Goal: Task Accomplishment & Management: Use online tool/utility

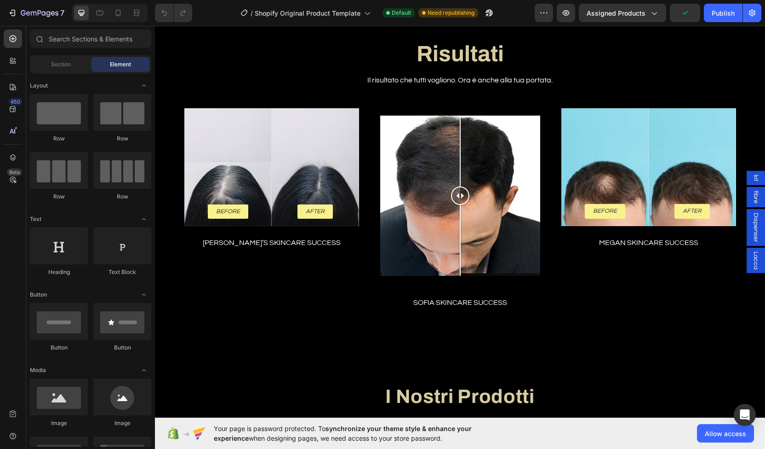
scroll to position [1221, 0]
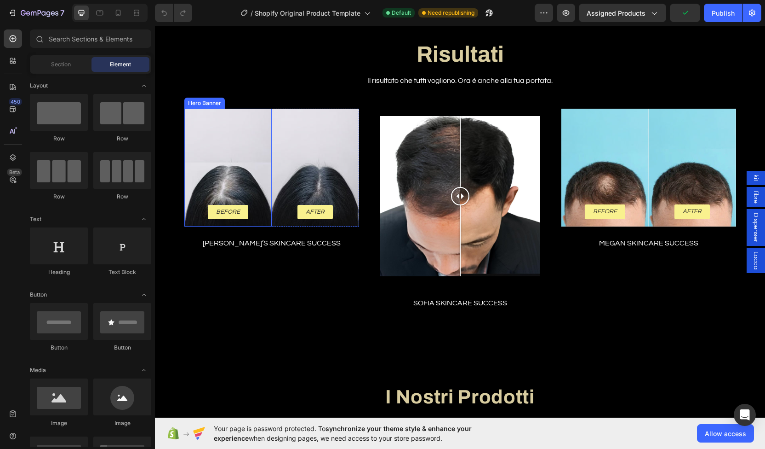
click at [232, 151] on div "Background Image" at bounding box center [227, 168] width 87 height 118
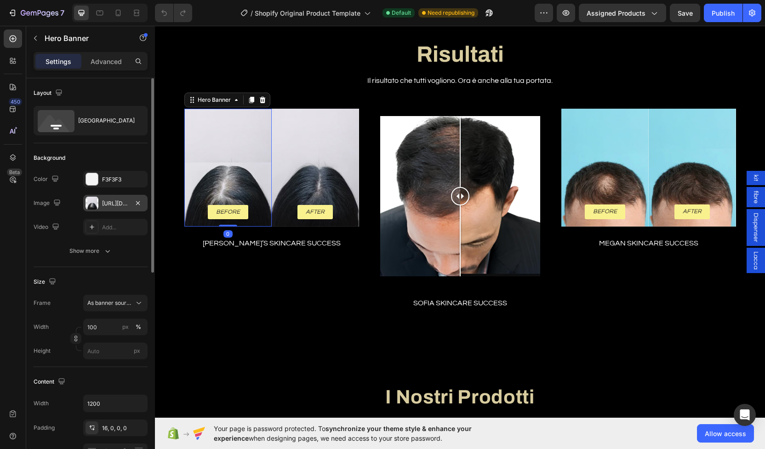
click at [105, 207] on div "[URL][DOMAIN_NAME]" at bounding box center [115, 203] width 64 height 17
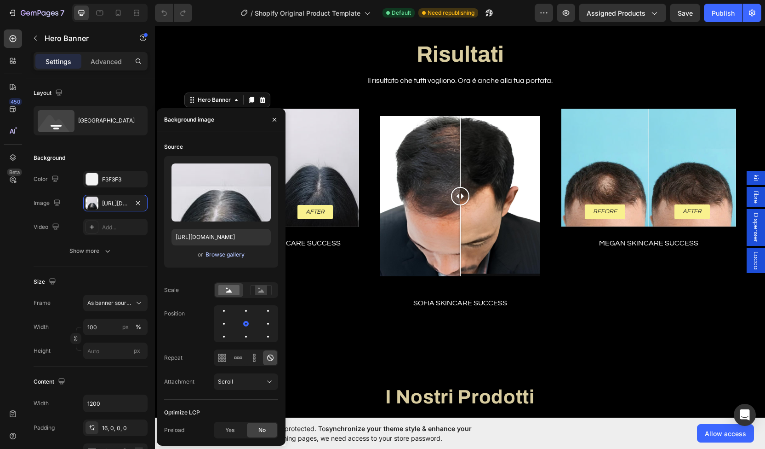
click at [230, 253] on div "Browse gallery" at bounding box center [225, 254] width 39 height 8
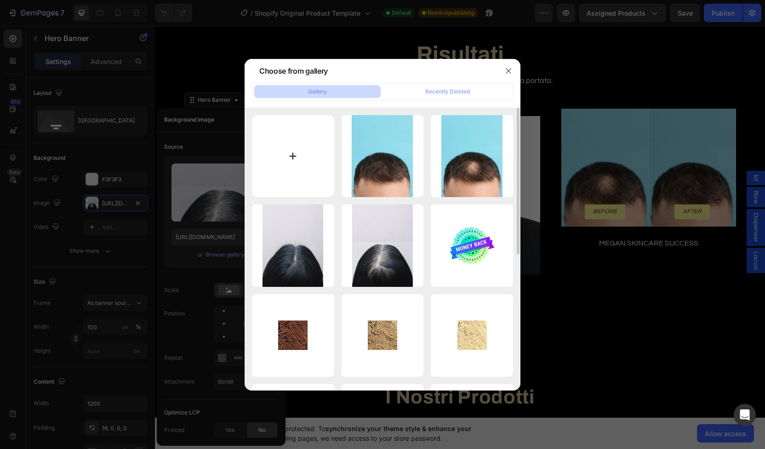
click at [290, 176] on input "file" at bounding box center [293, 156] width 82 height 82
type input "C:\fakepath\capelli vert donna.jpg"
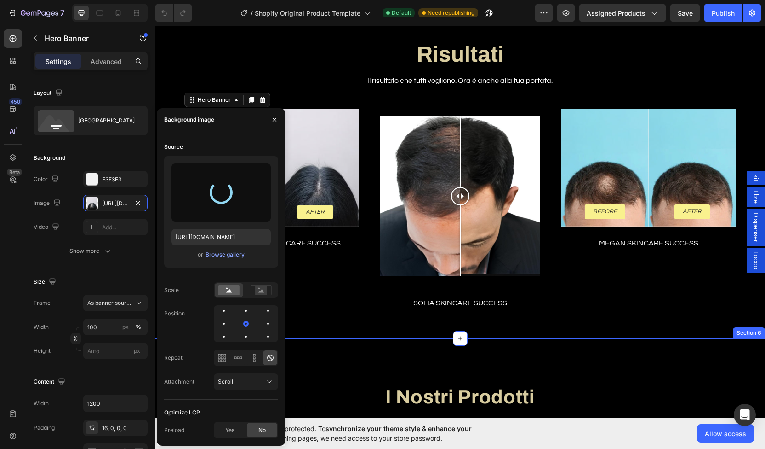
type input "https://cdn.shopify.com/s/files/1/0945/8591/3692/files/gempages_581090283073045…"
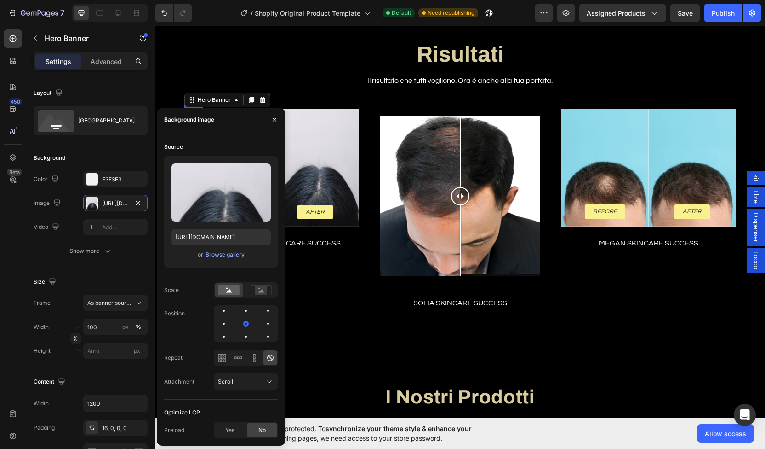
click at [346, 297] on div "Before Text Block Row Hero Banner 0 After Text Block Row Hero Banner Row Nicky’…" at bounding box center [271, 212] width 175 height 207
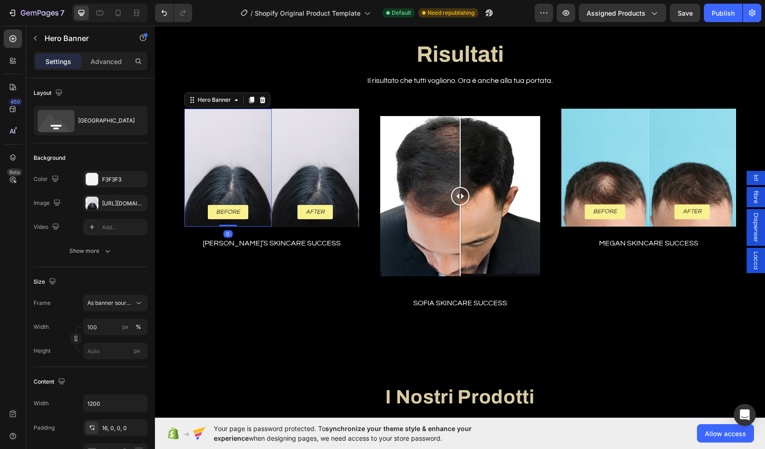
click at [252, 184] on div "Background Image" at bounding box center [227, 168] width 87 height 118
click at [120, 177] on div "F3F3F3" at bounding box center [115, 179] width 27 height 8
click at [130, 206] on div "https://cdn.shopify.com/s/files/1/0945/8591/3692/files/gempages_581090283073045…" at bounding box center [115, 203] width 64 height 17
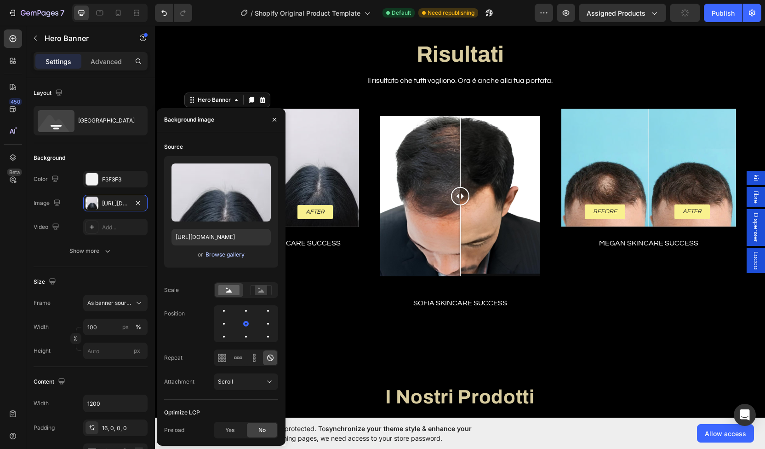
click at [214, 256] on div "Browse gallery" at bounding box center [225, 254] width 39 height 8
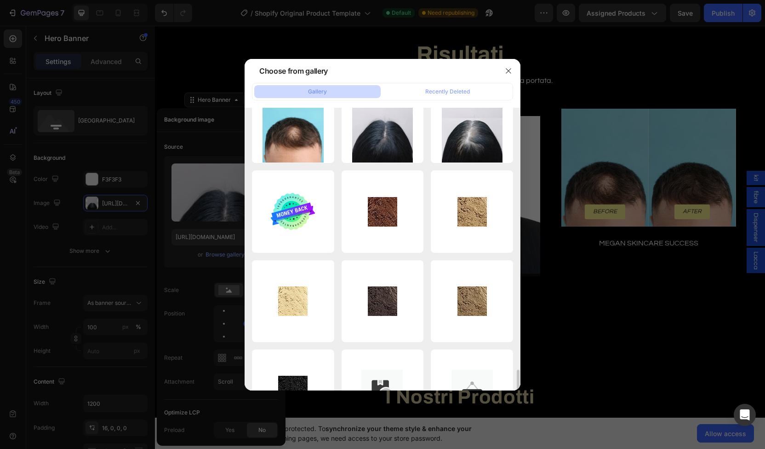
scroll to position [0, 0]
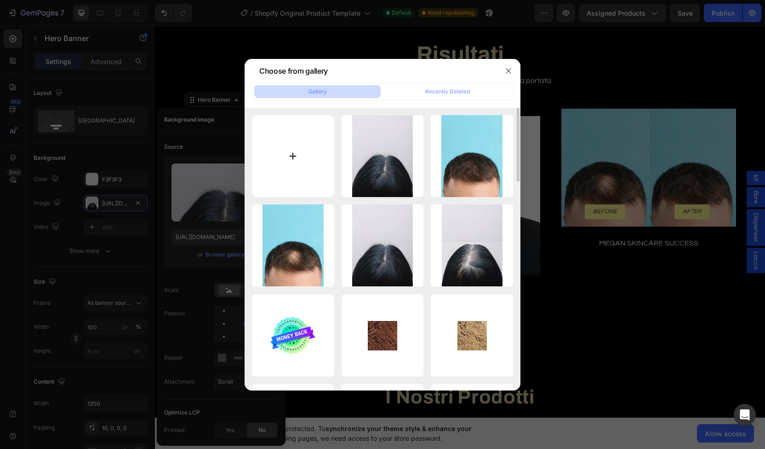
click at [299, 130] on input "file" at bounding box center [293, 156] width 82 height 82
type input "C:\fakepath\capelli vert donna,8o (1).jpg"
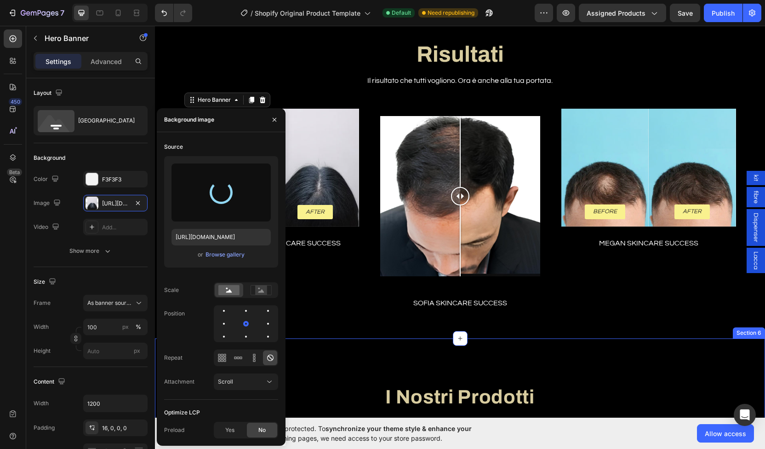
type input "https://cdn.shopify.com/s/files/1/0945/8591/3692/files/gempages_581090283073045…"
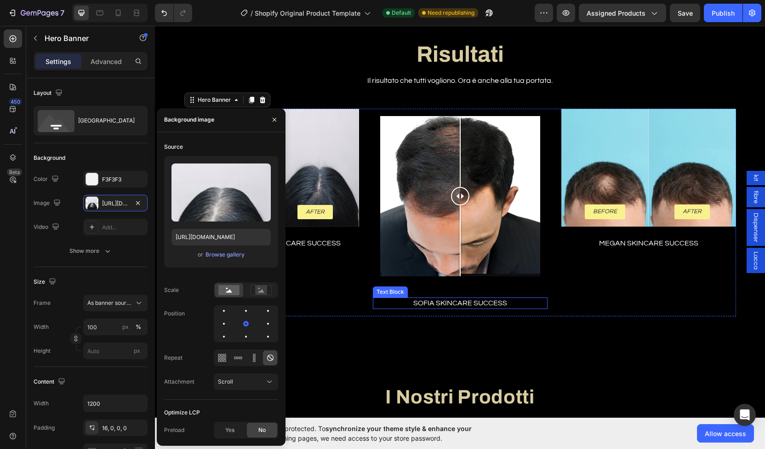
click at [521, 292] on div "Image Comparison Row Sofia Skincare Success Text Block" at bounding box center [460, 212] width 175 height 207
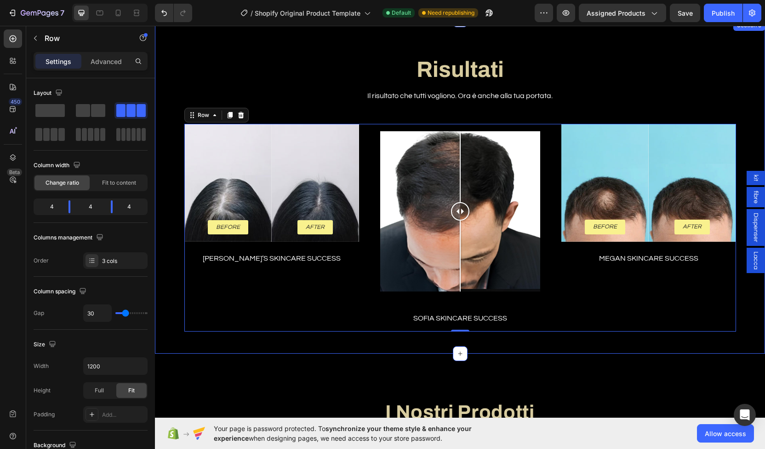
scroll to position [1200, 0]
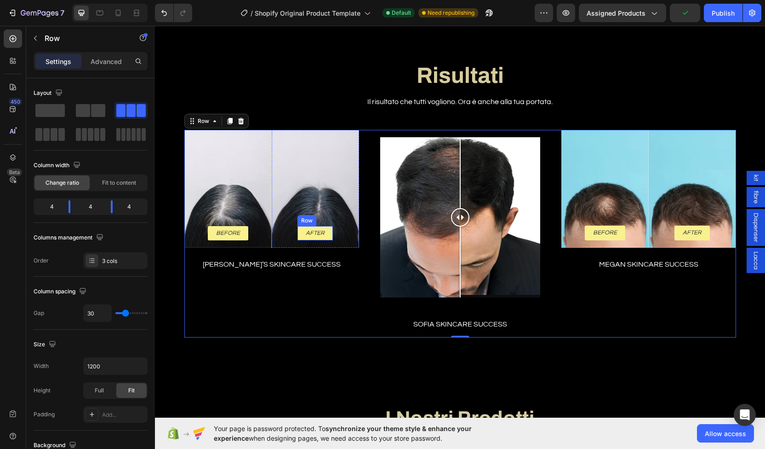
click at [300, 232] on div "After Text Block Row" at bounding box center [315, 233] width 35 height 15
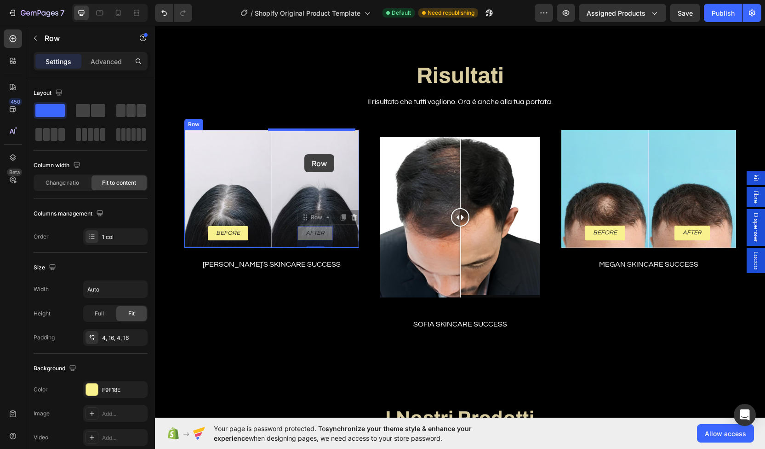
drag, startPoint x: 300, startPoint y: 232, endPoint x: 305, endPoint y: 154, distance: 77.9
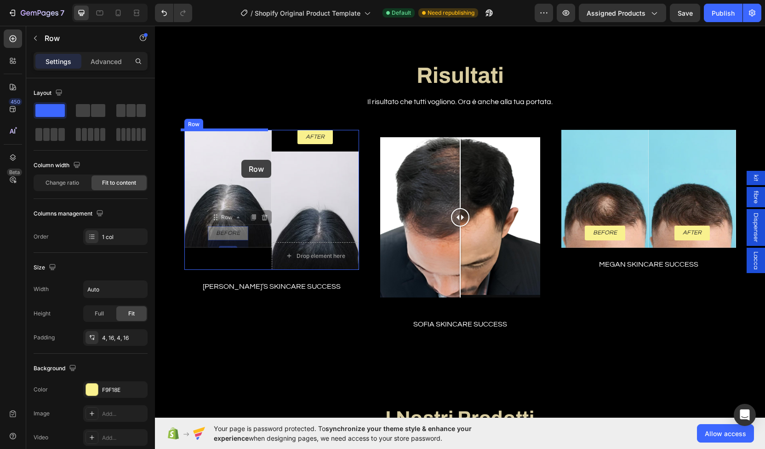
drag, startPoint x: 242, startPoint y: 230, endPoint x: 242, endPoint y: 160, distance: 69.9
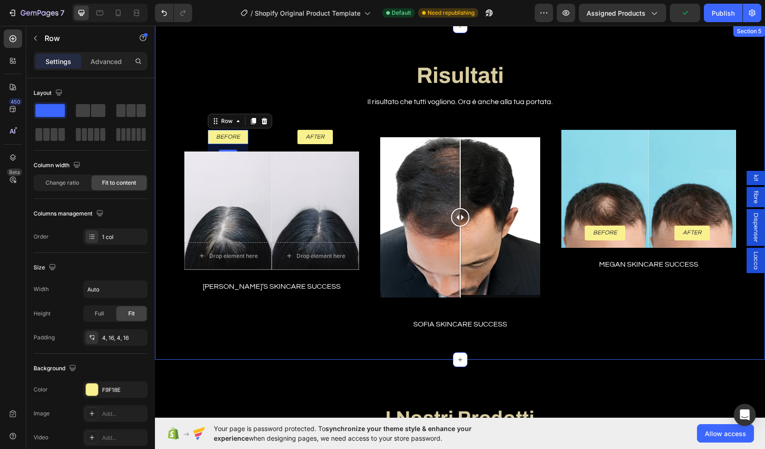
click at [282, 123] on div "Risultati Heading Il risultato che tutti vogliono. Ora è anche alla tua portata…" at bounding box center [460, 200] width 597 height 274
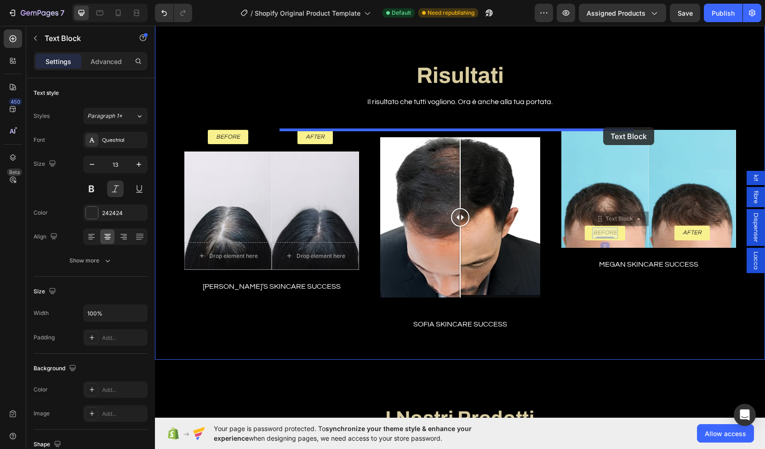
drag, startPoint x: 601, startPoint y: 232, endPoint x: 604, endPoint y: 127, distance: 104.9
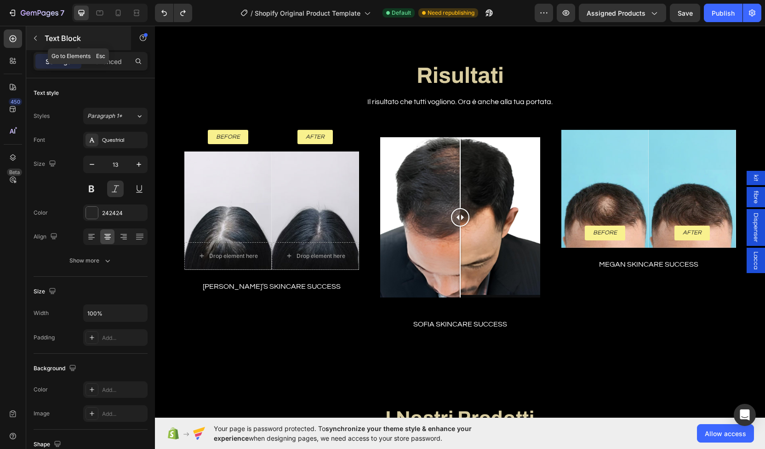
click at [47, 45] on div "Text Block" at bounding box center [78, 38] width 105 height 24
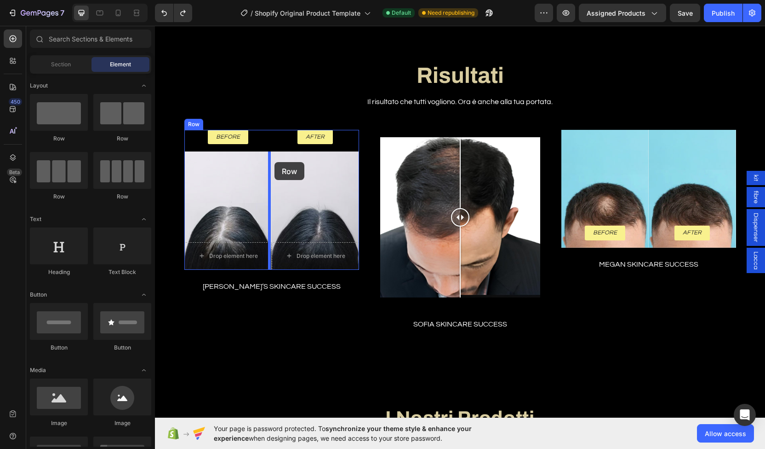
drag, startPoint x: 230, startPoint y: 145, endPoint x: 275, endPoint y: 162, distance: 47.2
click at [210, 137] on div "Before Text Block Row" at bounding box center [228, 137] width 40 height 15
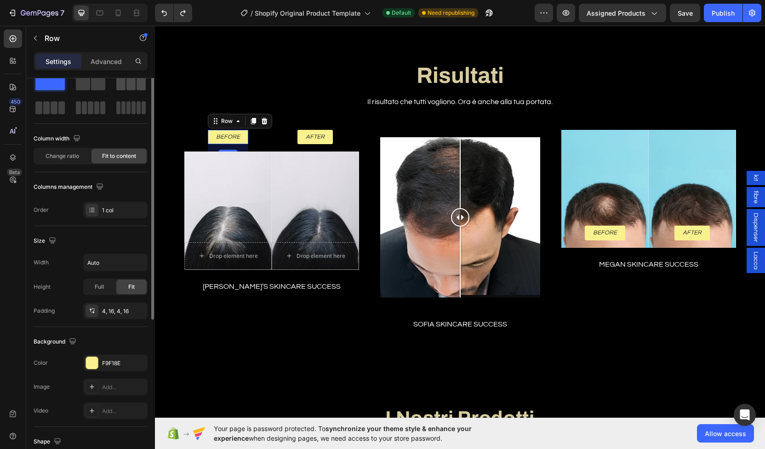
scroll to position [0, 0]
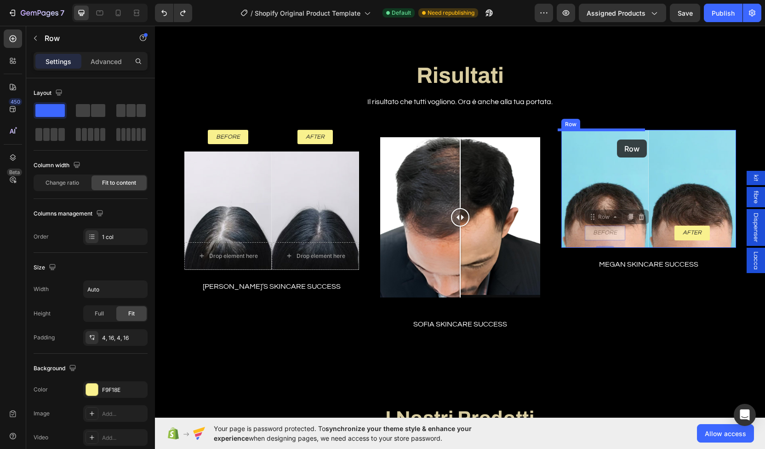
drag, startPoint x: 618, startPoint y: 236, endPoint x: 617, endPoint y: 139, distance: 97.1
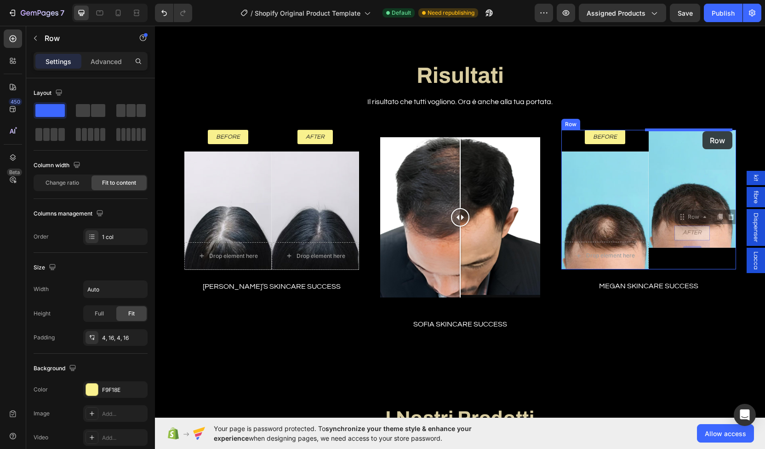
drag, startPoint x: 703, startPoint y: 238, endPoint x: 703, endPoint y: 131, distance: 106.7
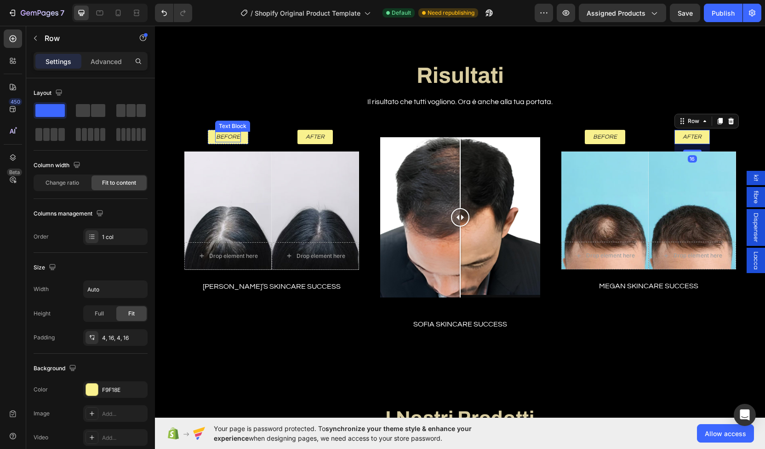
click at [216, 135] on p "Before" at bounding box center [228, 136] width 24 height 9
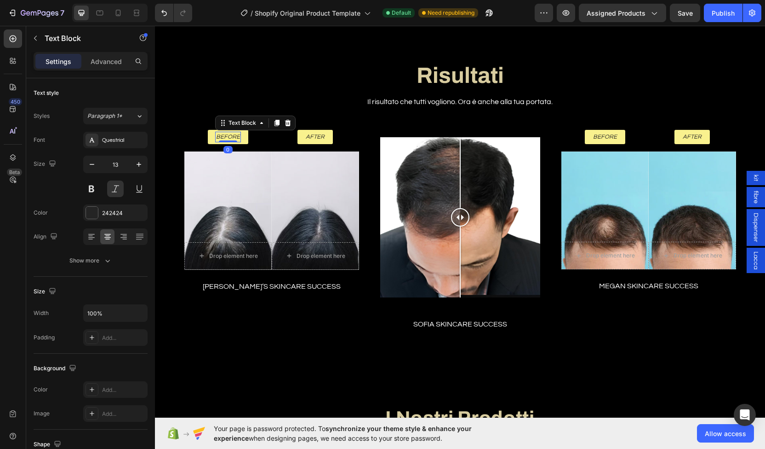
click at [216, 135] on p "Before" at bounding box center [228, 136] width 24 height 9
click at [310, 140] on p "After" at bounding box center [315, 136] width 19 height 9
click at [310, 140] on div at bounding box center [315, 141] width 18 height 2
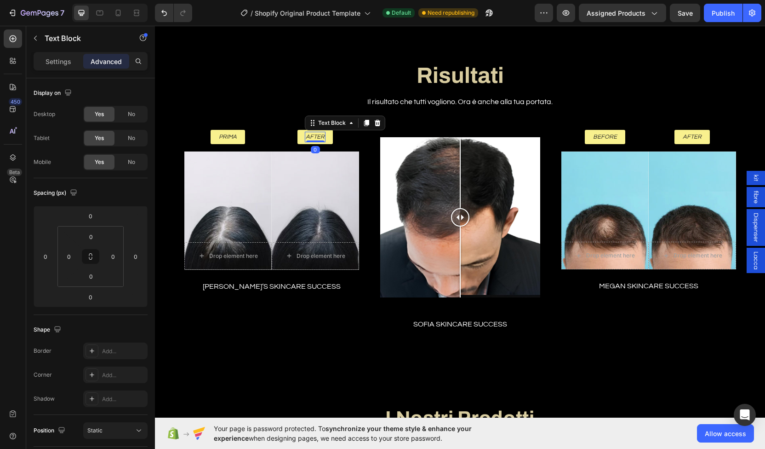
click at [310, 138] on p "After" at bounding box center [315, 136] width 19 height 9
click at [603, 137] on p "Before" at bounding box center [605, 136] width 24 height 9
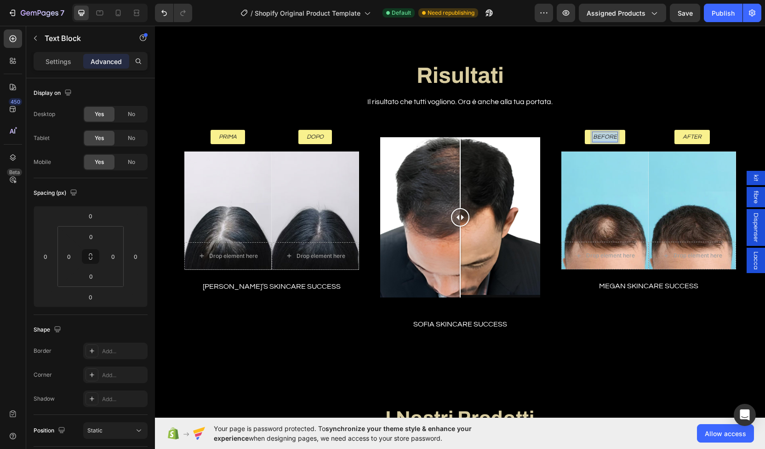
click at [603, 137] on p "Before" at bounding box center [605, 136] width 24 height 9
click at [691, 138] on p "After" at bounding box center [692, 136] width 19 height 9
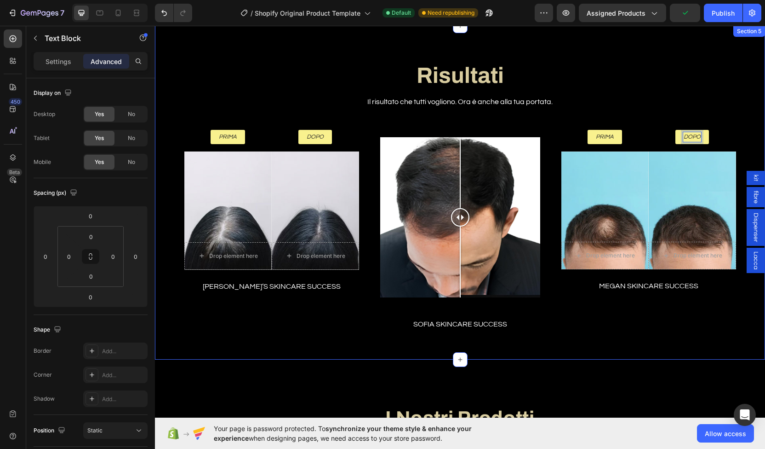
click at [666, 96] on div "Risultati Heading Il risultato che tutti vogliono. Ora è anche alla tua portata…" at bounding box center [460, 200] width 597 height 274
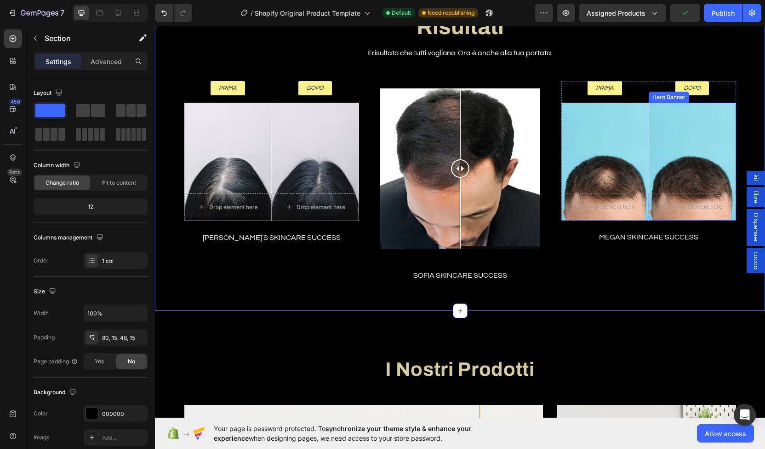
scroll to position [1203, 0]
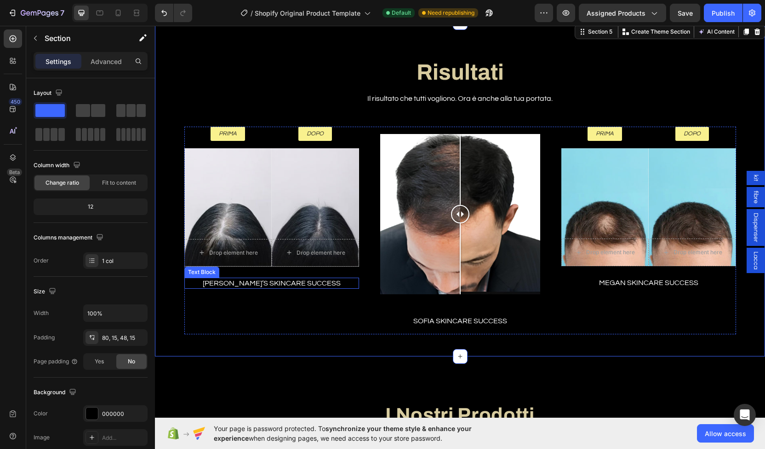
click at [254, 282] on p "Nicky’s Skincare Success" at bounding box center [271, 283] width 173 height 10
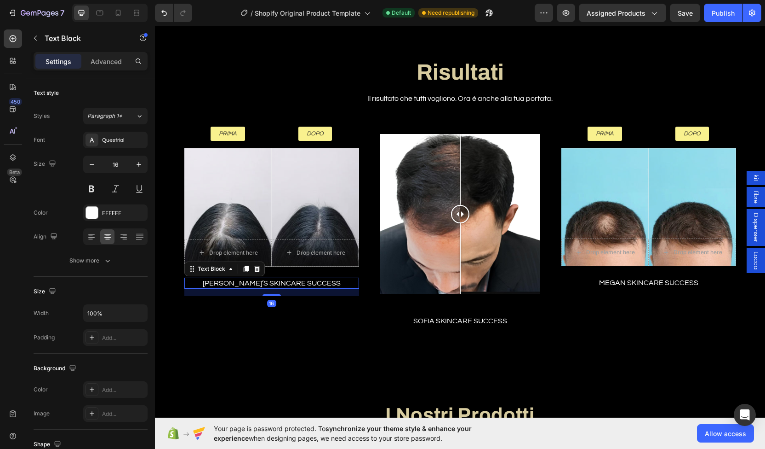
click at [254, 282] on p "Nicky’s Skincare Success" at bounding box center [271, 283] width 173 height 10
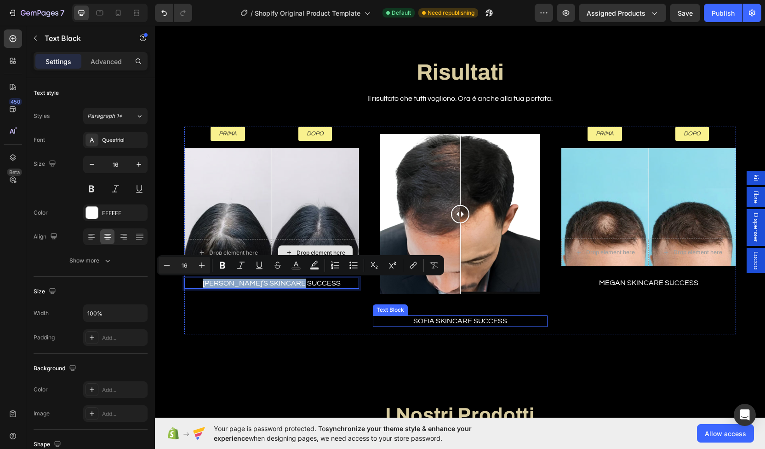
click at [443, 318] on p "Sofia Skincare Success" at bounding box center [460, 321] width 173 height 10
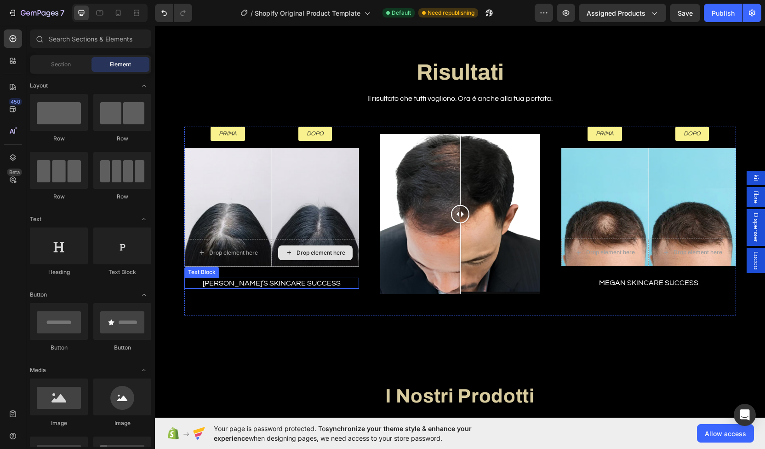
click at [257, 282] on p "Nicky’s Skincare Success" at bounding box center [271, 283] width 173 height 10
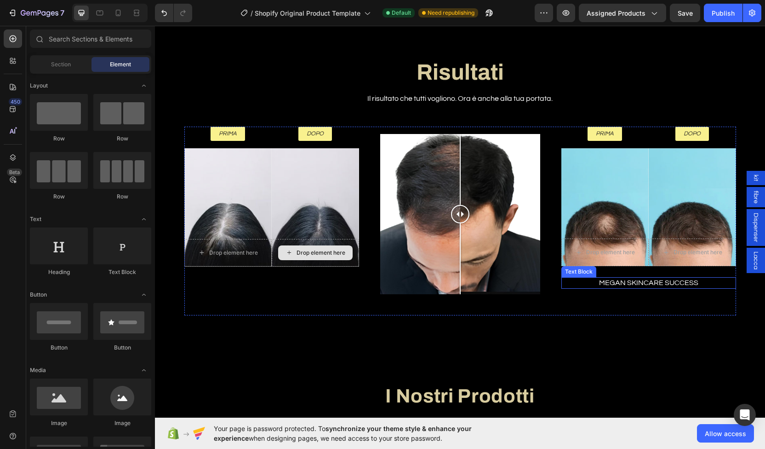
click at [638, 282] on p "megan Skincare Success" at bounding box center [649, 283] width 173 height 10
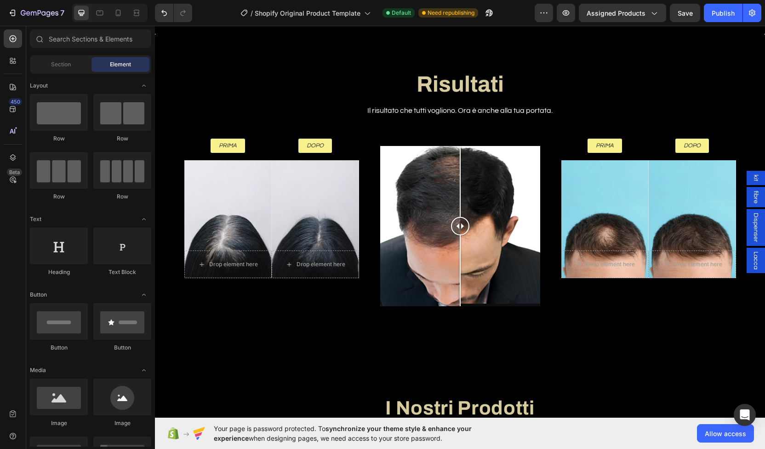
scroll to position [1192, 0]
click at [240, 146] on div "Prima Text Block Row" at bounding box center [228, 145] width 35 height 15
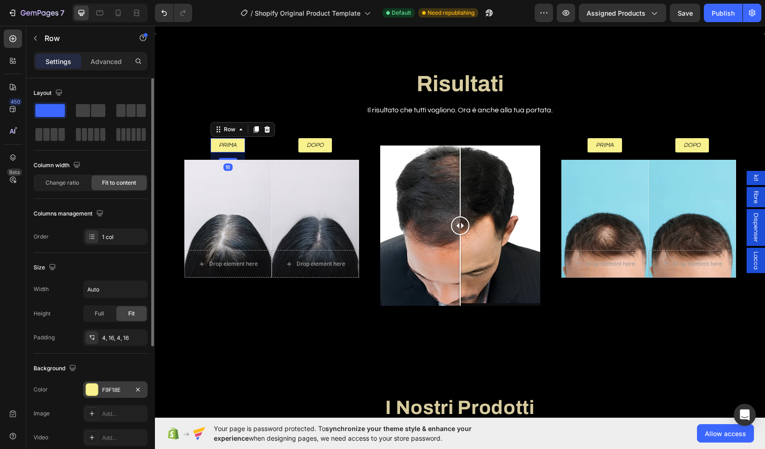
click at [117, 388] on div "F9F18E" at bounding box center [115, 390] width 27 height 8
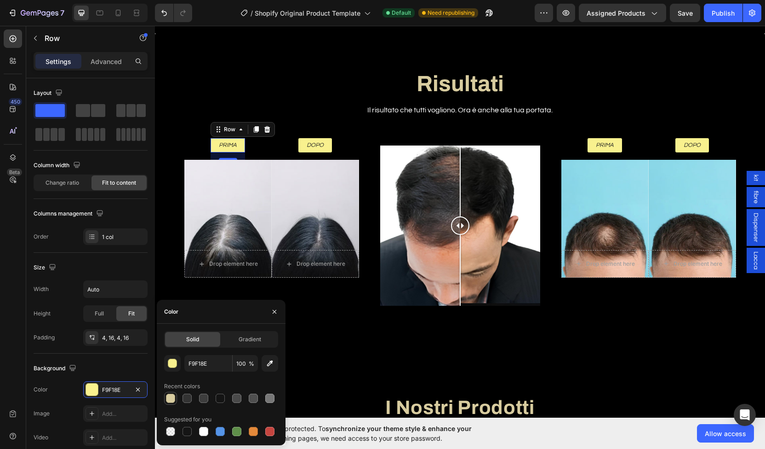
click at [174, 398] on div at bounding box center [170, 397] width 9 height 9
type input "D8CC9F"
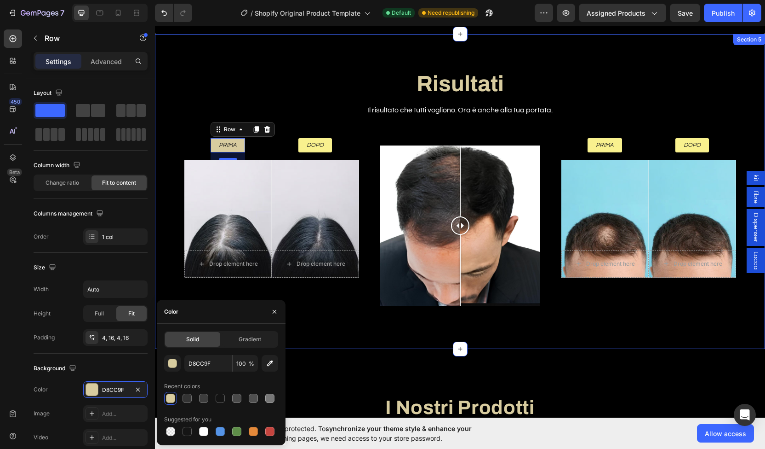
click at [253, 96] on div "Risultati Heading Il risultato che tutti vogliono. Ora è anche alla tua portata…" at bounding box center [460, 199] width 597 height 256
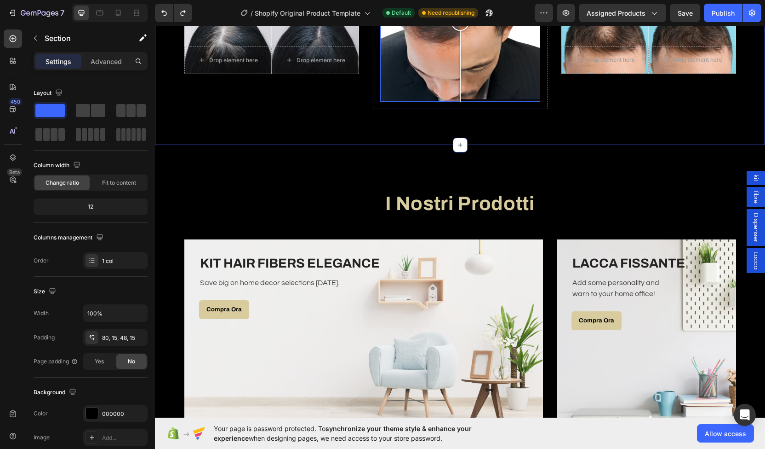
scroll to position [1396, 0]
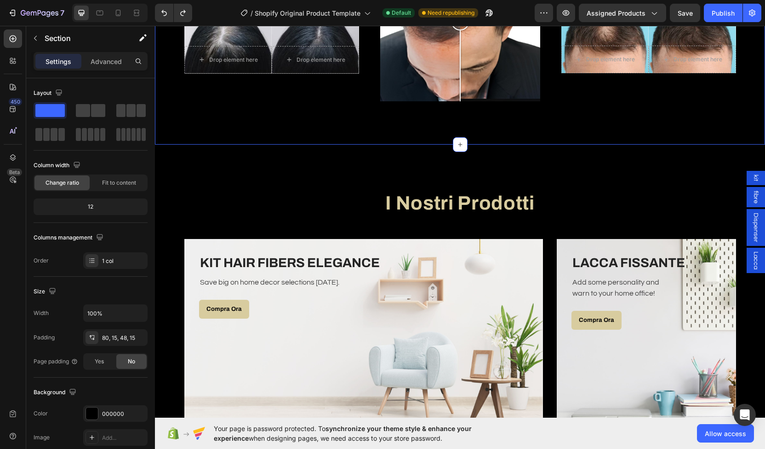
click at [287, 347] on div "Overlay" at bounding box center [363, 336] width 359 height 194
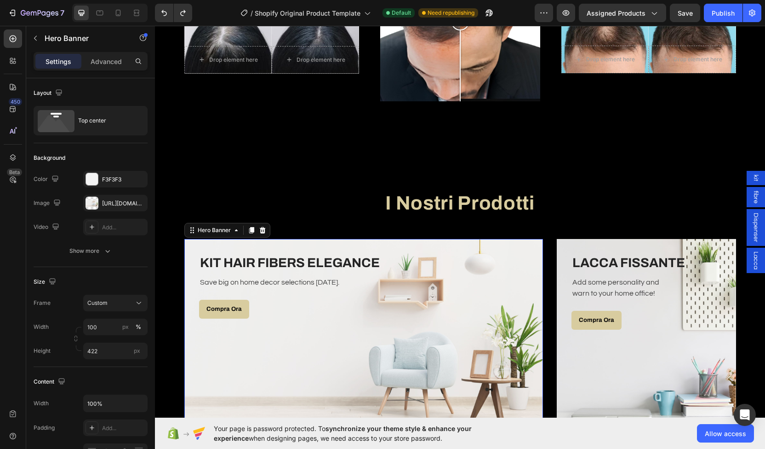
click at [358, 322] on div "Overlay" at bounding box center [363, 336] width 359 height 194
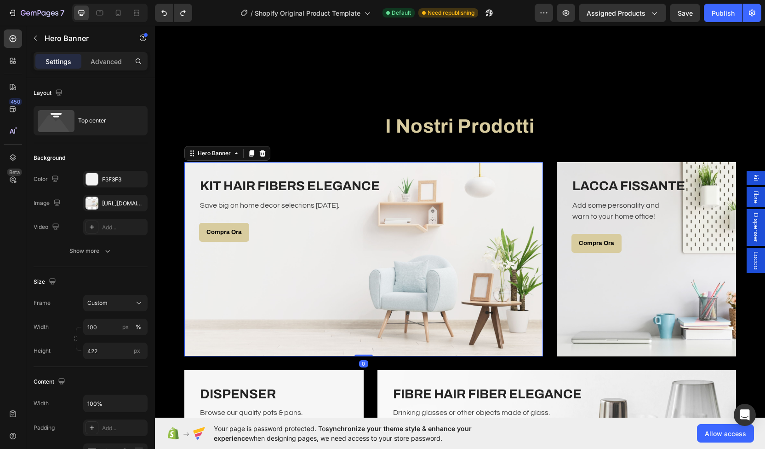
scroll to position [1473, 0]
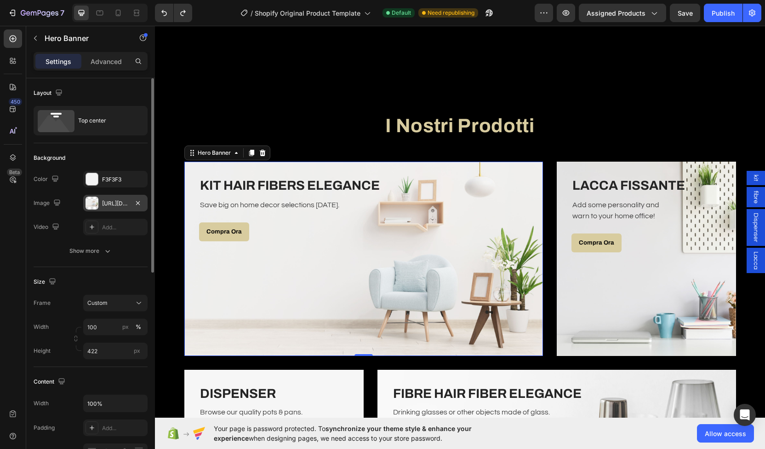
click at [118, 203] on div "https://ucarecdn.com/44016a45-d9b9-4b1b-abb7-fb26c6832944/-/format/auto/" at bounding box center [115, 203] width 27 height 8
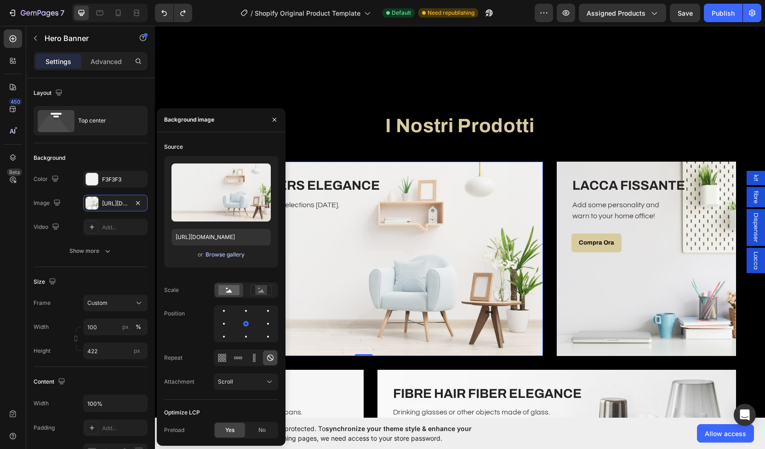
click at [219, 259] on button "Browse gallery" at bounding box center [225, 254] width 40 height 9
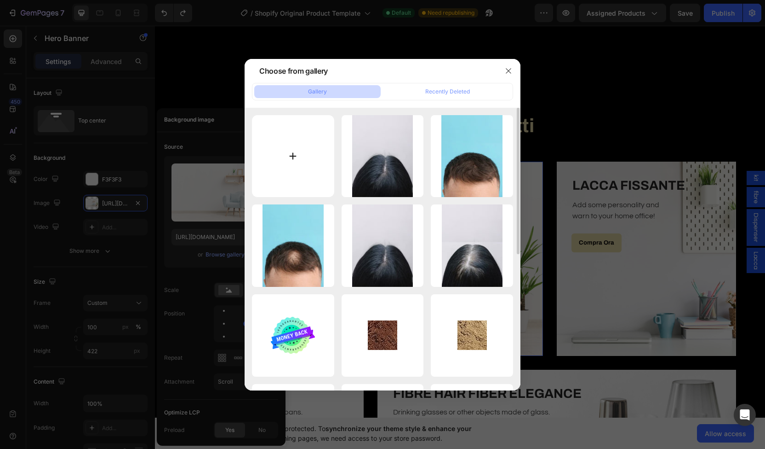
drag, startPoint x: 288, startPoint y: 155, endPoint x: 282, endPoint y: 179, distance: 25.2
click at [282, 179] on input "file" at bounding box center [293, 156] width 82 height 82
type input "C:\fakepath\dundle con scatola (1).jpg"
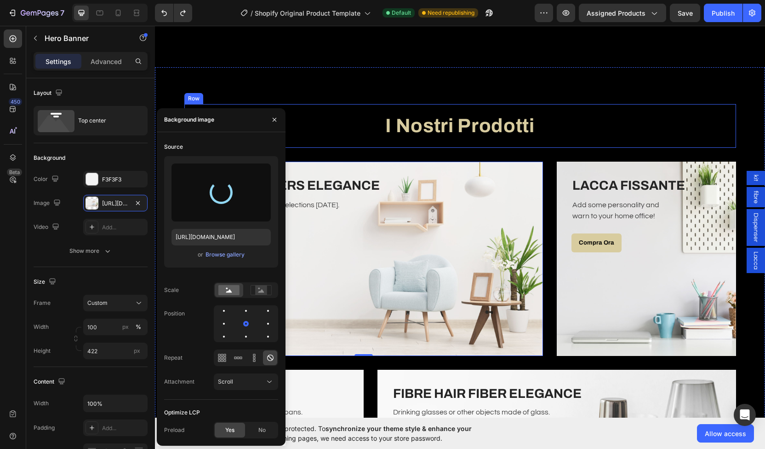
type input "[URL][DOMAIN_NAME]"
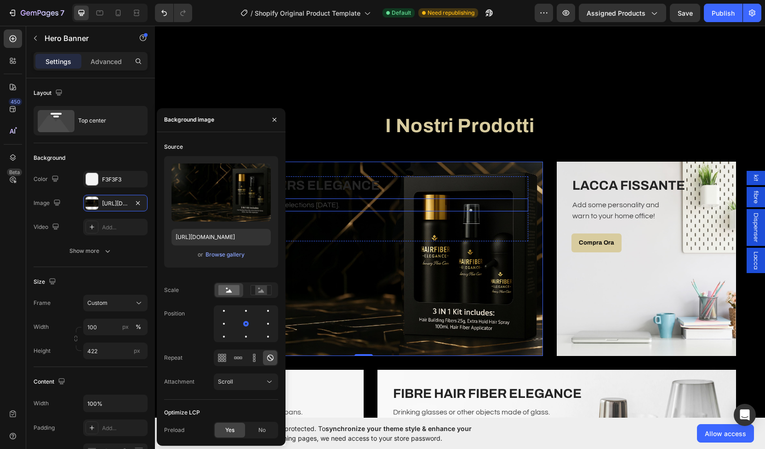
click at [302, 200] on p "Save big on home decor selections [DATE]." at bounding box center [364, 204] width 328 height 11
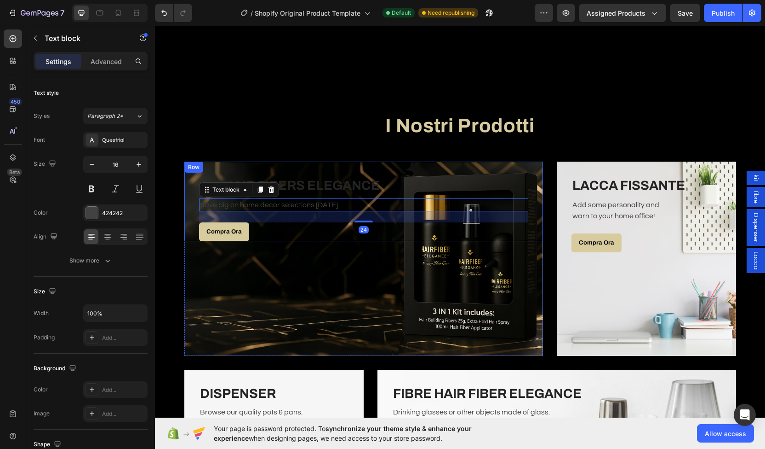
click at [276, 173] on div "KIT HAIR FIBERS ELEGANCE Heading Save big on home decor selections today. Text …" at bounding box center [363, 201] width 329 height 80
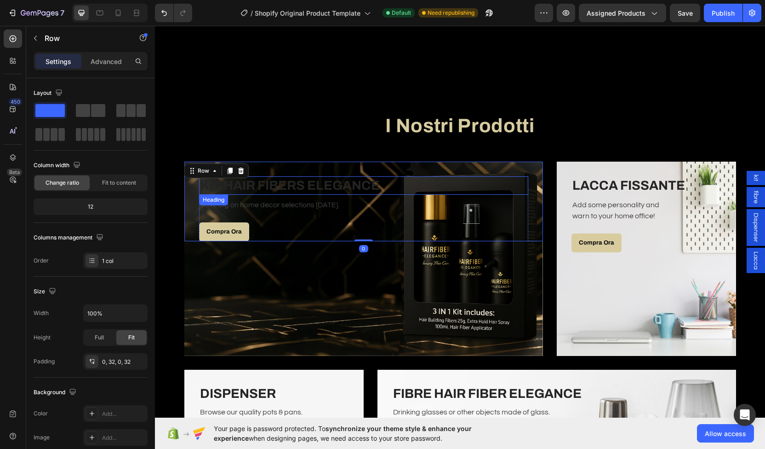
click at [278, 186] on h3 "KIT HAIR FIBERS ELEGANCE" at bounding box center [363, 185] width 329 height 18
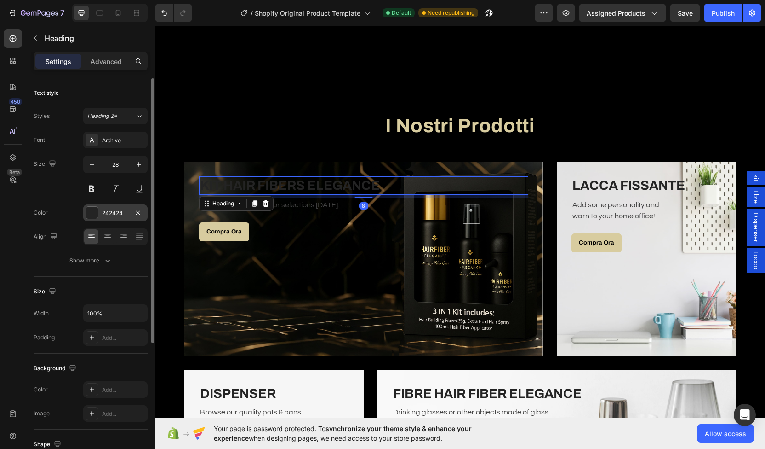
click at [101, 213] on div "242424" at bounding box center [115, 212] width 64 height 17
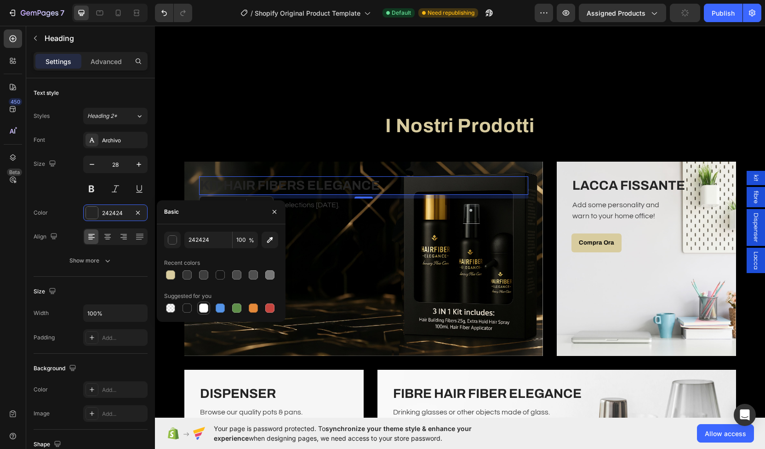
click at [198, 308] on div at bounding box center [203, 307] width 11 height 11
type input "FFFFFF"
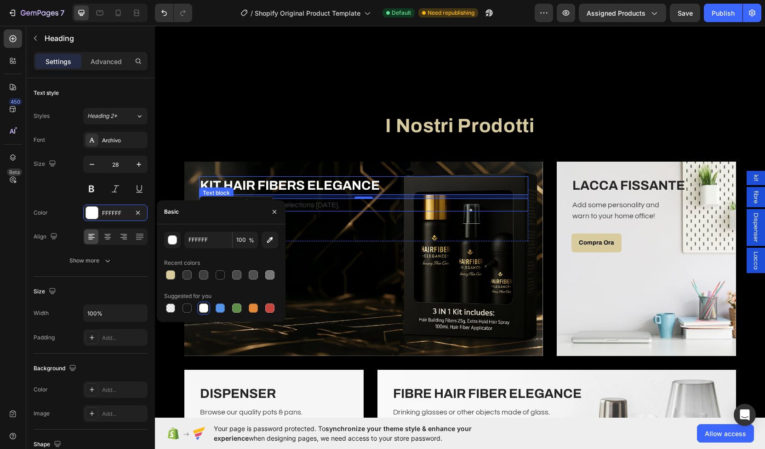
click at [312, 207] on p "Save big on home decor selections [DATE]." at bounding box center [364, 204] width 328 height 11
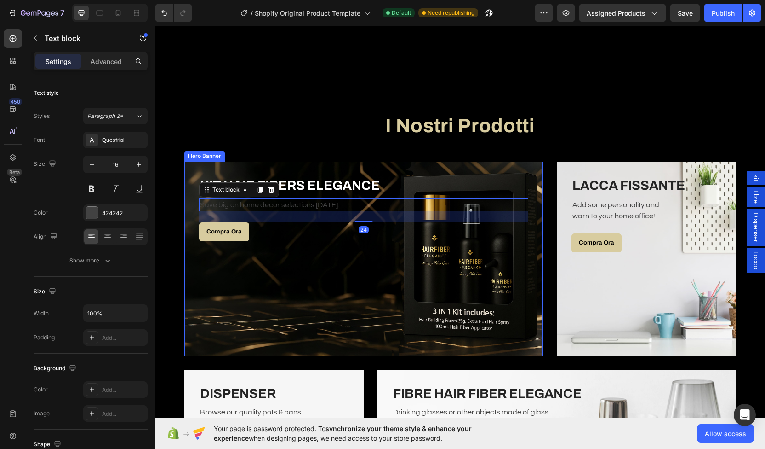
click at [233, 254] on div "Overlay" at bounding box center [363, 258] width 359 height 194
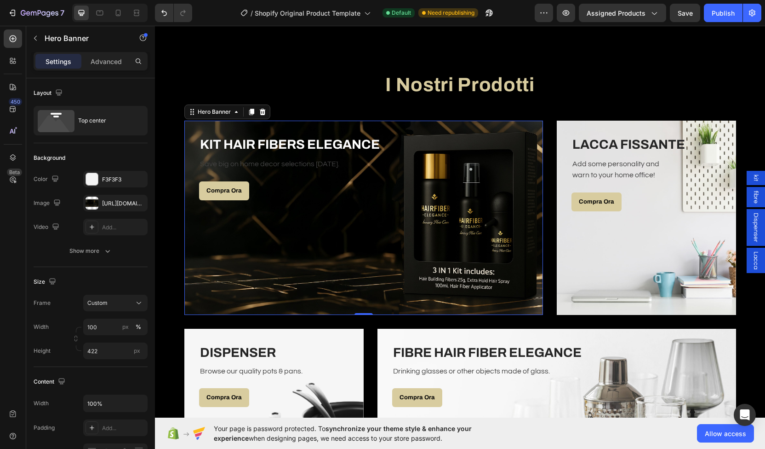
scroll to position [1514, 0]
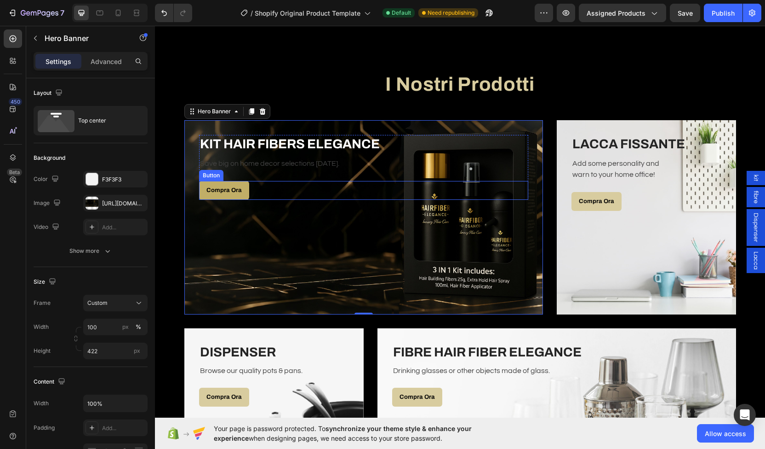
click at [239, 193] on link "Compra Ora" at bounding box center [224, 190] width 50 height 19
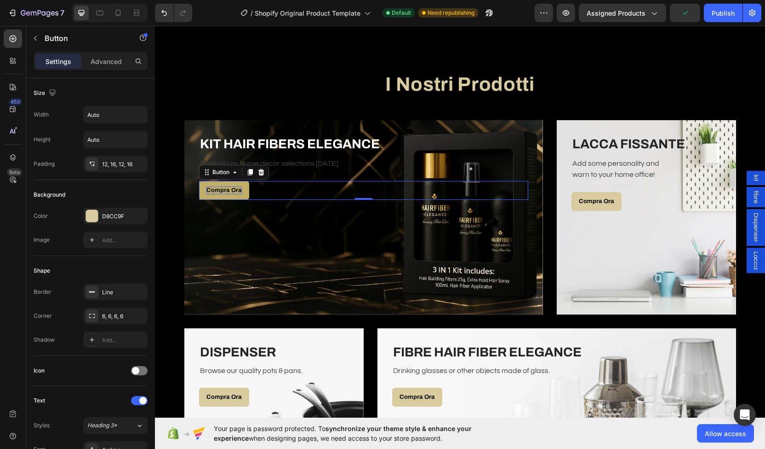
click at [232, 189] on p "Compra Ora" at bounding box center [224, 190] width 35 height 8
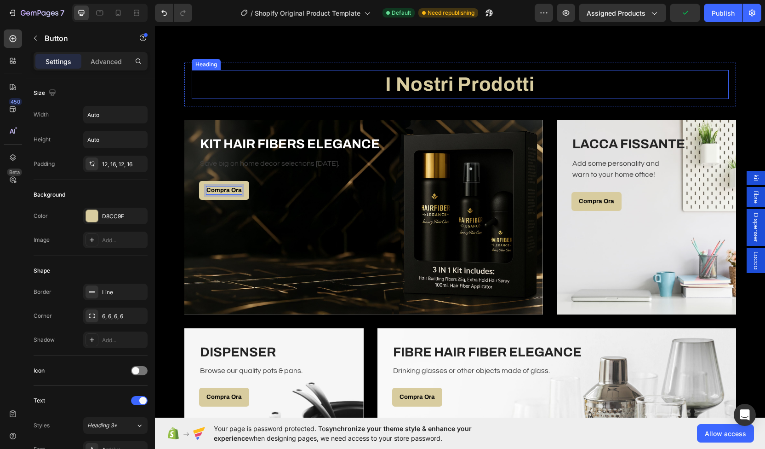
click at [293, 90] on h2 "I Nostri Prodotti" at bounding box center [460, 84] width 537 height 29
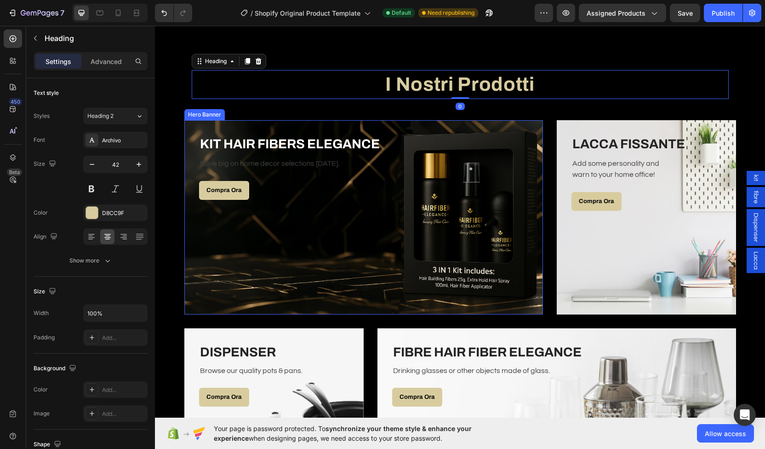
click at [457, 216] on div "Overlay" at bounding box center [363, 217] width 359 height 194
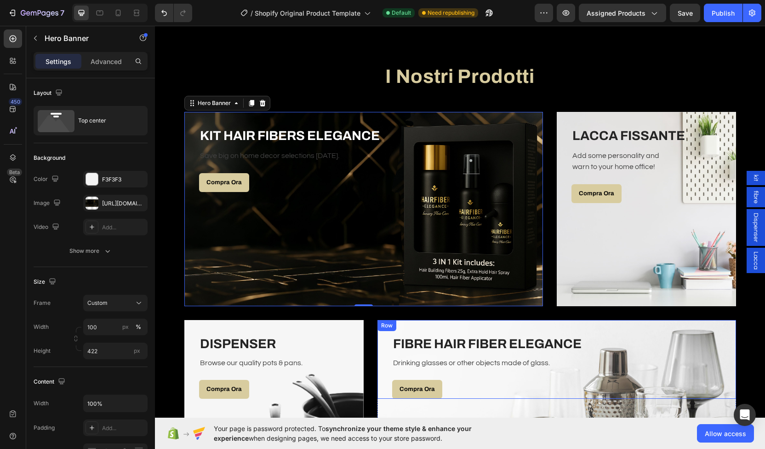
scroll to position [1484, 0]
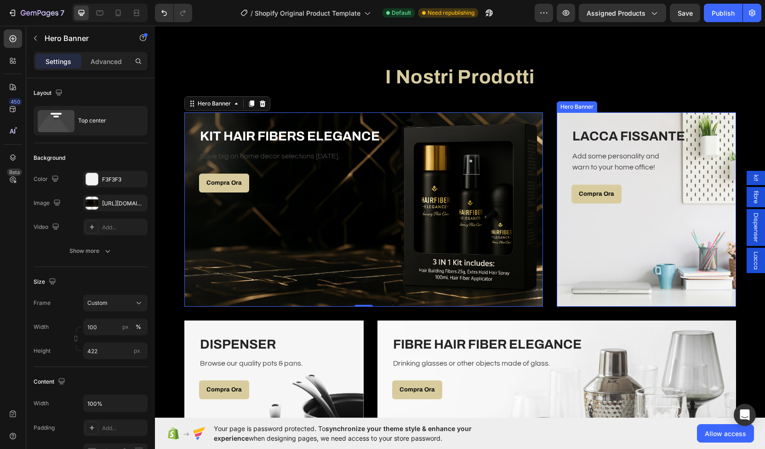
click at [594, 266] on div "Overlay" at bounding box center [646, 209] width 179 height 194
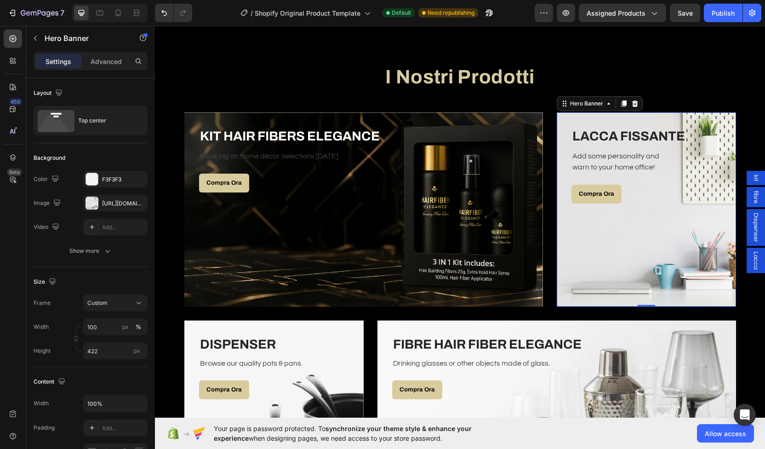
click at [603, 226] on div "Overlay" at bounding box center [646, 209] width 179 height 194
click at [699, 173] on div "Add some personality and warn to your home office!" at bounding box center [647, 162] width 150 height 24
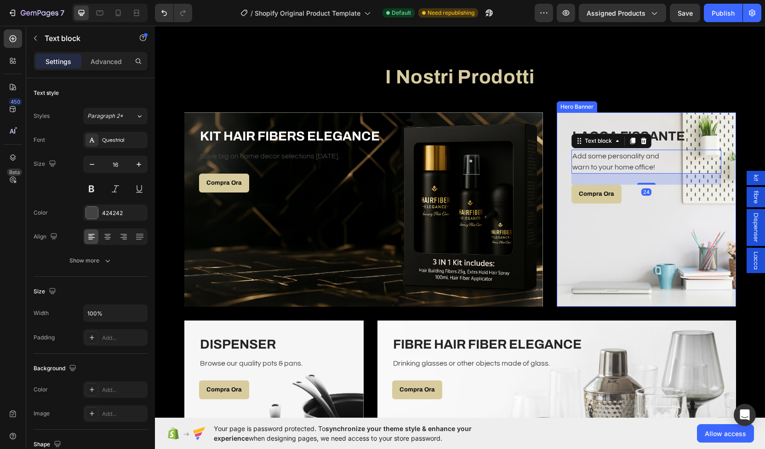
click at [682, 225] on div "Overlay" at bounding box center [646, 209] width 179 height 194
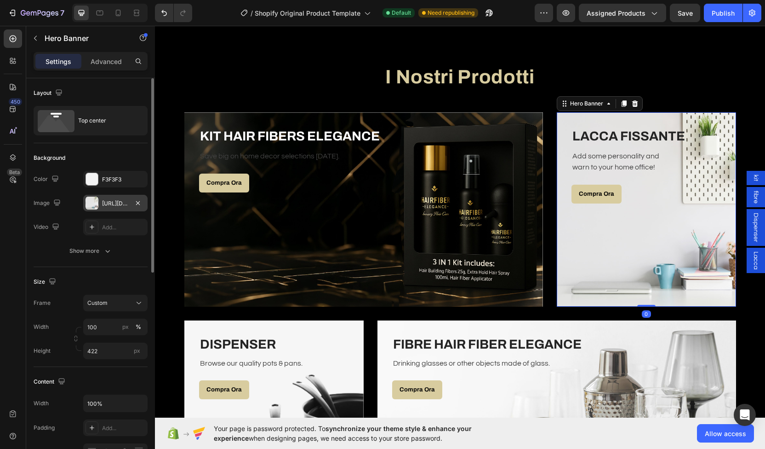
click at [109, 205] on div "https://ucarecdn.com/ced81d6b-b24d-4648-9113-677cd7f76e9e/-/format/auto/" at bounding box center [115, 203] width 27 height 8
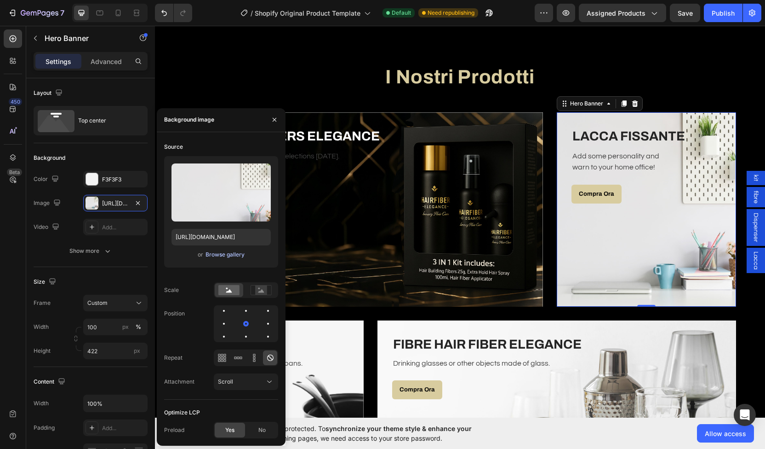
click at [231, 257] on div "Browse gallery" at bounding box center [225, 254] width 39 height 8
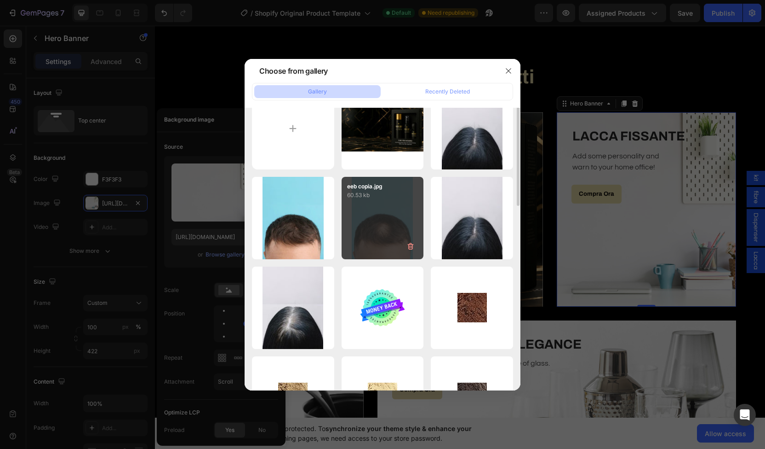
scroll to position [0, 0]
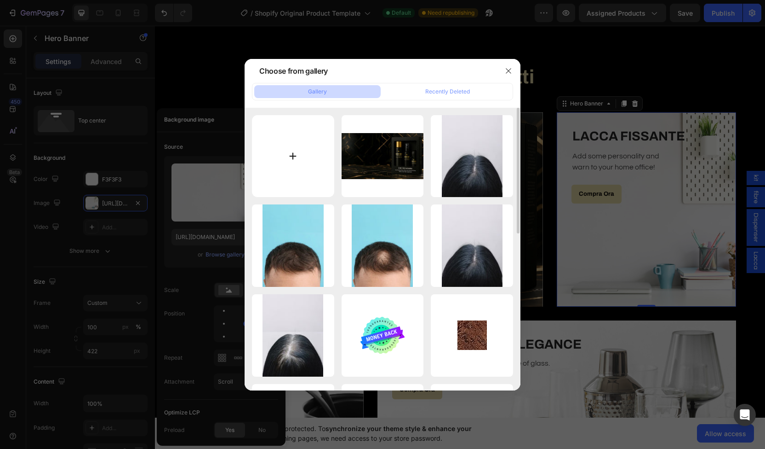
click at [291, 144] on input "file" at bounding box center [293, 156] width 82 height 82
type input "C:\fakepath\lacca.jpg"
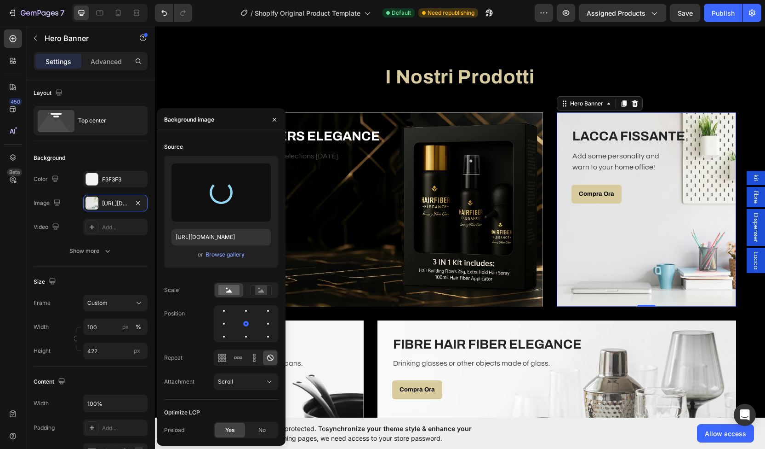
type input "[URL][DOMAIN_NAME]"
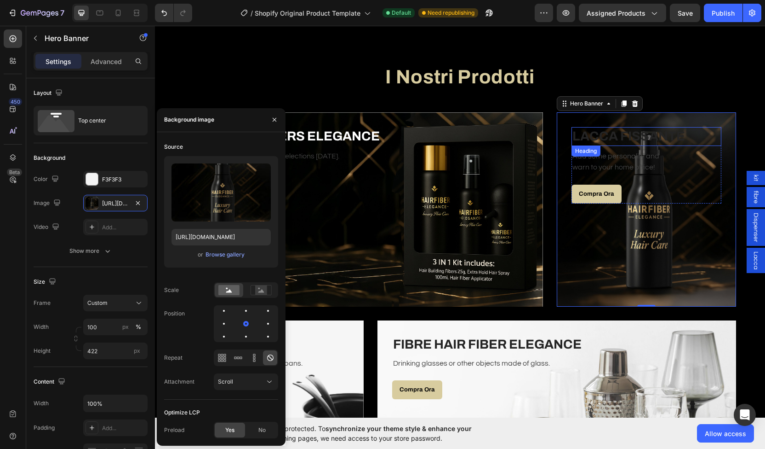
click at [593, 131] on h3 "LACCA FISSANTE" at bounding box center [647, 136] width 150 height 18
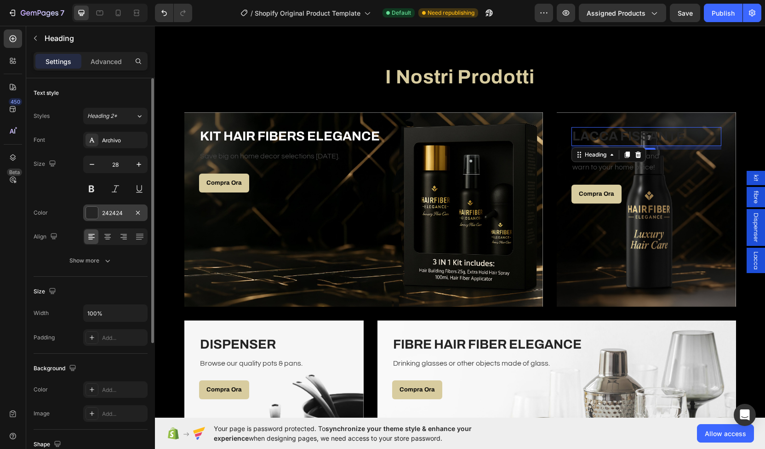
click at [98, 211] on div at bounding box center [92, 213] width 12 height 12
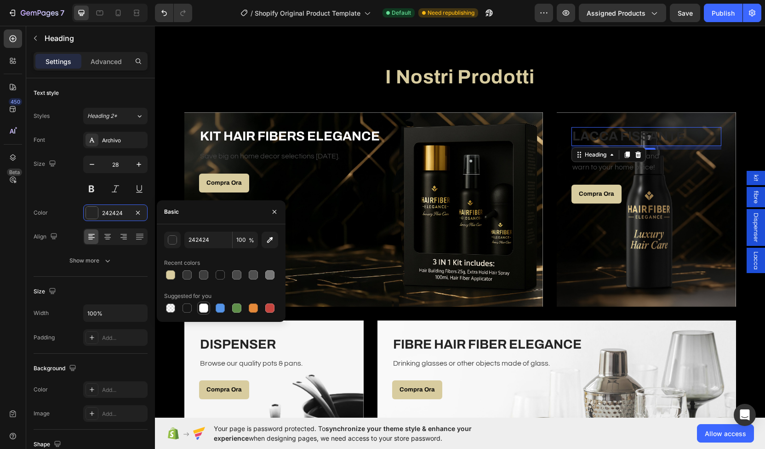
click at [200, 304] on div at bounding box center [203, 307] width 9 height 9
type input "FFFFFF"
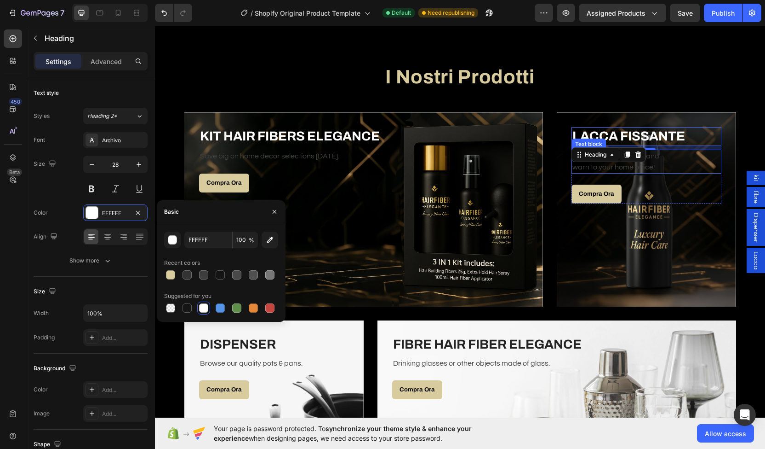
click at [634, 171] on p "warn to your home office!" at bounding box center [647, 166] width 148 height 11
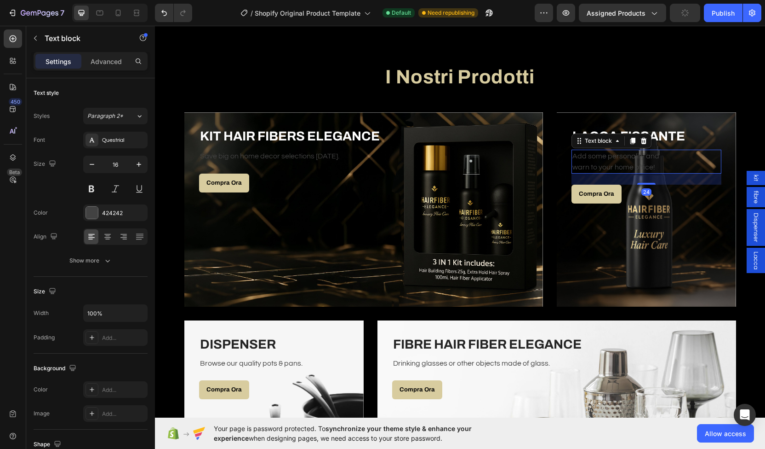
click at [639, 166] on p "warn to your home office!" at bounding box center [647, 166] width 148 height 11
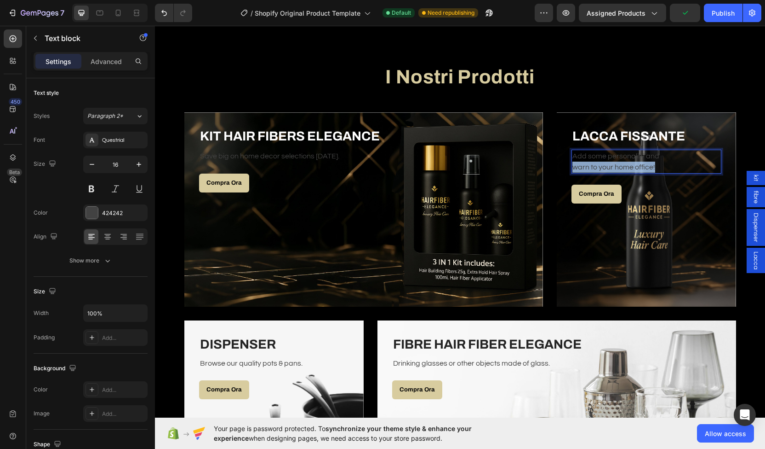
click at [639, 166] on p "warn to your home office!" at bounding box center [647, 166] width 148 height 11
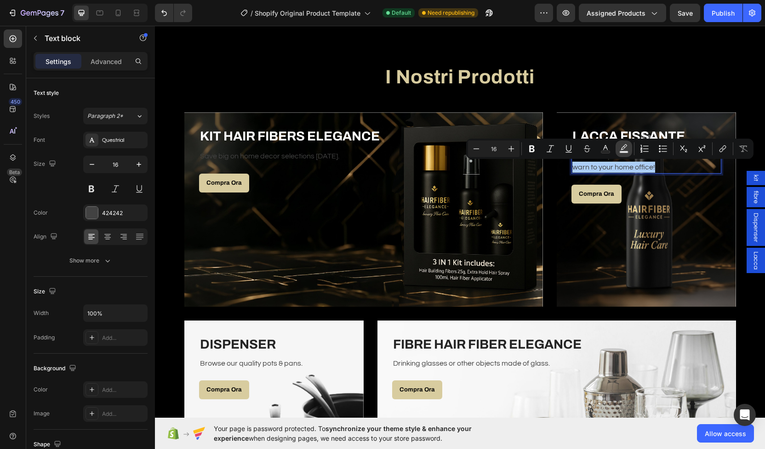
click at [628, 141] on button "Text Background Color" at bounding box center [624, 148] width 17 height 17
type input "000000"
type input "77"
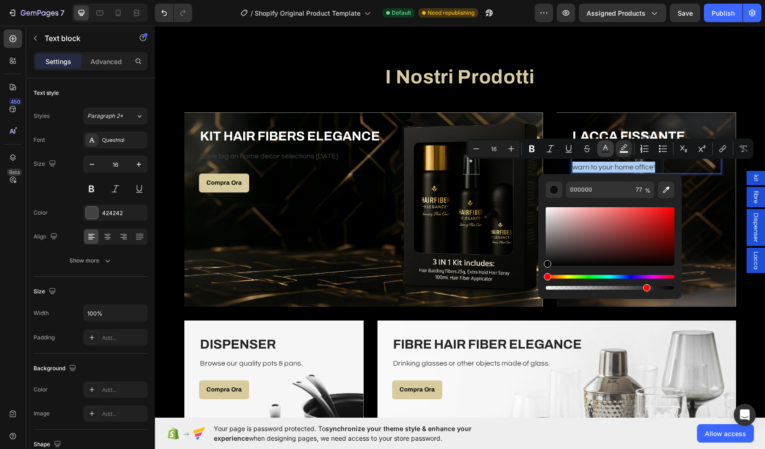
click at [609, 147] on icon "Editor contextual toolbar" at bounding box center [605, 148] width 9 height 9
type input "424242"
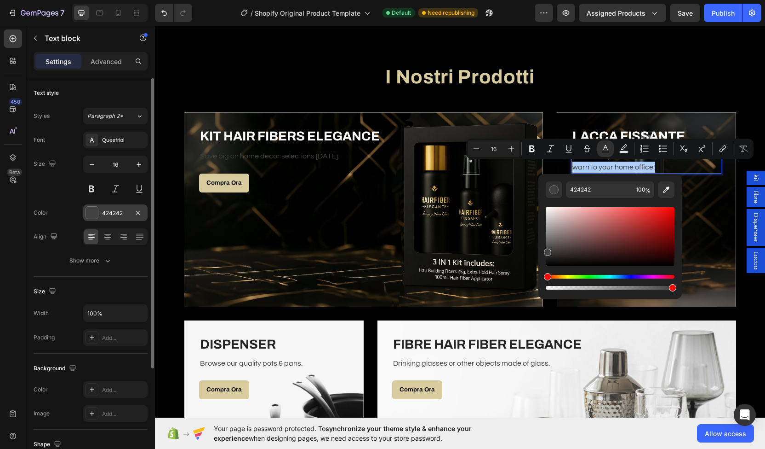
click at [98, 217] on div at bounding box center [92, 212] width 13 height 13
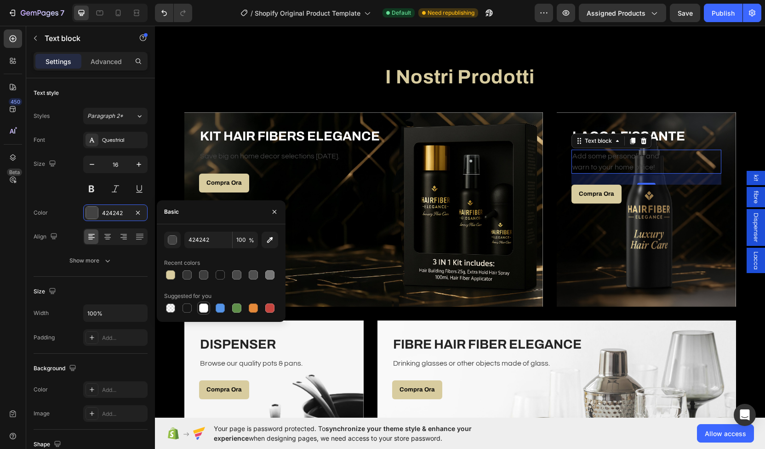
click at [207, 310] on div at bounding box center [203, 307] width 9 height 9
type input "FFFFFF"
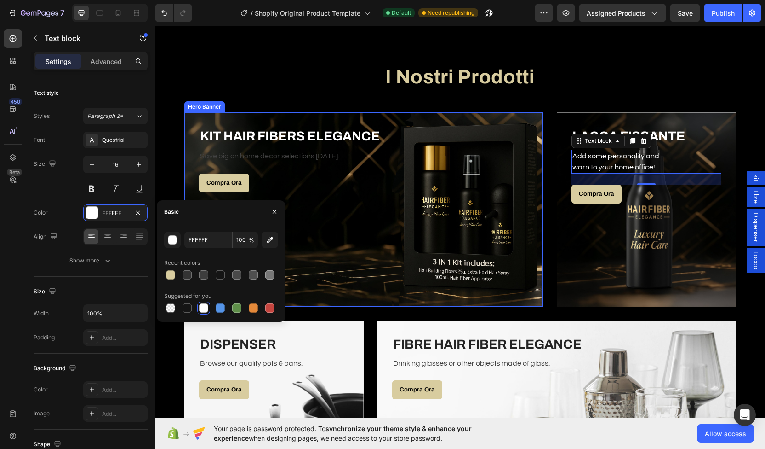
click at [351, 229] on div "Overlay" at bounding box center [363, 209] width 359 height 194
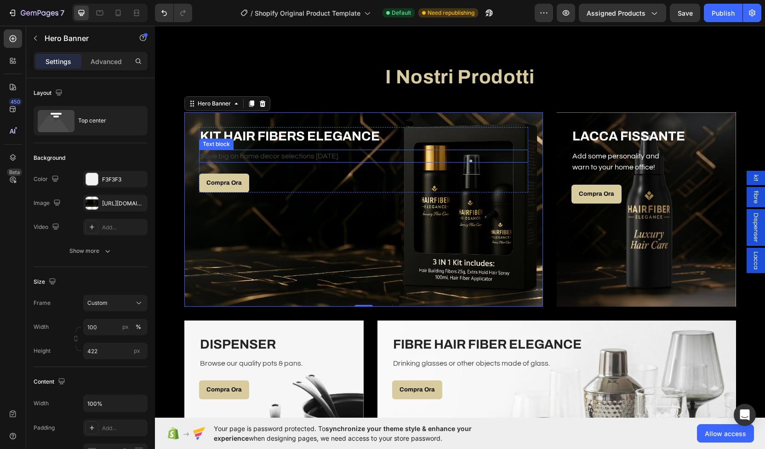
click at [244, 158] on p "Save big on home decor selections [DATE]." at bounding box center [364, 155] width 328 height 11
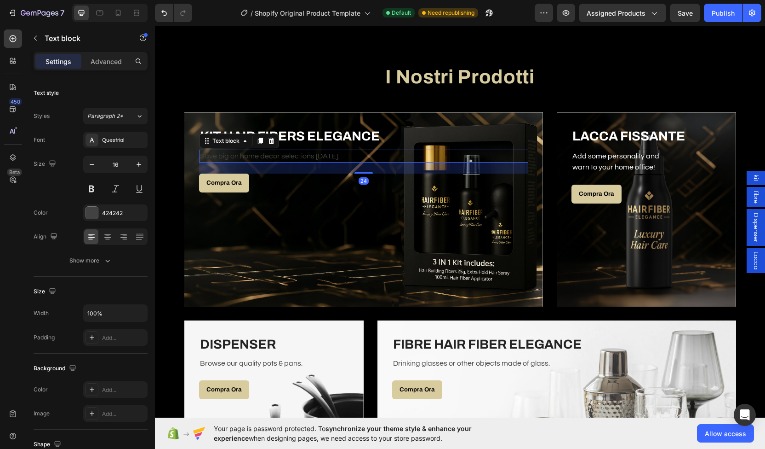
click at [254, 152] on p "Save big on home decor selections [DATE]." at bounding box center [364, 155] width 328 height 11
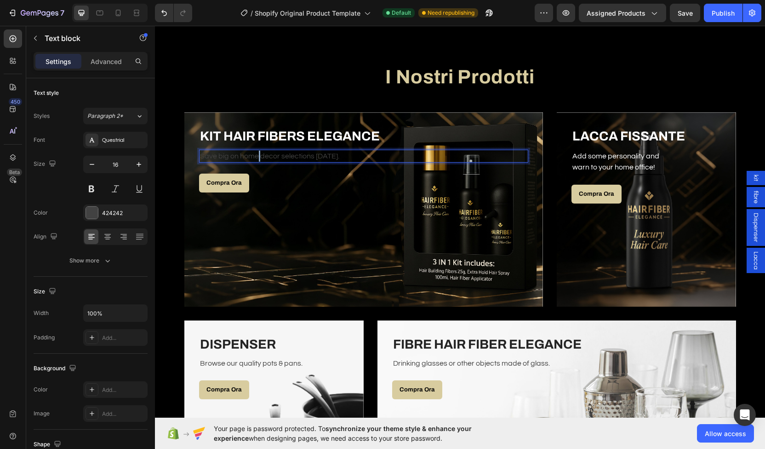
click at [254, 152] on p "Save big on home decor selections [DATE]." at bounding box center [364, 155] width 328 height 11
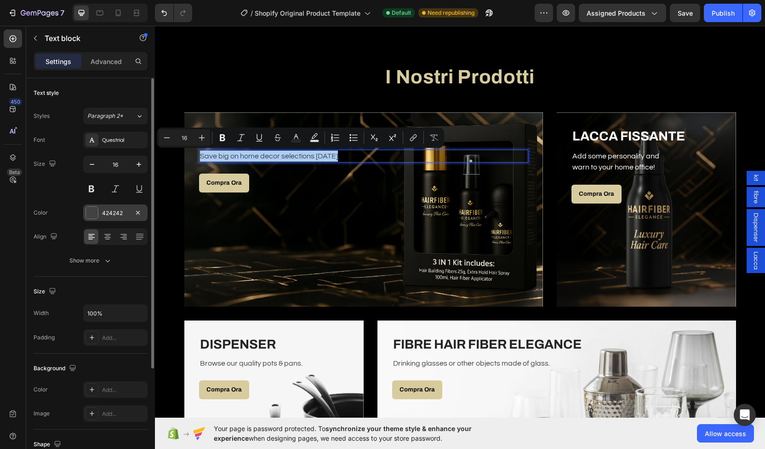
click at [109, 209] on div "424242" at bounding box center [115, 213] width 27 height 8
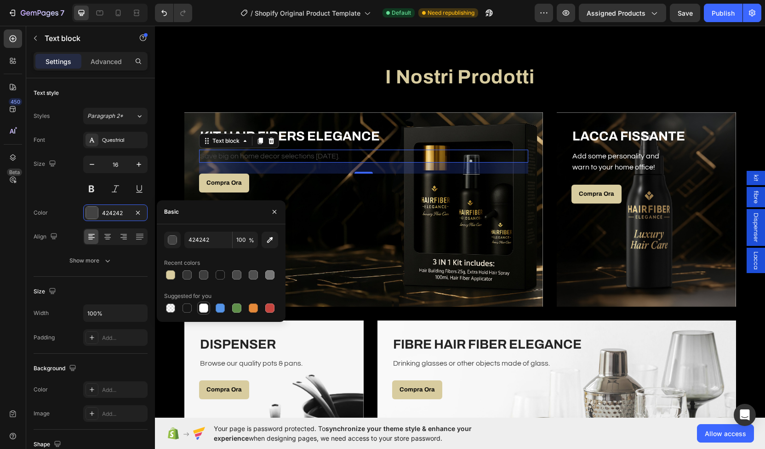
click at [203, 307] on div at bounding box center [203, 307] width 9 height 9
type input "FFFFFF"
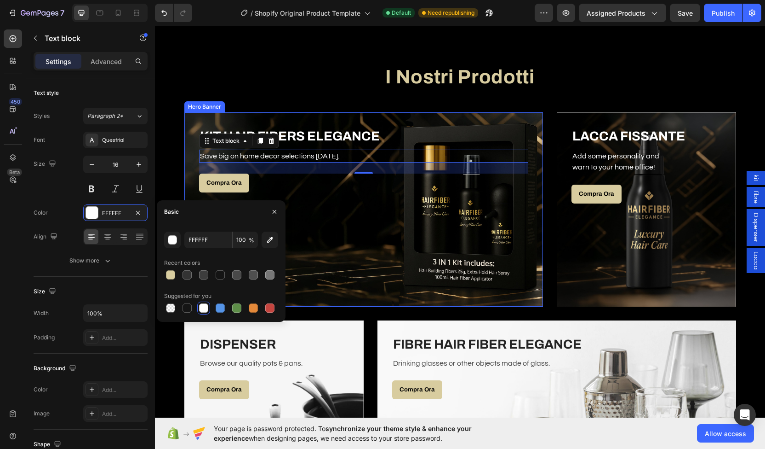
click at [389, 246] on div "Overlay" at bounding box center [363, 209] width 359 height 194
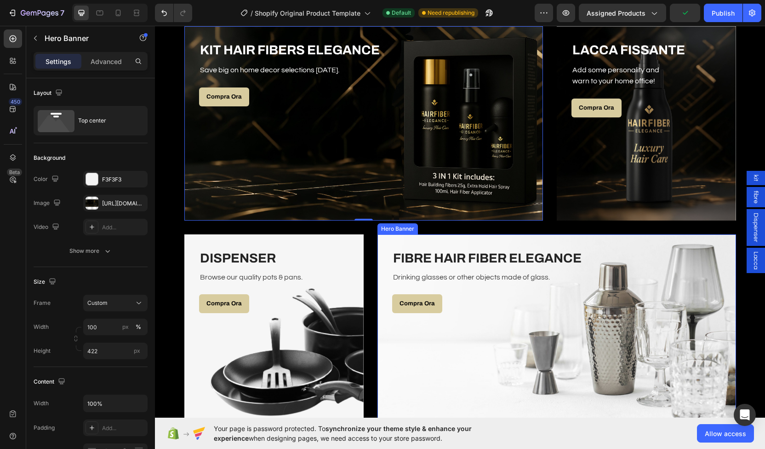
scroll to position [1589, 0]
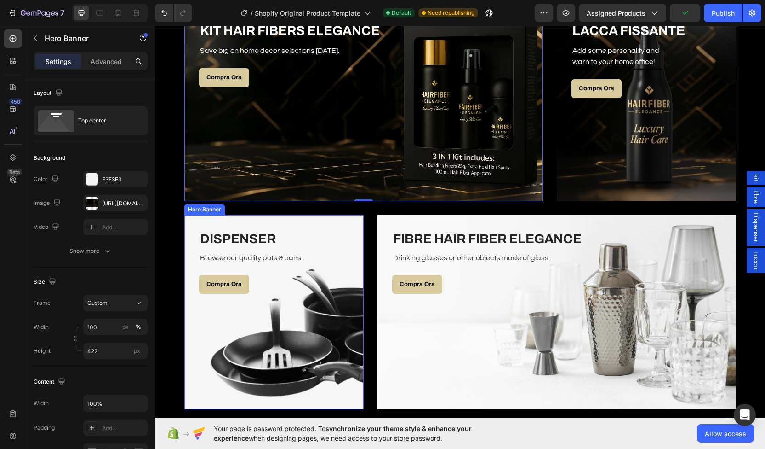
click at [340, 312] on div "Overlay" at bounding box center [273, 312] width 179 height 194
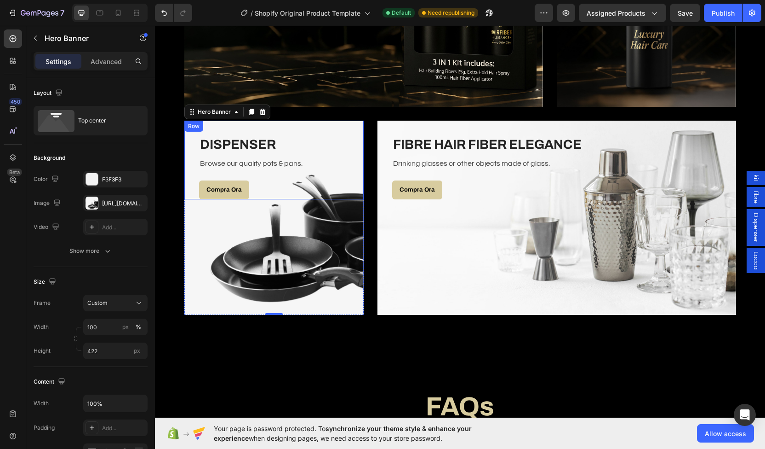
scroll to position [1591, 0]
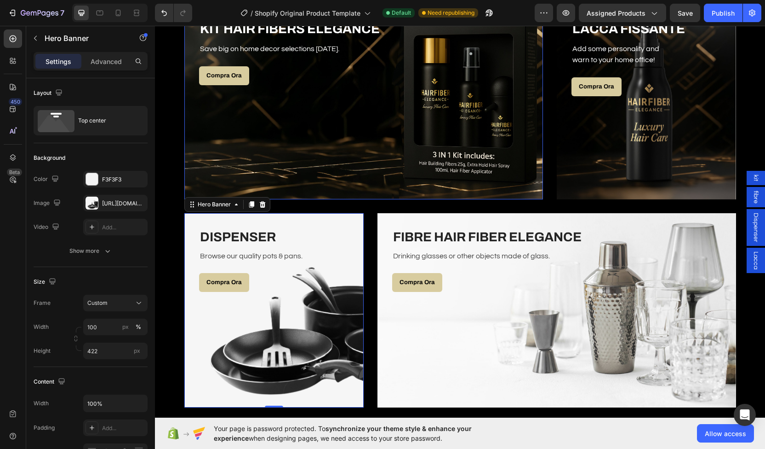
click at [287, 167] on div "Overlay" at bounding box center [363, 102] width 359 height 194
click at [297, 328] on div "Overlay" at bounding box center [273, 310] width 179 height 194
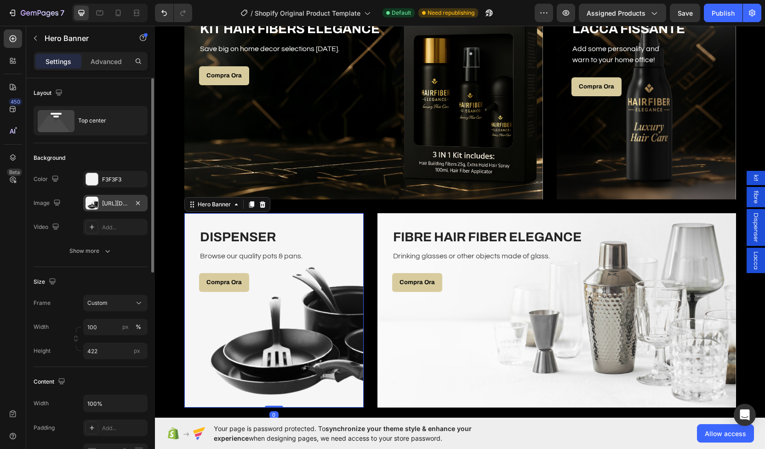
click at [116, 206] on div "https://ucarecdn.com/abe04c46-98bc-4363-835b-925c4f906da9/-/format/auto/" at bounding box center [115, 203] width 27 height 8
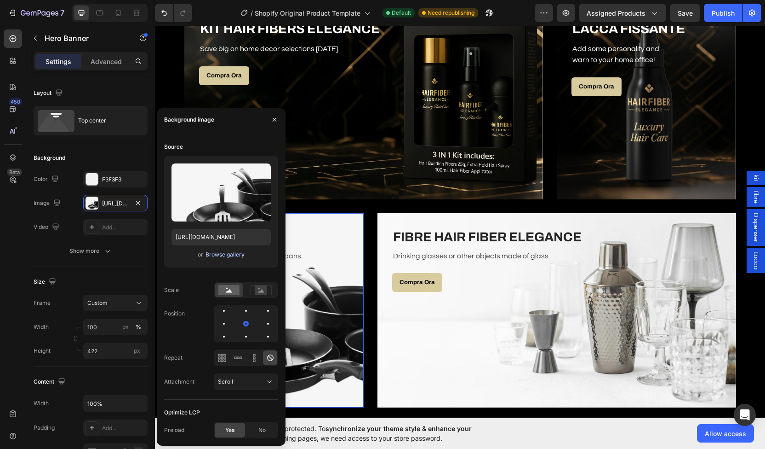
click at [233, 251] on div "Browse gallery" at bounding box center [225, 254] width 39 height 8
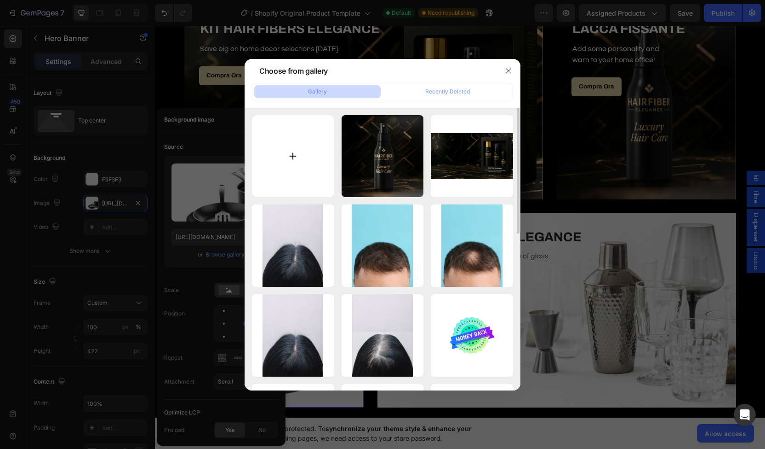
click at [320, 132] on input "file" at bounding box center [293, 156] width 82 height 82
type input "C:\fakepath\solo dosatore d.jpg"
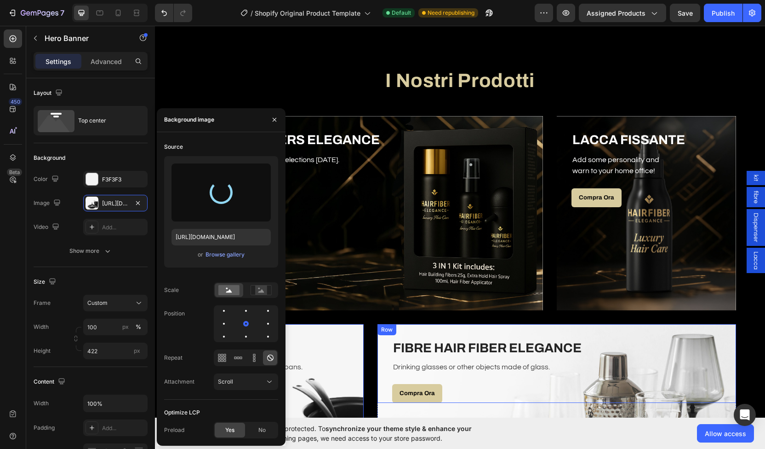
scroll to position [1480, 0]
type input "https://cdn.shopify.com/s/files/1/0945/8591/3692/files/gempages_581090283073045…"
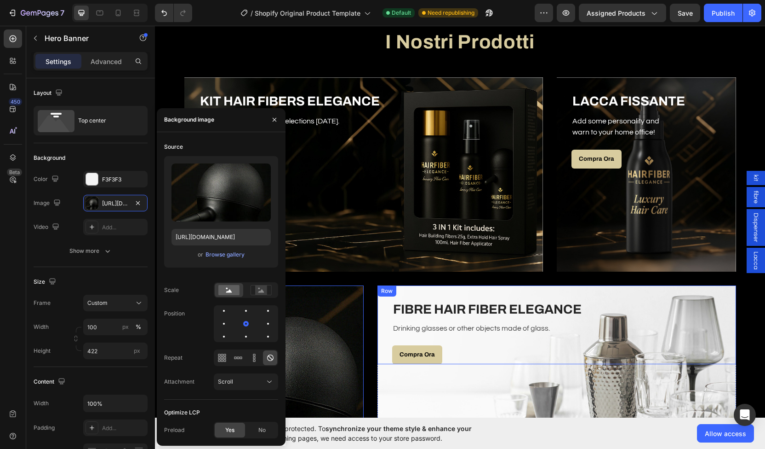
scroll to position [1585, 0]
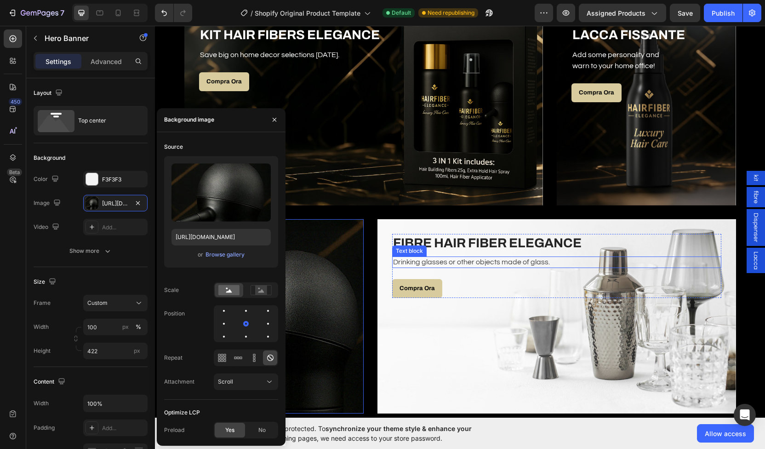
click at [495, 256] on div "Drinking glasses or other objects made of glass." at bounding box center [556, 262] width 329 height 12
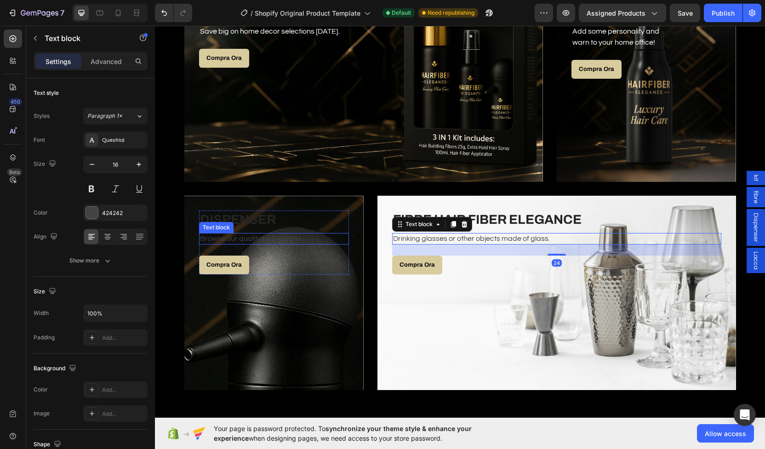
scroll to position [1609, 0]
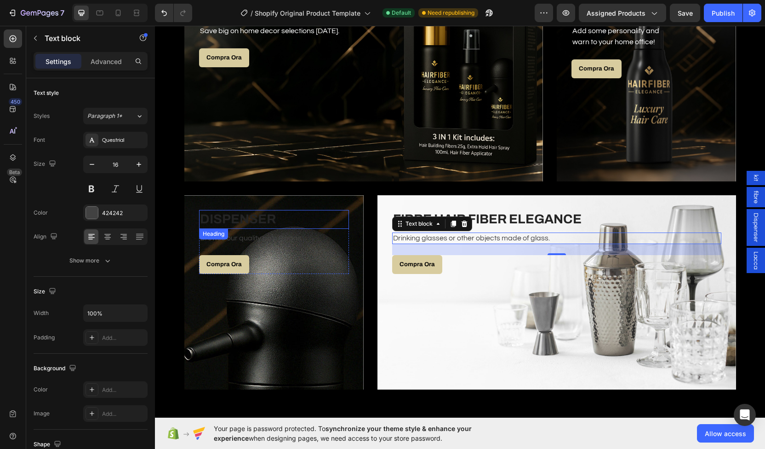
click at [253, 223] on h3 "DISPENSER" at bounding box center [274, 219] width 150 height 18
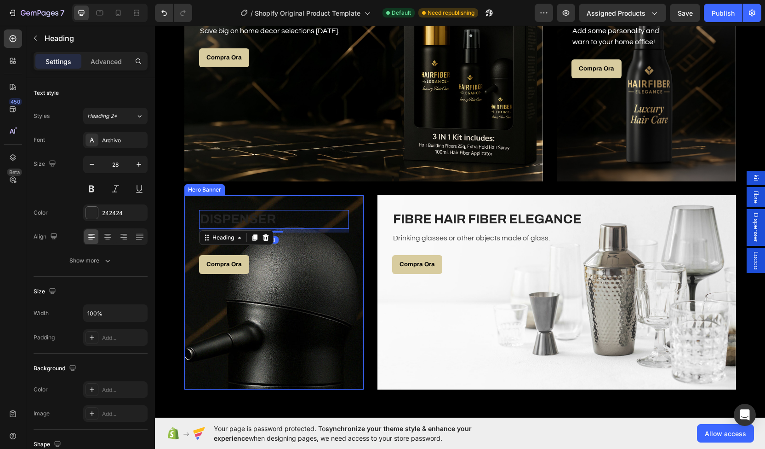
click at [299, 301] on div "Overlay" at bounding box center [273, 292] width 179 height 194
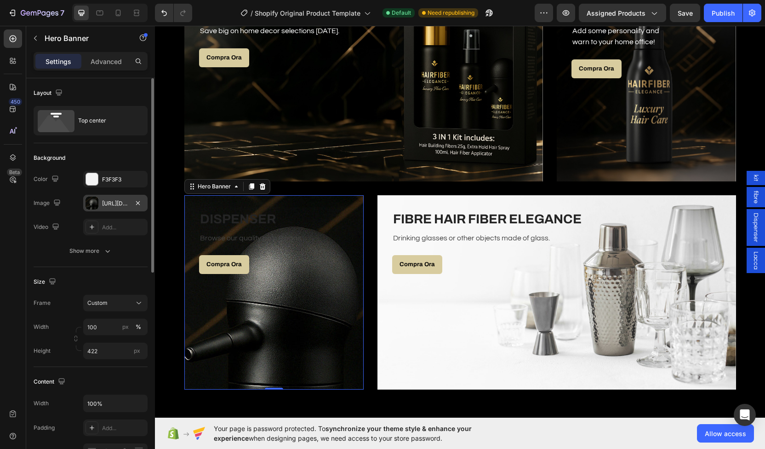
click at [112, 207] on div "https://cdn.shopify.com/s/files/1/0945/8591/3692/files/gempages_581090283073045…" at bounding box center [115, 203] width 64 height 17
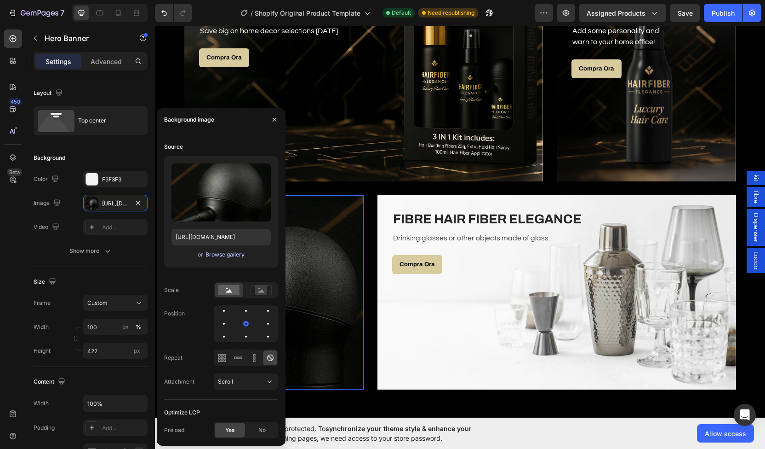
click at [229, 256] on div "Browse gallery" at bounding box center [225, 254] width 39 height 8
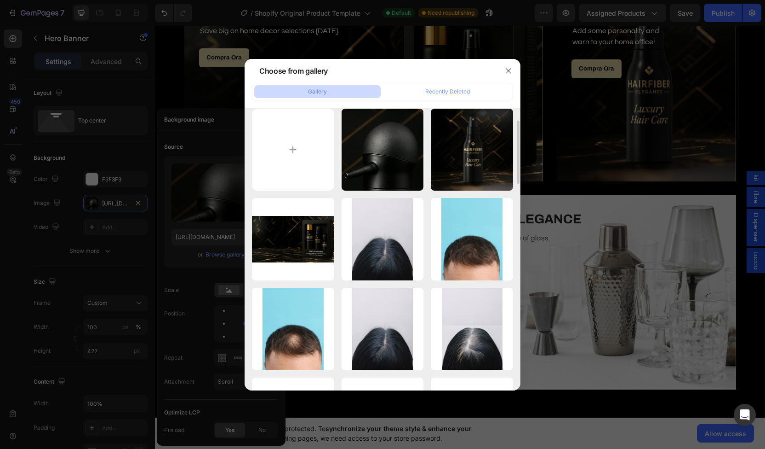
scroll to position [0, 0]
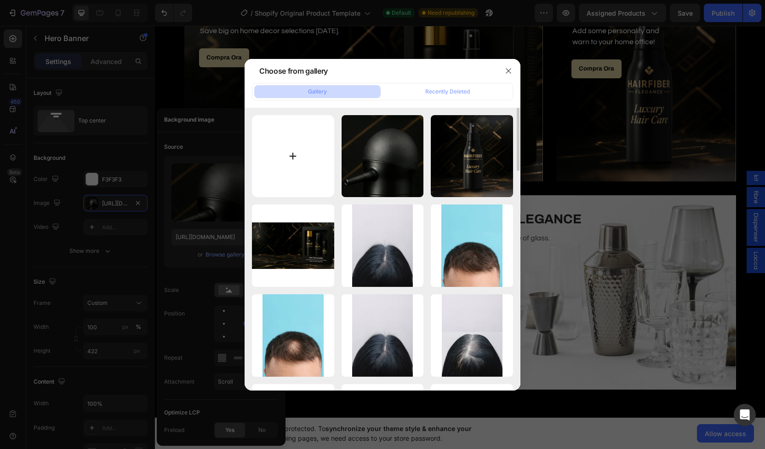
click at [301, 161] on input "file" at bounding box center [293, 156] width 82 height 82
type input "C:\fakepath\solo dosatore.jpg"
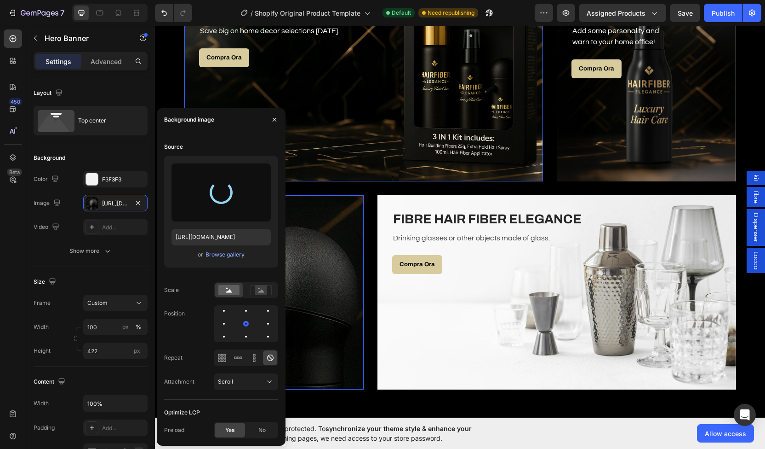
click at [357, 156] on div "Overlay" at bounding box center [363, 84] width 359 height 194
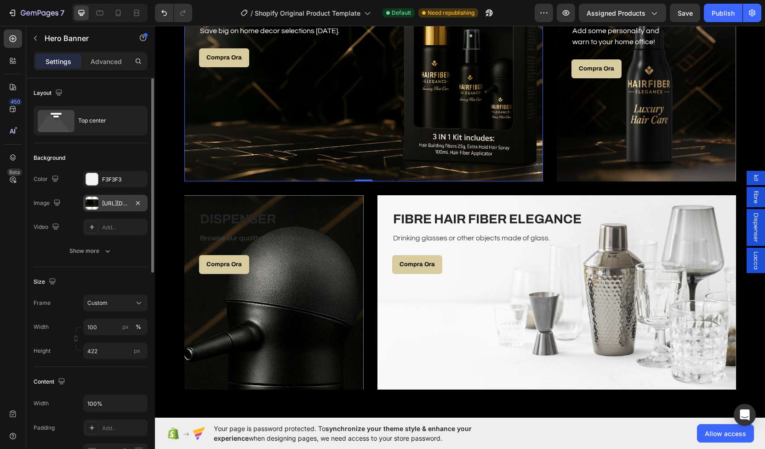
click at [107, 207] on div "[URL][DOMAIN_NAME]" at bounding box center [115, 203] width 27 height 8
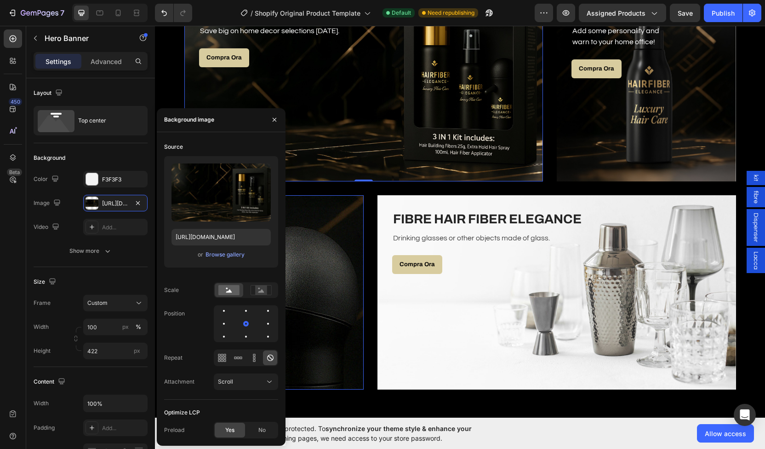
click at [304, 277] on div "Overlay" at bounding box center [273, 292] width 179 height 194
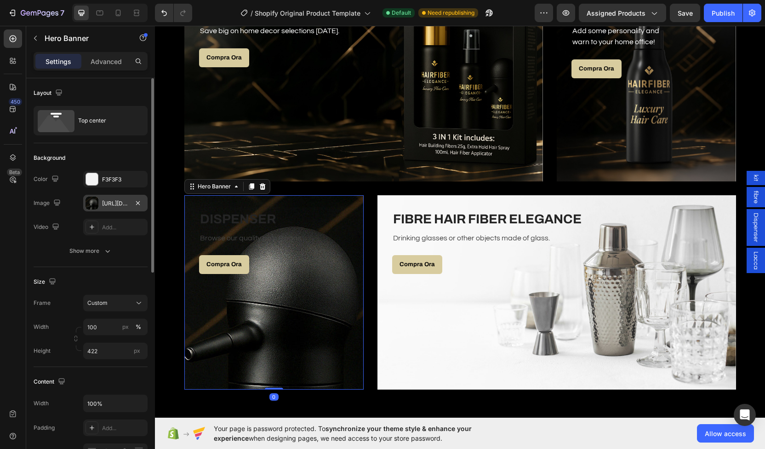
click at [104, 203] on div "https://cdn.shopify.com/s/files/1/0945/8591/3692/files/gempages_581090283073045…" at bounding box center [115, 203] width 27 height 8
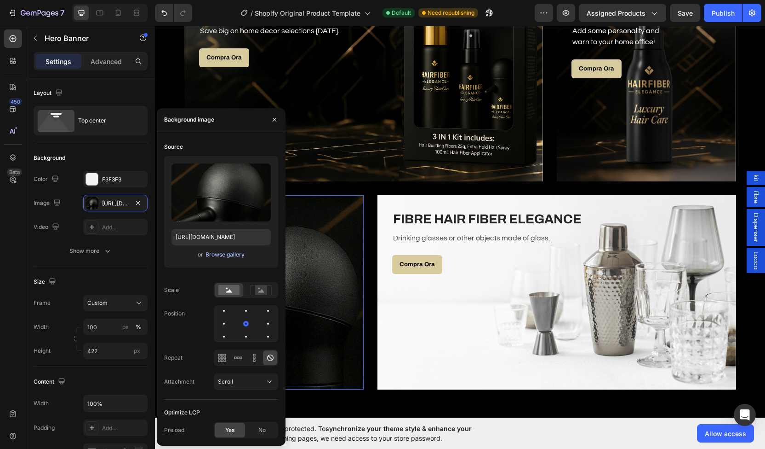
click at [217, 253] on div "Browse gallery" at bounding box center [225, 254] width 39 height 8
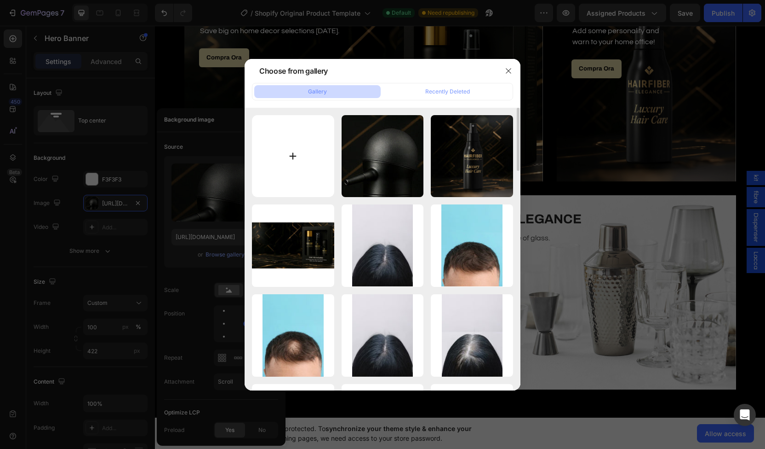
click at [291, 158] on input "file" at bounding box center [293, 156] width 82 height 82
type input "C:\fakepath\solo dosatore.jpg"
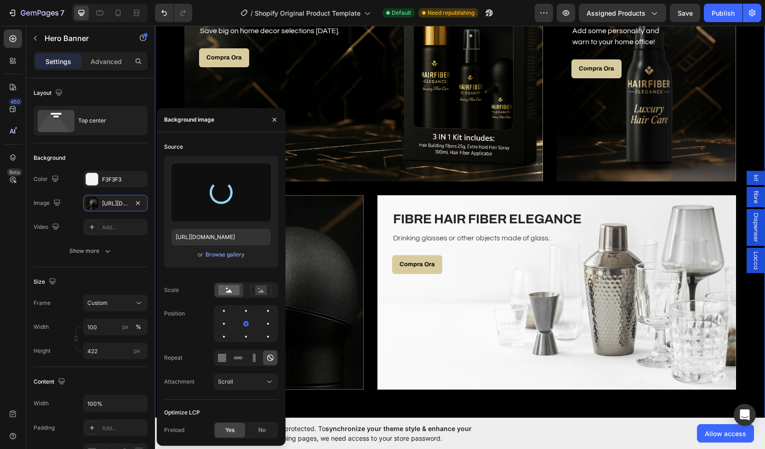
type input "[URL][DOMAIN_NAME]"
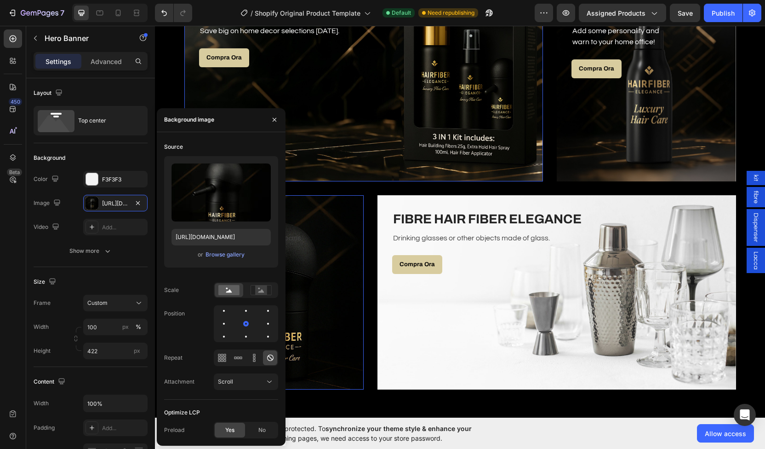
click at [351, 155] on div "Overlay" at bounding box center [363, 84] width 359 height 194
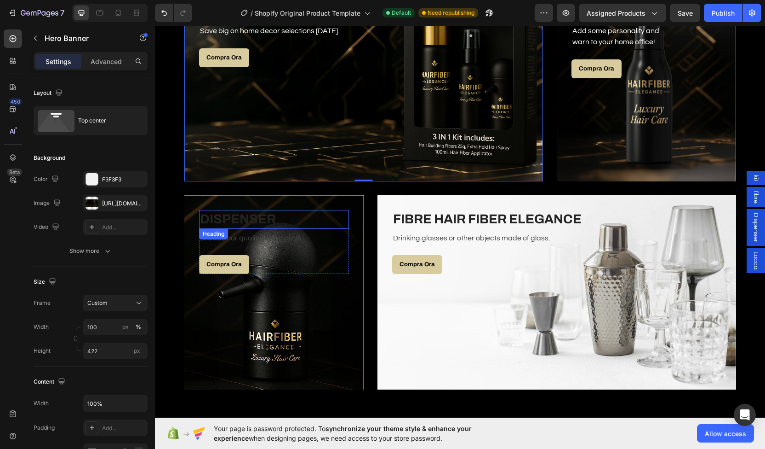
click at [243, 224] on h3 "DISPENSER" at bounding box center [274, 219] width 150 height 18
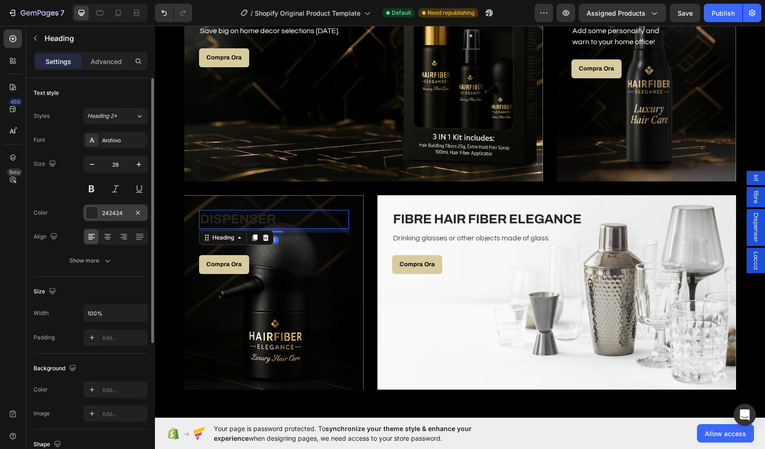
click at [117, 212] on div "242424" at bounding box center [115, 213] width 27 height 8
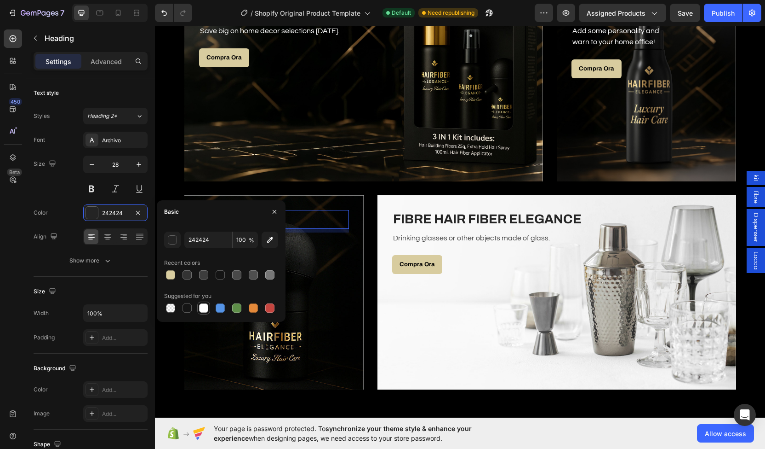
click at [210, 305] on div at bounding box center [203, 307] width 13 height 13
type input "FFFFFF"
click at [307, 265] on div "Compra Ora Button" at bounding box center [274, 264] width 150 height 19
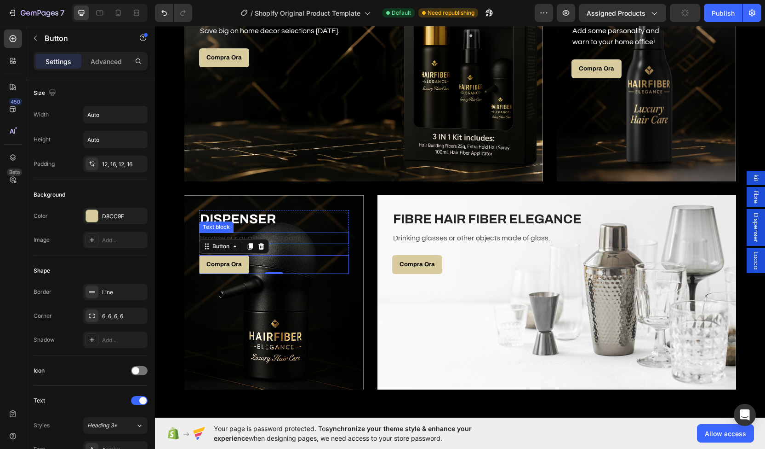
click at [299, 242] on p "Browse our quality pots & pans." at bounding box center [274, 238] width 148 height 10
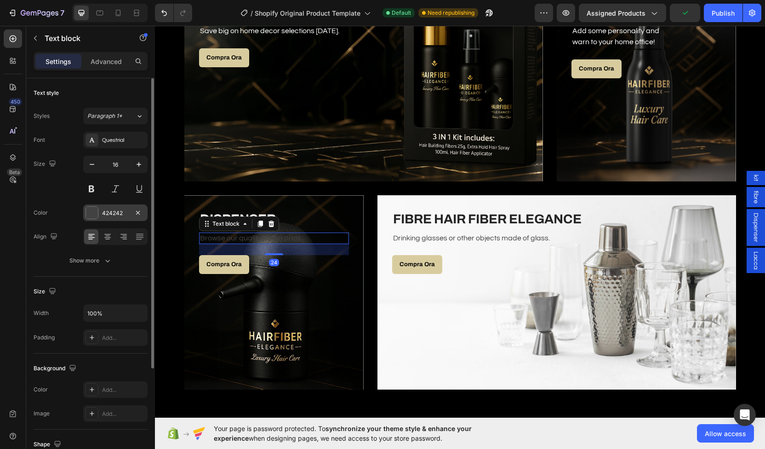
click at [110, 214] on div "424242" at bounding box center [115, 213] width 27 height 8
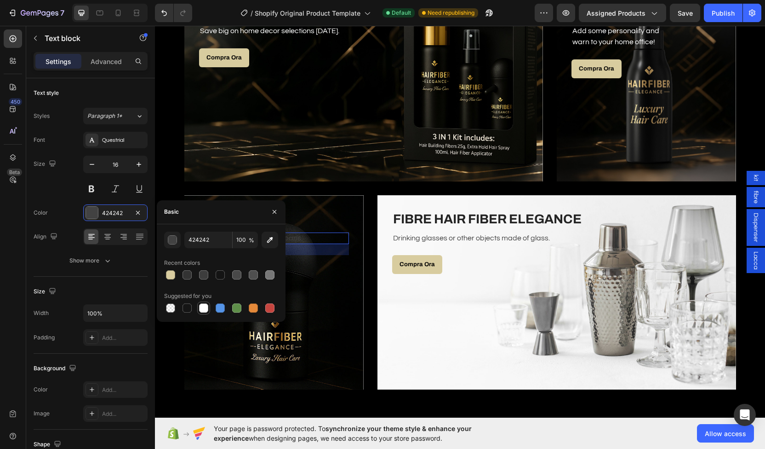
click at [200, 305] on div at bounding box center [203, 307] width 9 height 9
type input "FFFFFF"
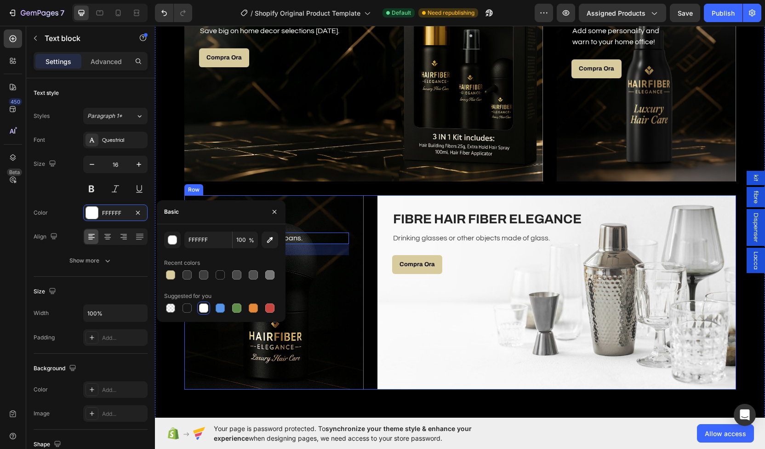
click at [369, 314] on div "DISPENSER Heading Browse our quality pots & pans. Text block 24 Compra Ora Butt…" at bounding box center [460, 292] width 552 height 194
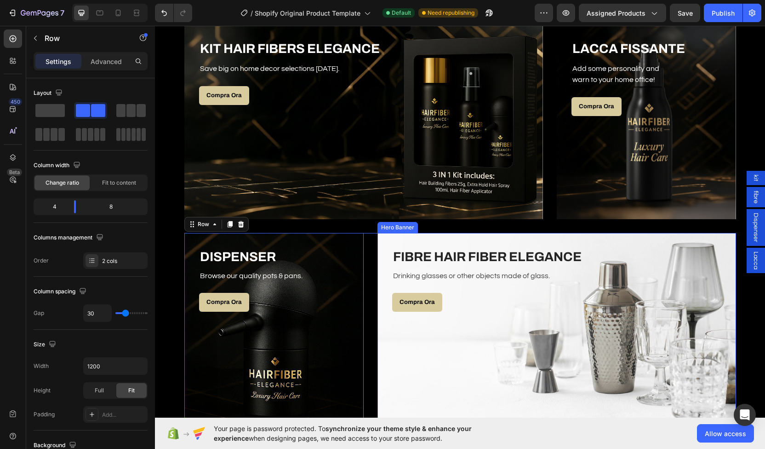
scroll to position [1590, 0]
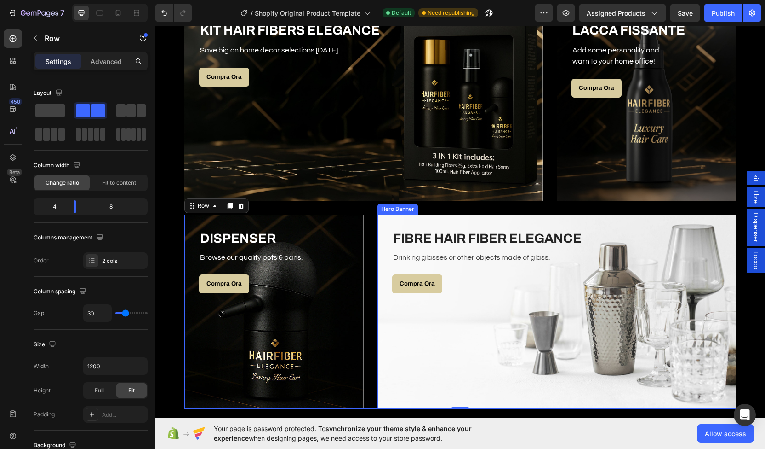
click at [458, 328] on div "Overlay" at bounding box center [557, 311] width 359 height 194
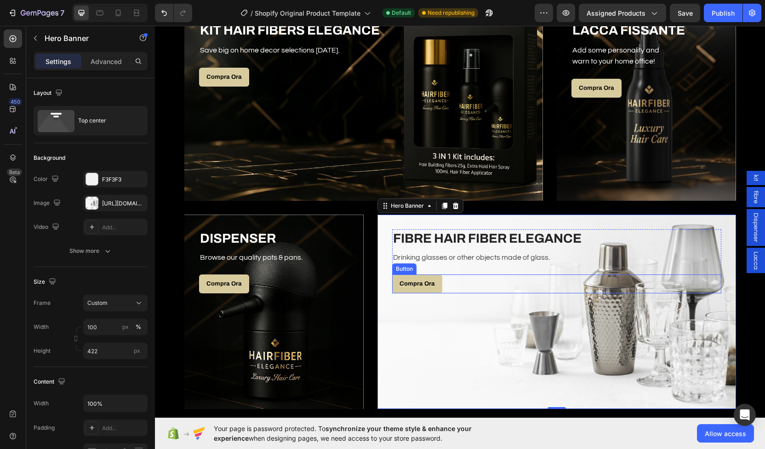
click at [535, 291] on div "Compra Ora Button" at bounding box center [556, 283] width 329 height 19
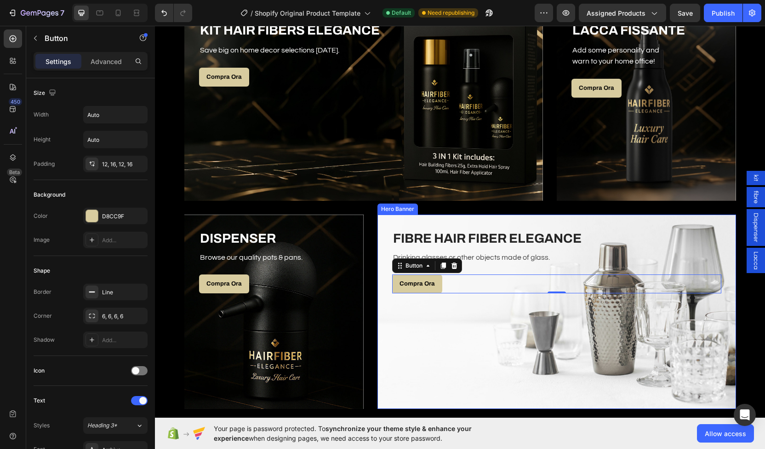
click at [554, 342] on div "Overlay" at bounding box center [557, 311] width 359 height 194
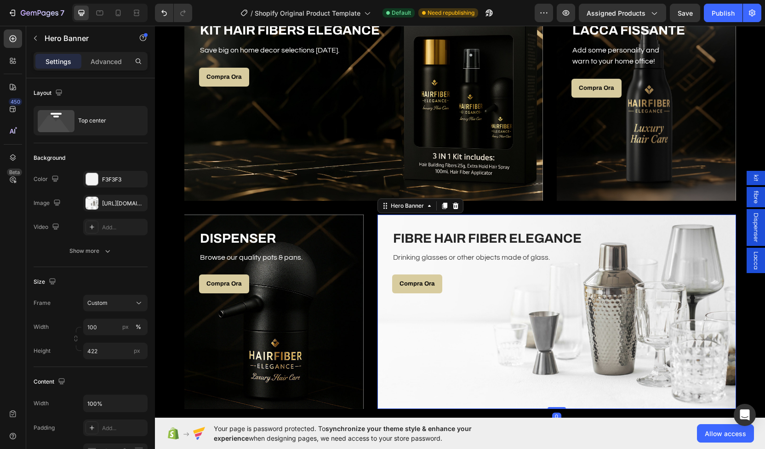
click at [477, 351] on div "Overlay" at bounding box center [557, 311] width 359 height 194
click at [116, 207] on div "https://ucarecdn.com/a7c513da-da0f-4dac-a966-7322743faa08/-/format/auto/" at bounding box center [115, 203] width 64 height 17
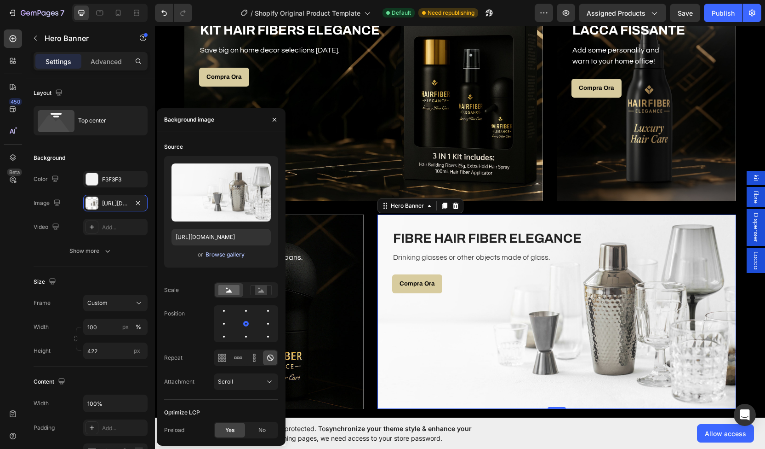
click at [234, 255] on div "Browse gallery" at bounding box center [225, 254] width 39 height 8
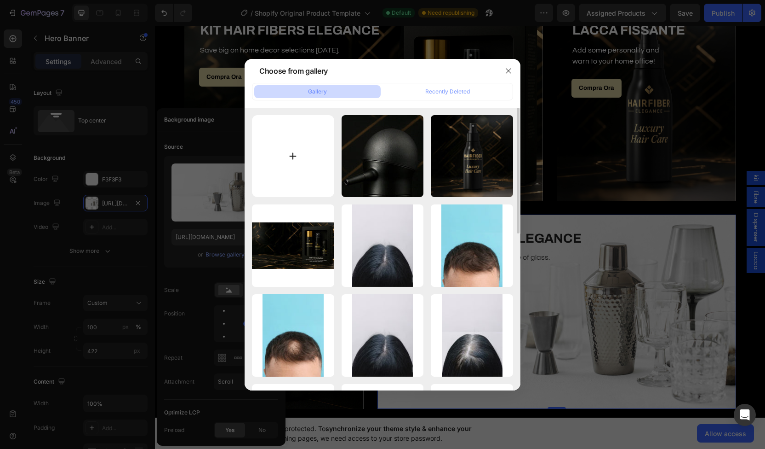
click at [277, 130] on input "file" at bounding box center [293, 156] width 82 height 82
type input "C:\fakepath\tappo nero.jpg"
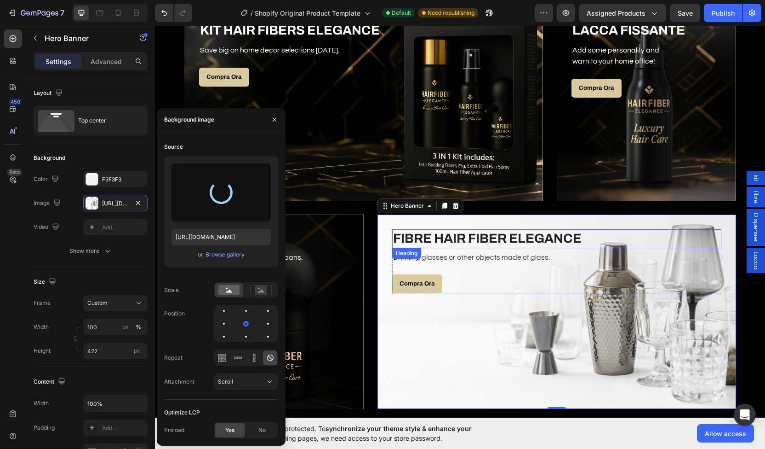
click at [524, 237] on h3 "FIBRE HAIR FIBER ELEGANCE" at bounding box center [556, 238] width 329 height 18
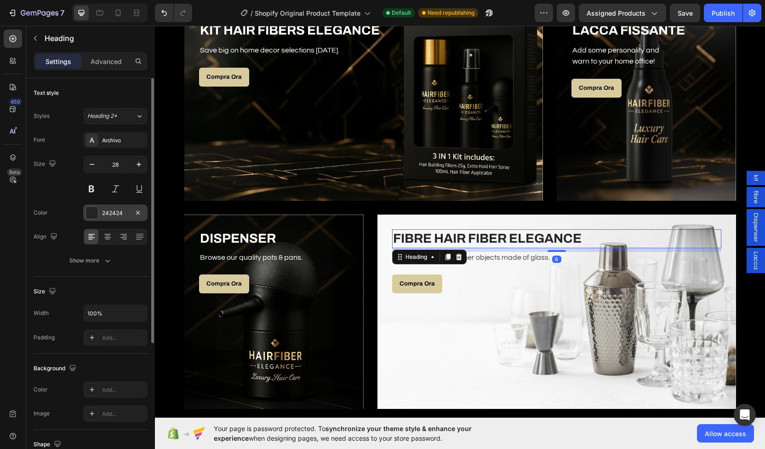
click at [98, 214] on div at bounding box center [92, 212] width 13 height 13
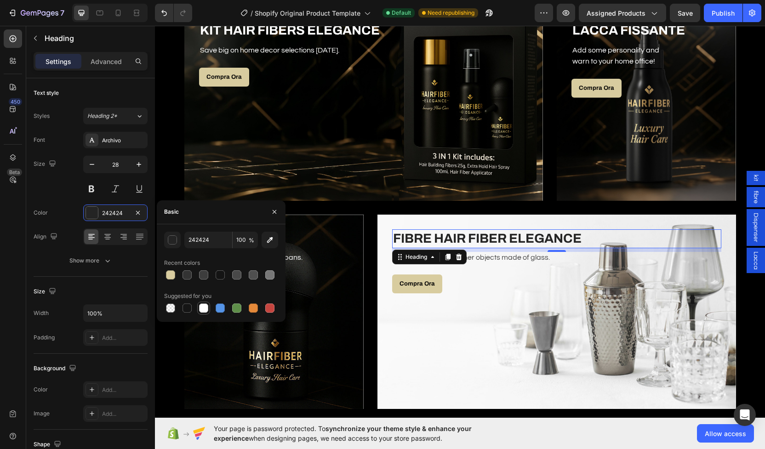
click at [205, 306] on div at bounding box center [203, 307] width 9 height 9
type input "FFFFFF"
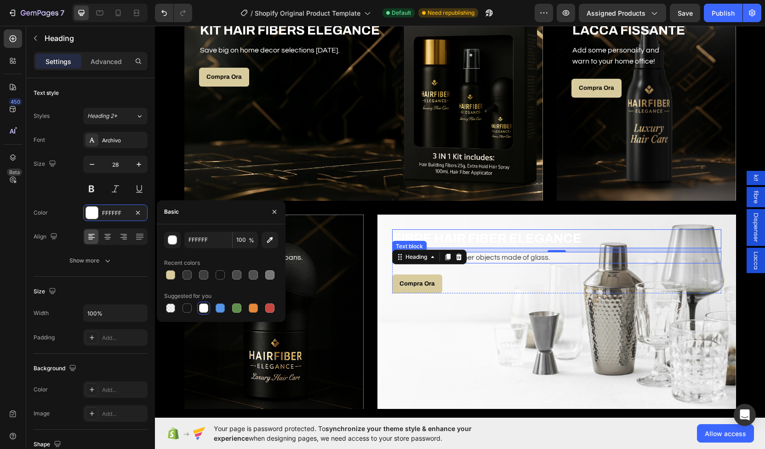
click at [472, 259] on p "Drinking glasses or other objects made of glass." at bounding box center [557, 258] width 328 height 10
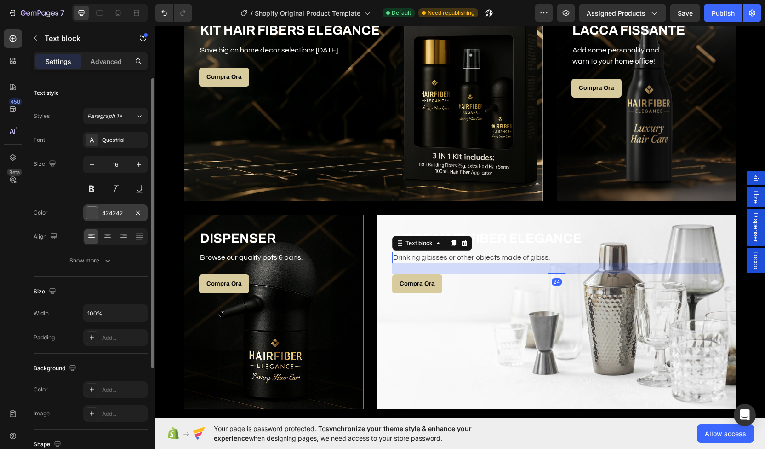
click at [118, 218] on div "424242" at bounding box center [115, 212] width 64 height 17
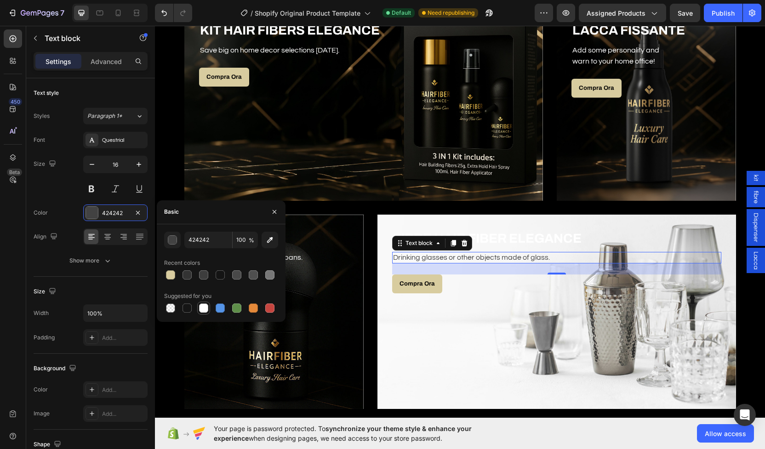
click at [204, 304] on div at bounding box center [203, 307] width 9 height 9
type input "FFFFFF"
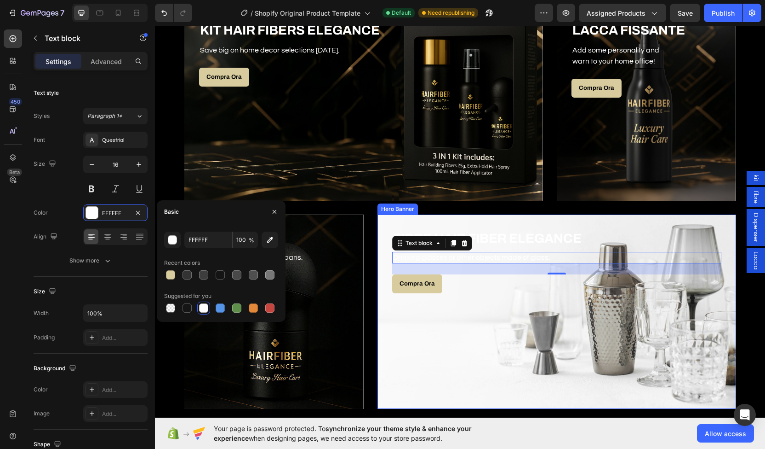
click at [517, 305] on div "Overlay" at bounding box center [557, 311] width 359 height 194
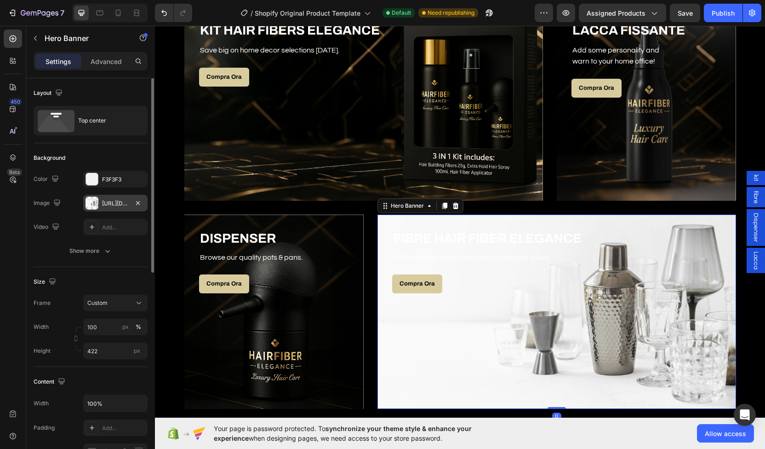
click at [98, 207] on div at bounding box center [92, 202] width 13 height 13
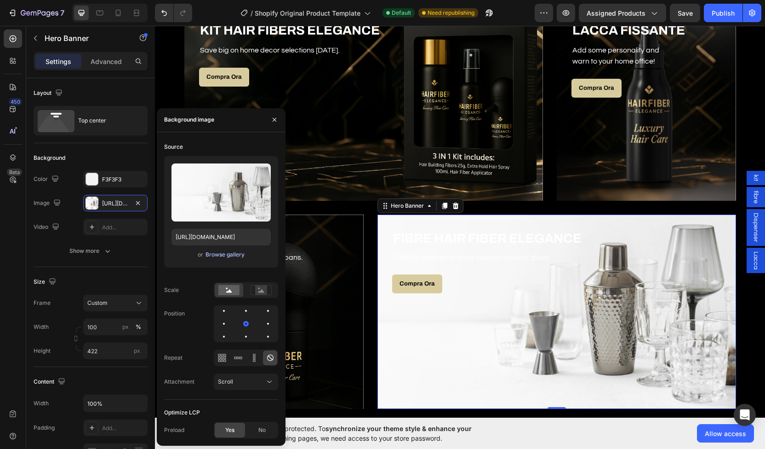
click at [209, 256] on div "Browse gallery" at bounding box center [225, 254] width 39 height 8
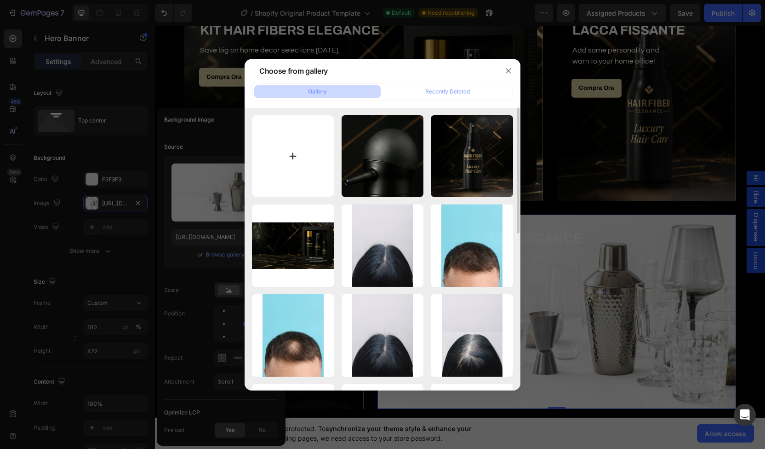
click at [284, 149] on input "file" at bounding box center [293, 156] width 82 height 82
type input "C:\fakepath\tappo nero.jpg"
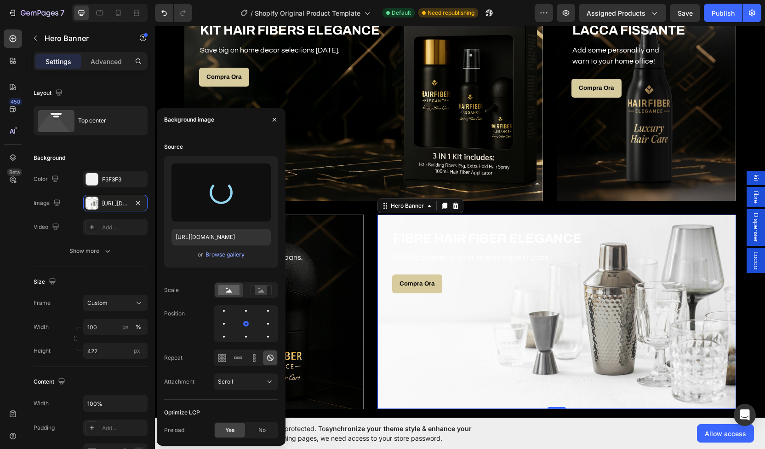
type input "[URL][DOMAIN_NAME]"
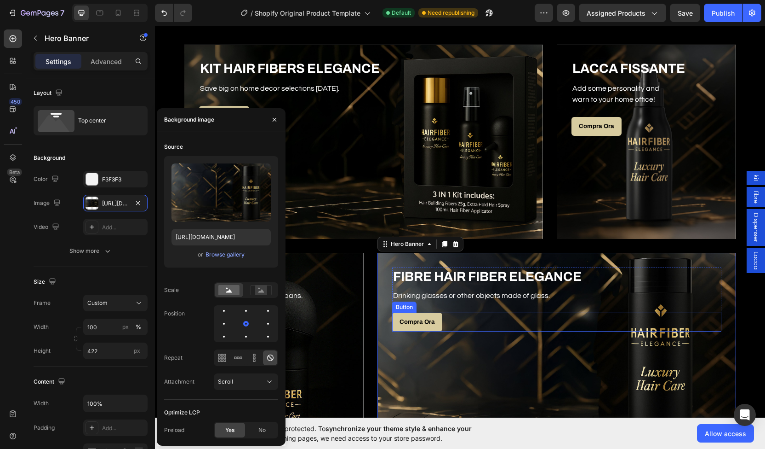
scroll to position [1578, 0]
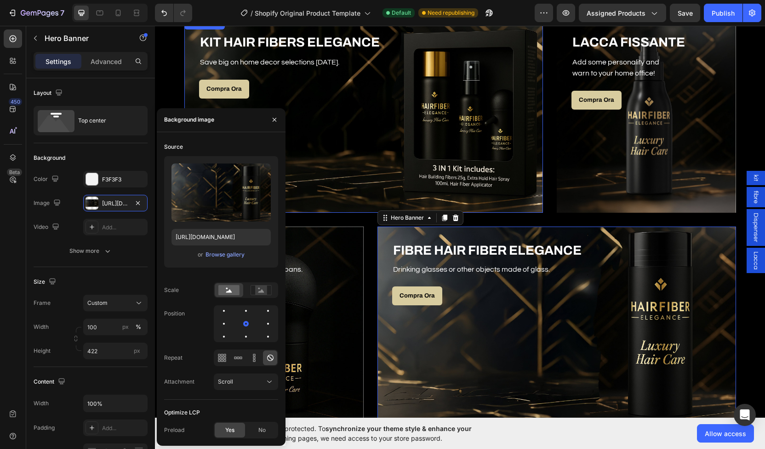
click at [539, 136] on div "Overlay" at bounding box center [363, 115] width 359 height 194
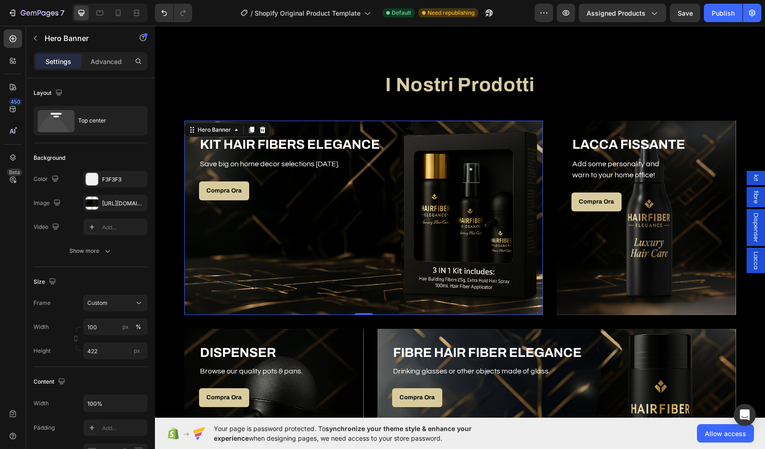
scroll to position [1386, 0]
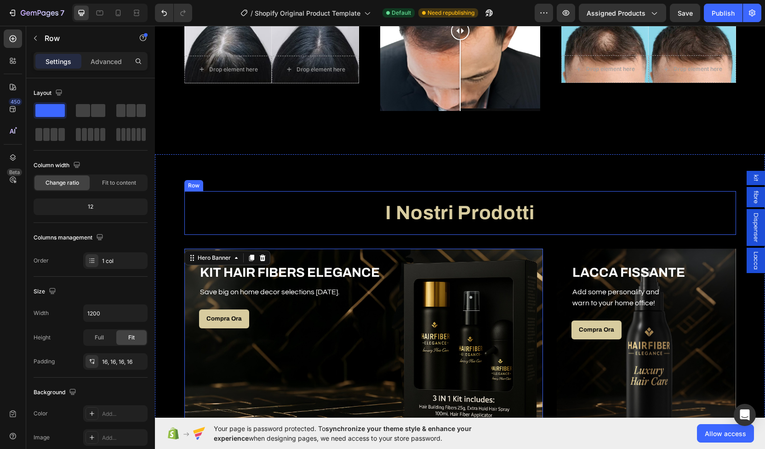
click at [342, 192] on div "I Nostri Prodotti Heading Row" at bounding box center [460, 213] width 552 height 44
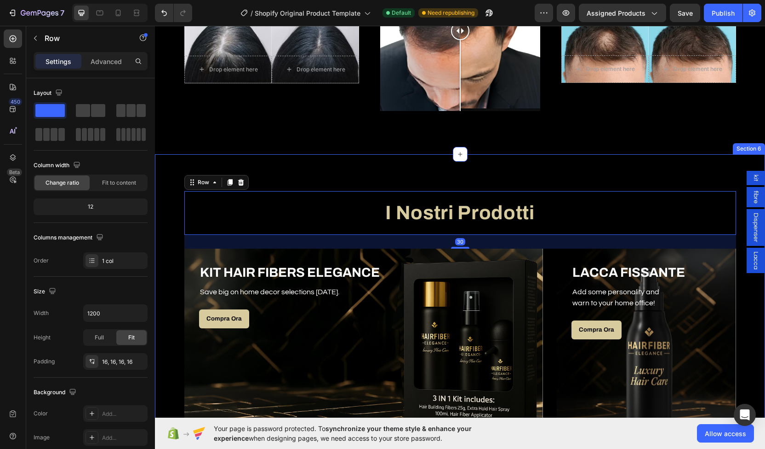
click at [334, 170] on div "I Nostri Prodotti Heading Row 30 KIT HAIR FIBERS ELEGANCE Heading Save big on h…" at bounding box center [460, 420] width 610 height 533
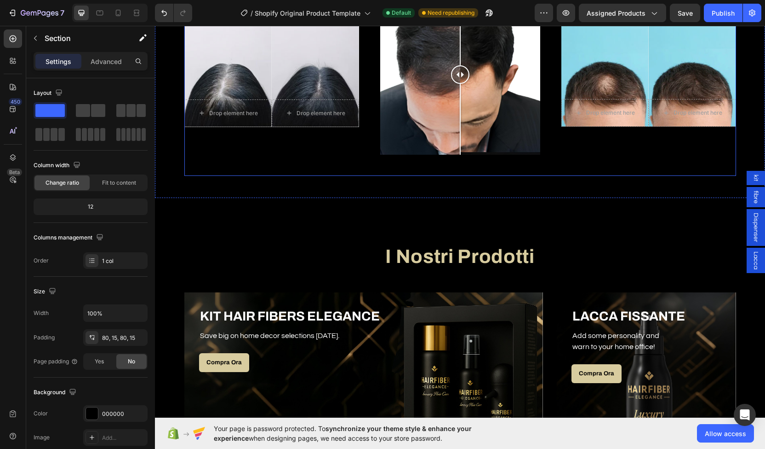
scroll to position [1341, 0]
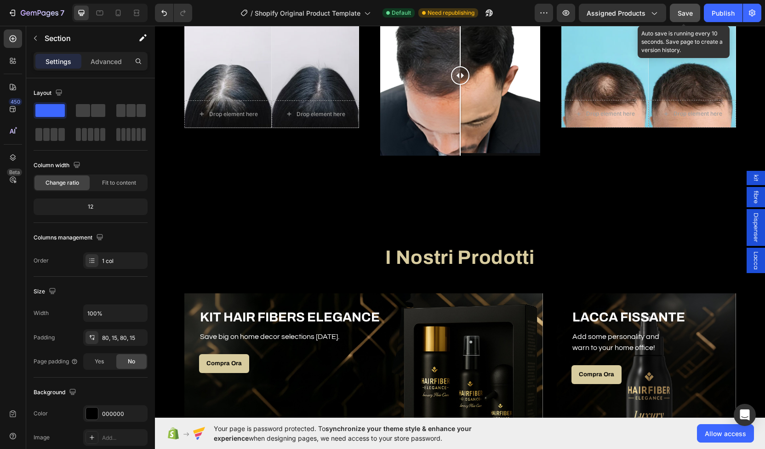
click at [678, 12] on span "Save" at bounding box center [685, 13] width 15 height 8
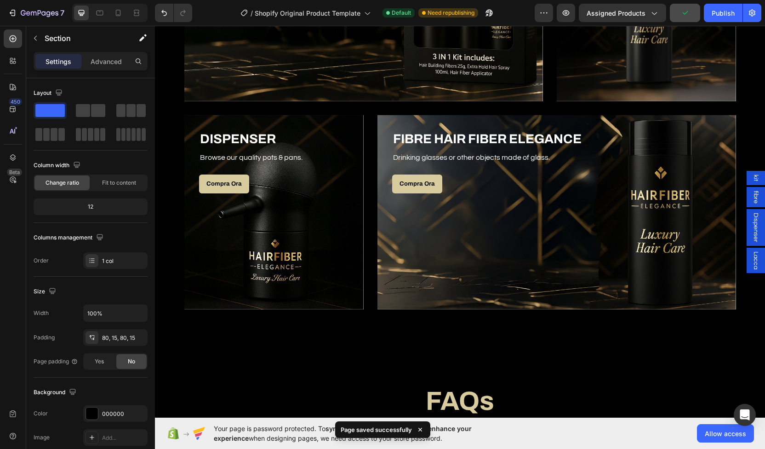
scroll to position [1729, 0]
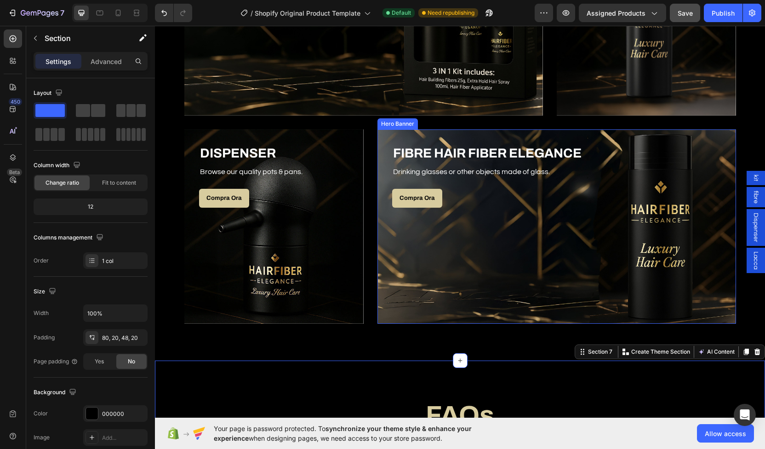
scroll to position [1714, 0]
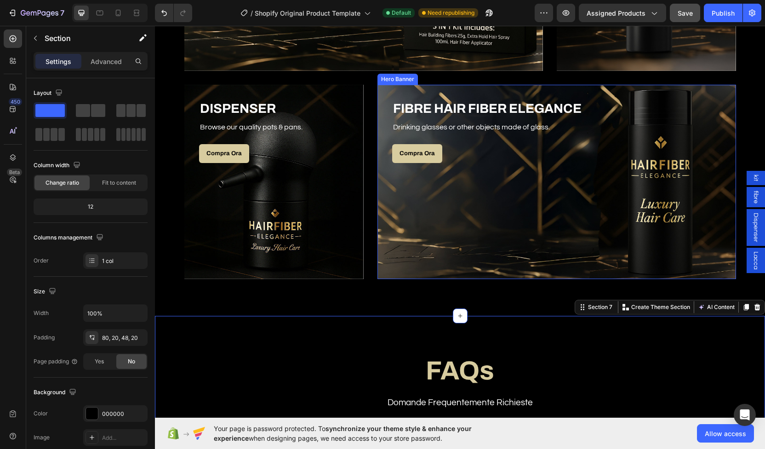
scroll to position [1757, 0]
click at [550, 325] on div "FAQs Heading Domande Frequentemente Richieste Text Block Row Le fibre di cotone…" at bounding box center [460, 432] width 610 height 232
click at [551, 233] on div "Overlay" at bounding box center [557, 182] width 359 height 194
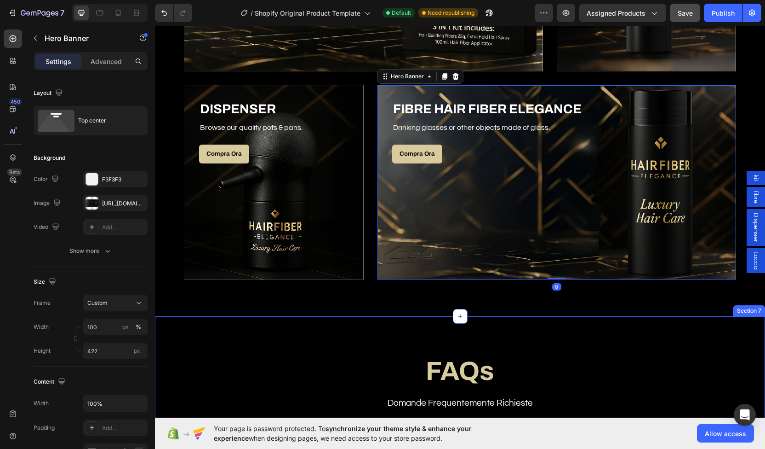
click at [558, 353] on h2 "FAQs" at bounding box center [460, 371] width 552 height 36
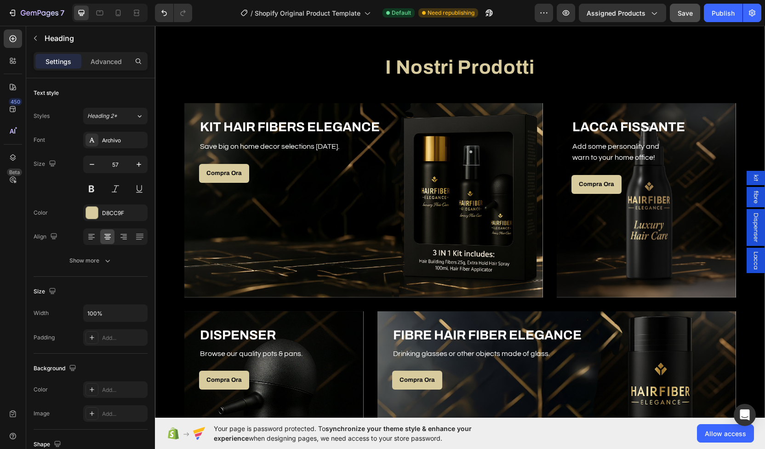
scroll to position [1439, 0]
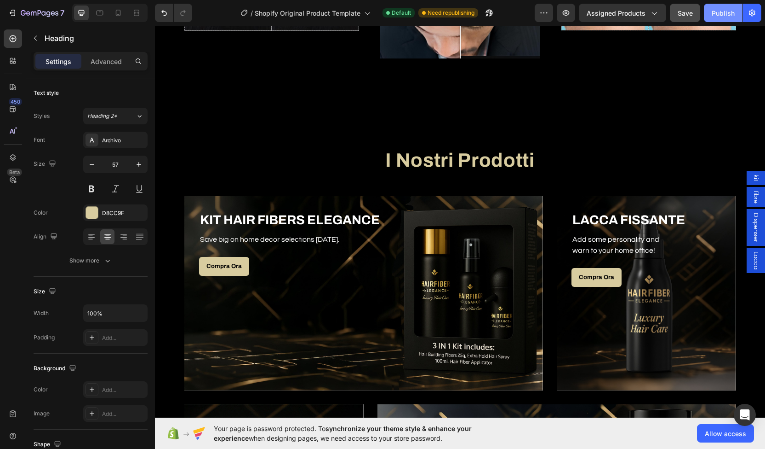
click at [725, 9] on div "Publish" at bounding box center [723, 13] width 23 height 10
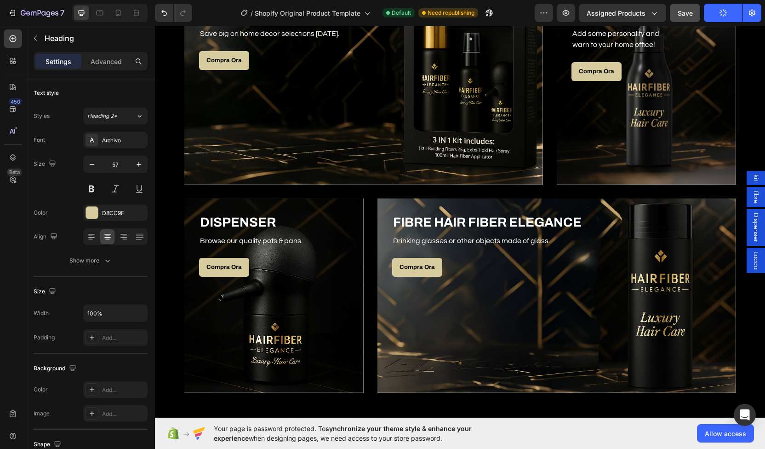
scroll to position [1680, 0]
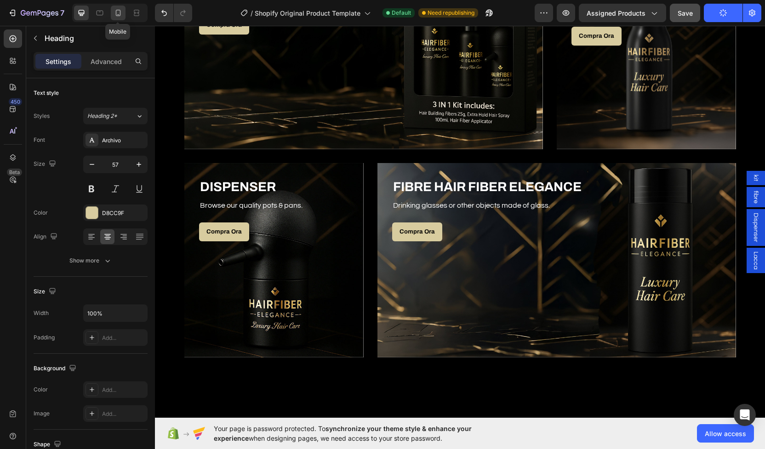
click at [123, 13] on div at bounding box center [118, 13] width 15 height 15
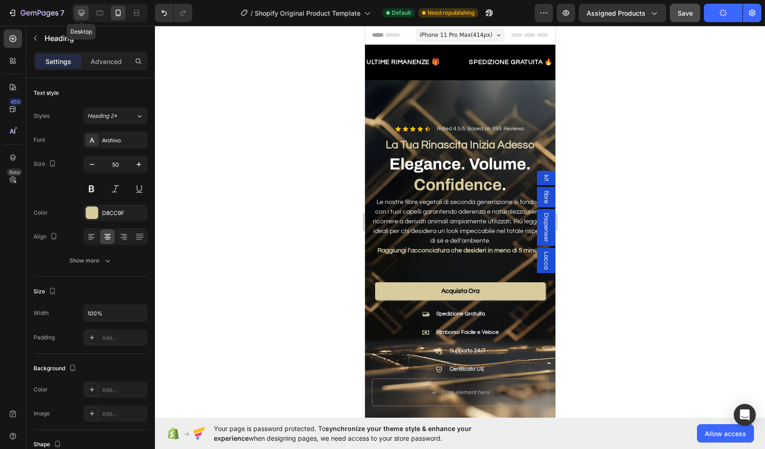
click at [83, 17] on icon at bounding box center [81, 12] width 9 height 9
type input "57"
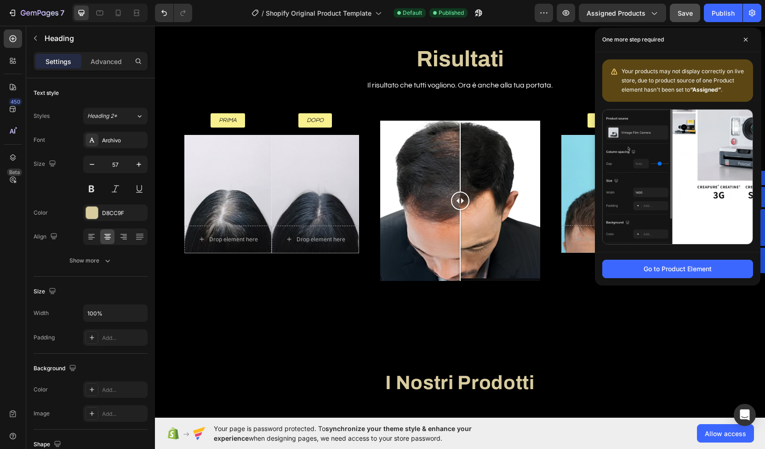
scroll to position [1217, 0]
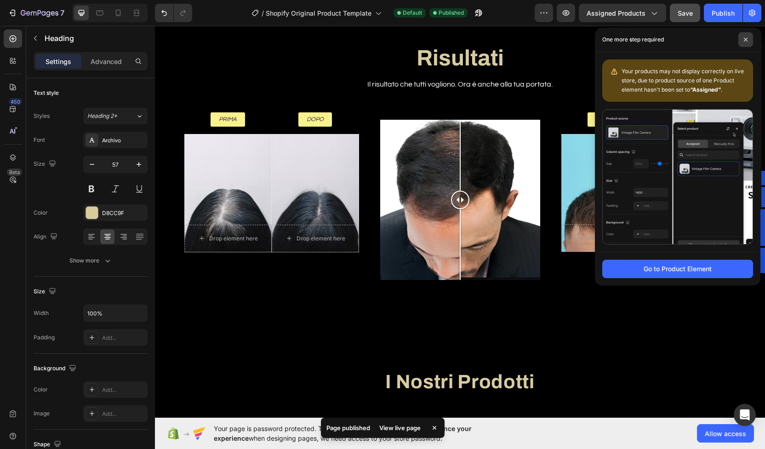
click at [744, 39] on icon at bounding box center [746, 39] width 5 height 5
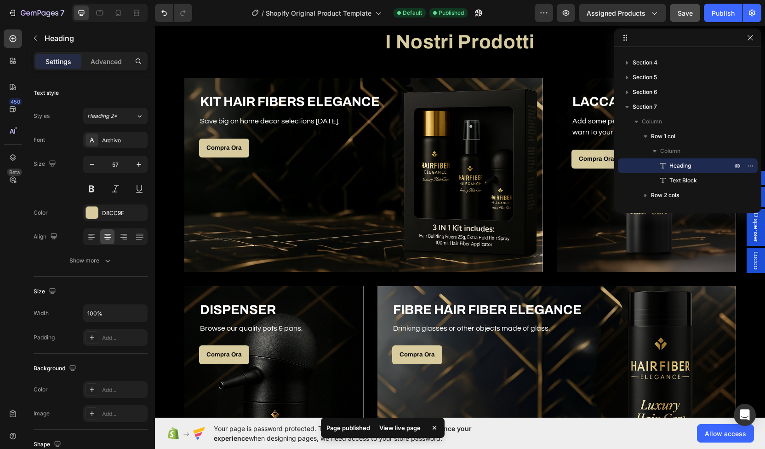
scroll to position [1557, 0]
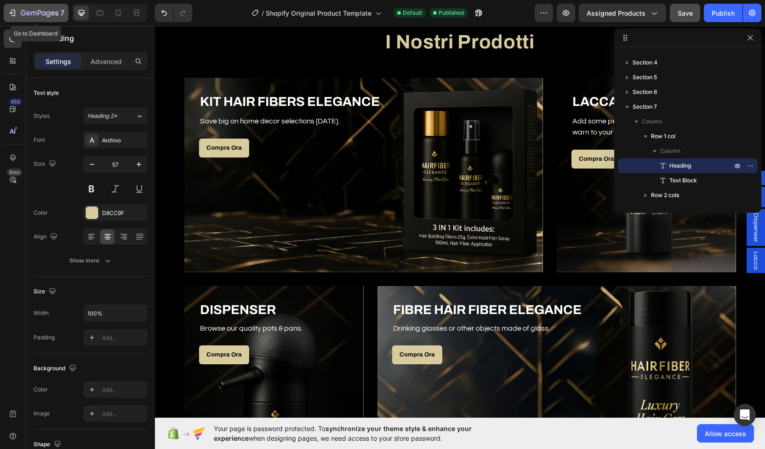
click at [10, 10] on icon "button" at bounding box center [12, 12] width 9 height 9
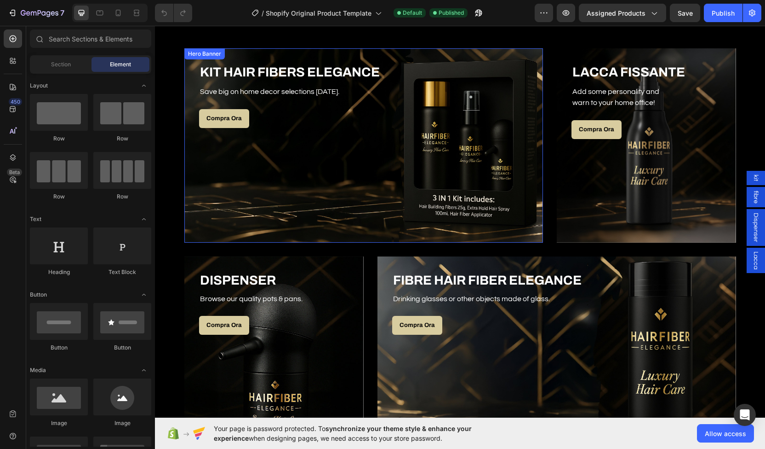
scroll to position [1584, 0]
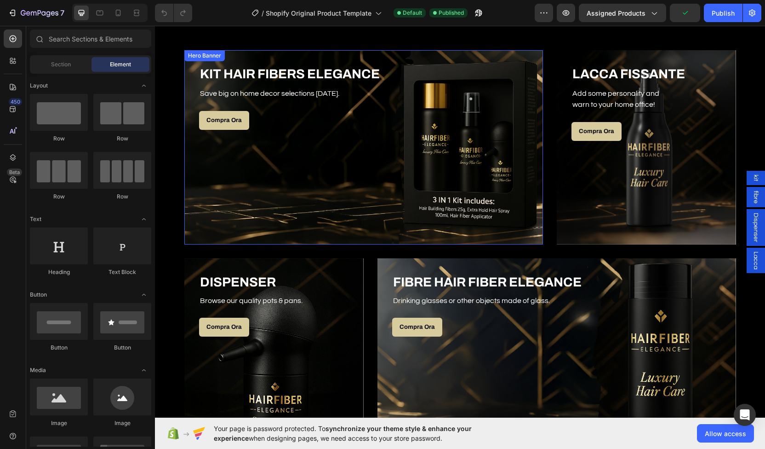
drag, startPoint x: 259, startPoint y: 207, endPoint x: 165, endPoint y: 174, distance: 100.1
click at [323, 166] on div "Overlay" at bounding box center [363, 147] width 359 height 194
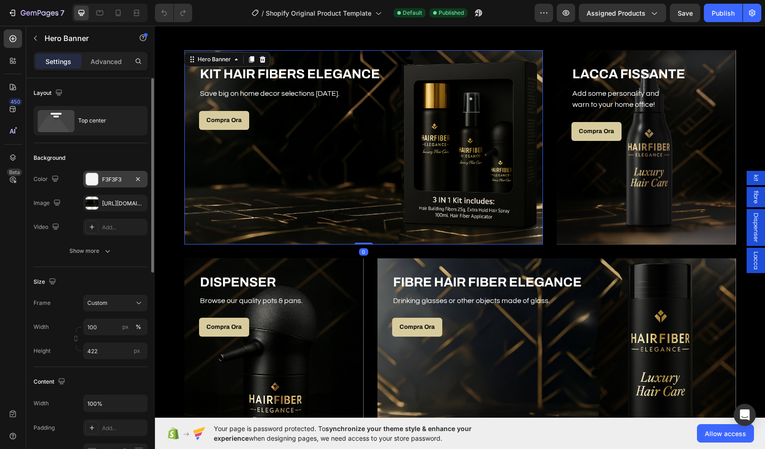
click at [97, 175] on div at bounding box center [92, 179] width 12 height 12
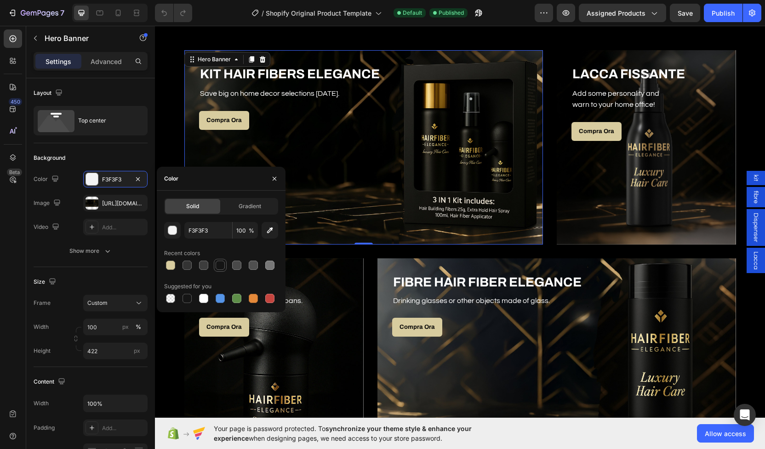
click at [219, 263] on div at bounding box center [220, 264] width 9 height 9
type input "141414"
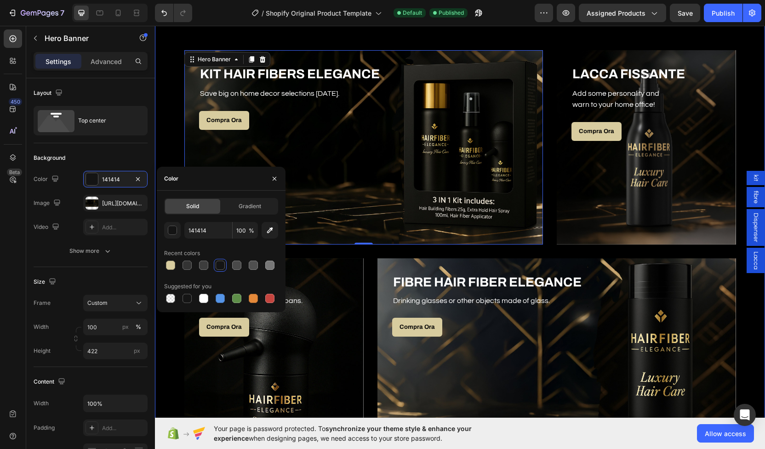
click at [322, 245] on div "I Nostri Prodotti Heading Row KIT HAIR FIBERS ELEGANCE Heading Save big on home…" at bounding box center [460, 223] width 597 height 460
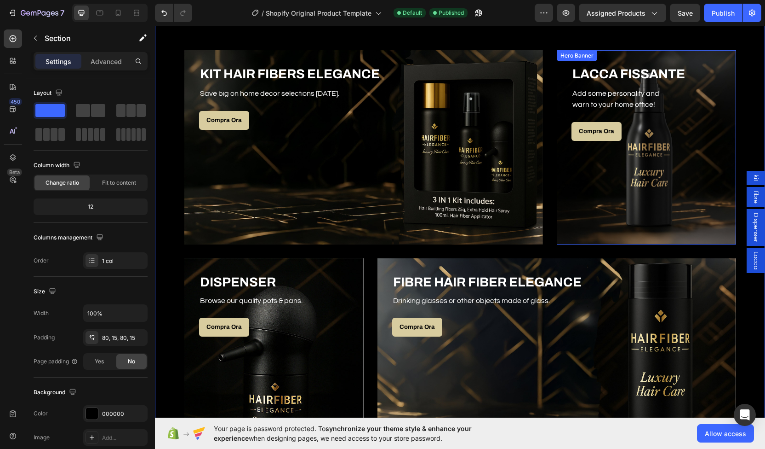
click at [631, 177] on div "Overlay" at bounding box center [646, 147] width 179 height 194
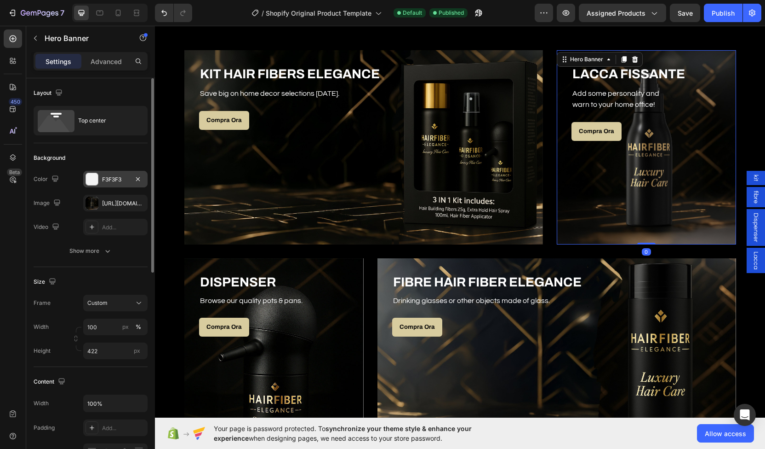
click at [106, 179] on div "F3F3F3" at bounding box center [115, 179] width 27 height 8
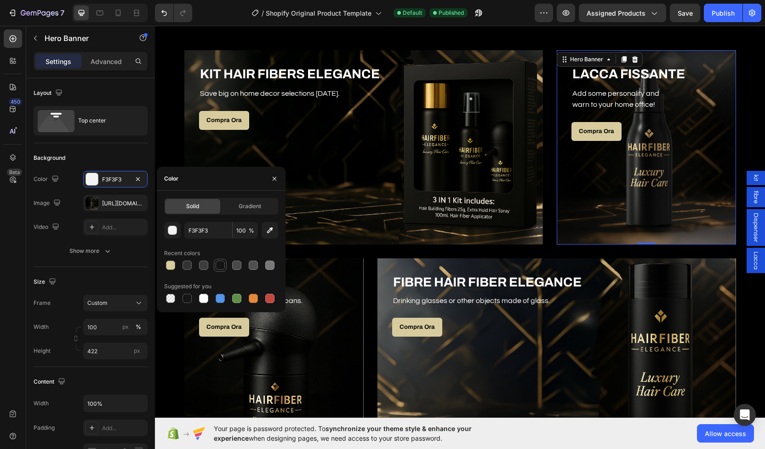
click at [220, 268] on div at bounding box center [220, 264] width 9 height 9
type input "141414"
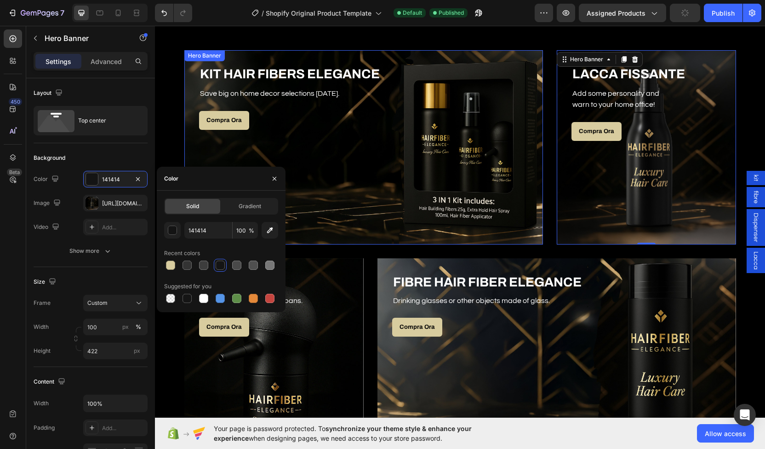
click at [347, 195] on div "Overlay" at bounding box center [363, 147] width 359 height 194
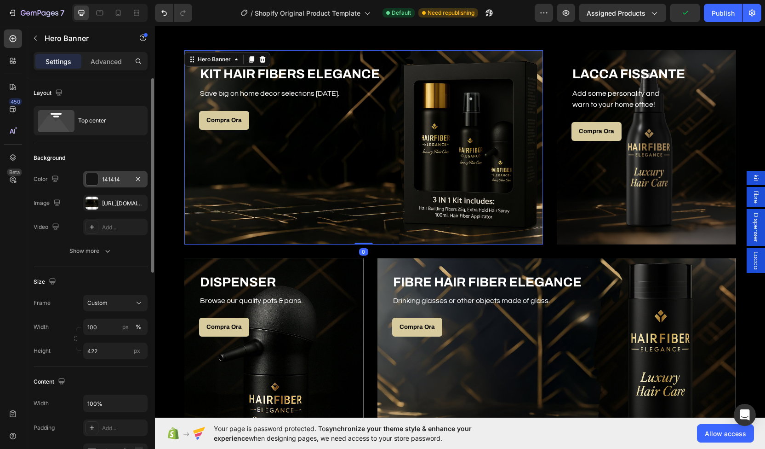
click at [118, 184] on div "141414" at bounding box center [115, 179] width 64 height 17
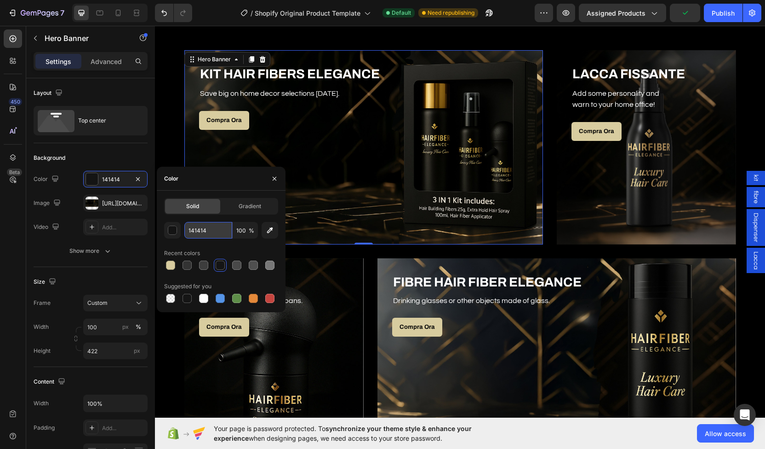
click at [203, 226] on input "141414" at bounding box center [208, 230] width 48 height 17
type input "000000"
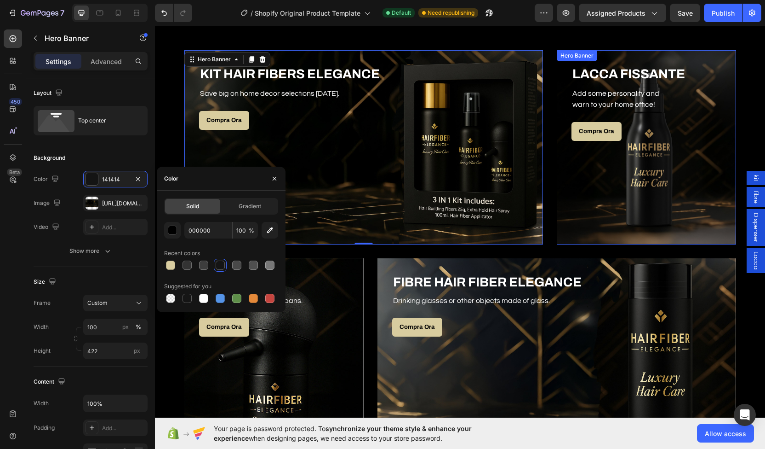
click at [603, 189] on div "Overlay" at bounding box center [646, 147] width 179 height 194
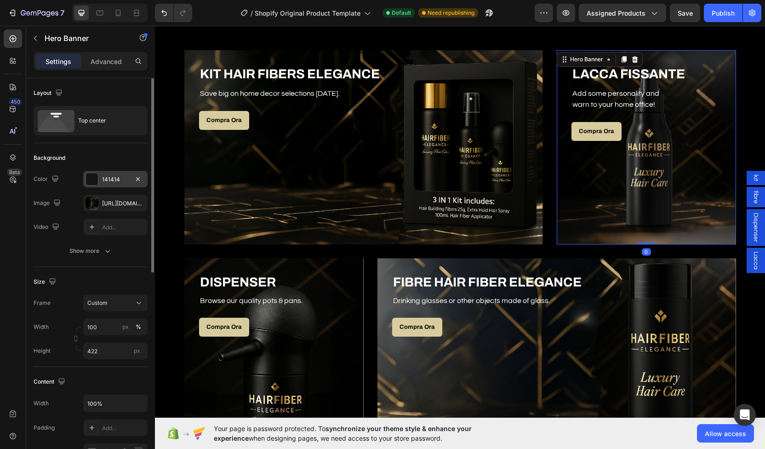
click at [109, 173] on div "141414" at bounding box center [115, 179] width 64 height 17
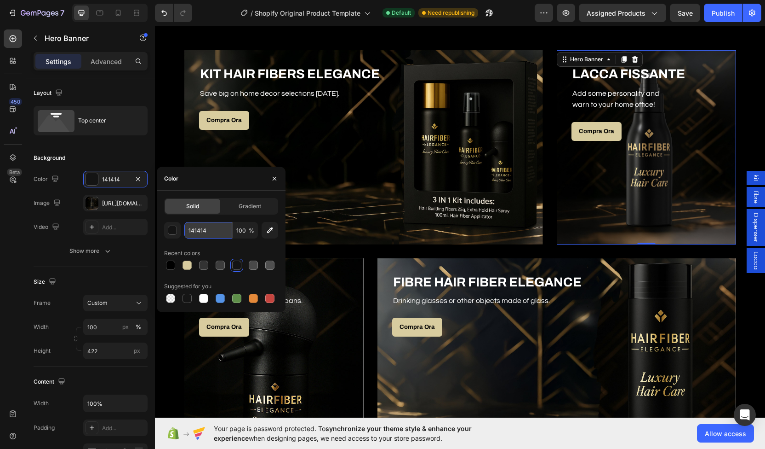
click at [197, 230] on input "141414" at bounding box center [208, 230] width 48 height 17
type input "000000"
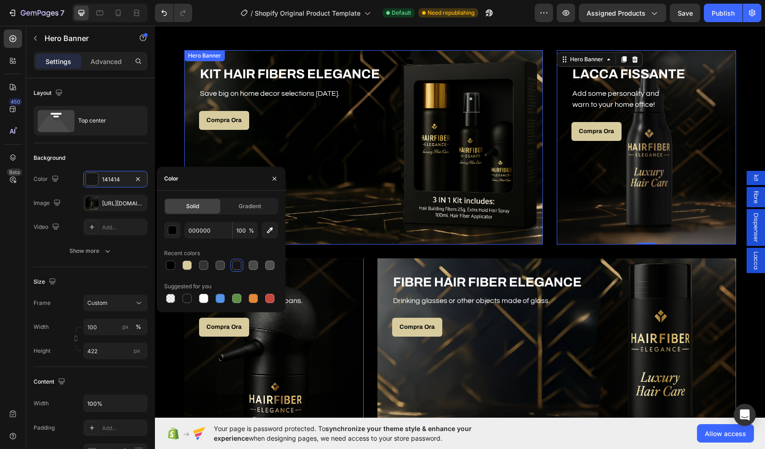
click at [334, 235] on div "Overlay" at bounding box center [363, 147] width 359 height 194
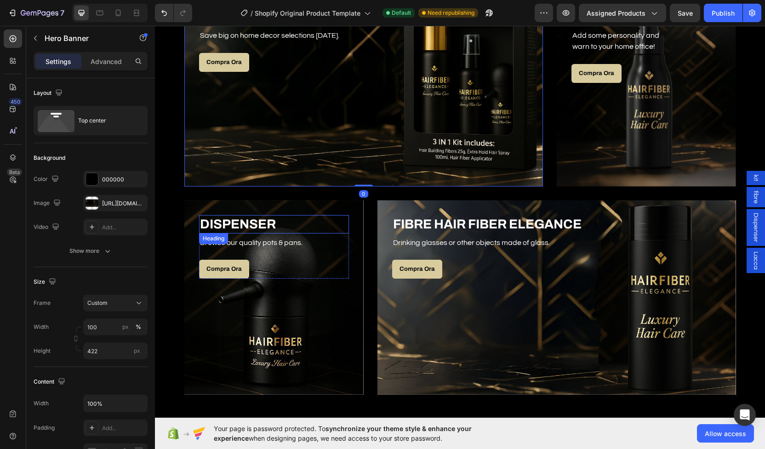
scroll to position [1643, 0]
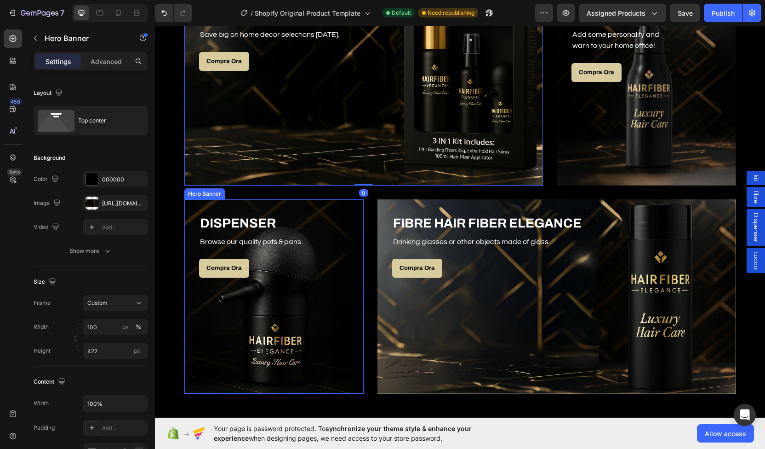
click at [335, 310] on div "Overlay" at bounding box center [273, 296] width 179 height 194
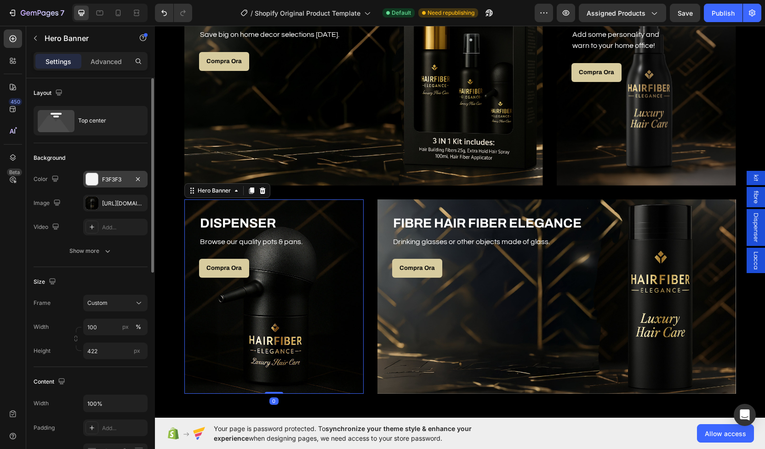
click at [109, 184] on div "F3F3F3" at bounding box center [115, 179] width 64 height 17
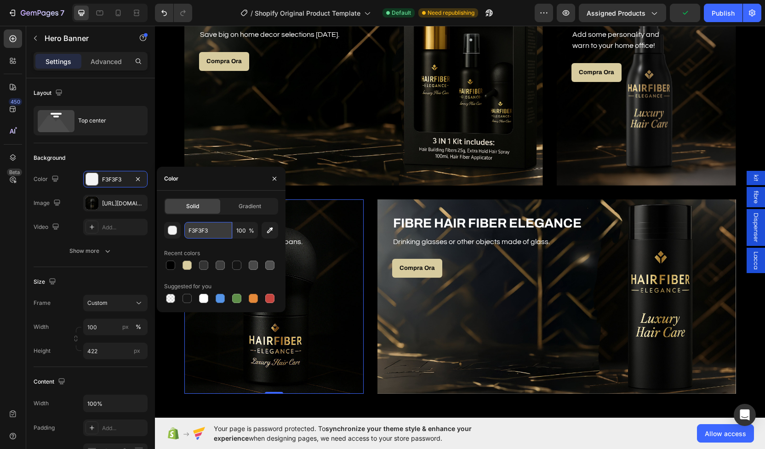
click at [207, 230] on input "F3F3F3" at bounding box center [208, 230] width 48 height 17
type input "000000"
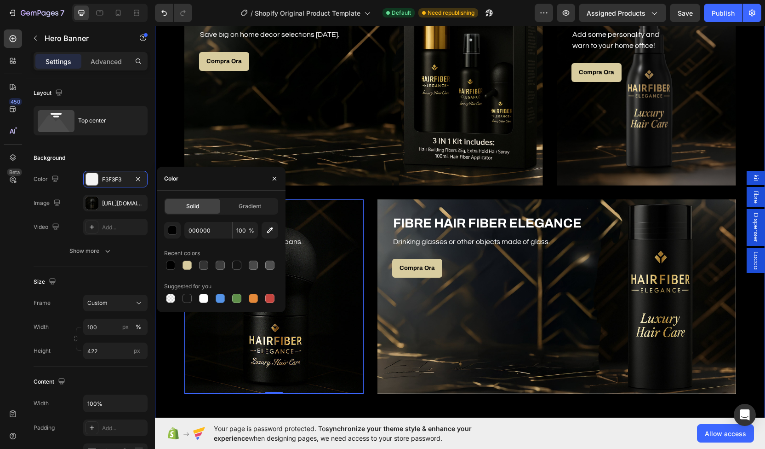
click at [335, 192] on div "I Nostri Prodotti Heading Row KIT HAIR FIBERS ELEGANCE Heading Save big on home…" at bounding box center [460, 164] width 597 height 460
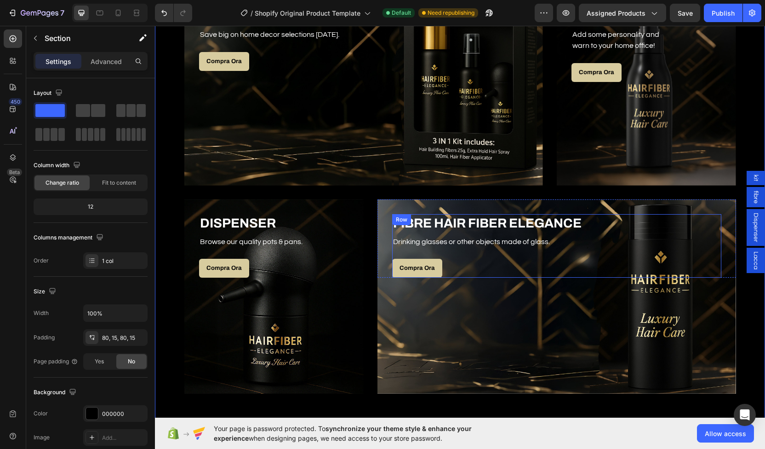
click at [525, 257] on div "FIBRE HAIR FIBER ELEGANCE Heading Drinking glasses or other objects made of gla…" at bounding box center [556, 245] width 329 height 63
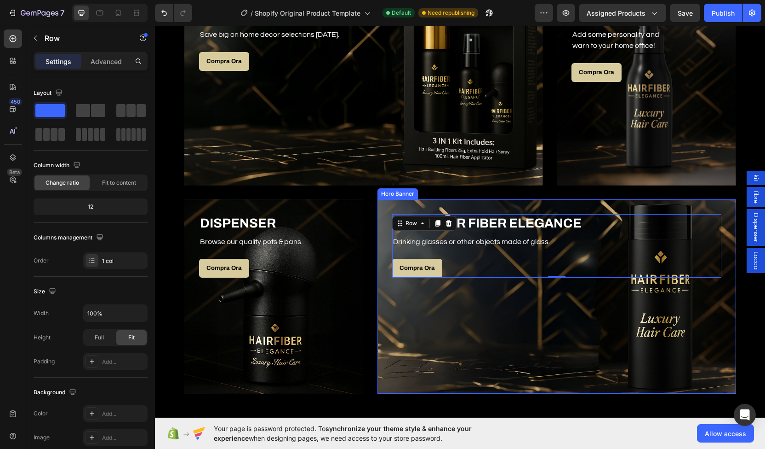
click at [515, 300] on div "Overlay" at bounding box center [557, 296] width 359 height 194
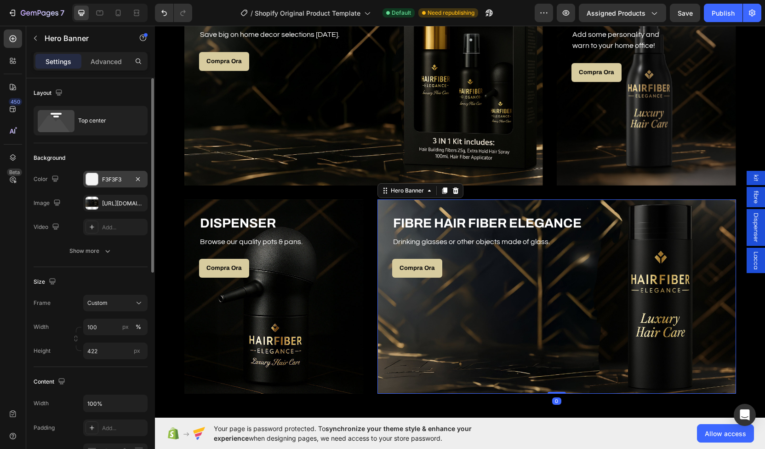
click at [113, 184] on div "F3F3F3" at bounding box center [115, 179] width 64 height 17
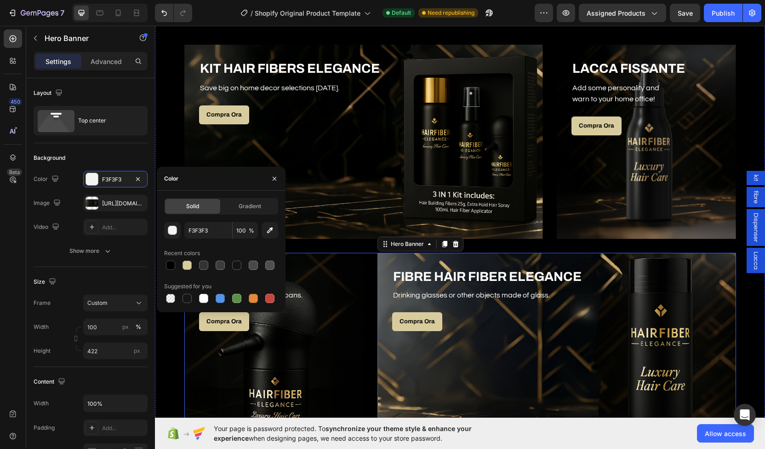
scroll to position [1594, 0]
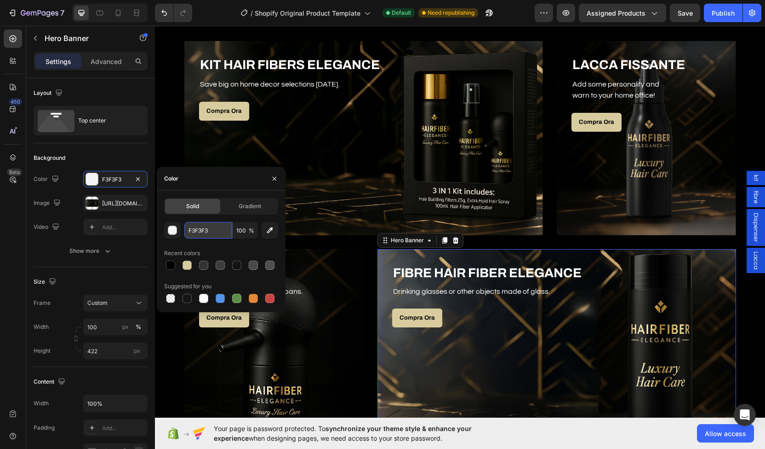
click at [210, 232] on input "F3F3F3" at bounding box center [208, 230] width 48 height 17
type input "000000"
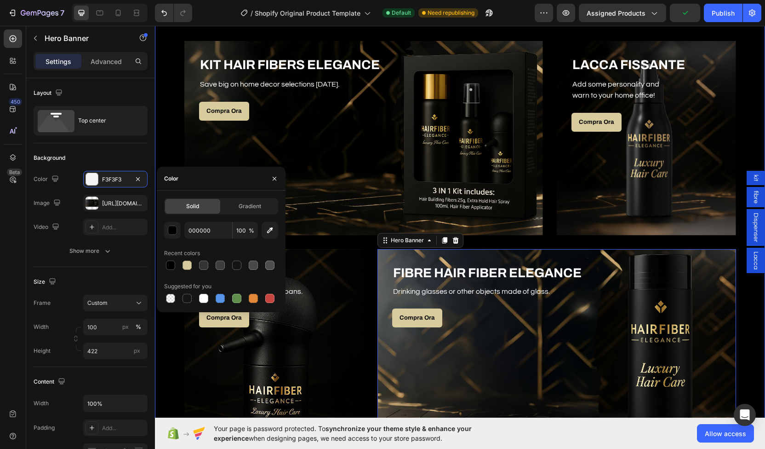
click at [362, 243] on div "I Nostri Prodotti Heading Row KIT HAIR FIBERS ELEGANCE Heading Save big on home…" at bounding box center [460, 213] width 597 height 460
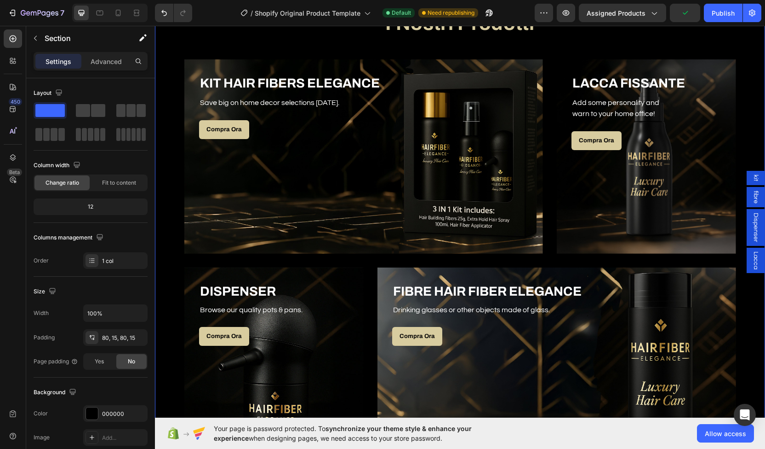
scroll to position [1563, 0]
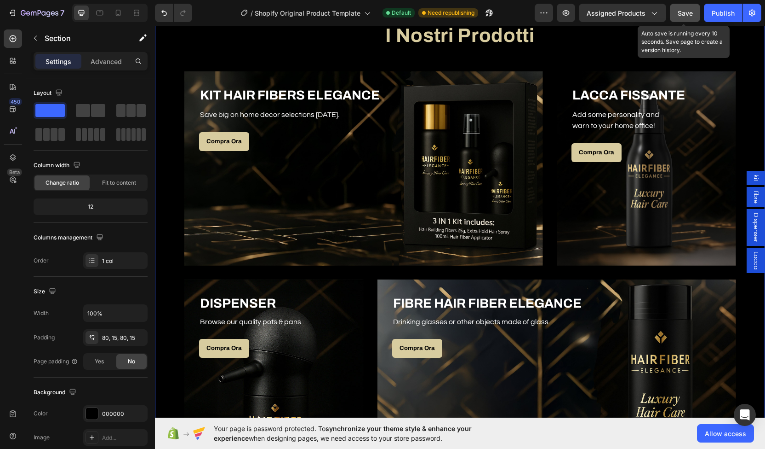
click at [685, 17] on div "Save" at bounding box center [685, 13] width 15 height 10
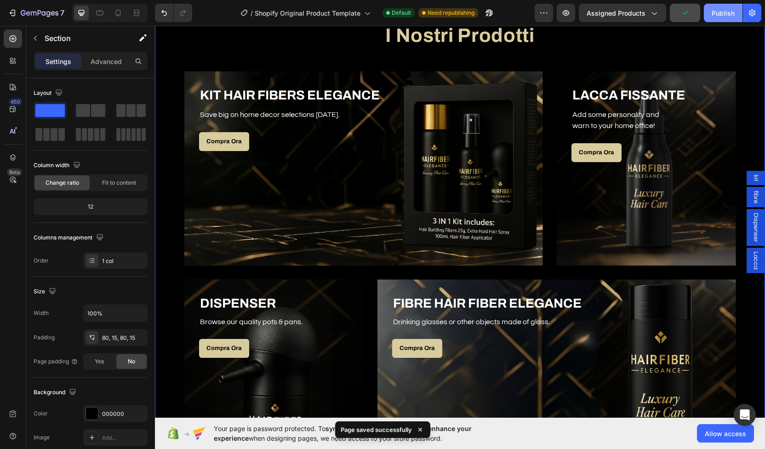
click at [719, 14] on div "Publish" at bounding box center [723, 13] width 23 height 10
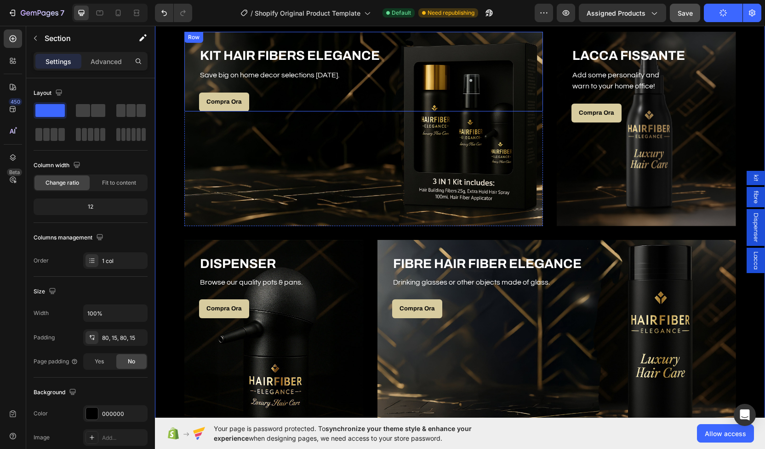
scroll to position [1603, 0]
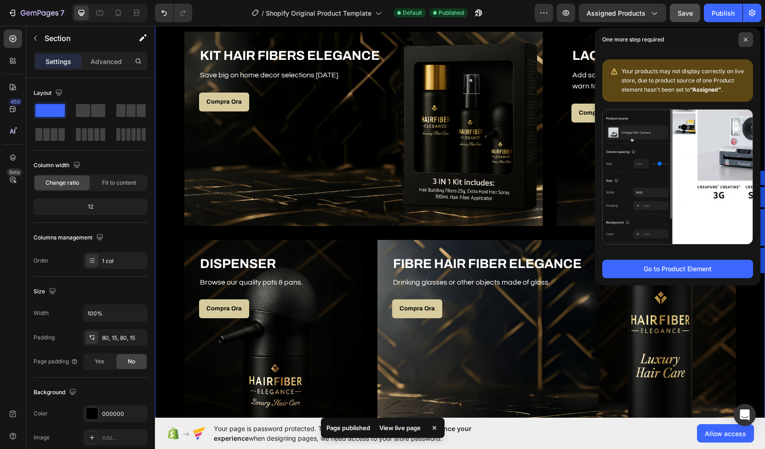
click at [744, 43] on span at bounding box center [746, 39] width 15 height 15
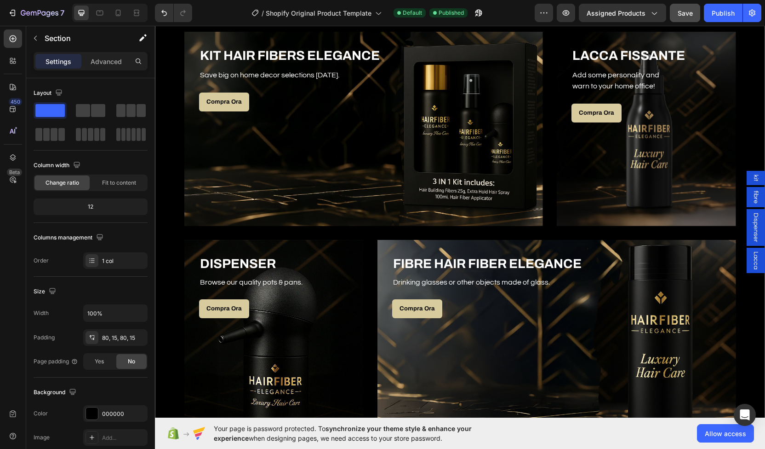
click at [167, 149] on div "I Nostri Prodotti Heading Row KIT HAIR FIBERS ELEGANCE Heading Save big on home…" at bounding box center [460, 204] width 597 height 460
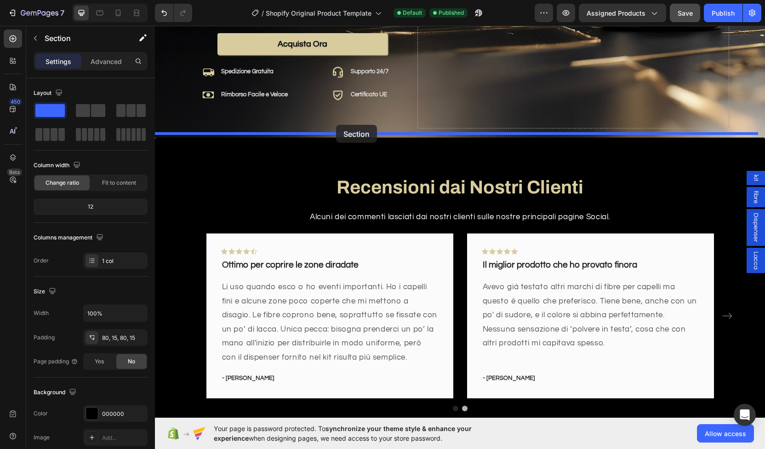
scroll to position [302, 0]
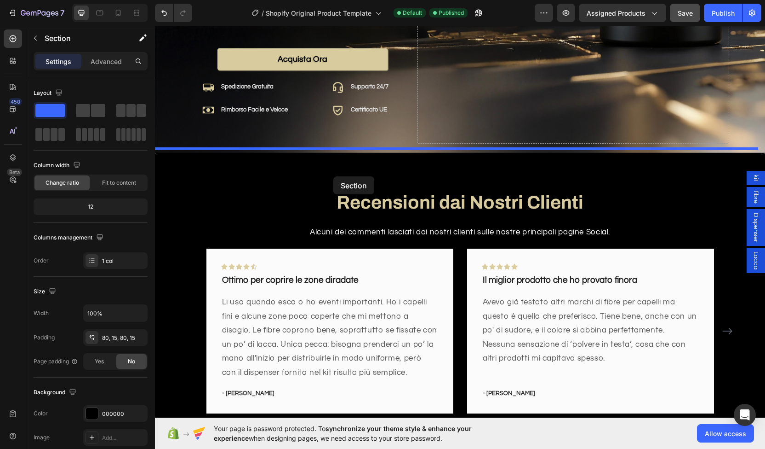
drag, startPoint x: 300, startPoint y: 324, endPoint x: 334, endPoint y: 176, distance: 151.9
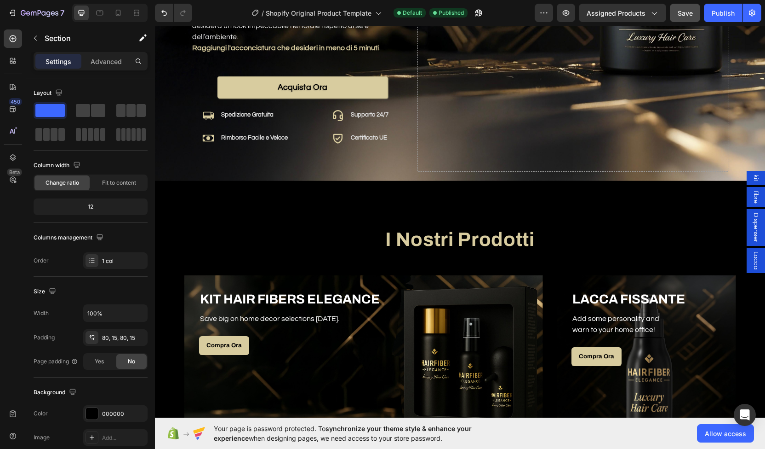
scroll to position [266, 0]
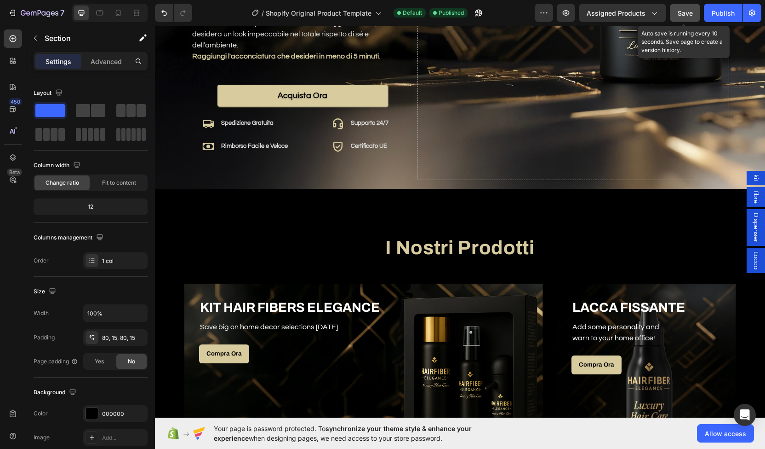
click at [685, 16] on span "Save" at bounding box center [685, 13] width 15 height 8
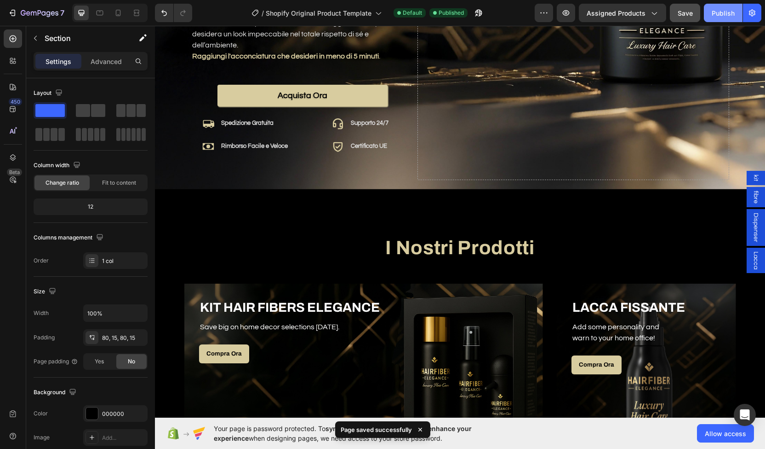
click at [714, 13] on div "Publish" at bounding box center [723, 13] width 23 height 10
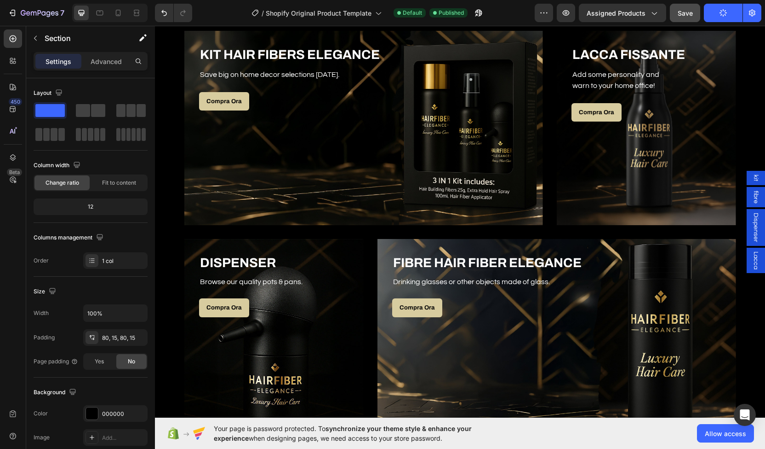
scroll to position [514, 0]
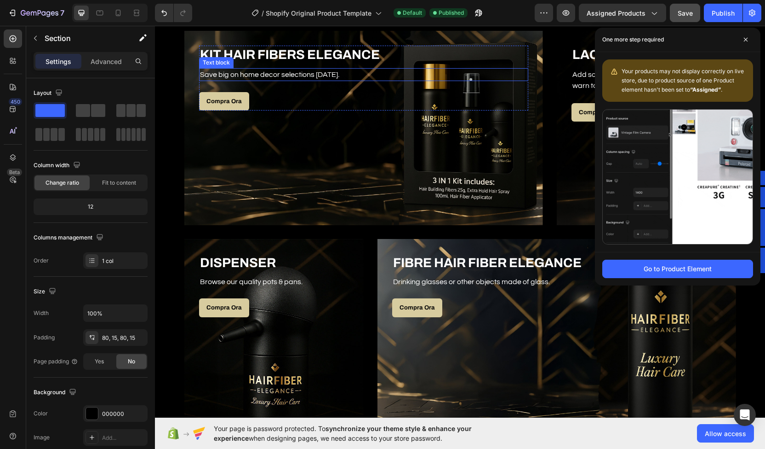
click at [238, 73] on p "Save big on home decor selections [DATE]." at bounding box center [364, 74] width 328 height 11
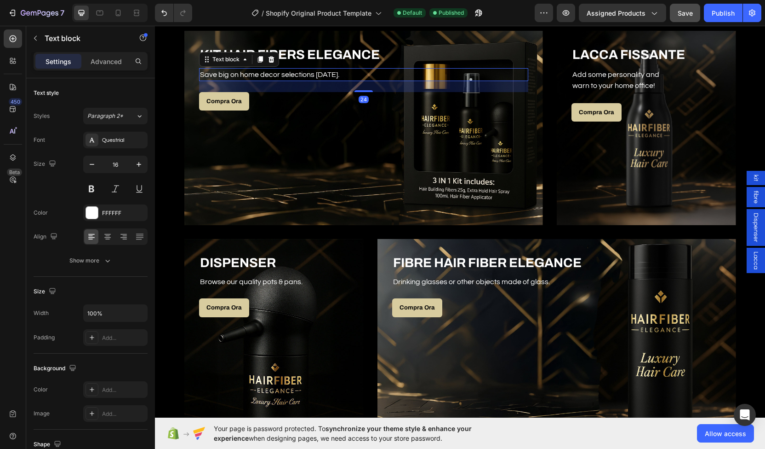
click at [238, 73] on p "Save big on home decor selections [DATE]." at bounding box center [364, 74] width 328 height 11
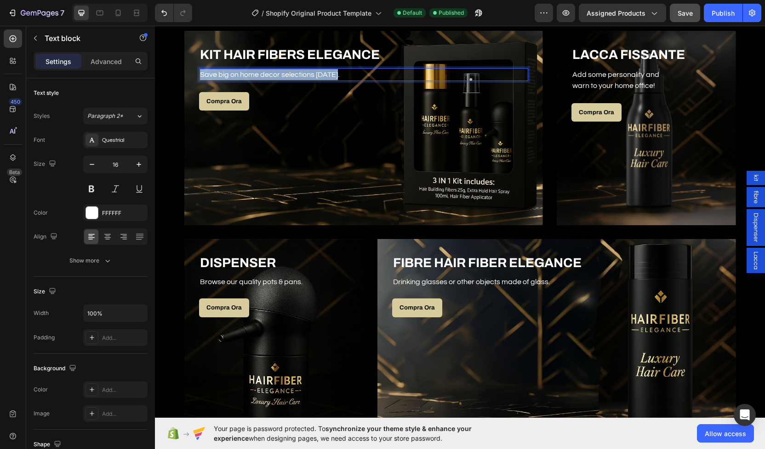
click at [238, 73] on p "Save big on home decor selections [DATE]." at bounding box center [364, 74] width 328 height 11
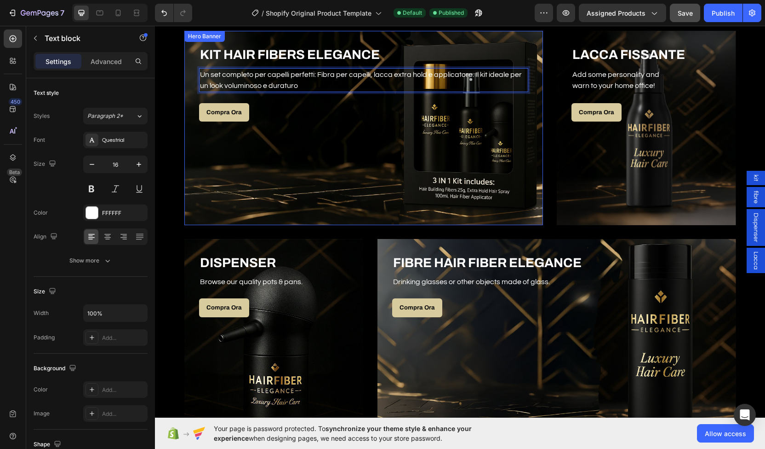
click at [292, 125] on div "Overlay" at bounding box center [363, 128] width 359 height 194
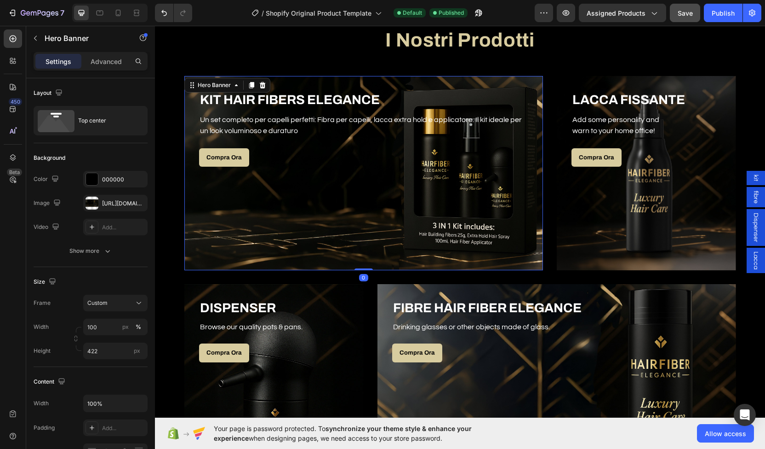
scroll to position [468, 0]
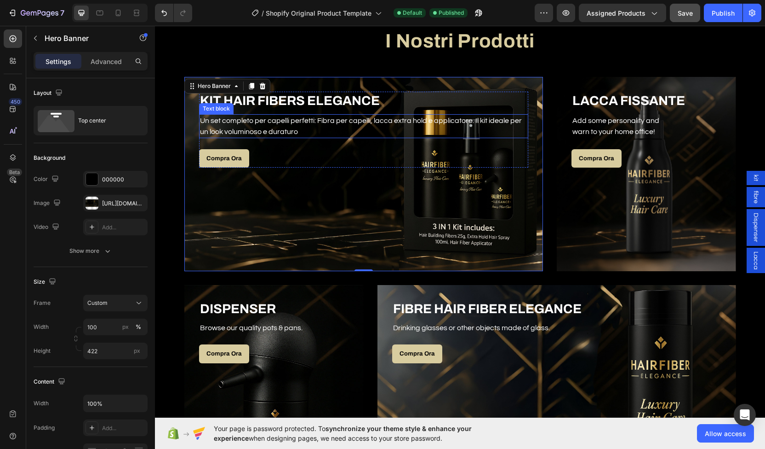
click at [369, 123] on p "Un set completo per capelli perfetti: Fibra per capelli, lacca extra hold e app…" at bounding box center [364, 126] width 328 height 22
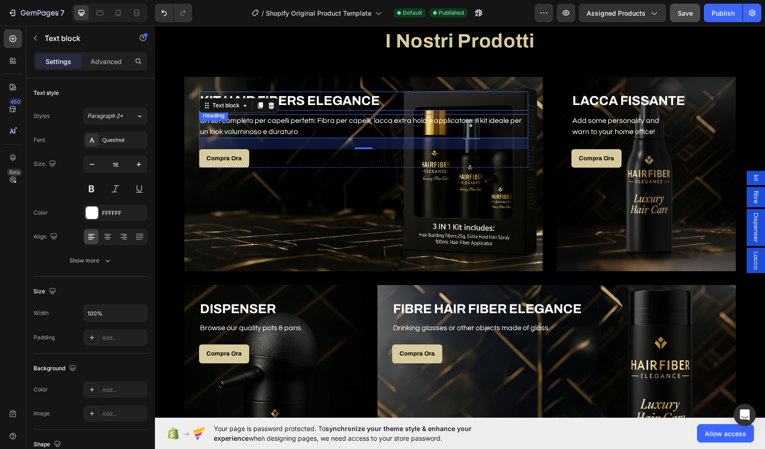
click at [287, 92] on h3 "KIT HAIR FIBERS ELEGANCE" at bounding box center [363, 101] width 329 height 18
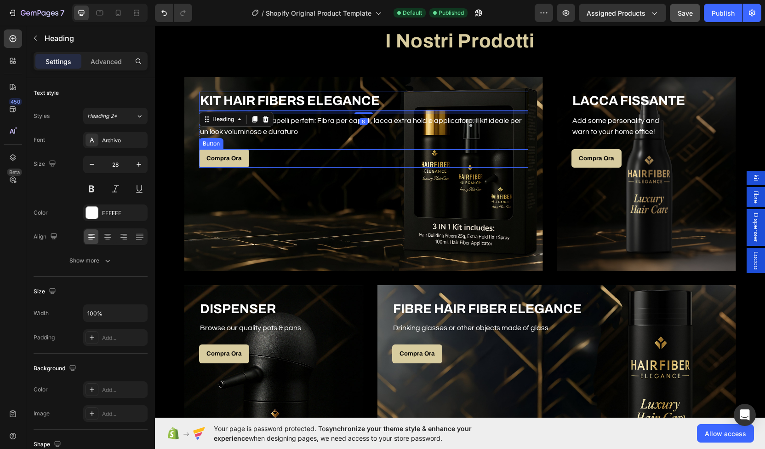
click at [387, 161] on div "Compra Ora Button" at bounding box center [363, 158] width 329 height 19
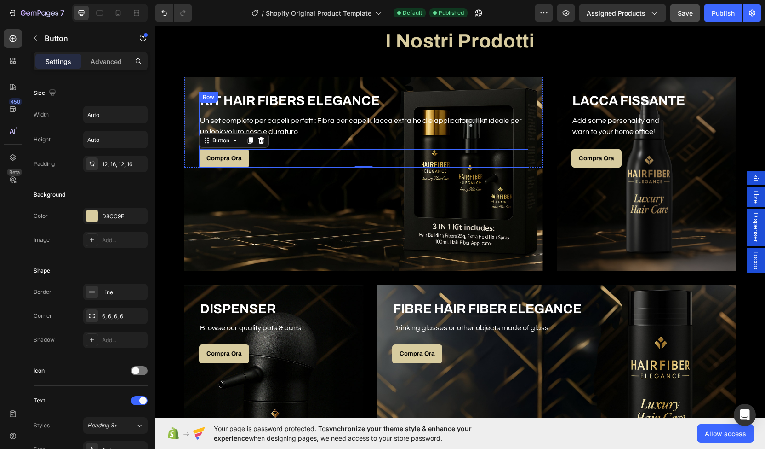
click at [427, 139] on div "KIT HAIR FIBERS ELEGANCE Heading Un set completo per capelli perfetti: Fibra pe…" at bounding box center [363, 130] width 329 height 76
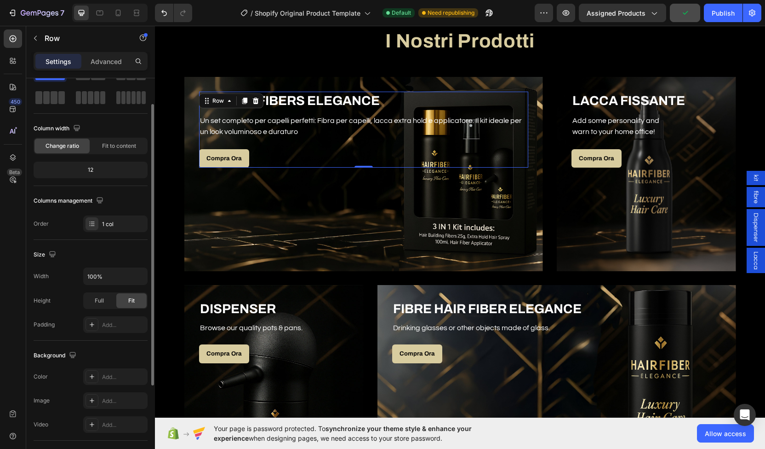
scroll to position [37, 0]
click at [103, 282] on input "100%" at bounding box center [115, 275] width 63 height 17
type input "80%"
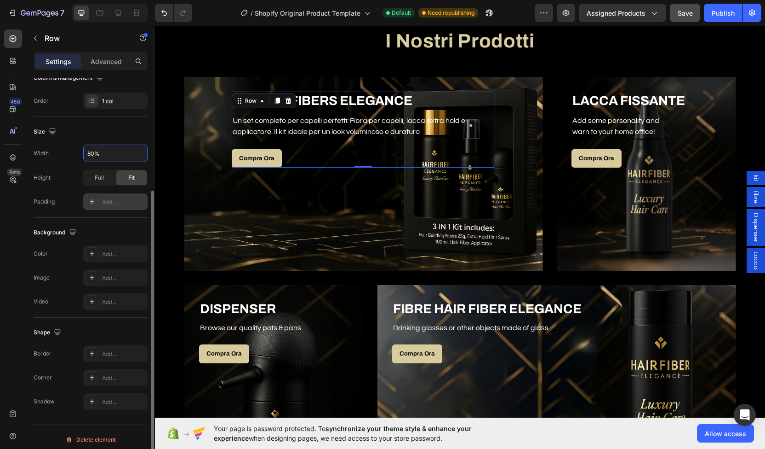
scroll to position [159, 0]
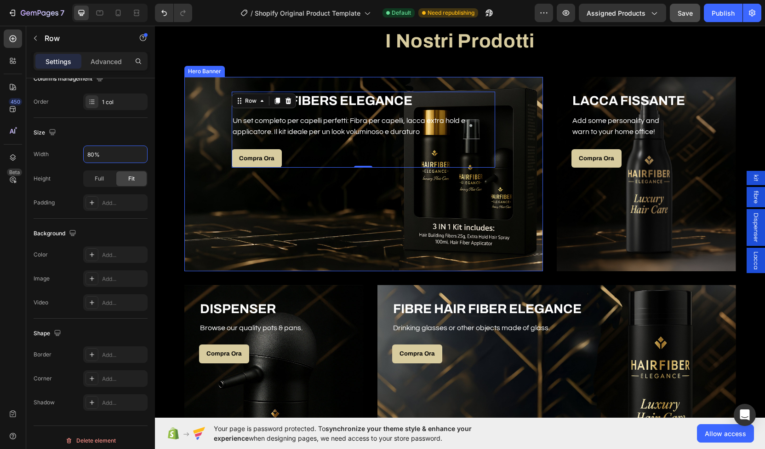
click at [313, 180] on div "Overlay" at bounding box center [363, 174] width 359 height 194
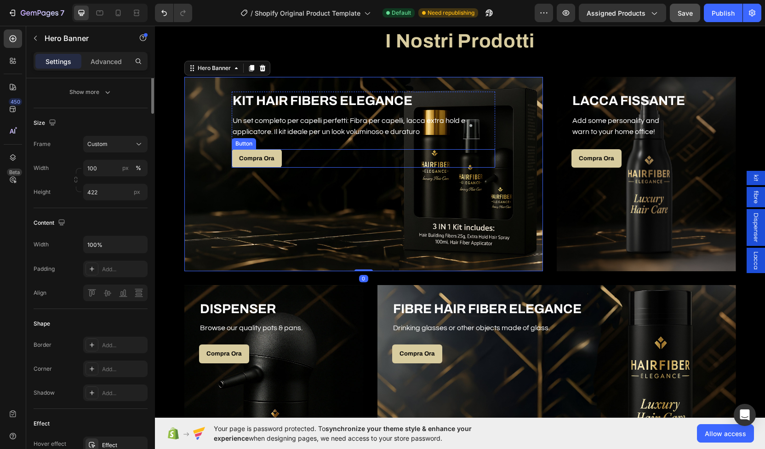
scroll to position [0, 0]
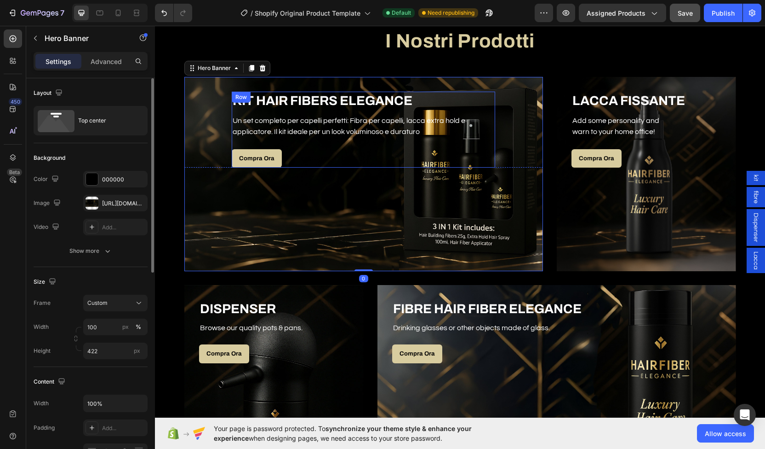
click at [312, 146] on div "KIT HAIR FIBERS ELEGANCE Heading Un set completo per capelli perfetti: Fibra pe…" at bounding box center [364, 130] width 264 height 76
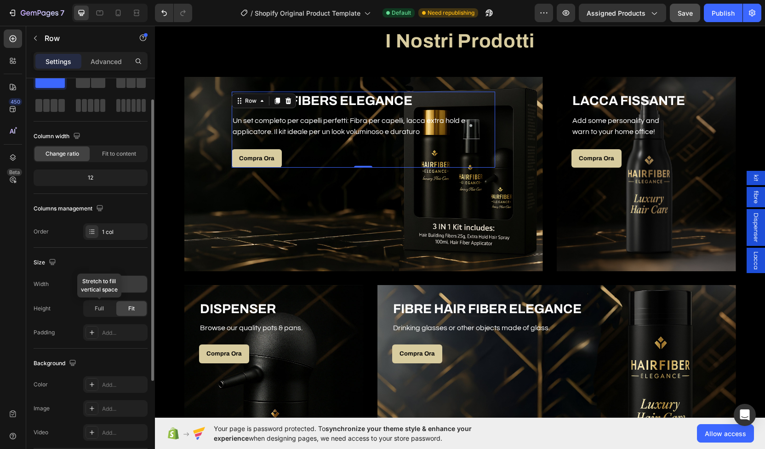
scroll to position [29, 0]
click at [95, 172] on div "12" at bounding box center [90, 177] width 110 height 13
click at [84, 179] on div "12" at bounding box center [90, 177] width 110 height 13
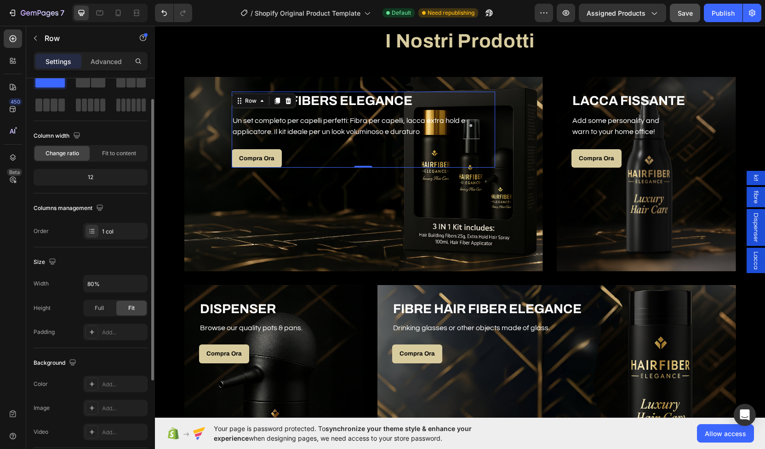
click at [84, 179] on div "12" at bounding box center [90, 177] width 110 height 13
click at [106, 161] on div "Column width Change ratio Fit to content 12" at bounding box center [91, 160] width 114 height 65
click at [116, 150] on span "Fit to content" at bounding box center [119, 153] width 34 height 8
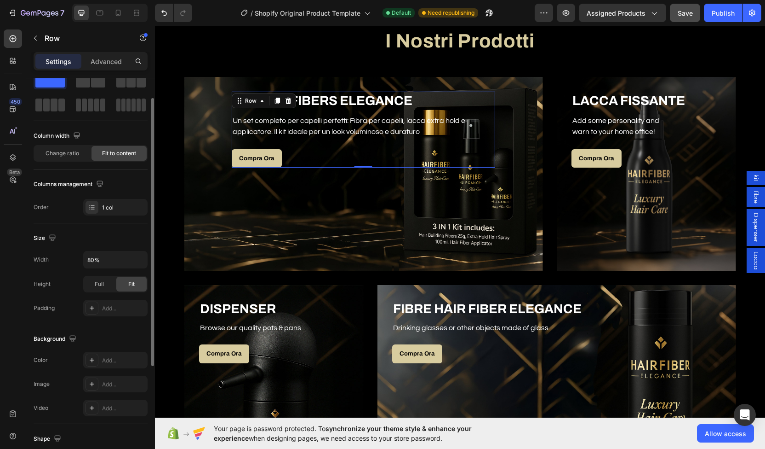
click at [65, 164] on div "Column width Change ratio Fit to content" at bounding box center [91, 148] width 114 height 41
click at [66, 159] on div "Change ratio" at bounding box center [62, 153] width 55 height 15
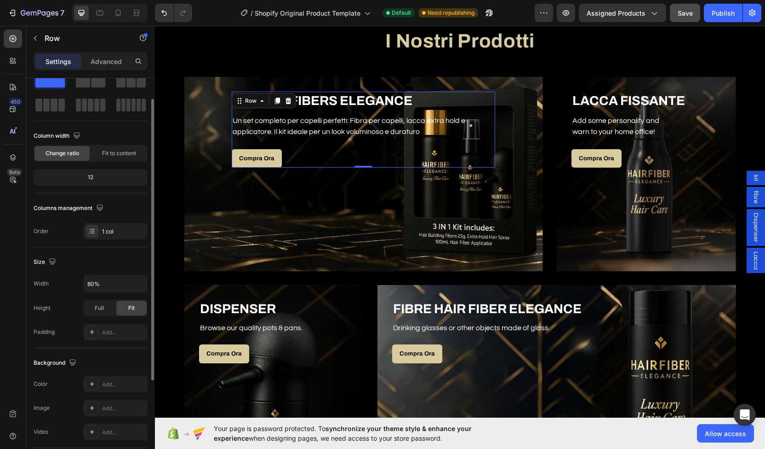
click at [97, 348] on div "Layout Column width Change ratio Fit to content 12 Columns management Order 1 c…" at bounding box center [91, 398] width 114 height 100
click at [99, 230] on div "1 col" at bounding box center [115, 231] width 64 height 17
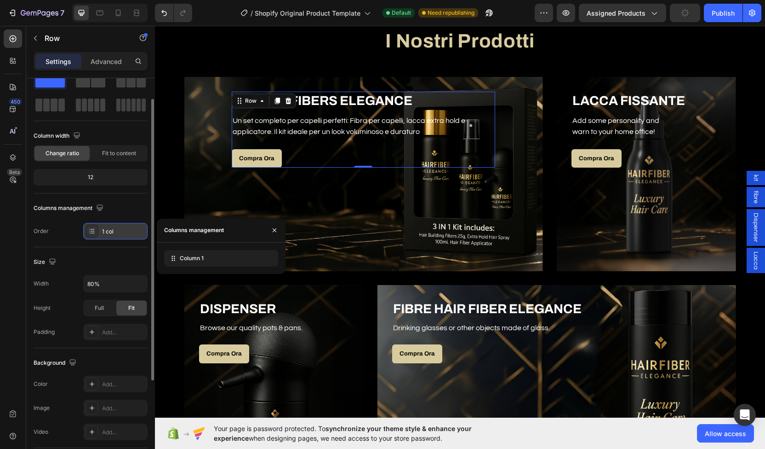
click at [104, 231] on div "1 col" at bounding box center [123, 231] width 43 height 8
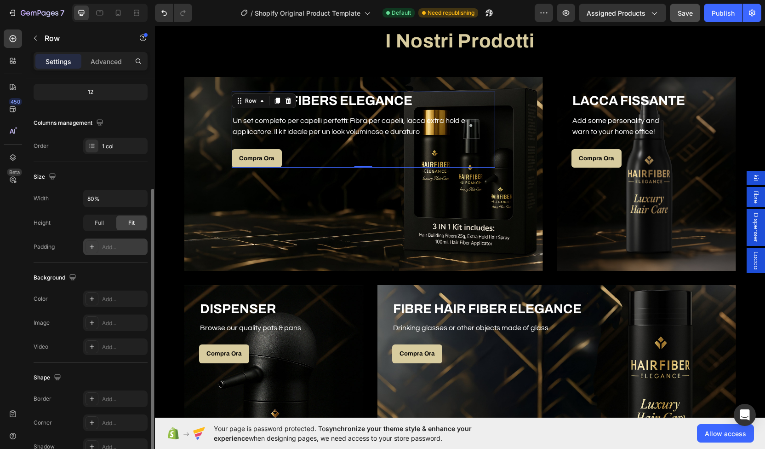
scroll to position [112, 0]
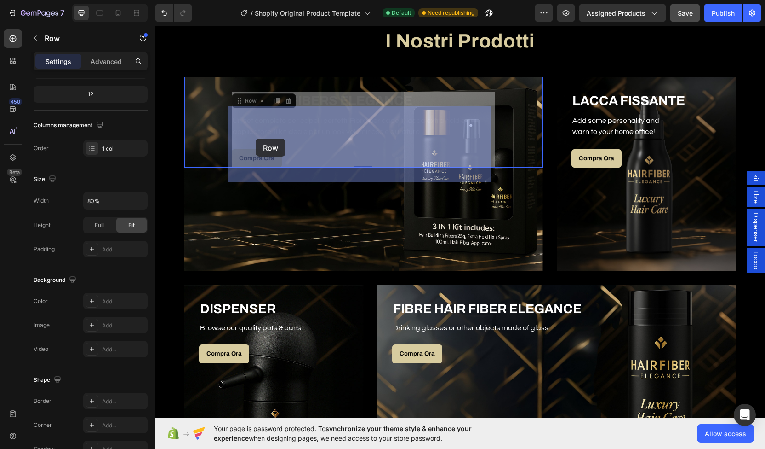
drag, startPoint x: 311, startPoint y: 141, endPoint x: 281, endPoint y: 135, distance: 31.5
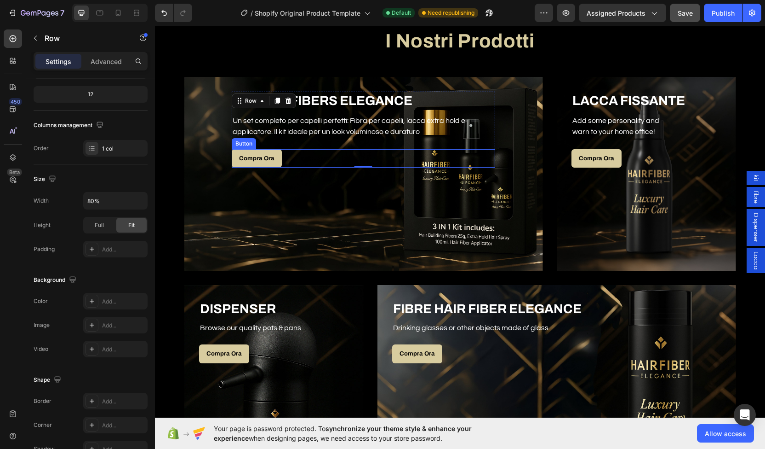
click at [319, 155] on div "Compra Ora Button" at bounding box center [364, 158] width 264 height 19
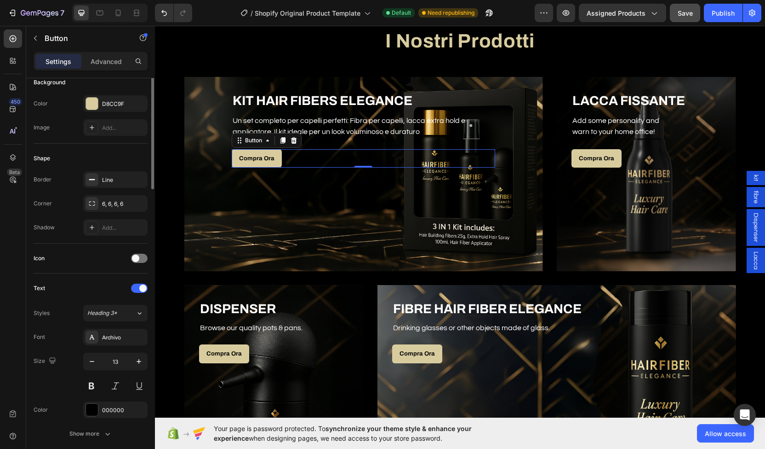
scroll to position [0, 0]
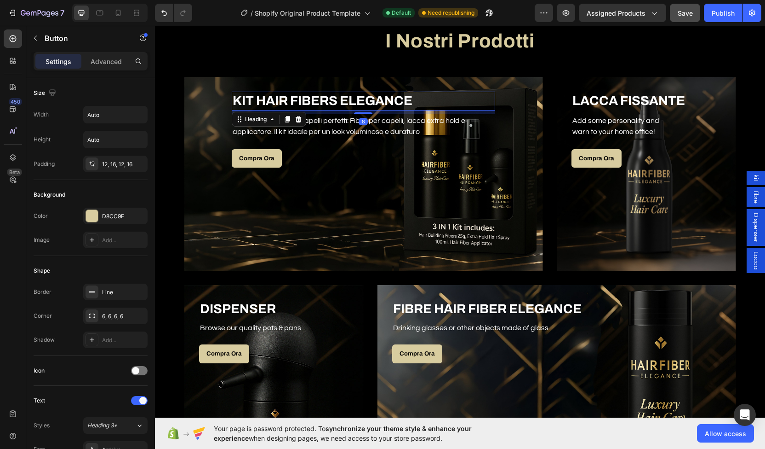
click at [460, 98] on h3 "KIT HAIR FIBERS ELEGANCE" at bounding box center [364, 101] width 264 height 18
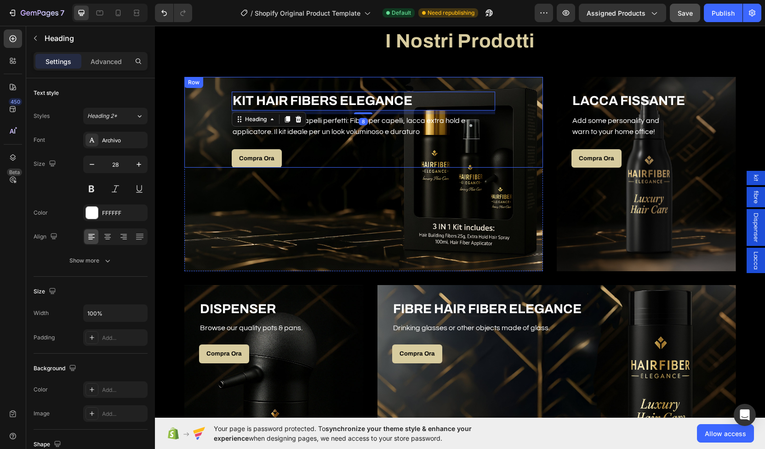
click at [489, 121] on p "Un set completo per capelli perfetti: Fibra per capelli, lacca extra hold e app…" at bounding box center [364, 126] width 262 height 22
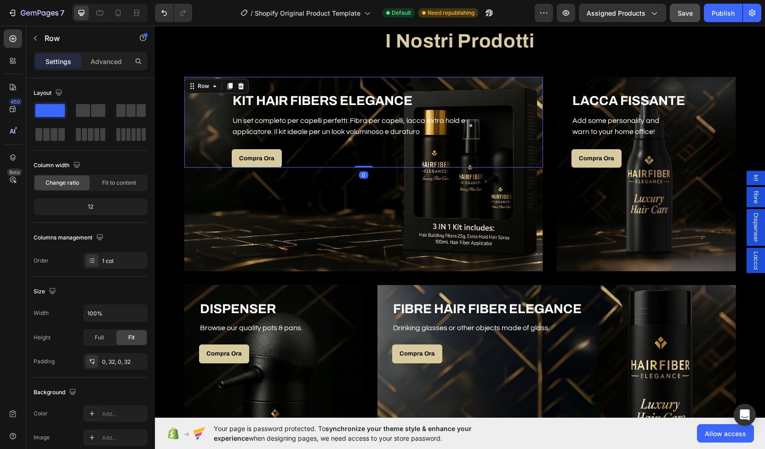
click at [492, 95] on div "KIT HAIR FIBERS ELEGANCE Heading Un set completo per capelli perfetti: Fibra pe…" at bounding box center [363, 122] width 329 height 91
click at [420, 99] on h3 "KIT HAIR FIBERS ELEGANCE" at bounding box center [364, 101] width 264 height 18
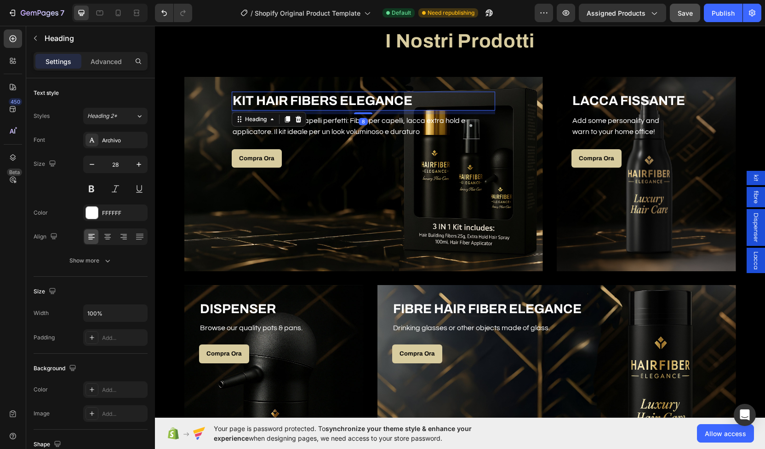
click at [227, 106] on div "KIT HAIR FIBERS ELEGANCE Heading 8 Un set completo per capelli perfetti: Fibra …" at bounding box center [363, 122] width 329 height 91
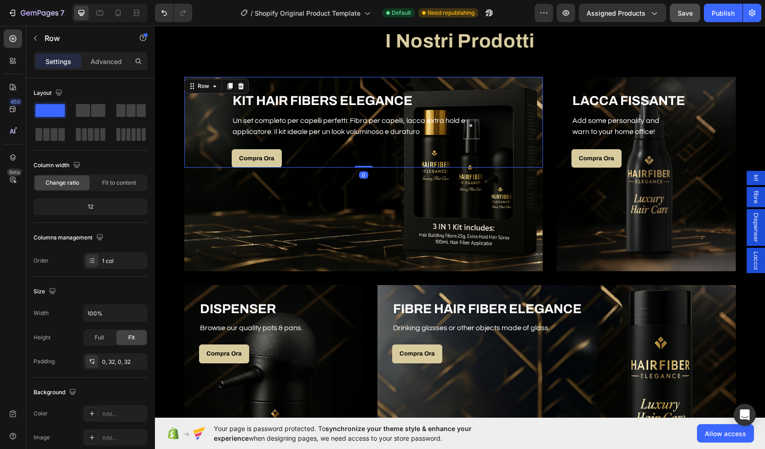
click at [224, 120] on div "KIT HAIR FIBERS ELEGANCE Heading Un set completo per capelli perfetti: Fibra pe…" at bounding box center [363, 122] width 329 height 91
click at [227, 122] on div "KIT HAIR FIBERS ELEGANCE Heading Un set completo per capelli perfetti: Fibra pe…" at bounding box center [363, 122] width 329 height 91
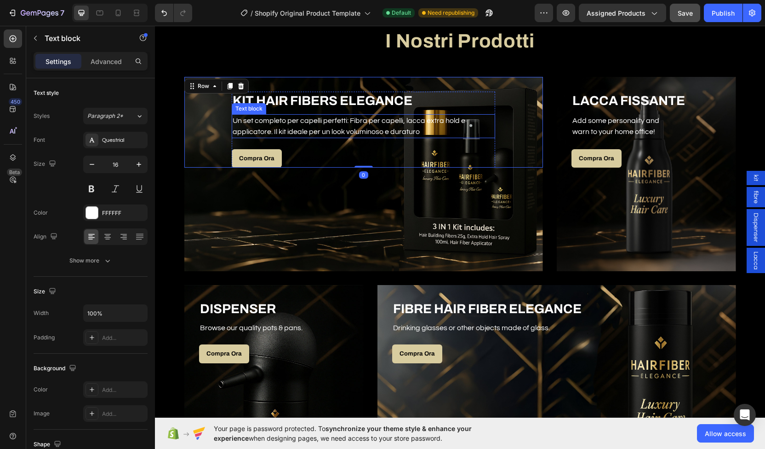
click at [233, 114] on div "Un set completo per capelli perfetti: Fibra per capelli, lacca extra hold e app…" at bounding box center [364, 126] width 264 height 24
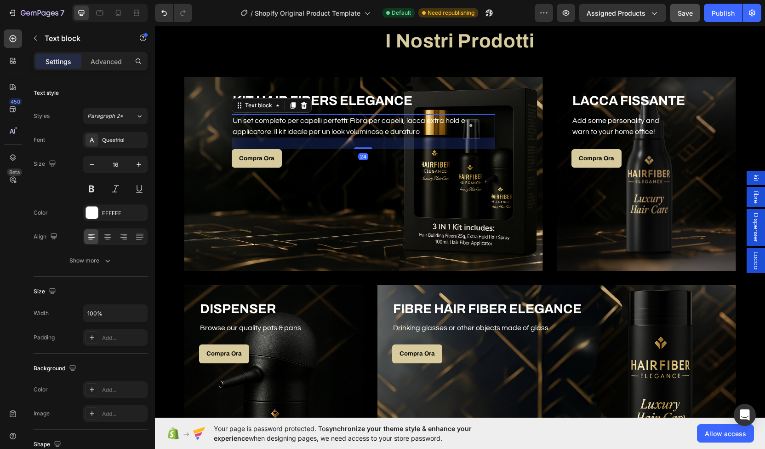
click at [232, 108] on div "Text block" at bounding box center [272, 105] width 80 height 15
click at [219, 110] on div "KIT HAIR FIBERS ELEGANCE Heading Un set completo per capelli perfetti: Fibra pe…" at bounding box center [363, 122] width 329 height 91
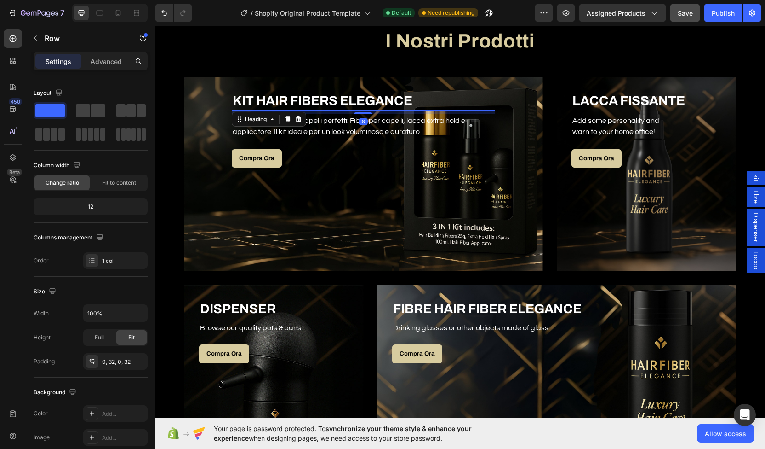
click at [232, 110] on div "KIT HAIR FIBERS ELEGANCE Heading 8" at bounding box center [364, 101] width 264 height 18
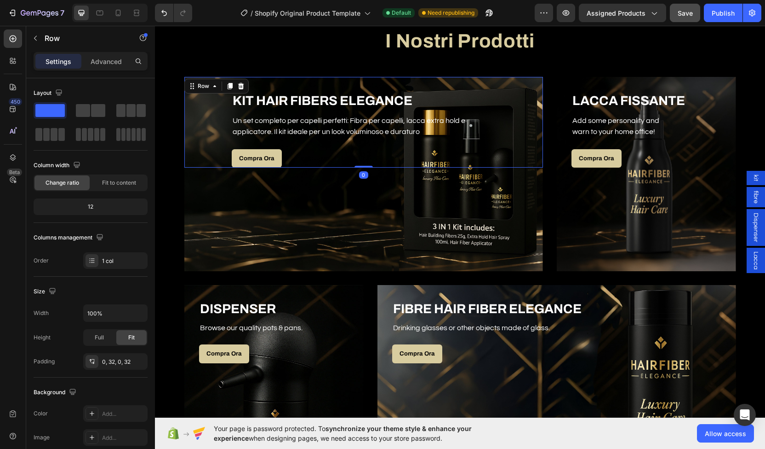
click at [226, 114] on div "KIT HAIR FIBERS ELEGANCE Heading Un set completo per capelli perfetti: Fibra pe…" at bounding box center [363, 122] width 329 height 91
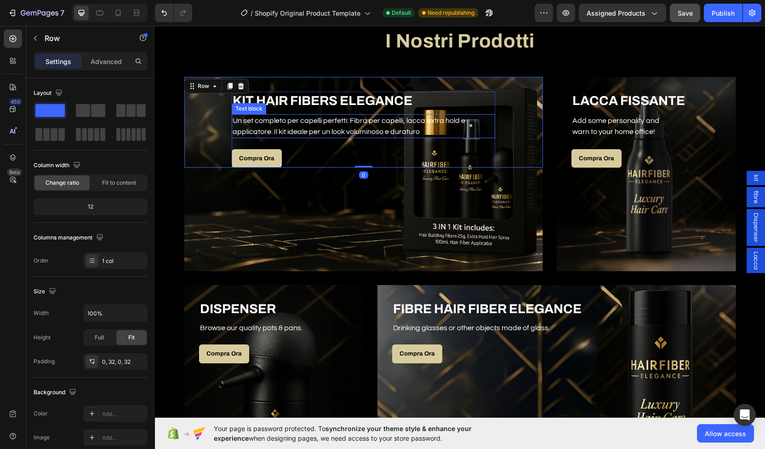
click at [232, 114] on div "Un set completo per capelli perfetti: Fibra per capelli, lacca extra hold e app…" at bounding box center [364, 126] width 264 height 24
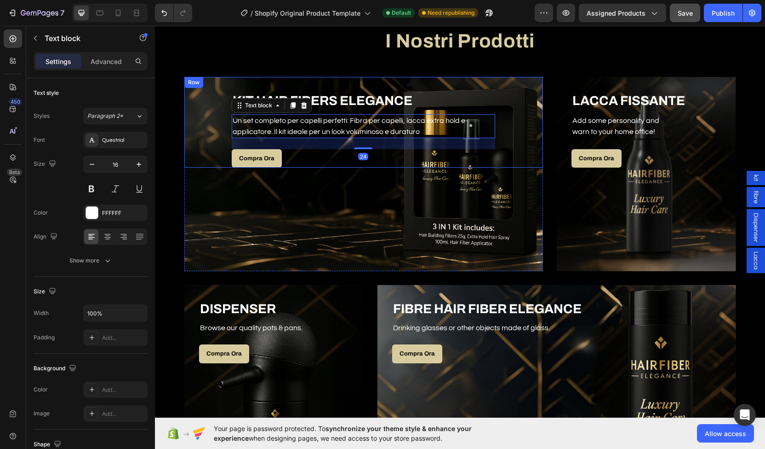
click at [227, 97] on div "KIT HAIR FIBERS ELEGANCE Heading Un set completo per capelli perfetti: Fibra pe…" at bounding box center [363, 122] width 329 height 91
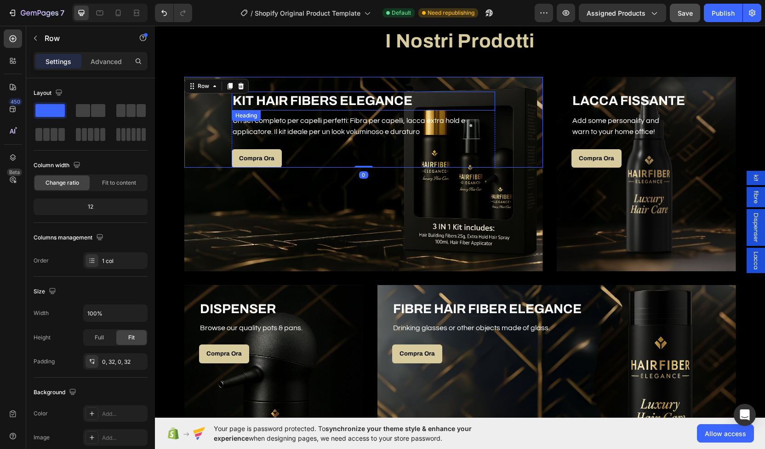
click at [232, 106] on h3 "KIT HAIR FIBERS ELEGANCE" at bounding box center [364, 101] width 264 height 18
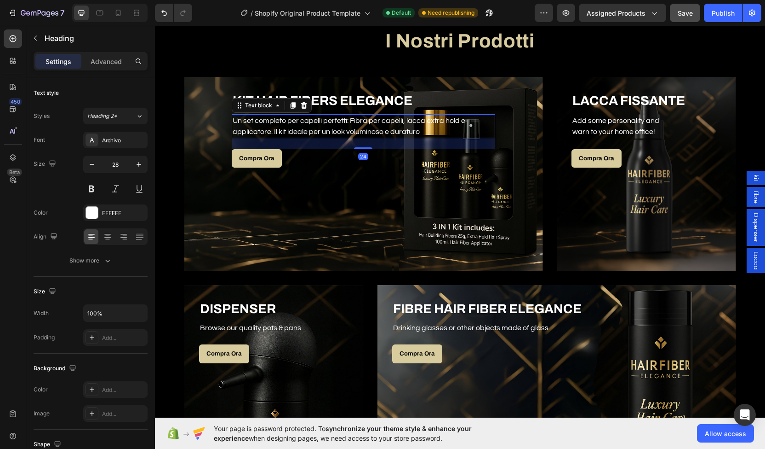
click at [490, 118] on p "Un set completo per capelli perfetti: Fibra per capelli, lacca extra hold e app…" at bounding box center [364, 126] width 262 height 22
click at [487, 113] on div "KIT HAIR FIBERS ELEGANCE Heading Un set completo per capelli perfetti: Fibra pe…" at bounding box center [364, 130] width 264 height 76
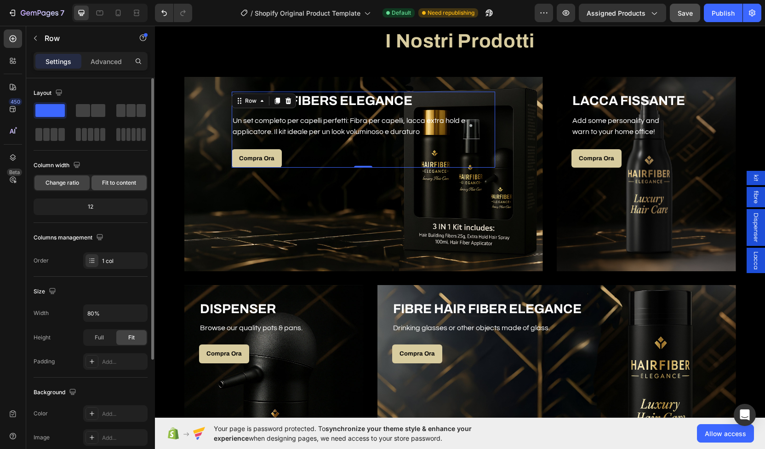
click at [125, 175] on div "Fit to content" at bounding box center [119, 182] width 55 height 15
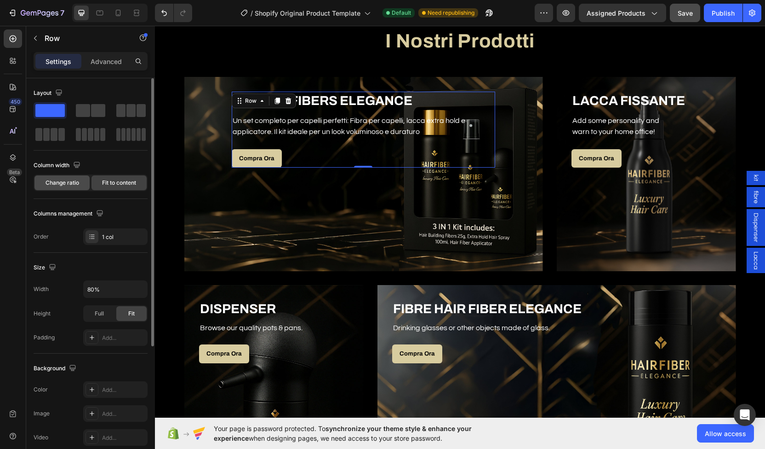
click at [81, 185] on div "Change ratio" at bounding box center [62, 182] width 55 height 15
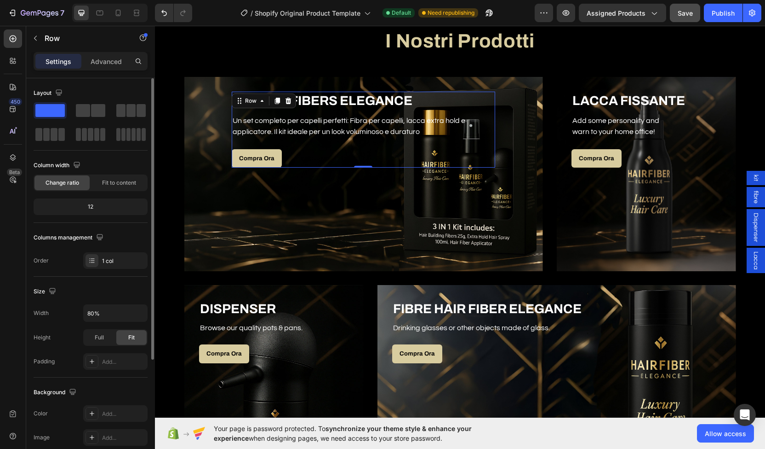
click at [81, 185] on div "Change ratio" at bounding box center [62, 182] width 55 height 15
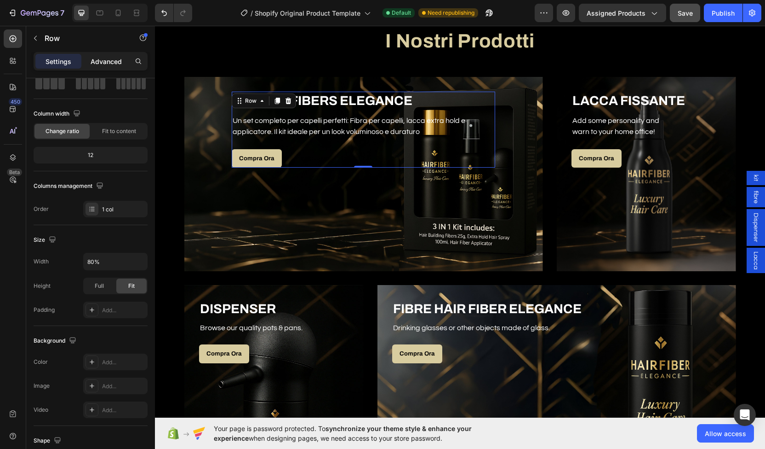
click at [103, 55] on div "Advanced" at bounding box center [106, 61] width 46 height 15
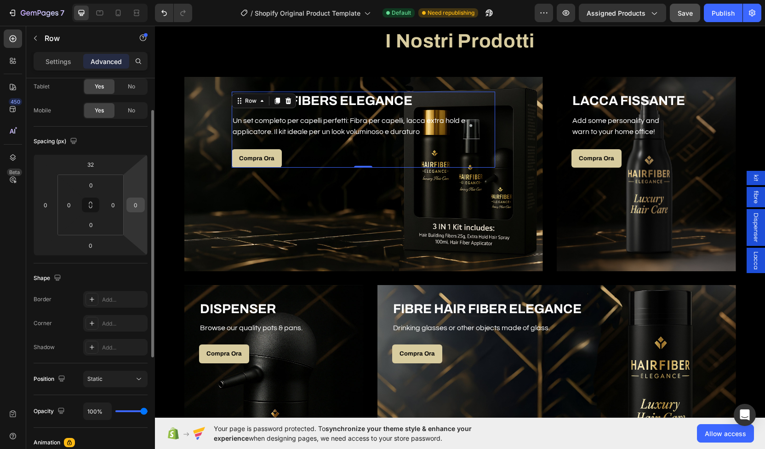
click at [133, 199] on input "0" at bounding box center [136, 205] width 14 height 14
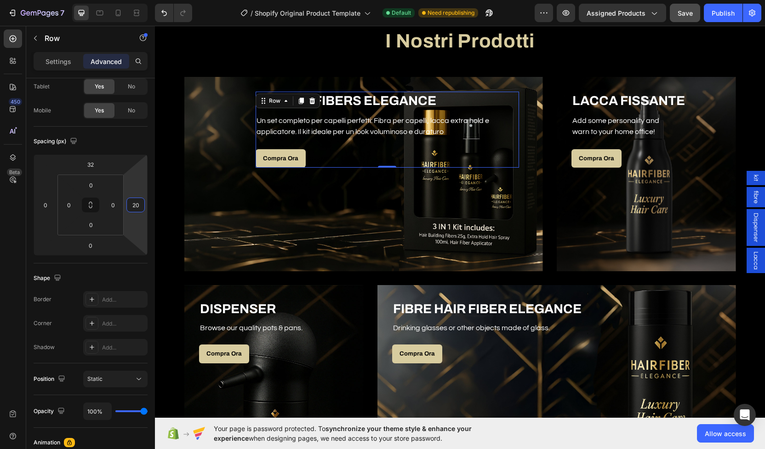
type input "2"
type input "4"
type input "1"
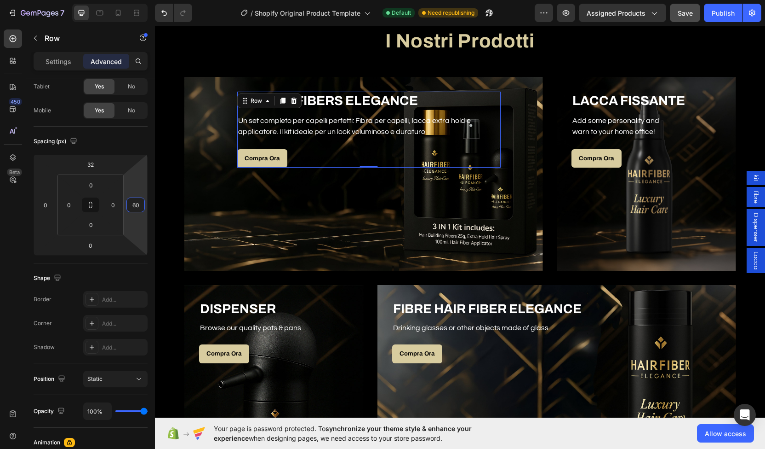
type input "6"
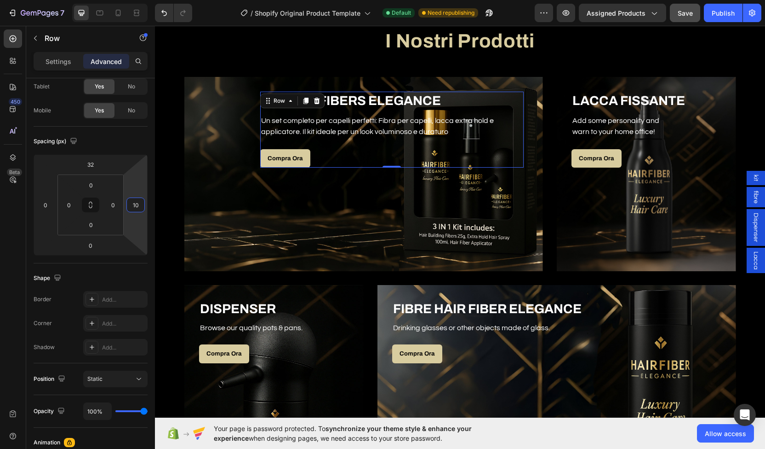
type input "1"
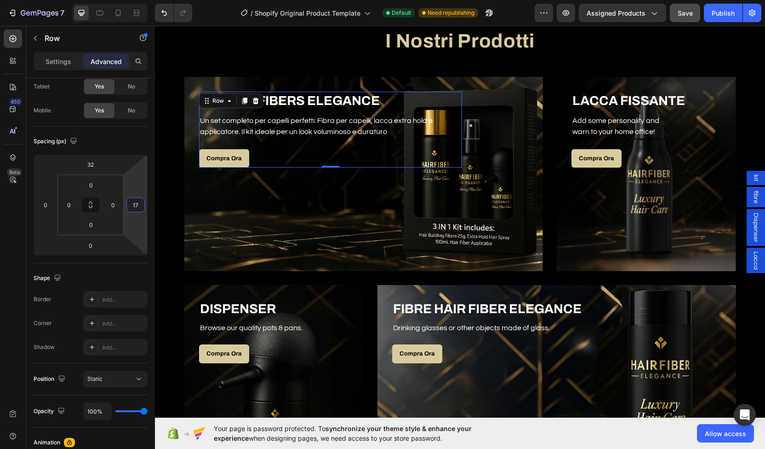
type input "1"
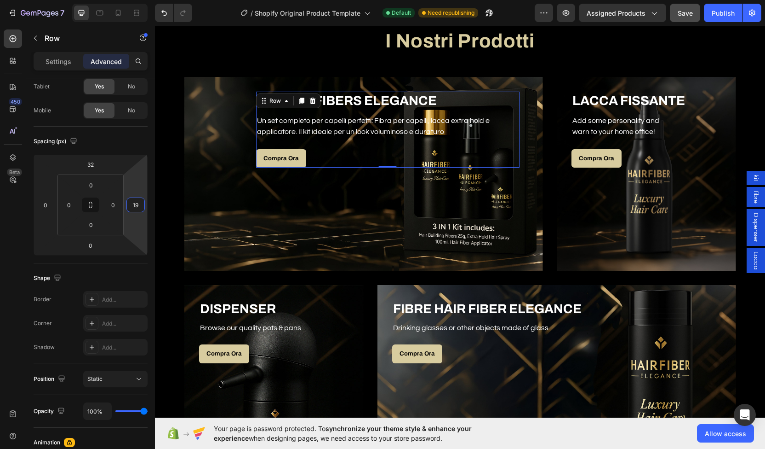
type input "1"
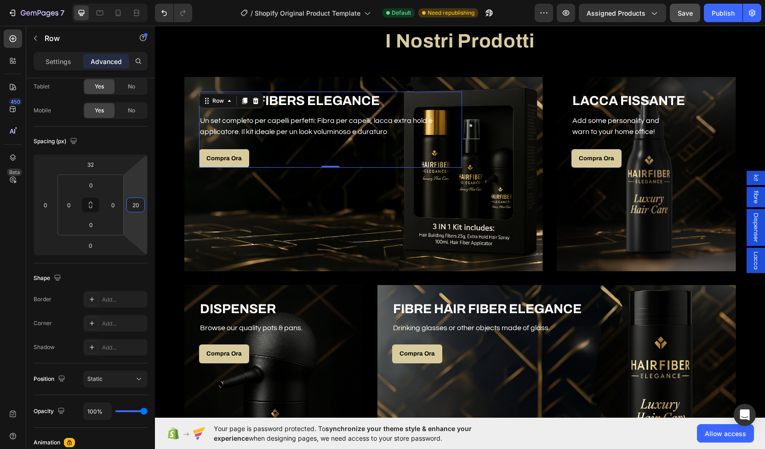
type input "2"
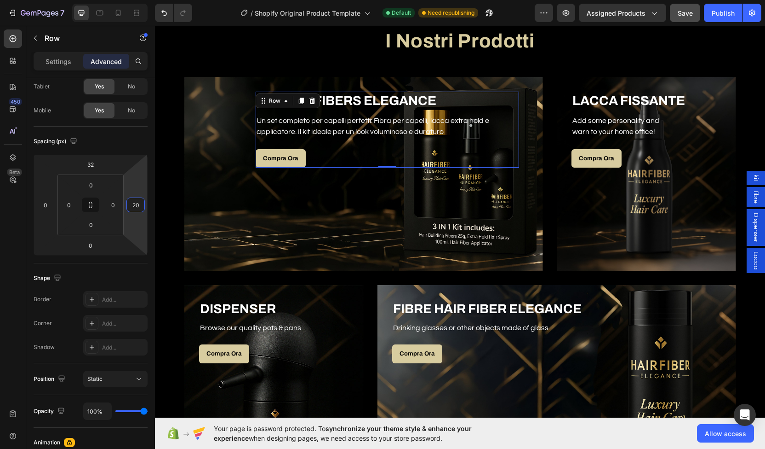
type input "2"
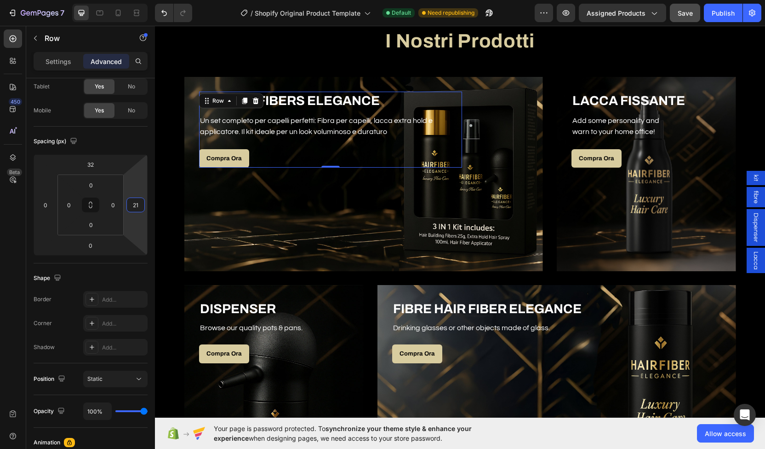
type input "2"
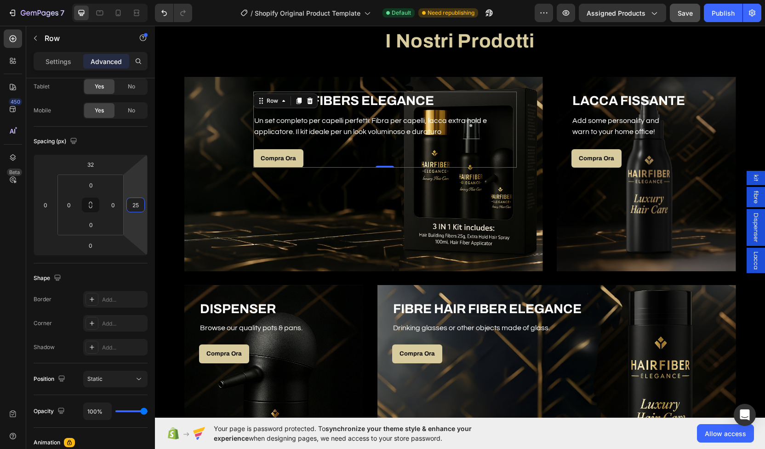
type input "2"
type input "3"
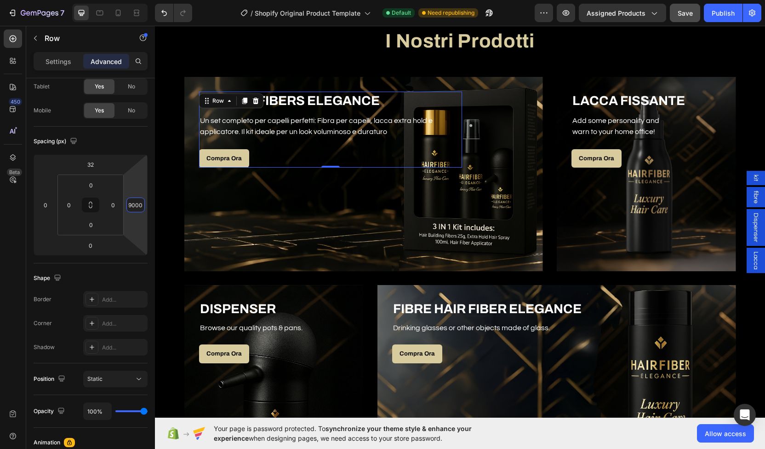
scroll to position [0, 0]
type input "9"
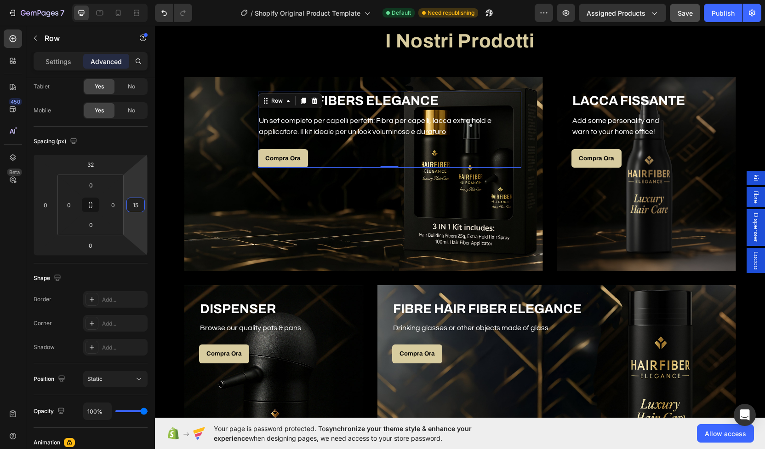
type input "1"
type input "2"
type input "1"
type input "130"
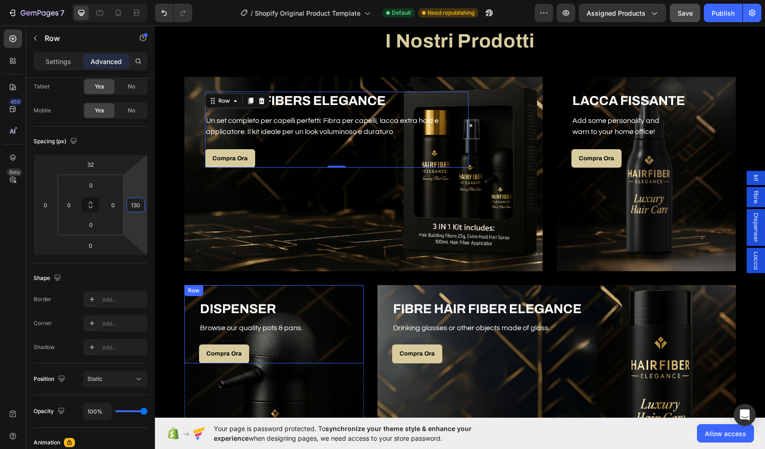
click at [317, 295] on div "DISPENSER Heading Browse our quality pots & pans. Text block Compra Ora Button …" at bounding box center [274, 324] width 150 height 78
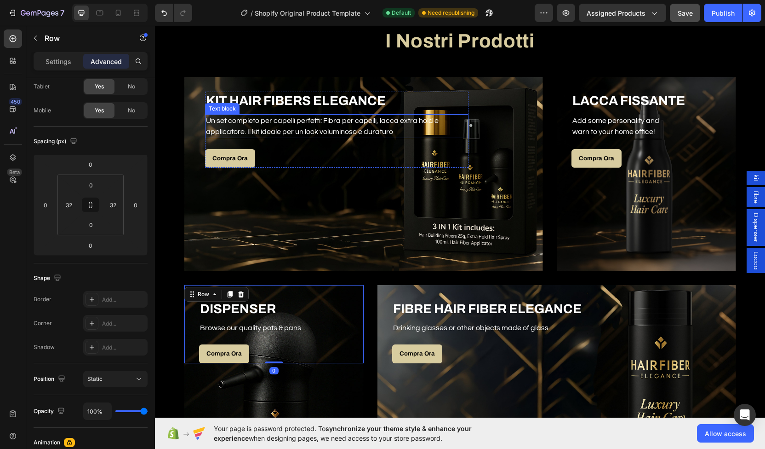
click at [327, 123] on p "Un set completo per capelli perfetti: Fibra per capelli, lacca extra hold e app…" at bounding box center [337, 126] width 262 height 22
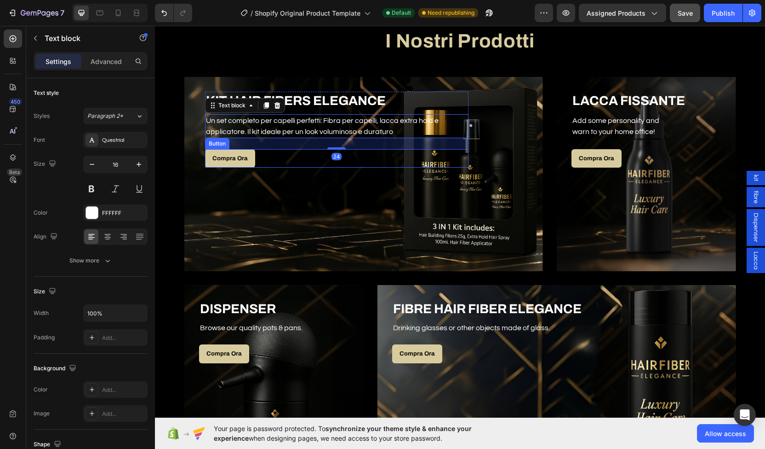
click at [298, 163] on div "Compra Ora Button" at bounding box center [337, 158] width 264 height 19
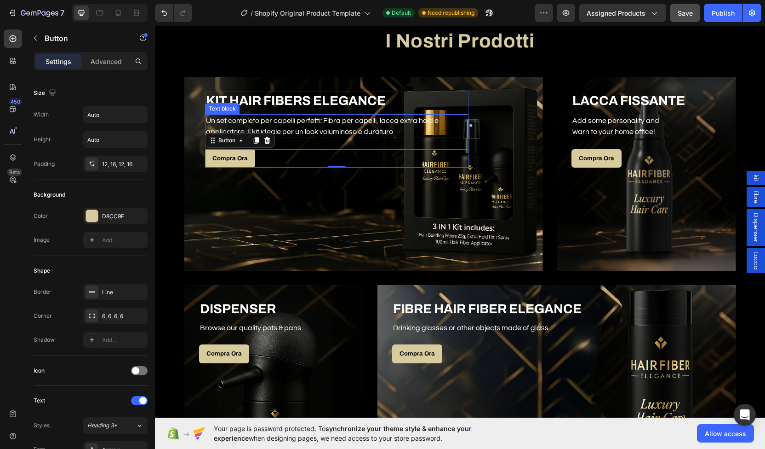
click at [287, 127] on p "Un set completo per capelli perfetti: Fibra per capelli, lacca extra hold e app…" at bounding box center [337, 126] width 262 height 22
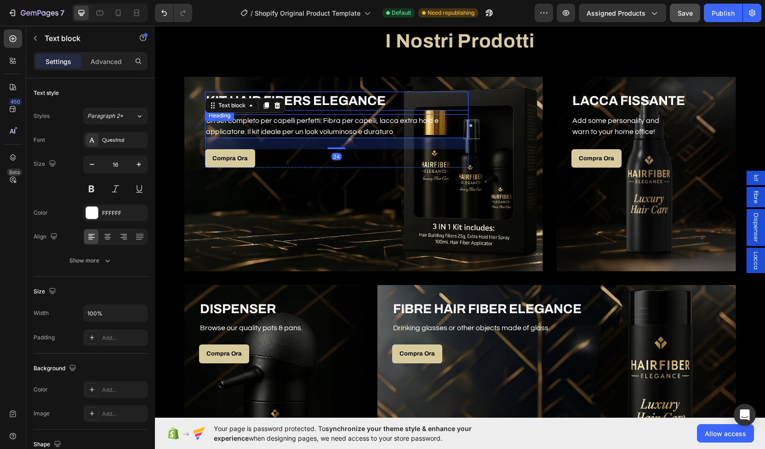
click at [453, 102] on h3 "KIT HAIR FIBERS ELEGANCE" at bounding box center [337, 101] width 264 height 18
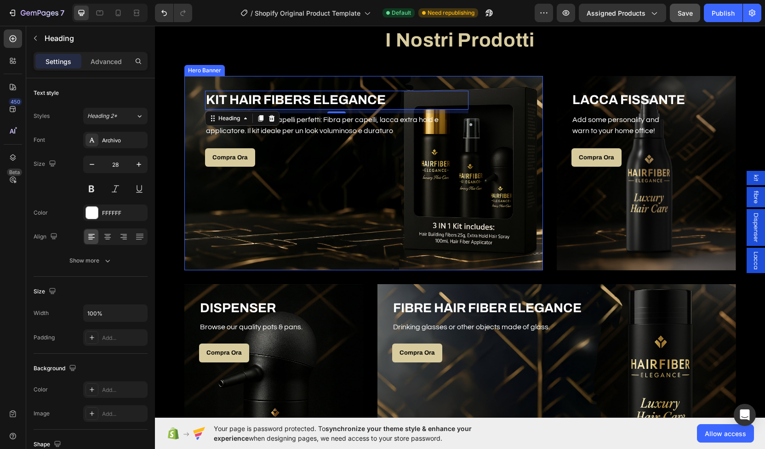
scroll to position [467, 0]
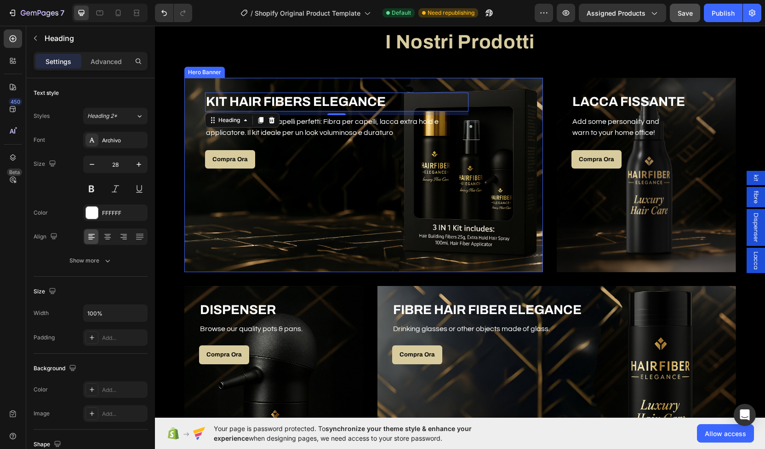
click at [382, 184] on div "Overlay" at bounding box center [363, 175] width 359 height 194
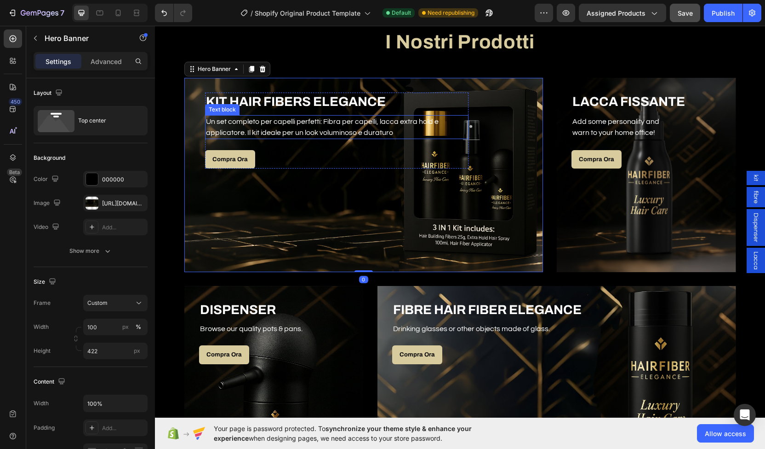
click at [333, 131] on p "Un set completo per capelli perfetti: Fibra per capelli, lacca extra hold e app…" at bounding box center [337, 127] width 262 height 22
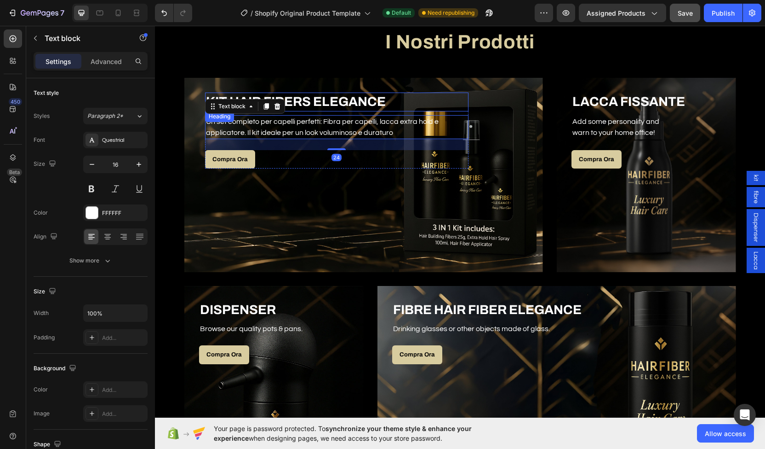
click at [409, 97] on h3 "KIT HAIR FIBERS ELEGANCE" at bounding box center [337, 101] width 264 height 18
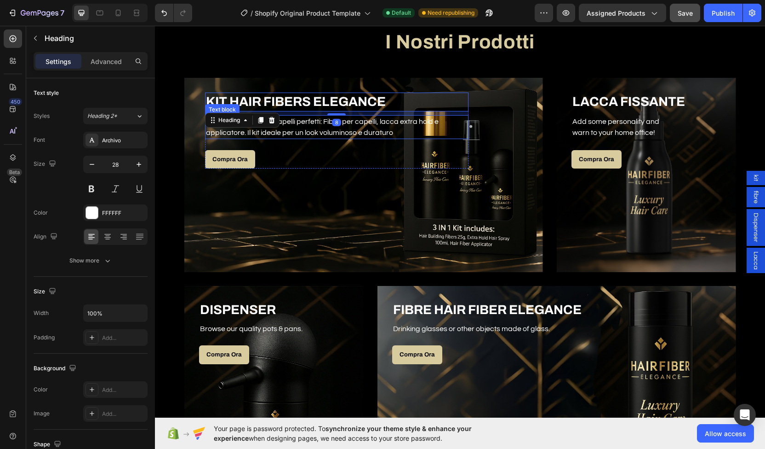
click at [391, 125] on p "Un set completo per capelli perfetti: Fibra per capelli, lacca extra hold e app…" at bounding box center [337, 127] width 262 height 22
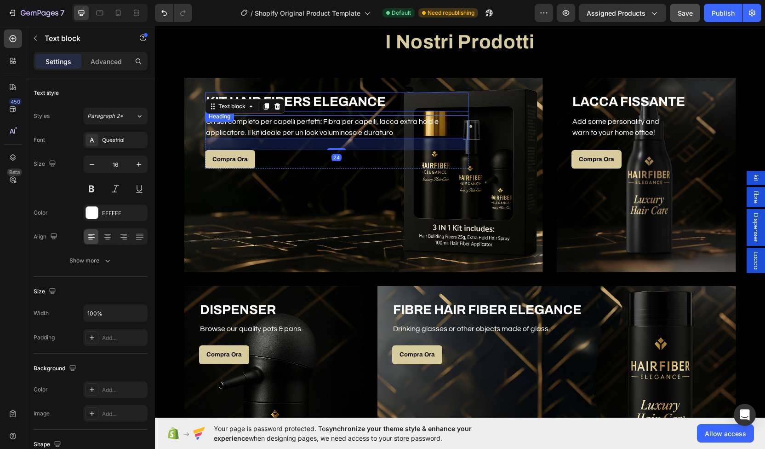
click at [445, 105] on h3 "KIT HAIR FIBERS ELEGANCE" at bounding box center [337, 101] width 264 height 18
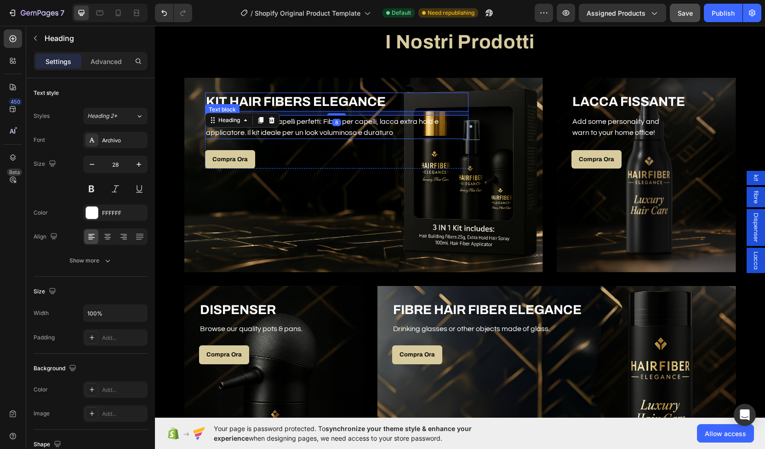
click at [462, 122] on p "Un set completo per capelli perfetti: Fibra per capelli, lacca extra hold e app…" at bounding box center [337, 127] width 262 height 22
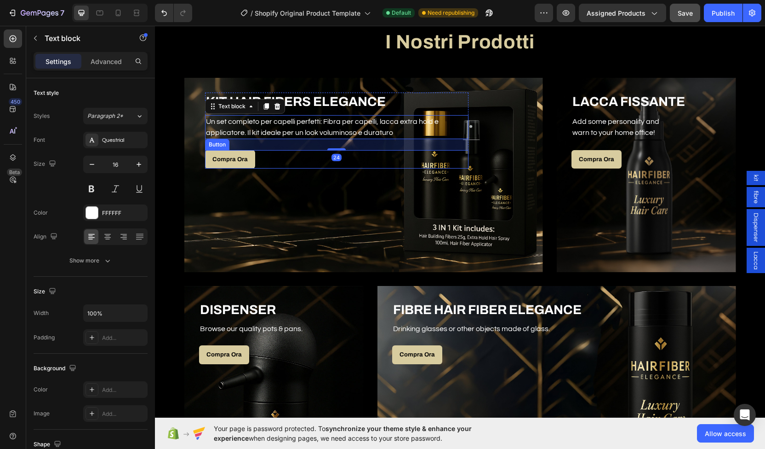
click at [460, 163] on div "Compra Ora Button" at bounding box center [337, 159] width 264 height 19
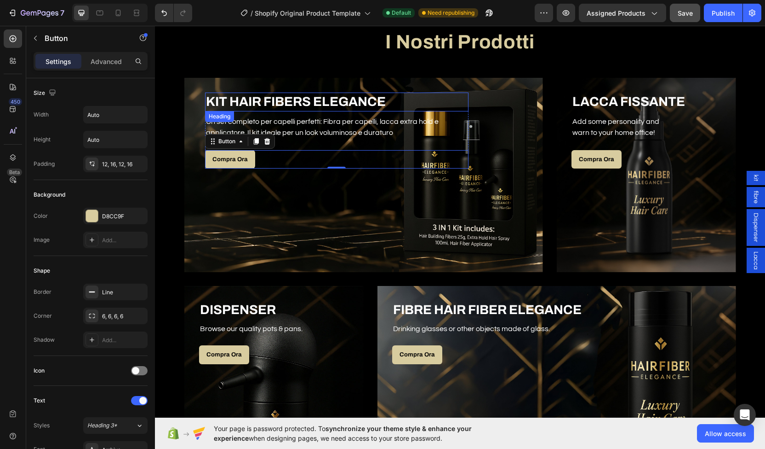
click at [397, 94] on h3 "KIT HAIR FIBERS ELEGANCE" at bounding box center [337, 101] width 264 height 18
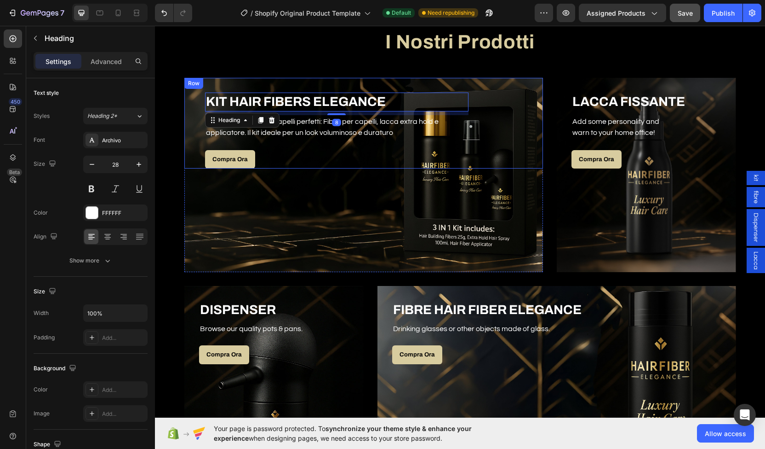
click at [201, 120] on div "KIT HAIR FIBERS ELEGANCE Heading 8 Un set completo per capelli perfetti: Fibra …" at bounding box center [363, 123] width 329 height 91
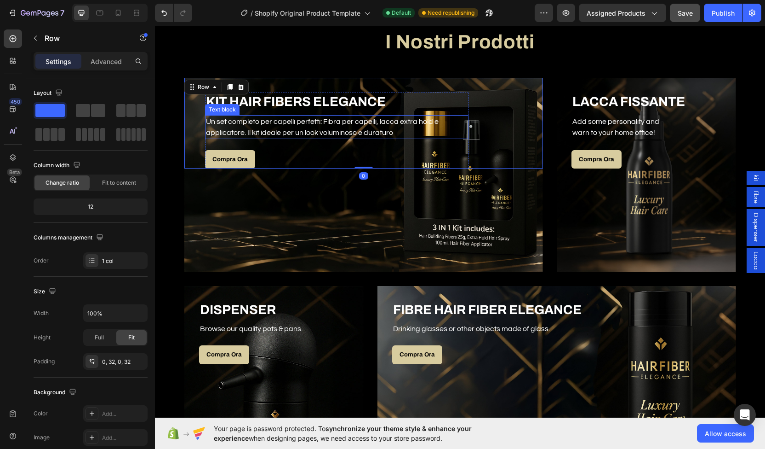
click at [207, 122] on p "Un set completo per capelli perfetti: Fibra per capelli, lacca extra hold e app…" at bounding box center [337, 127] width 262 height 22
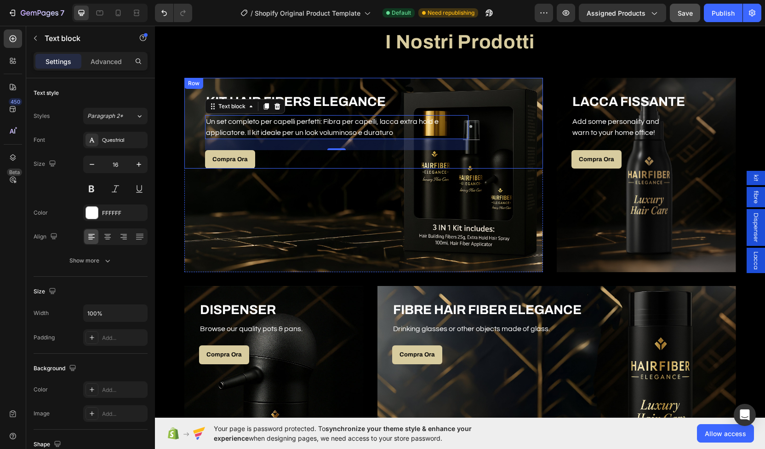
click at [200, 115] on div "KIT HAIR FIBERS ELEGANCE Heading Un set completo per capelli perfetti: Fibra pe…" at bounding box center [363, 123] width 329 height 91
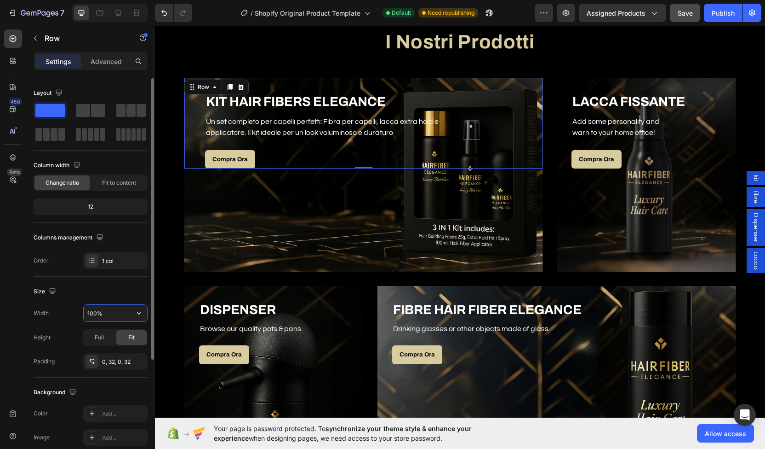
click at [97, 307] on input "100%" at bounding box center [115, 313] width 63 height 17
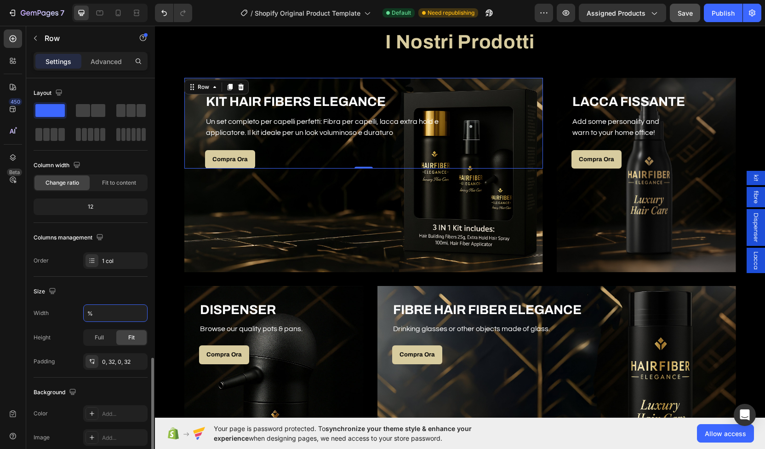
scroll to position [163, 0]
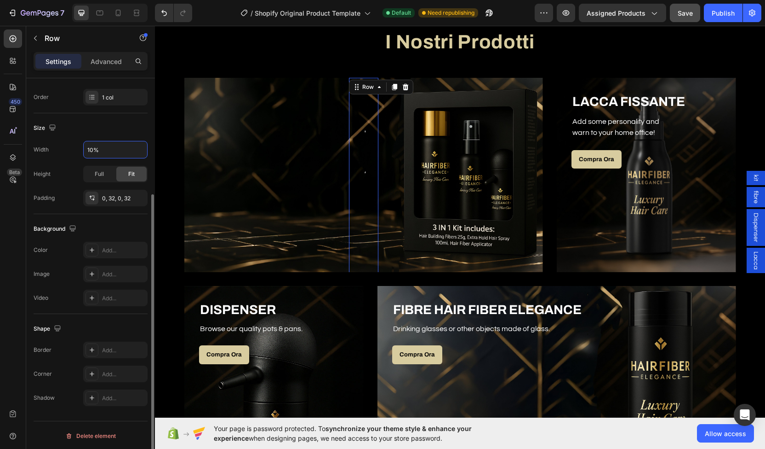
type input "100%"
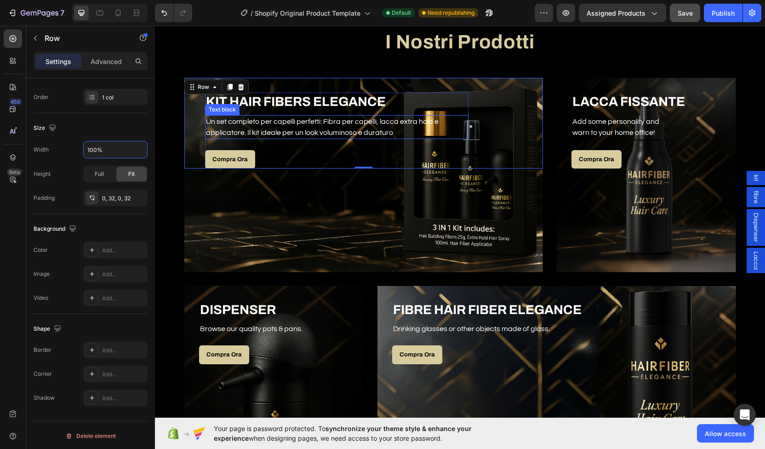
click at [284, 125] on p "Un set completo per capelli perfetti: Fibra per capelli, lacca extra hold e app…" at bounding box center [337, 127] width 262 height 22
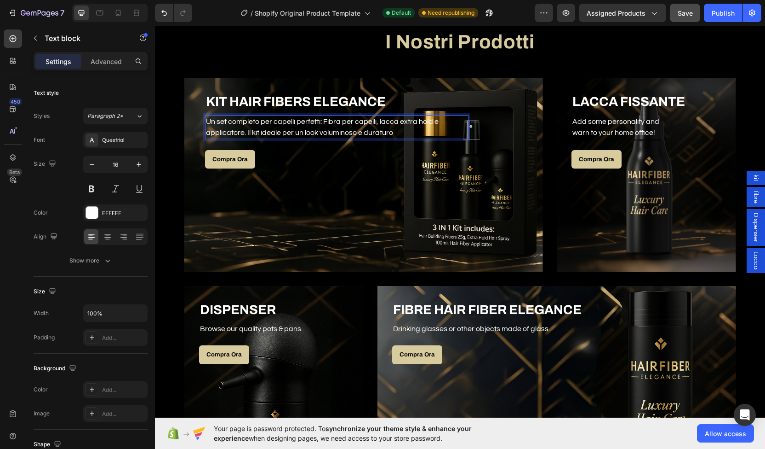
click at [375, 120] on p "Un set completo per capelli perfetti: Fibra per capelli, lacca extra hold e app…" at bounding box center [337, 127] width 262 height 22
click at [305, 130] on p "lacca extra hold e applicatore. Il kit ideale per un look voluminoso e duraturo" at bounding box center [337, 132] width 262 height 11
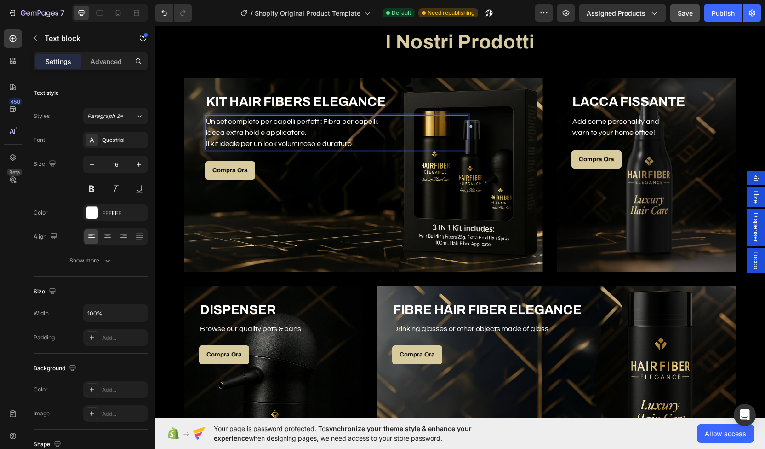
click at [206, 129] on p "lacca extra hold e applicatore." at bounding box center [337, 132] width 262 height 11
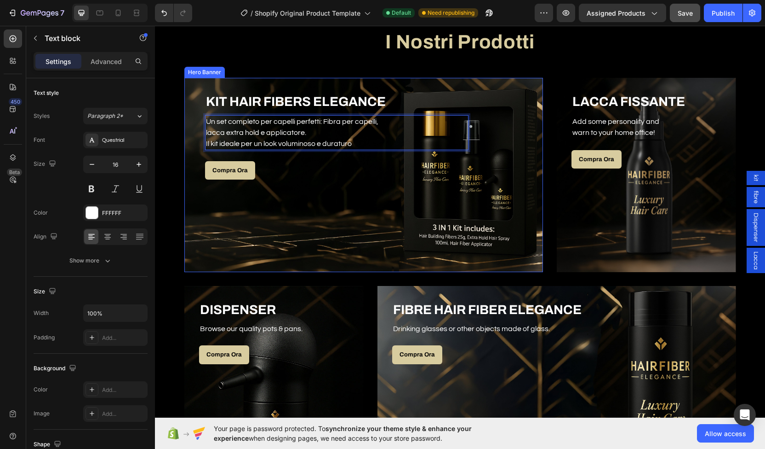
click at [336, 192] on div "Overlay" at bounding box center [363, 175] width 359 height 194
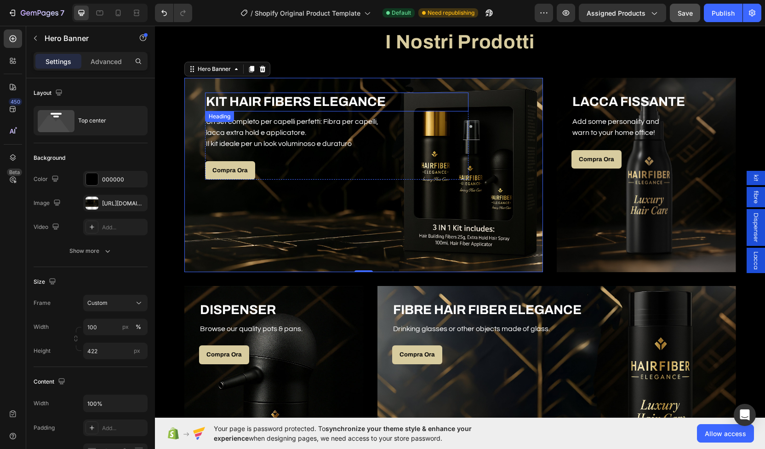
click at [414, 107] on h3 "KIT HAIR FIBERS ELEGANCE" at bounding box center [337, 101] width 264 height 18
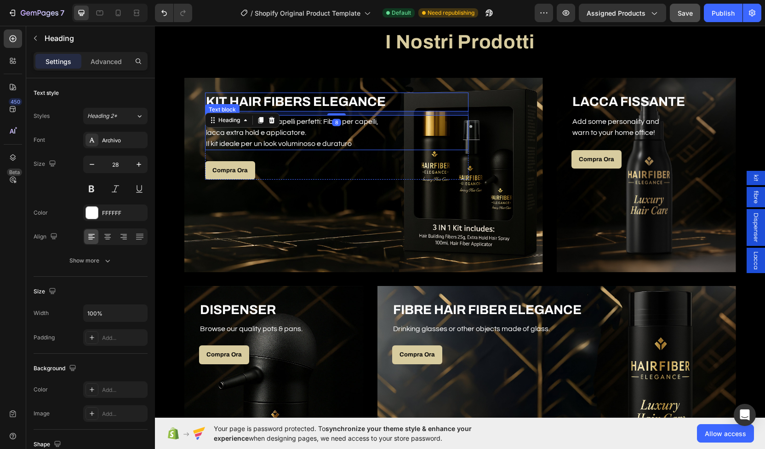
click at [462, 143] on p "Il kit ideale per un look voluminoso e duraturo" at bounding box center [337, 143] width 262 height 11
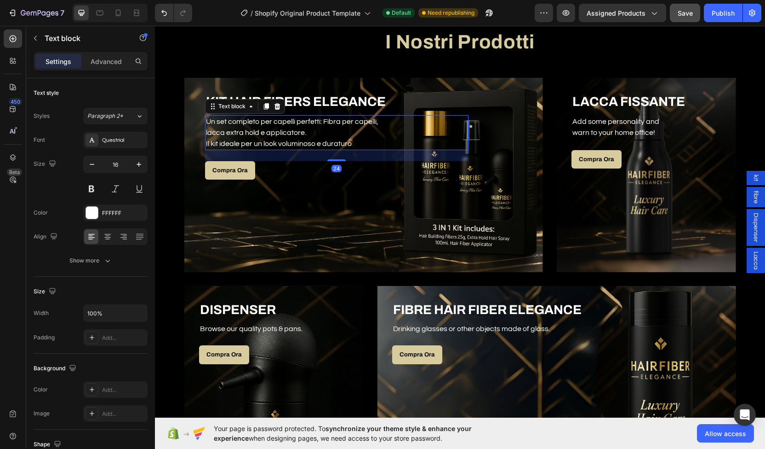
click at [457, 181] on div "Overlay" at bounding box center [363, 175] width 359 height 194
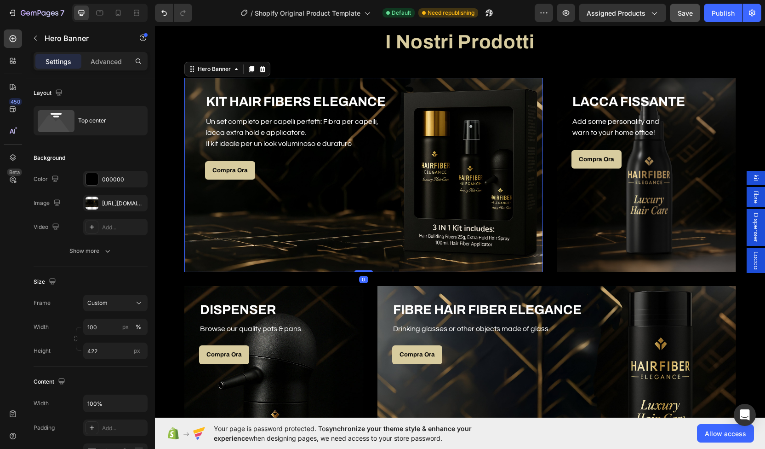
click at [457, 175] on div "Compra Ora Button" at bounding box center [337, 170] width 264 height 19
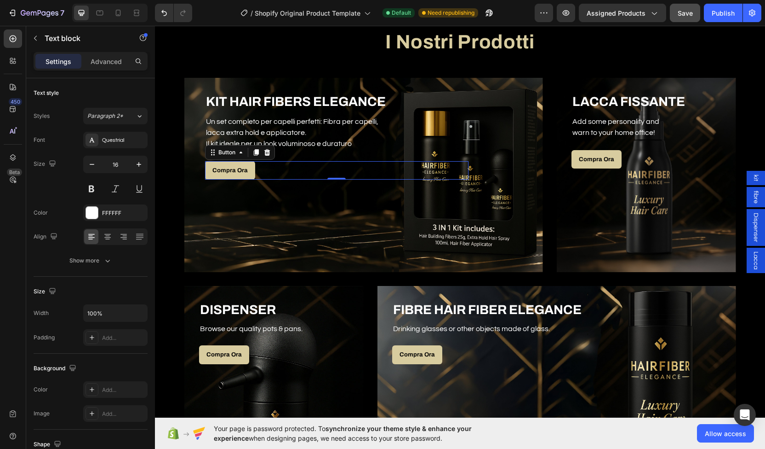
click at [460, 125] on p "Un set completo per capelli perfetti: Fibra per capelli," at bounding box center [337, 121] width 262 height 11
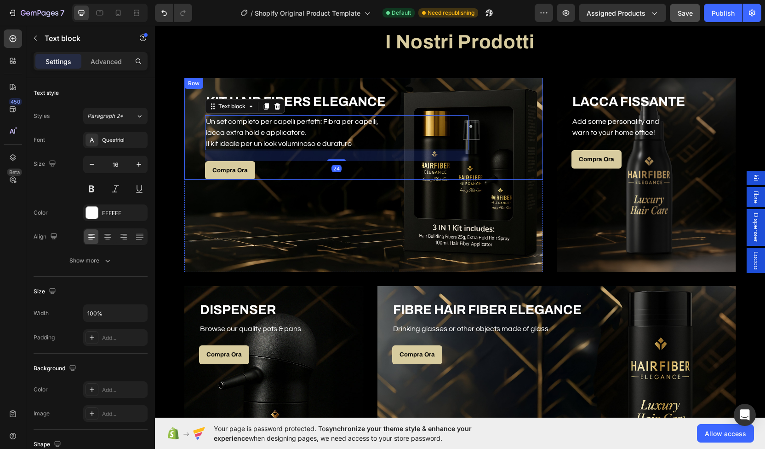
click at [468, 99] on div "KIT HAIR FIBERS ELEGANCE Heading Un set completo per capelli perfetti: Fibra pe…" at bounding box center [363, 129] width 329 height 102
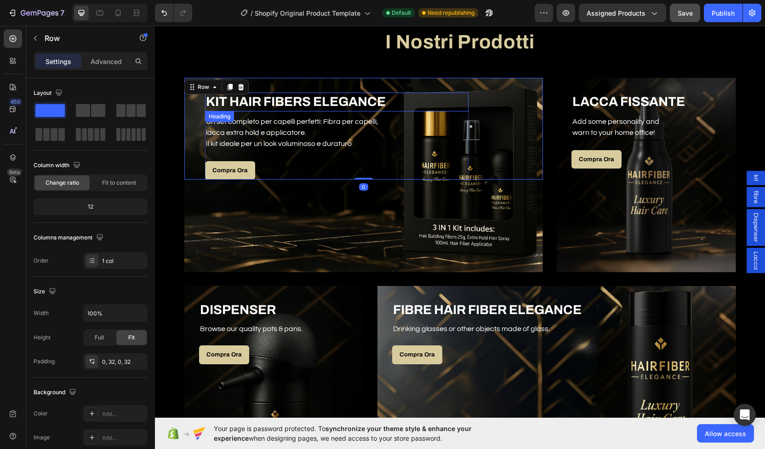
click at [458, 100] on h3 "KIT HAIR FIBERS ELEGANCE" at bounding box center [337, 101] width 264 height 18
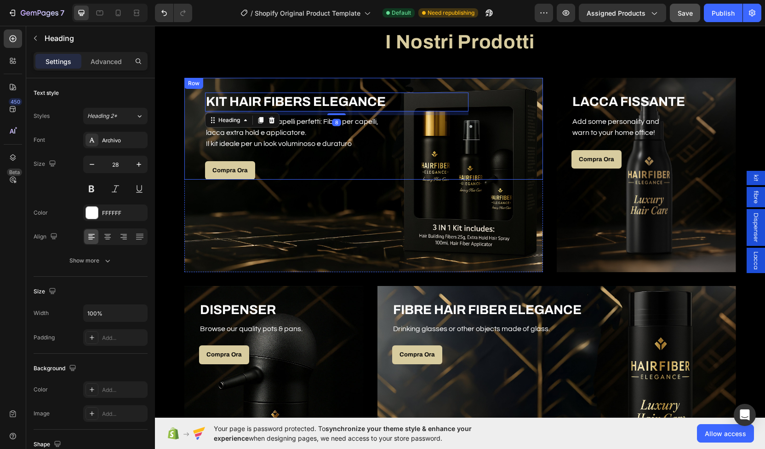
click at [410, 97] on h3 "KIT HAIR FIBERS ELEGANCE" at bounding box center [337, 101] width 264 height 18
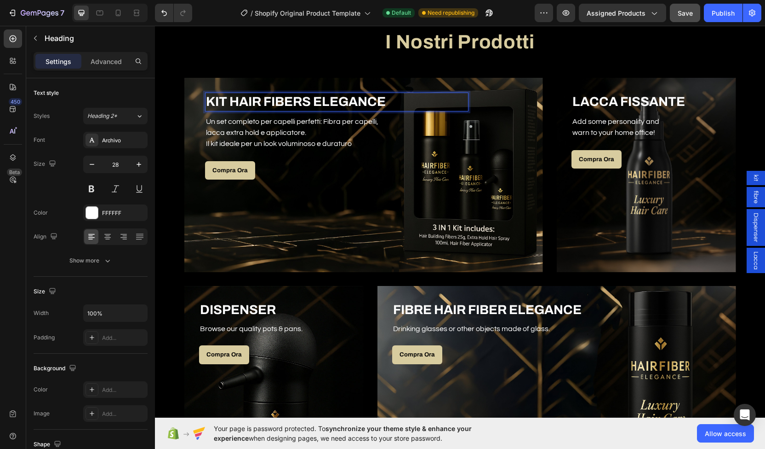
click at [397, 119] on p "Un set completo per capelli perfetti: Fibra per capelli," at bounding box center [337, 121] width 262 height 11
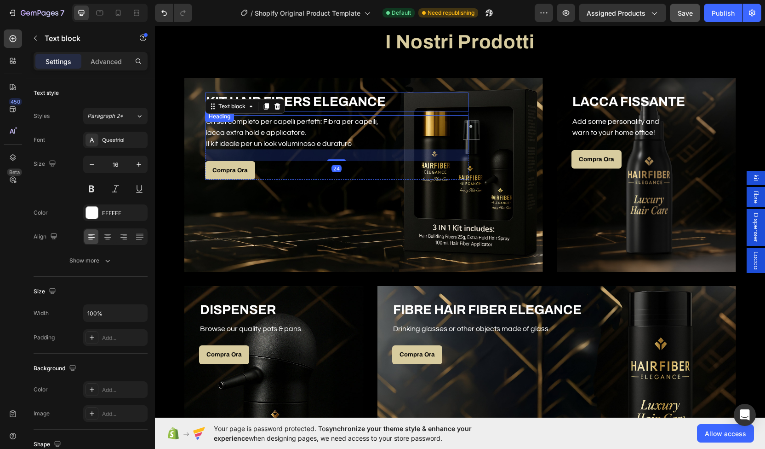
click at [206, 95] on p "KIT HAIR FIBERS ELEGANCE" at bounding box center [337, 101] width 262 height 17
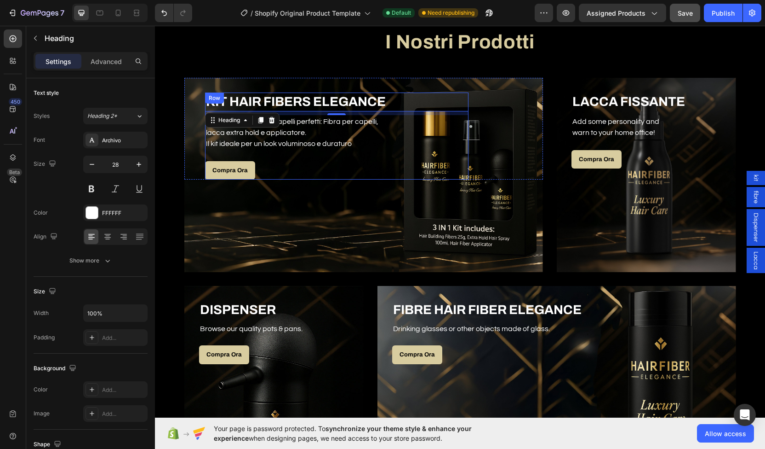
click at [439, 153] on div "KIT HAIR FIBERS ELEGANCE Heading 8 Un set completo per capelli perfetti: Fibra …" at bounding box center [337, 135] width 264 height 87
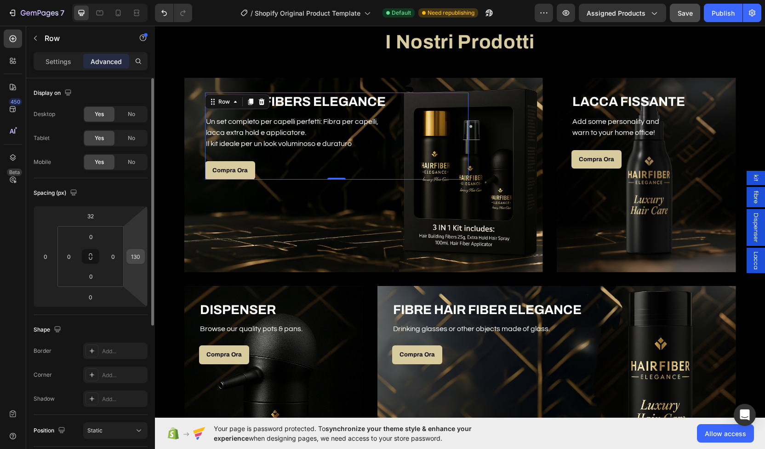
click at [132, 257] on input "130" at bounding box center [136, 256] width 14 height 14
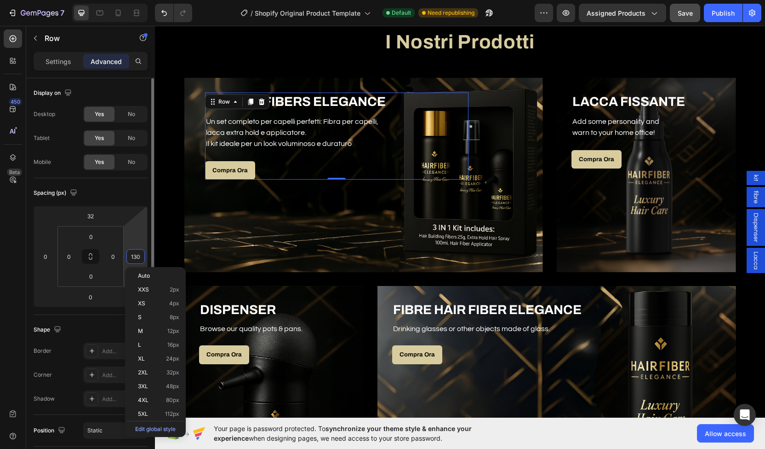
click at [132, 257] on input "130" at bounding box center [136, 256] width 14 height 14
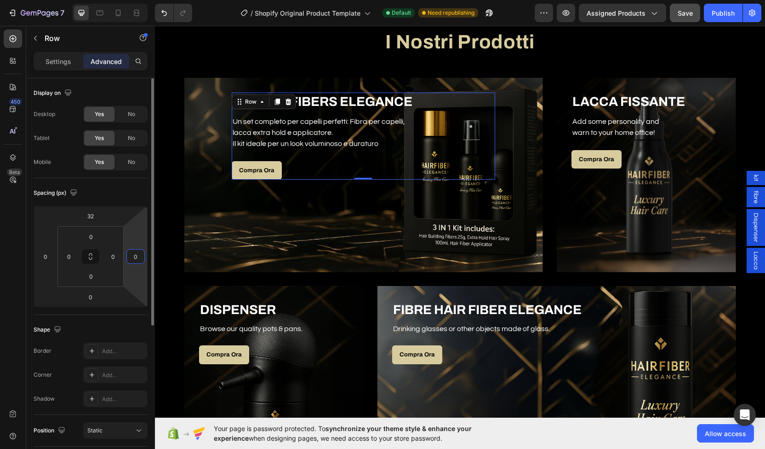
type input "0"
click at [127, 188] on div "Spacing (px)" at bounding box center [91, 192] width 114 height 15
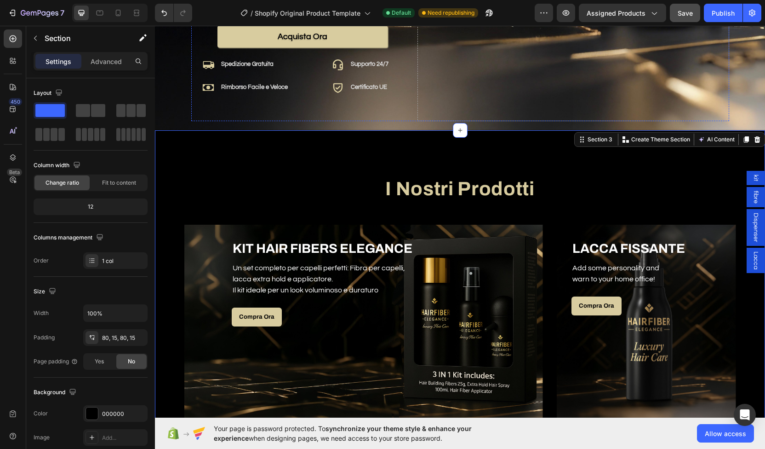
scroll to position [325, 0]
click at [302, 262] on p "Un set completo per capelli perfetti: Fibra per capelli," at bounding box center [364, 267] width 262 height 11
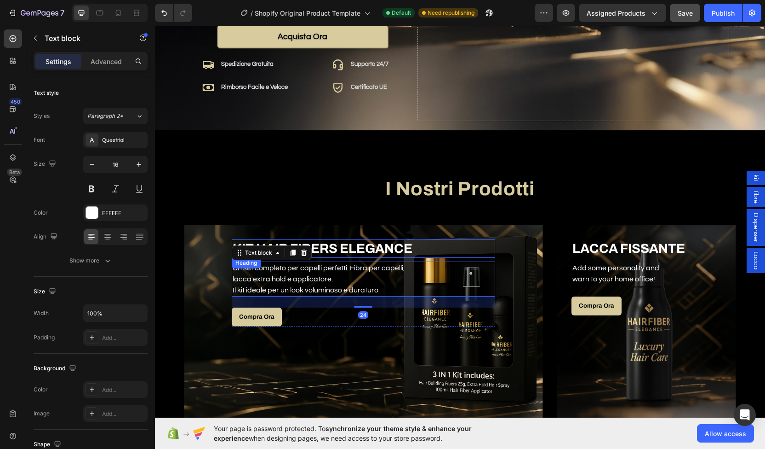
click at [421, 251] on p "KIT HAIR FIBERS ELEGANCE" at bounding box center [364, 248] width 262 height 17
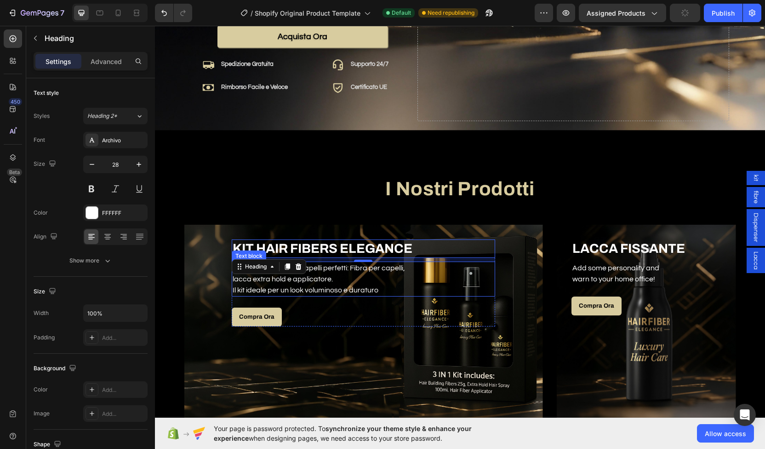
click at [436, 287] on p "Il kit ideale per un look voluminoso e duraturo" at bounding box center [364, 289] width 262 height 11
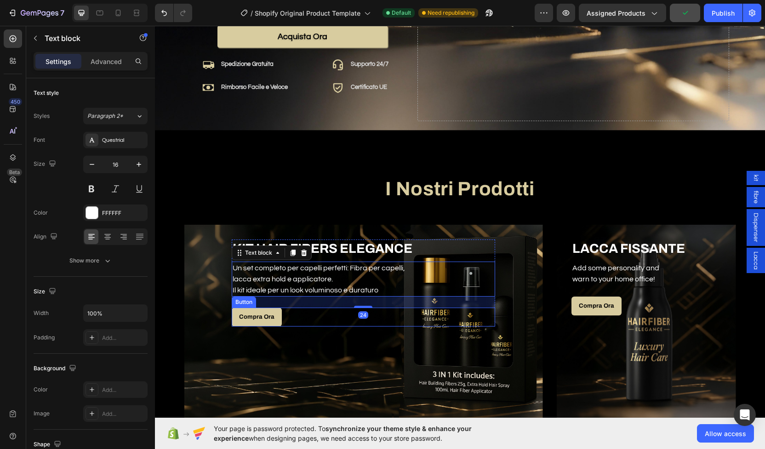
click at [473, 308] on div "Compra Ora Button" at bounding box center [364, 316] width 264 height 19
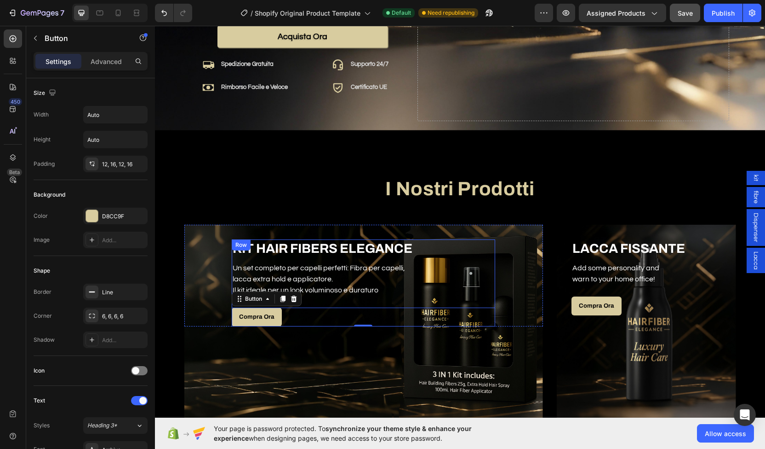
click at [475, 292] on div "KIT HAIR FIBERS ELEGANCE Heading Un set completo per capelli perfetti: Fibra pe…" at bounding box center [364, 282] width 264 height 87
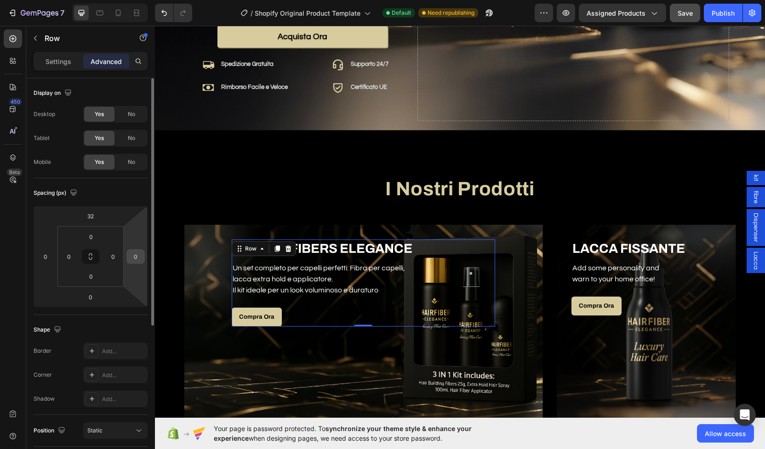
click at [140, 255] on input "0" at bounding box center [136, 256] width 14 height 14
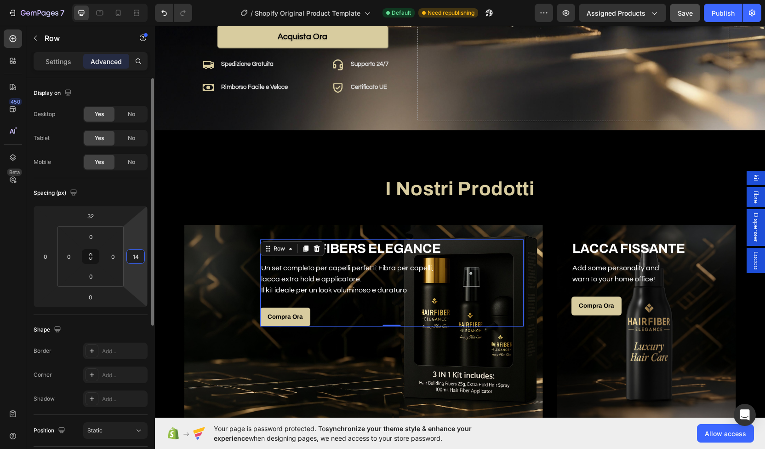
type input "140"
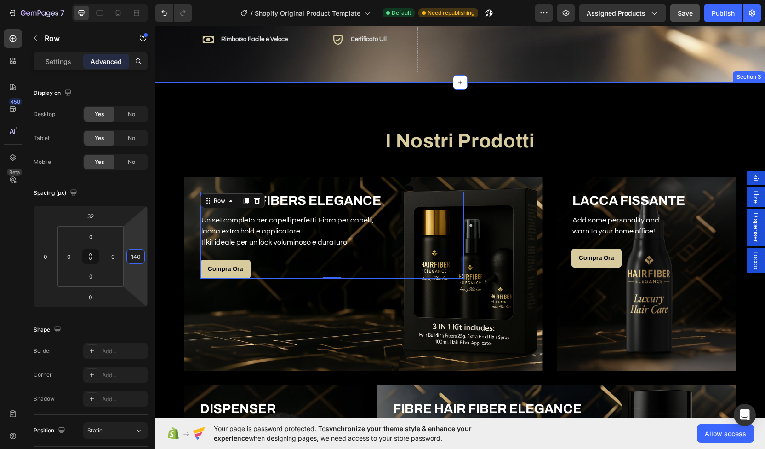
scroll to position [380, 0]
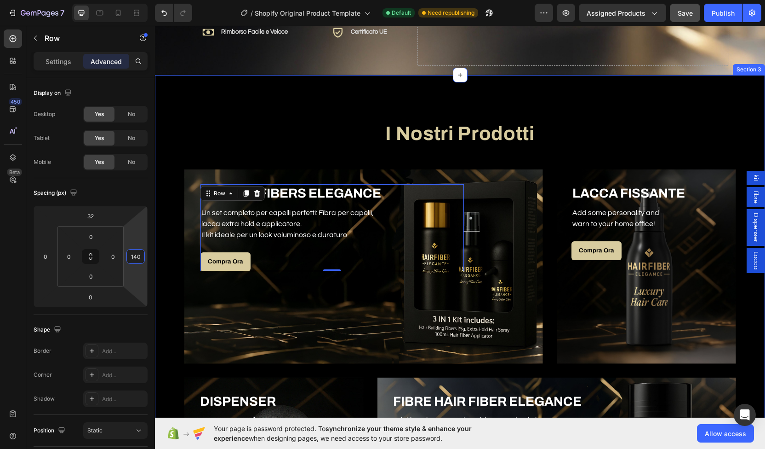
click at [282, 100] on div "I Nostri Prodotti Heading Row KIT HAIR FIBERS ELEGANCE Heading Un set completo …" at bounding box center [460, 341] width 610 height 533
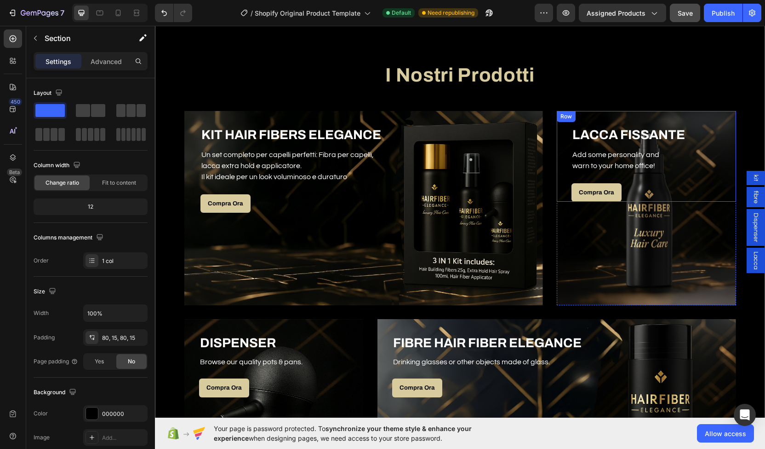
scroll to position [433, 0]
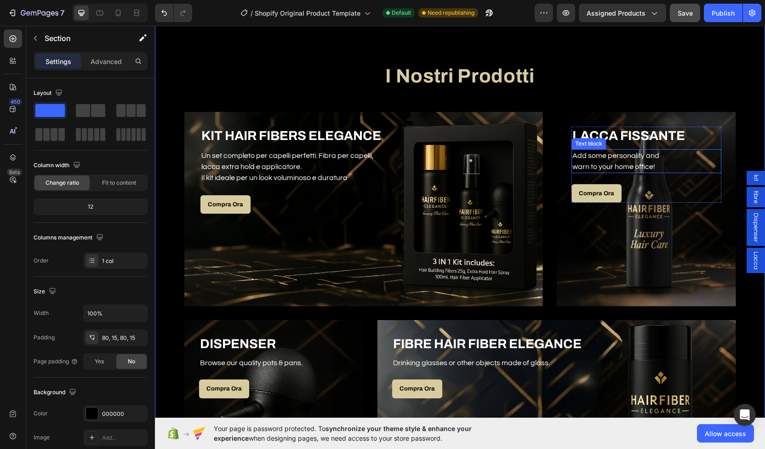
click at [619, 160] on p "Add some personality and" at bounding box center [647, 155] width 148 height 11
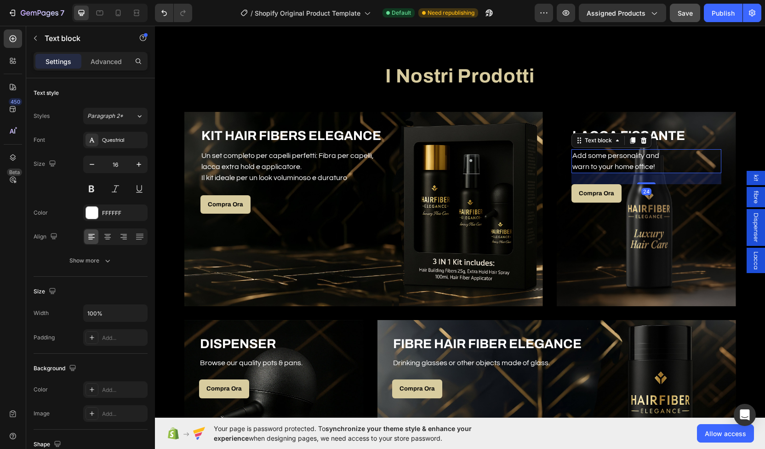
click at [619, 160] on p "Add some personality and" at bounding box center [647, 155] width 148 height 11
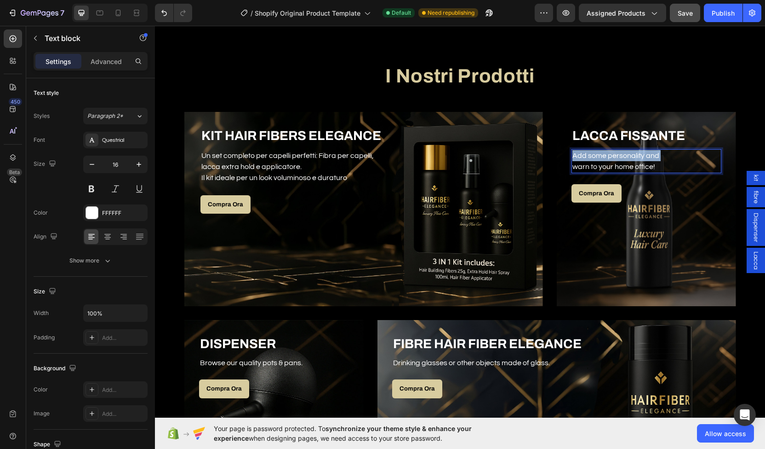
click at [619, 160] on p "Add some personality and" at bounding box center [647, 155] width 148 height 11
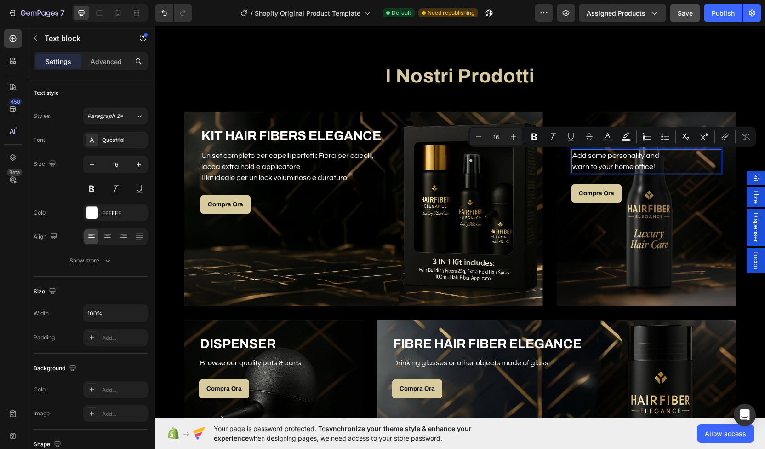
click at [656, 168] on p "warn to your home office!" at bounding box center [647, 166] width 148 height 11
drag, startPoint x: 656, startPoint y: 168, endPoint x: 563, endPoint y: 152, distance: 94.3
click at [563, 152] on div "LACCA FISSANTE Heading Add some personality and warn to your home office! Text …" at bounding box center [646, 157] width 179 height 91
click at [162, 14] on icon "Undo/Redo" at bounding box center [164, 12] width 9 height 9
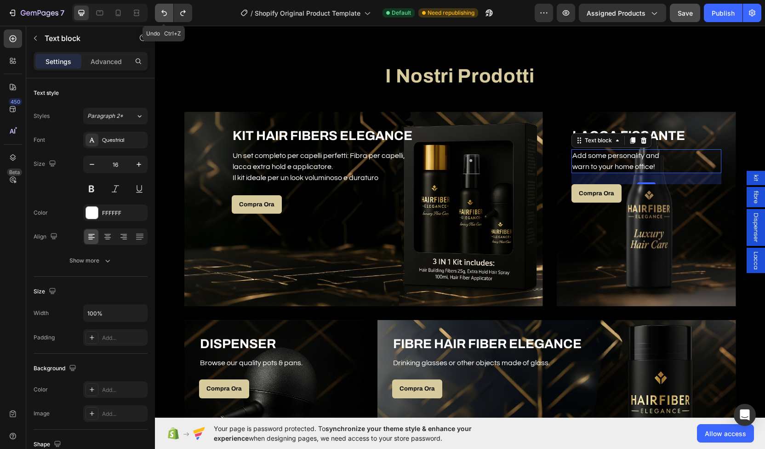
click at [162, 14] on icon "Undo/Redo" at bounding box center [164, 12] width 9 height 9
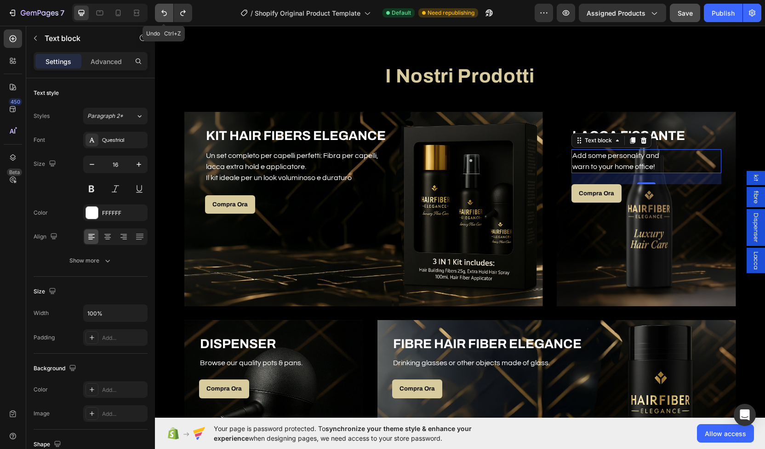
click at [162, 14] on icon "Undo/Redo" at bounding box center [164, 12] width 9 height 9
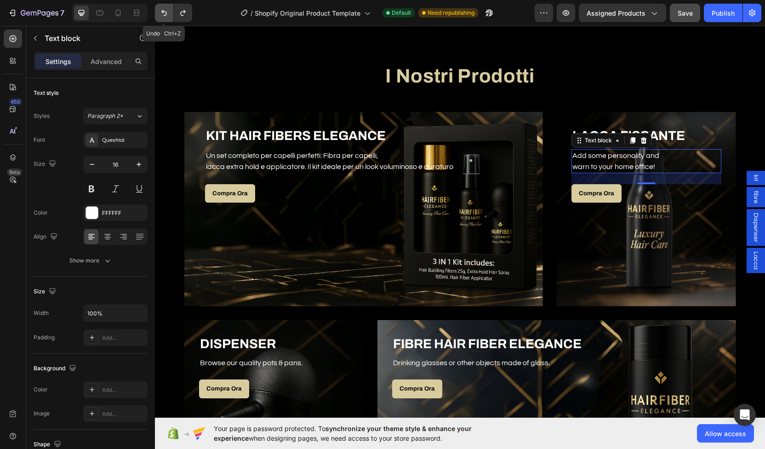
click at [162, 14] on icon "Undo/Redo" at bounding box center [164, 12] width 9 height 9
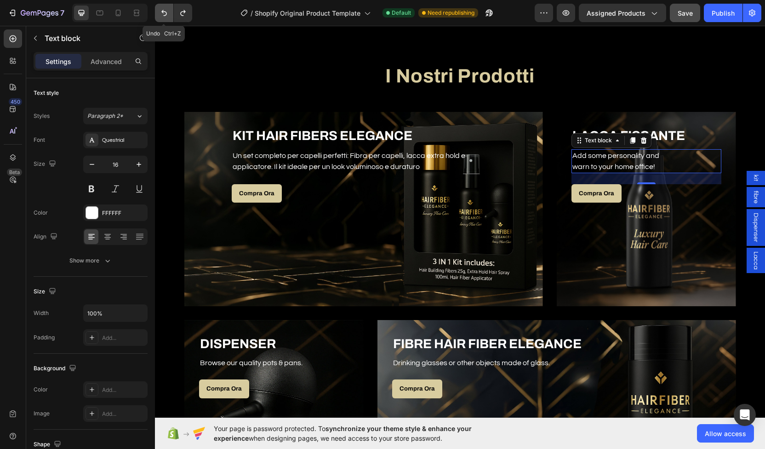
click at [162, 14] on icon "Undo/Redo" at bounding box center [164, 12] width 9 height 9
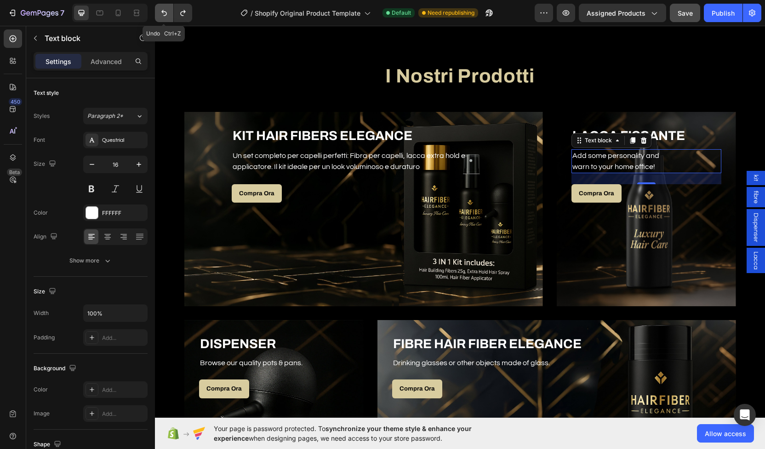
click at [162, 14] on icon "Undo/Redo" at bounding box center [164, 12] width 9 height 9
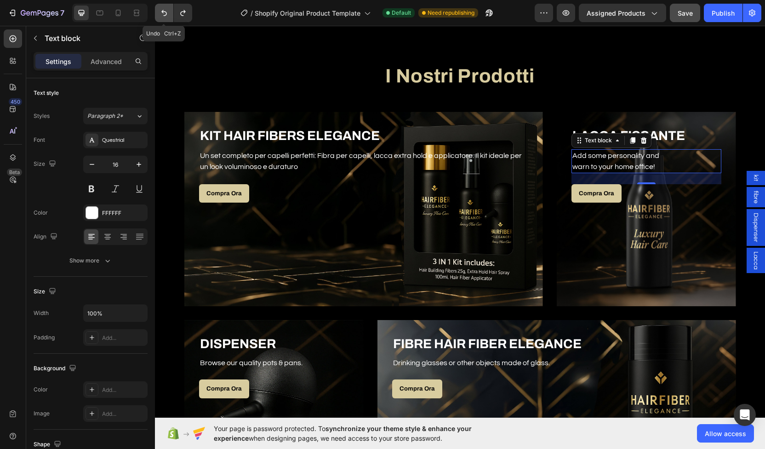
click at [162, 14] on icon "Undo/Redo" at bounding box center [164, 12] width 9 height 9
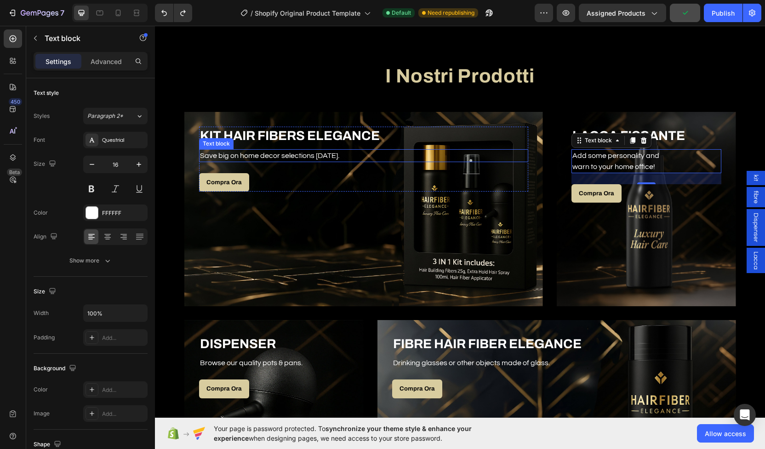
click at [229, 160] on p "Save big on home decor selections [DATE]." at bounding box center [364, 155] width 328 height 11
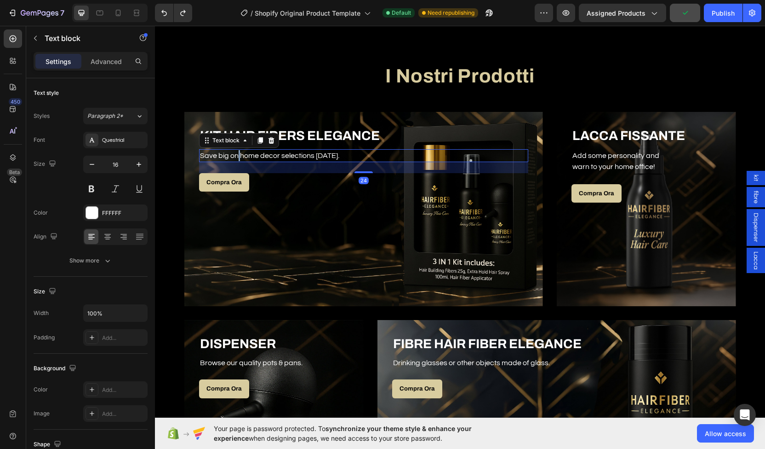
click at [234, 157] on p "Save big on home decor selections [DATE]." at bounding box center [364, 155] width 328 height 11
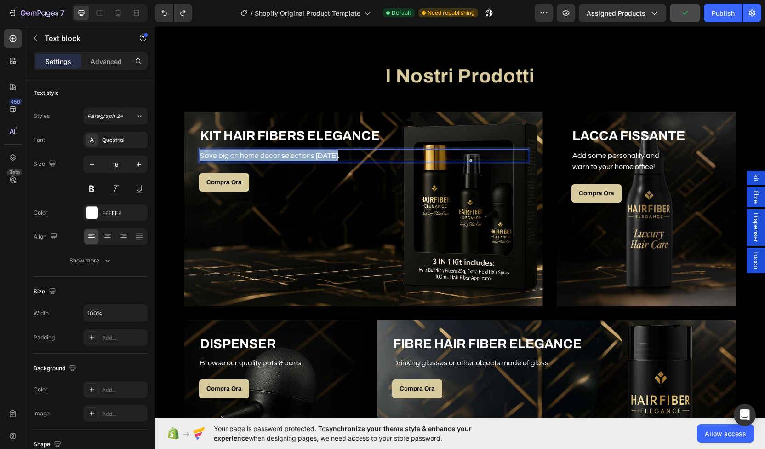
click at [234, 157] on p "Save big on home decor selections [DATE]." at bounding box center [364, 155] width 328 height 11
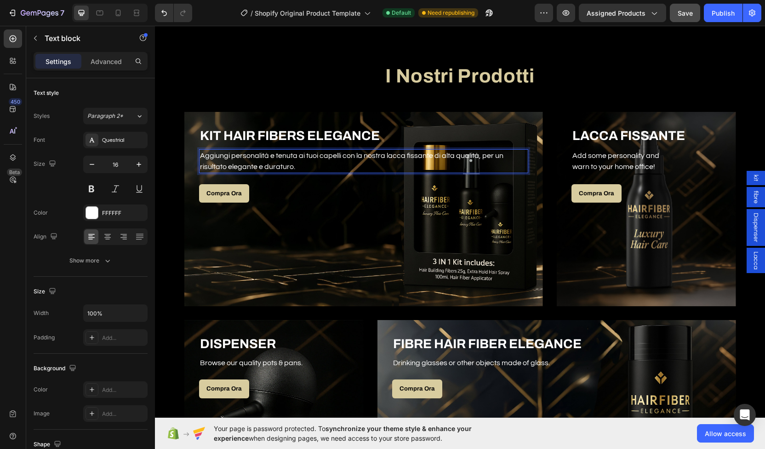
click at [341, 155] on p "Aggiungi personalità e tenuta ai tuoi capelli con la nostra lacca fissante di a…" at bounding box center [364, 161] width 328 height 22
click at [335, 167] on p "con la nostra lacca fissante di alta qualità, per un risultato elegante e durat…" at bounding box center [364, 166] width 328 height 11
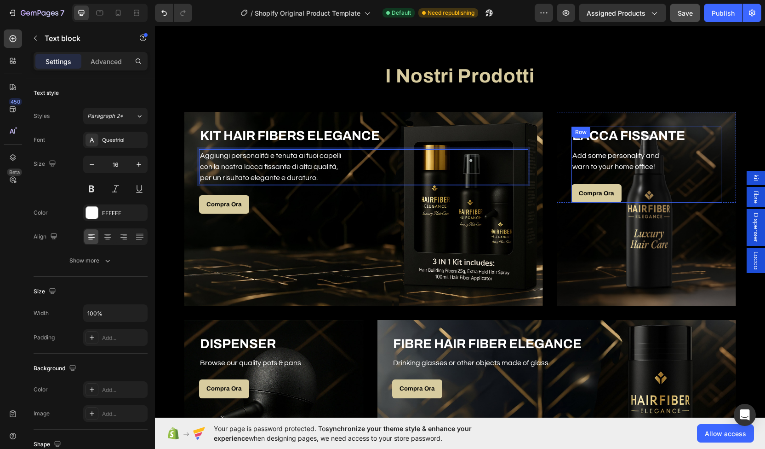
click at [633, 145] on div "LACCA FISSANTE Heading Add some personality and warn to your home office! Text …" at bounding box center [647, 165] width 150 height 76
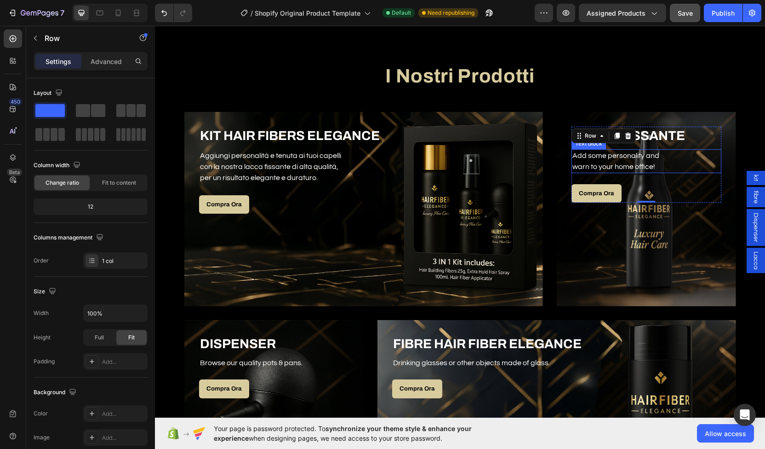
click at [616, 167] on p "warn to your home office!" at bounding box center [647, 166] width 148 height 11
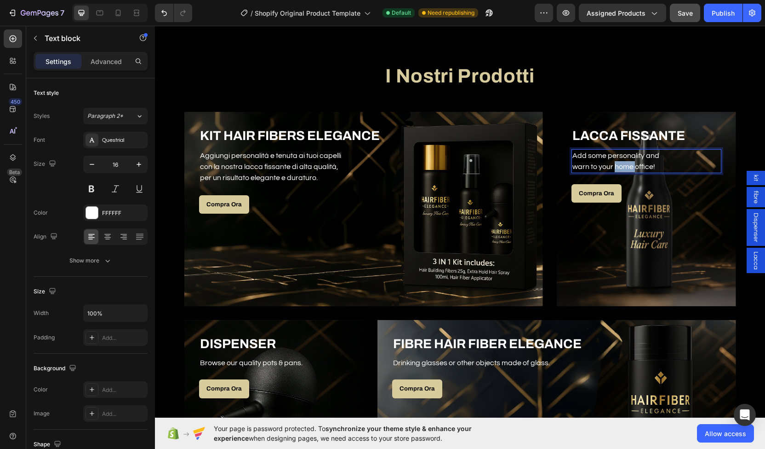
click at [622, 161] on p "warn to your home office!" at bounding box center [647, 166] width 148 height 11
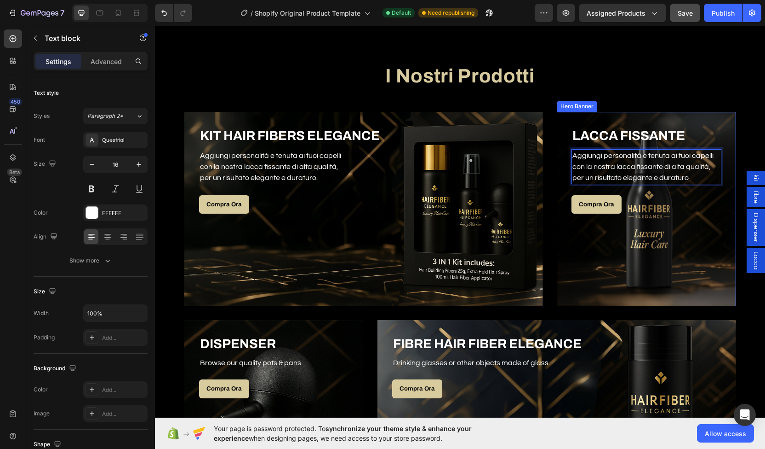
click at [709, 241] on div "Overlay" at bounding box center [646, 209] width 179 height 194
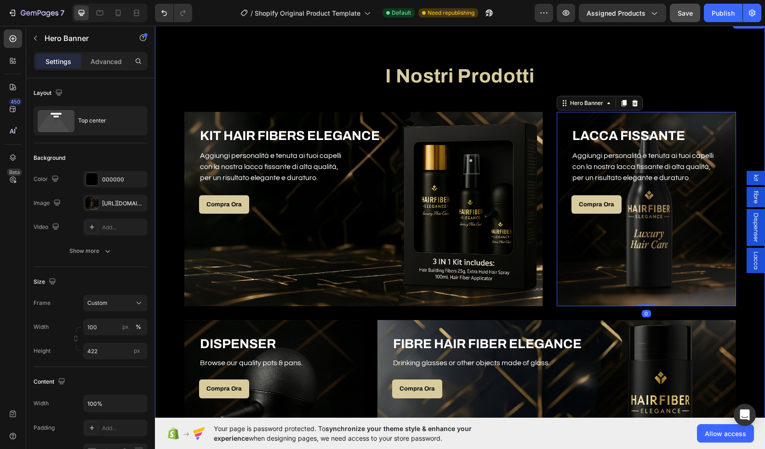
click at [685, 53] on div "I Nostri Prodotti Heading Row KIT HAIR FIBERS ELEGANCE Heading Aggiungi persona…" at bounding box center [460, 283] width 610 height 533
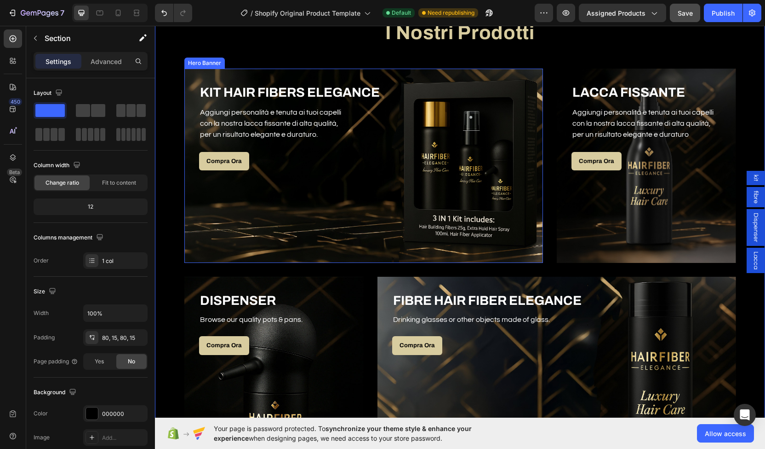
scroll to position [500, 0]
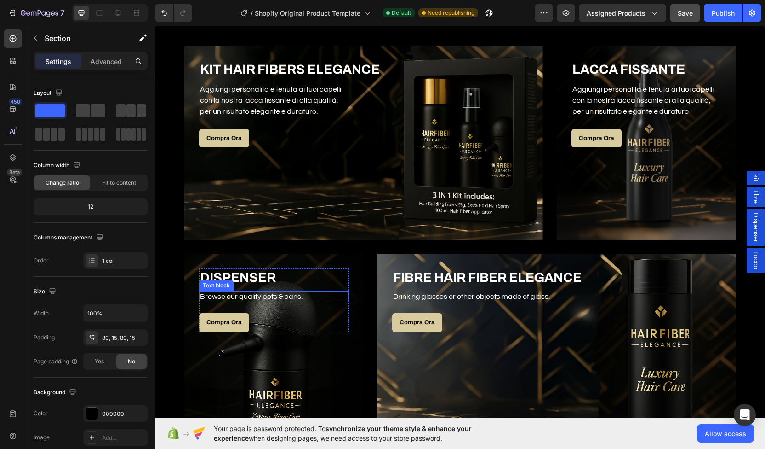
click at [249, 296] on p "Browse our quality pots & pans." at bounding box center [274, 297] width 148 height 10
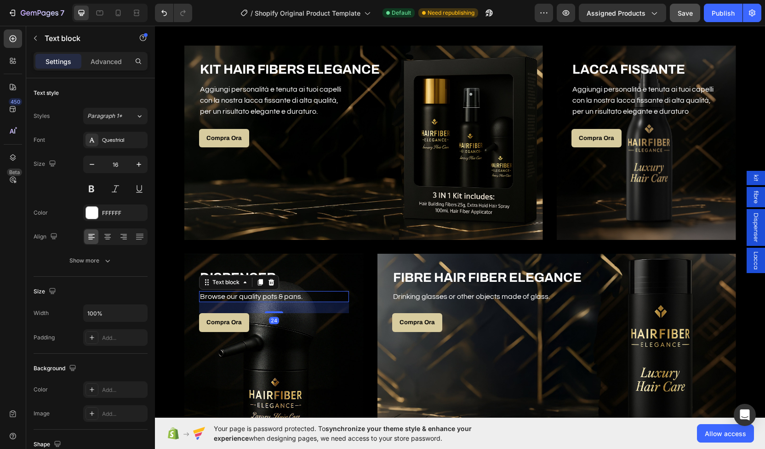
click at [249, 296] on p "Browse our quality pots & pans." at bounding box center [274, 297] width 148 height 10
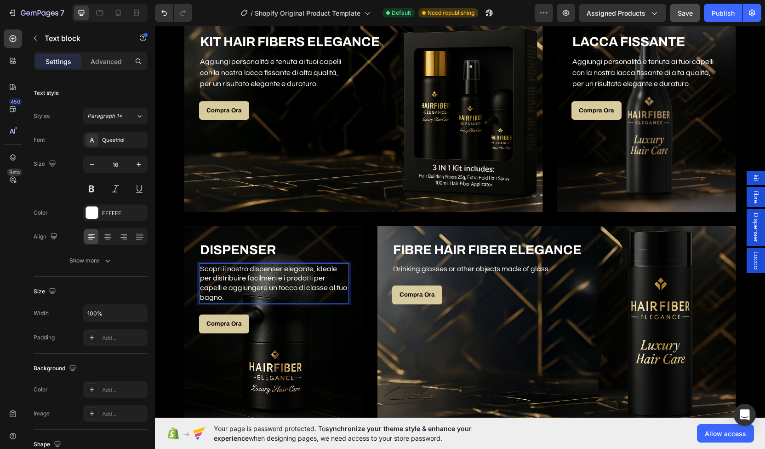
scroll to position [528, 0]
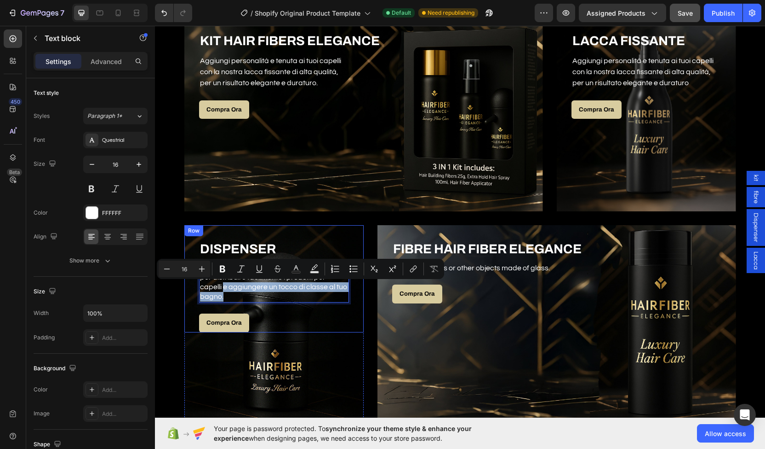
drag, startPoint x: 256, startPoint y: 296, endPoint x: 189, endPoint y: 284, distance: 67.8
click at [189, 284] on div "DISPENSER Heading Scopri il nostro dispenser elegante, ideale per distribuire f…" at bounding box center [273, 278] width 179 height 107
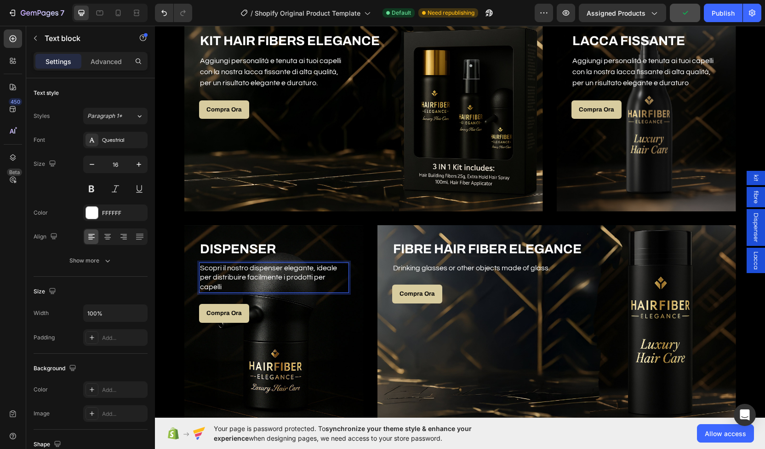
click at [297, 277] on p "Scopri il nostro dispenser elegante, ideale per distribuire facilmente i prodot…" at bounding box center [274, 277] width 148 height 29
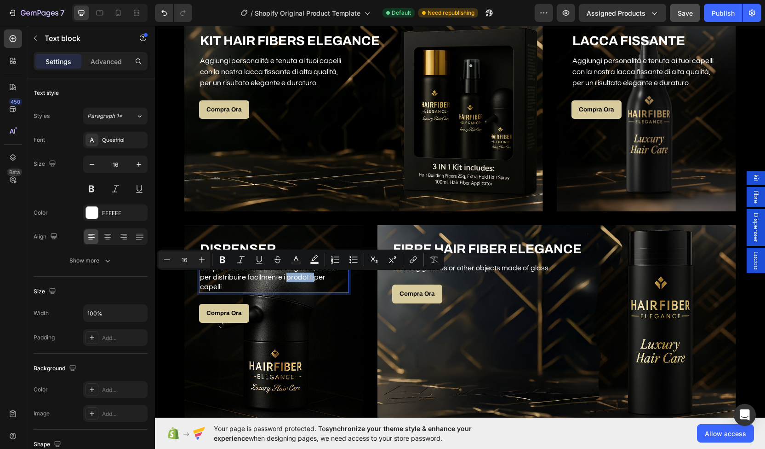
drag, startPoint x: 251, startPoint y: 283, endPoint x: 242, endPoint y: 276, distance: 11.4
click at [242, 276] on p "Scopri il nostro dispenser elegante, ideale per distribuire facilmente i prodot…" at bounding box center [274, 277] width 148 height 29
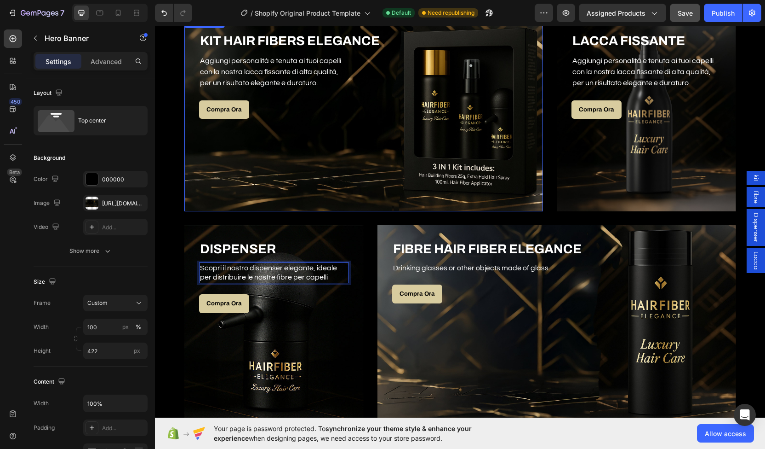
click at [324, 186] on div "Overlay" at bounding box center [363, 114] width 359 height 194
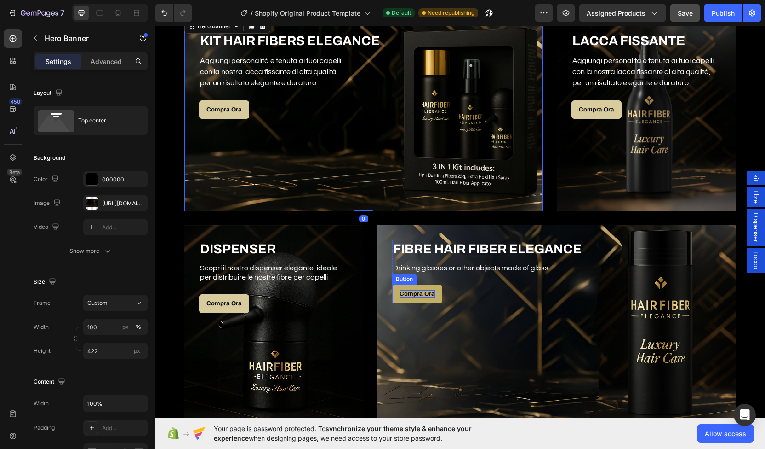
scroll to position [611, 0]
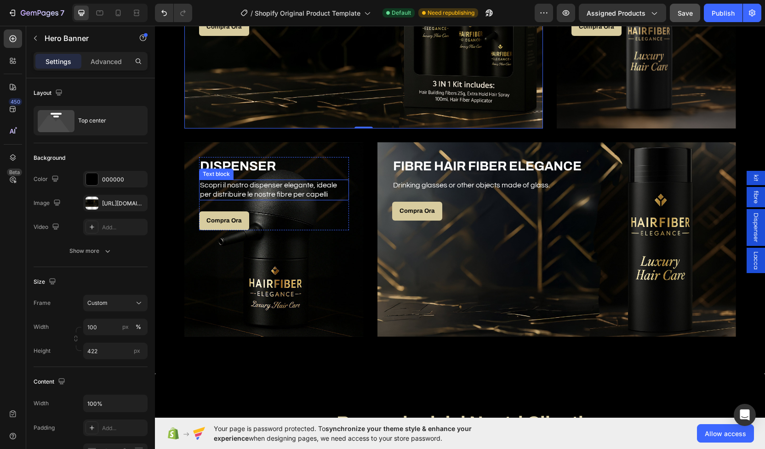
click at [234, 186] on p "Scopri il nostro dispenser elegante, ideale per distribuire le nostre fibre per…" at bounding box center [274, 189] width 148 height 19
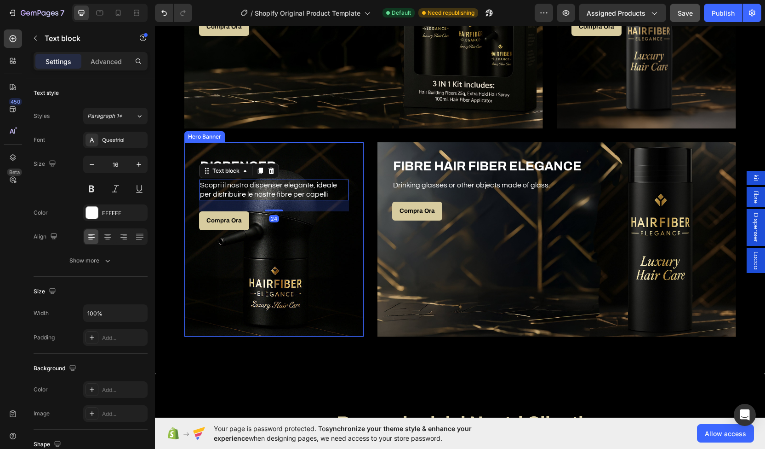
click at [326, 308] on div "Overlay" at bounding box center [273, 239] width 179 height 194
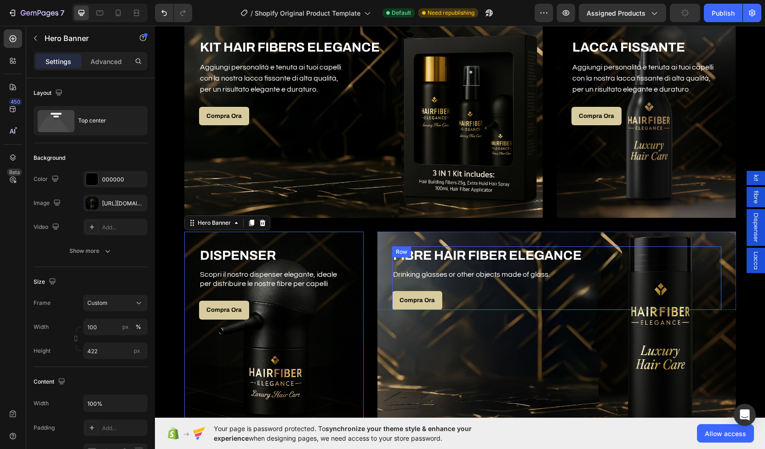
scroll to position [538, 0]
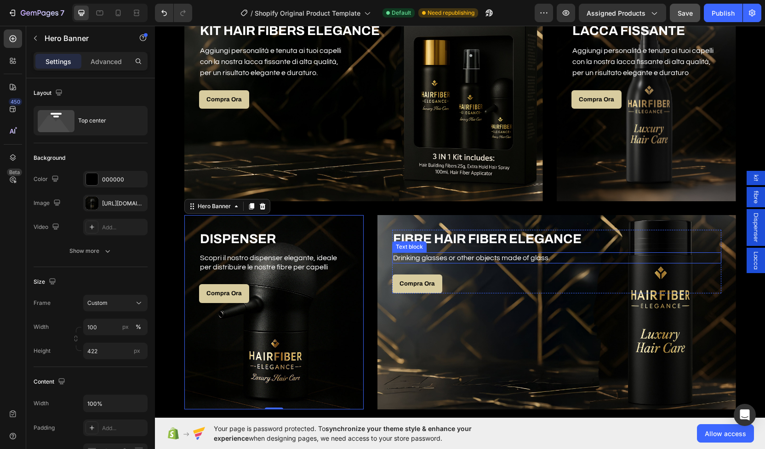
click at [422, 253] on p "Drinking glasses or other objects made of glass." at bounding box center [557, 258] width 328 height 10
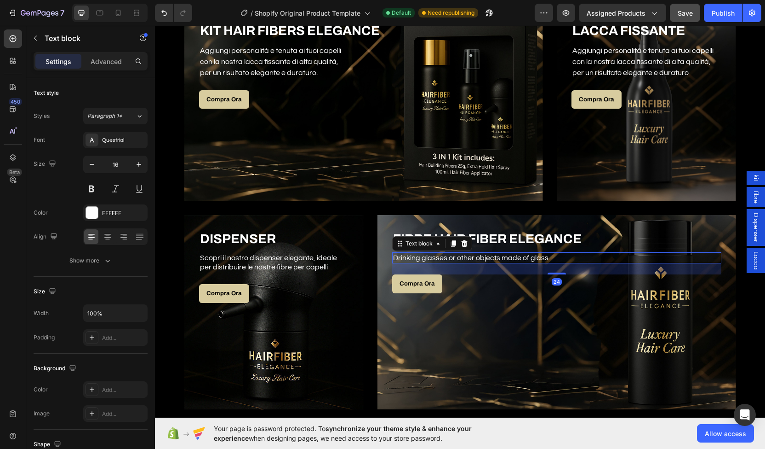
click at [422, 253] on p "Drinking glasses or other objects made of glass." at bounding box center [557, 258] width 328 height 10
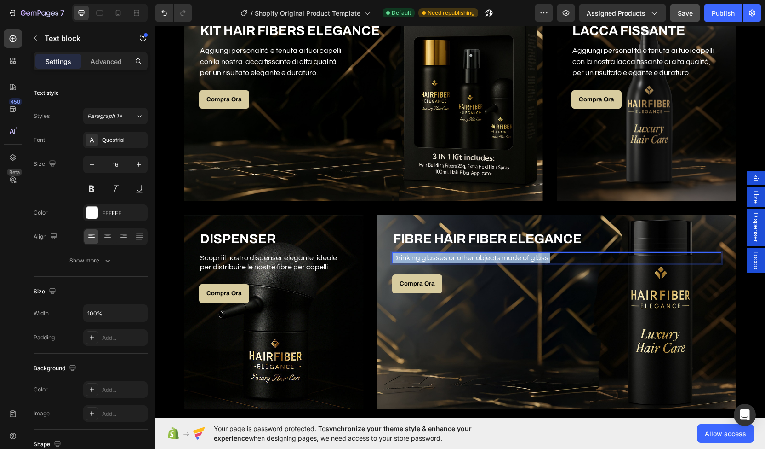
click at [422, 253] on p "Drinking glasses or other objects made of glass." at bounding box center [557, 258] width 328 height 10
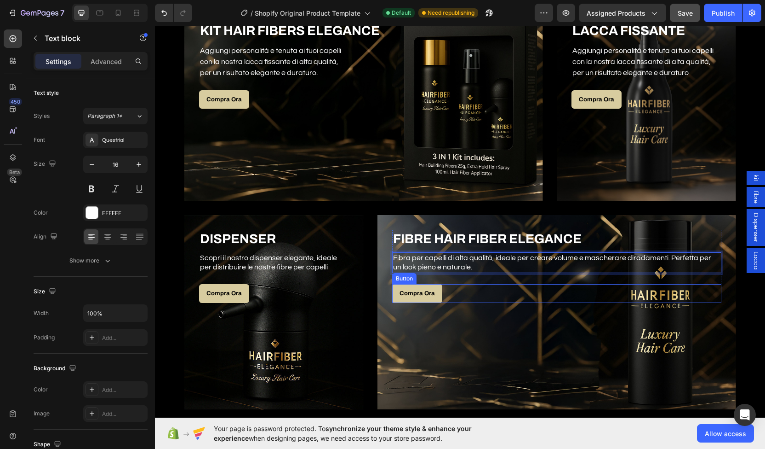
click at [486, 299] on div "Compra Ora Button" at bounding box center [556, 293] width 329 height 19
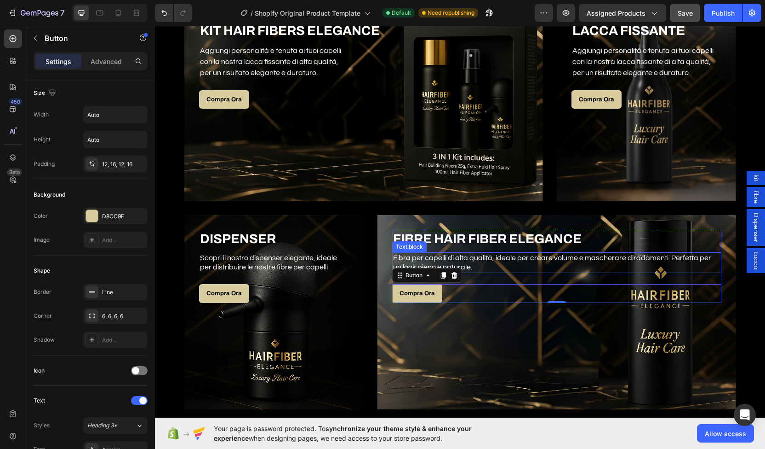
click at [411, 254] on p "Fibra per capelli di alta qualità, ideale per creare volume e mascherare dirada…" at bounding box center [557, 262] width 328 height 19
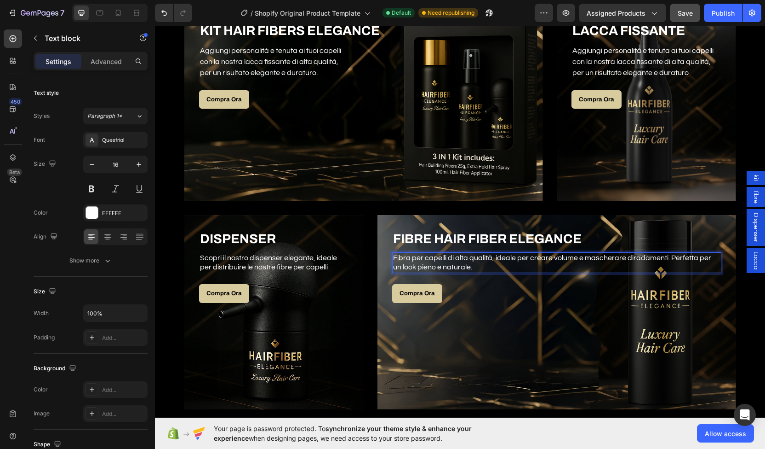
click at [405, 255] on p "Fibra per capelli di alta qualità, ideale per creare volume e mascherare dirada…" at bounding box center [557, 262] width 328 height 19
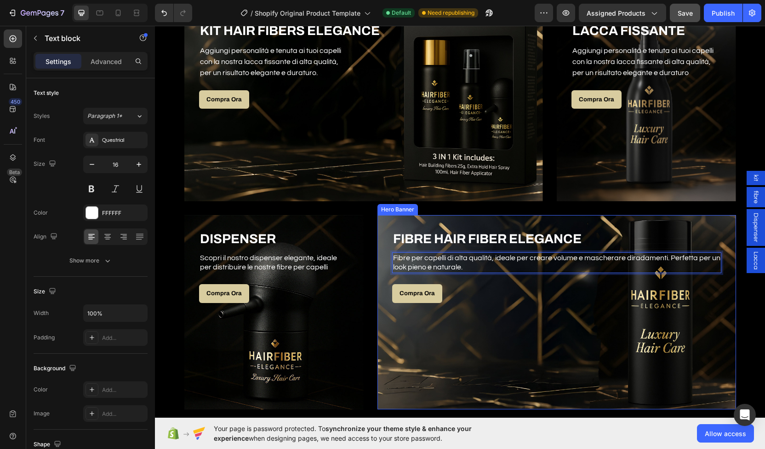
click at [507, 306] on div "Overlay" at bounding box center [557, 312] width 359 height 194
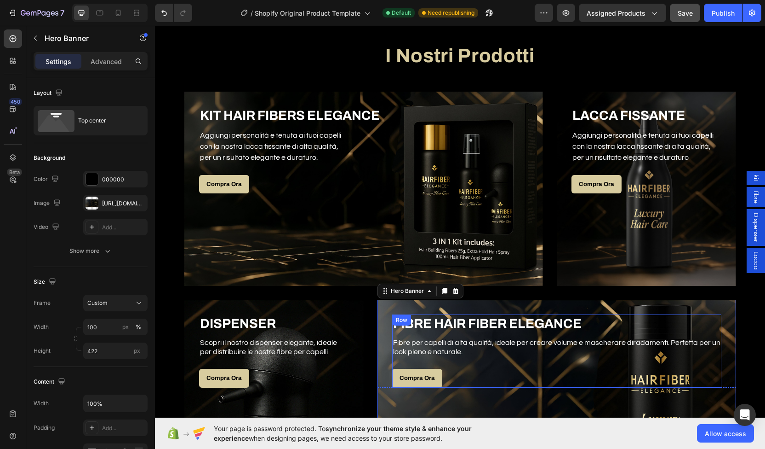
scroll to position [453, 0]
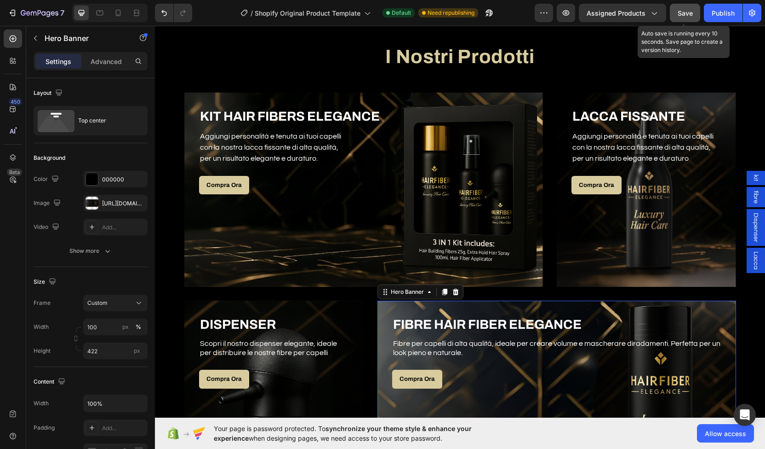
click at [689, 14] on span "Save" at bounding box center [685, 13] width 15 height 8
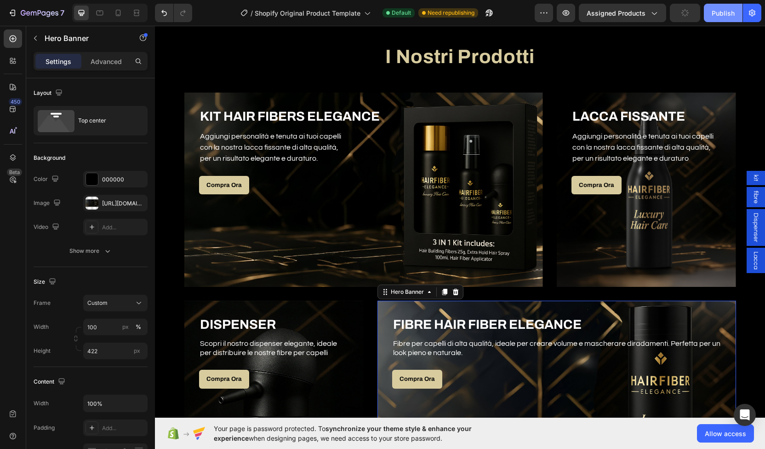
click at [713, 14] on div "Publish" at bounding box center [723, 13] width 23 height 10
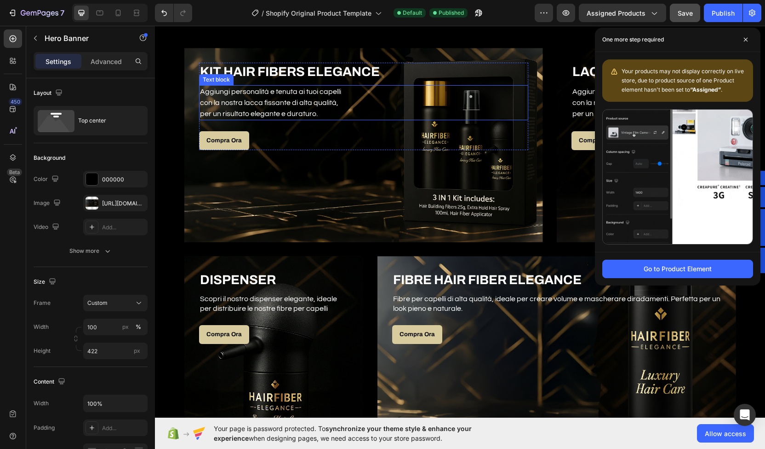
scroll to position [158, 0]
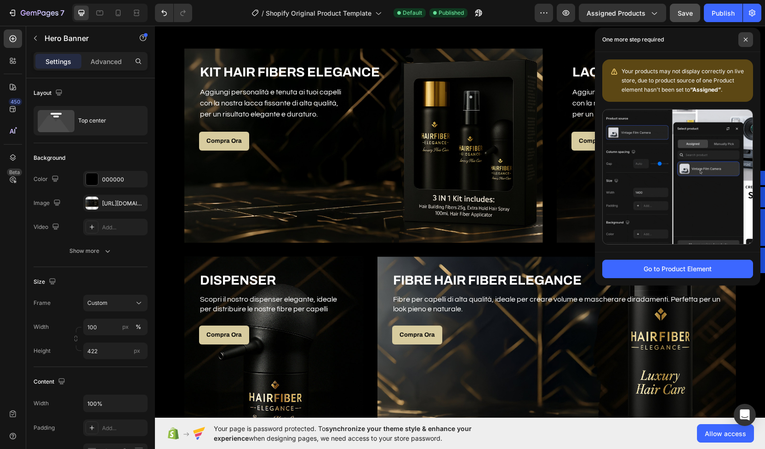
click at [742, 35] on span at bounding box center [746, 39] width 15 height 15
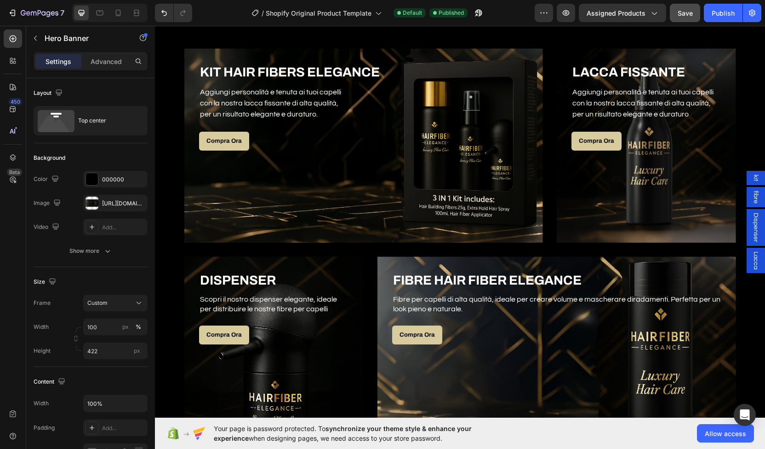
click at [752, 261] on span "Lacca" at bounding box center [756, 260] width 9 height 18
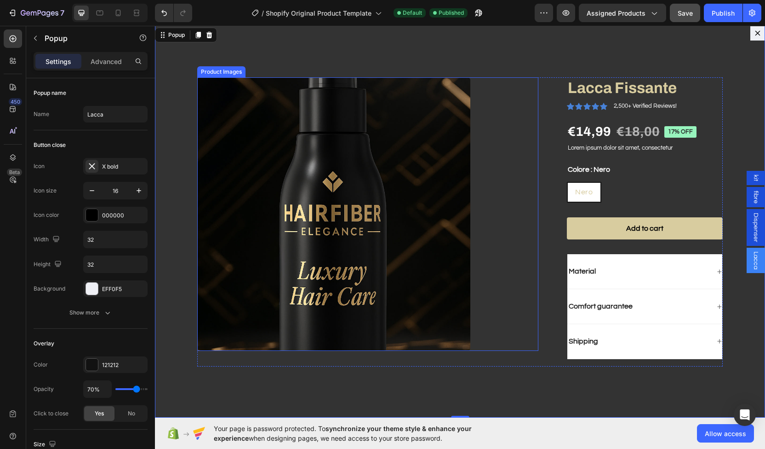
click at [385, 166] on img "Dialog body" at bounding box center [333, 213] width 273 height 273
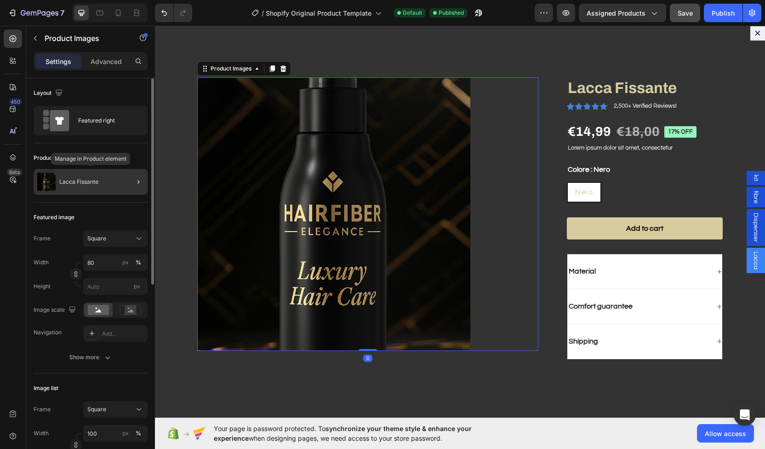
click at [112, 176] on div "Lacca Fissante" at bounding box center [91, 182] width 114 height 26
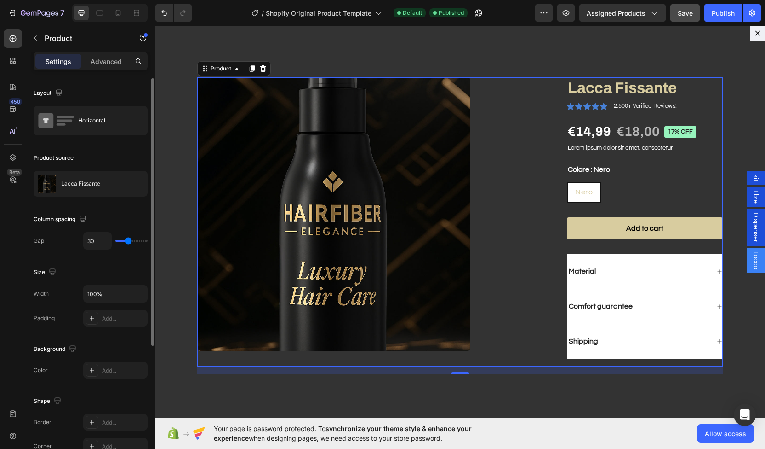
click at [582, 31] on div "Product Images Lacca Fissante Product Title Icon Icon Icon Icon Icon Icon List …" at bounding box center [460, 221] width 610 height 391
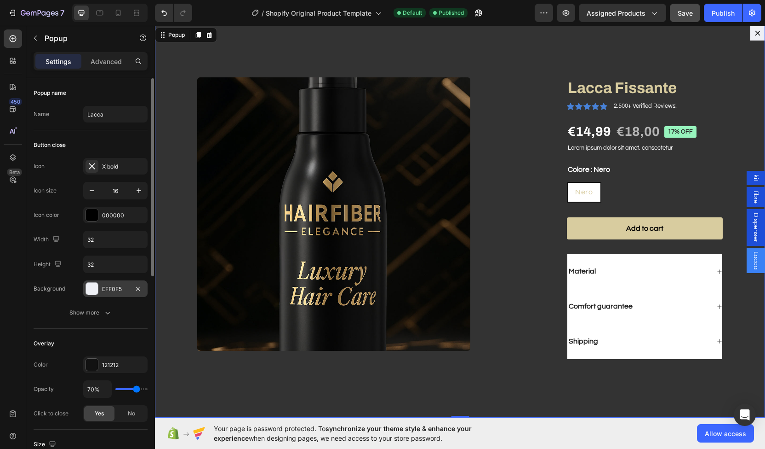
click at [98, 288] on div at bounding box center [92, 288] width 12 height 12
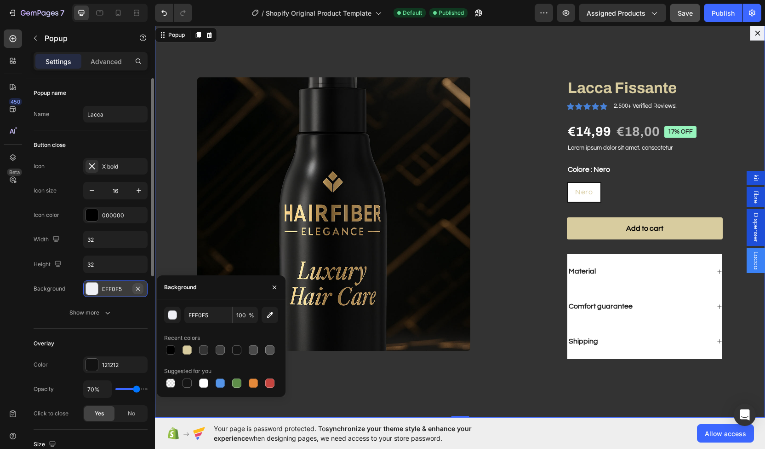
click at [139, 288] on icon "button" at bounding box center [137, 288] width 7 height 7
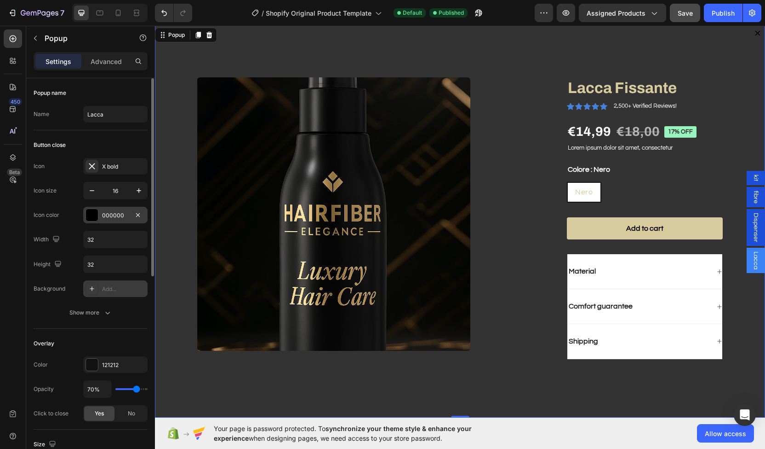
click at [105, 219] on div "000000" at bounding box center [115, 215] width 64 height 17
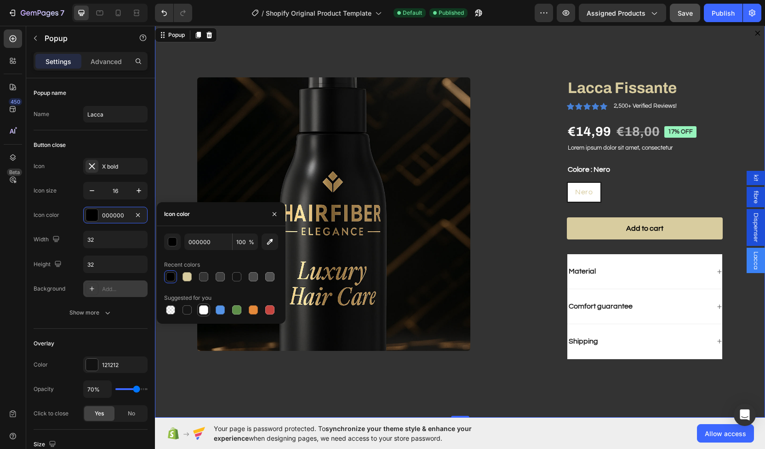
click at [207, 310] on div at bounding box center [203, 309] width 9 height 9
type input "FFFFFF"
click at [756, 35] on icon "Dialog content" at bounding box center [758, 33] width 5 height 5
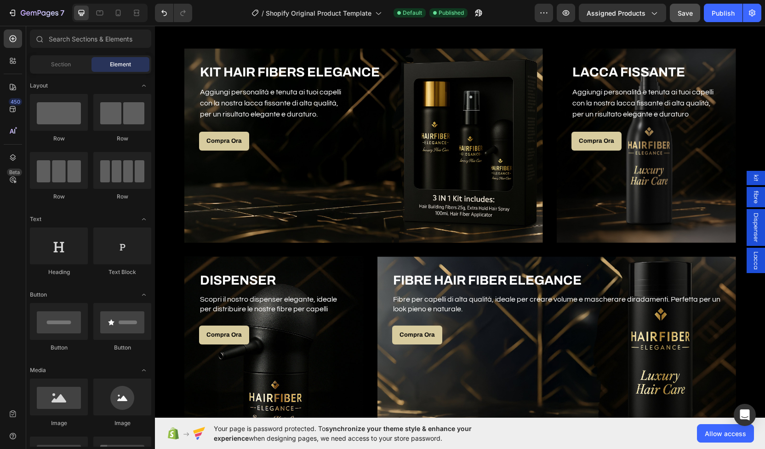
click at [752, 176] on span "kit" at bounding box center [756, 177] width 9 height 7
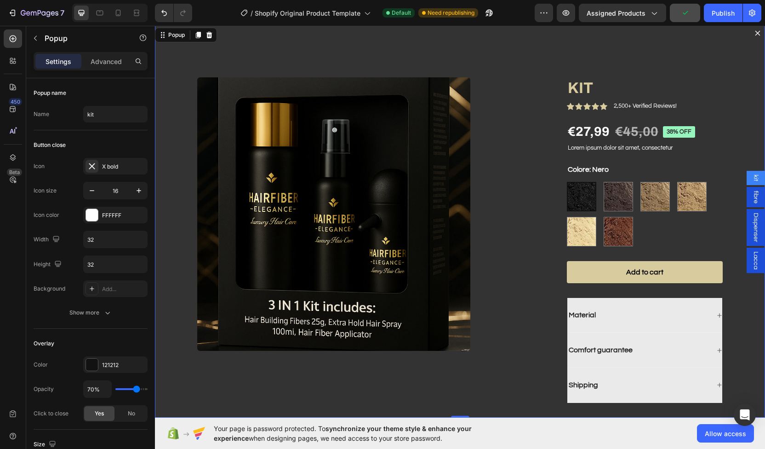
click at [754, 30] on icon "Dialog content" at bounding box center [757, 32] width 7 height 7
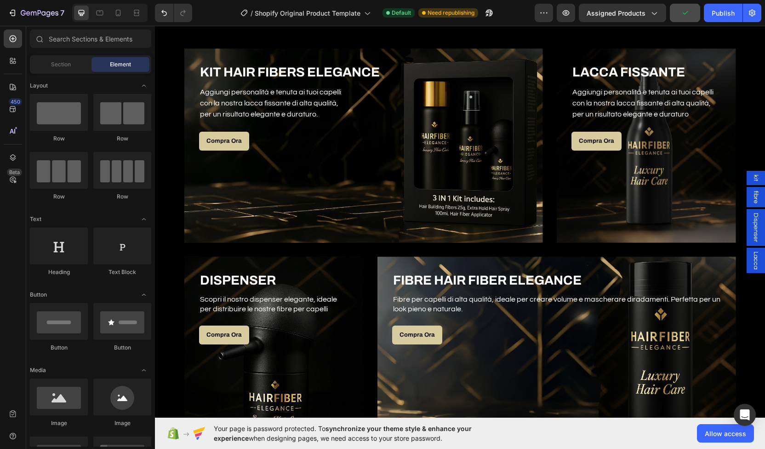
click at [752, 194] on span "fibre" at bounding box center [756, 196] width 9 height 13
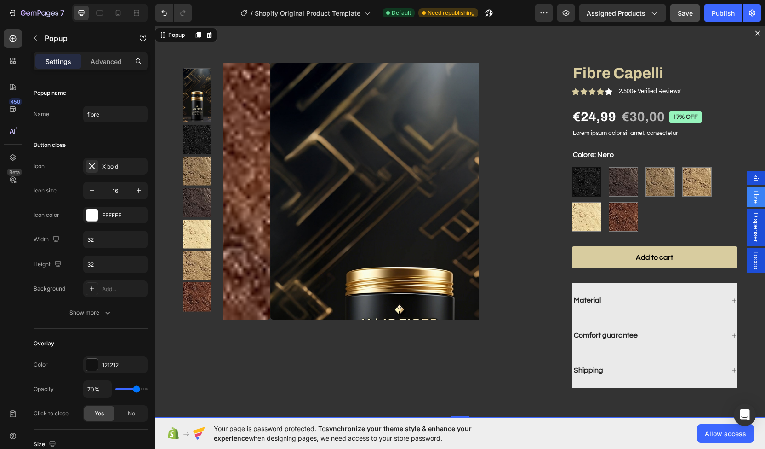
click at [754, 33] on icon "Dialog content" at bounding box center [757, 32] width 7 height 7
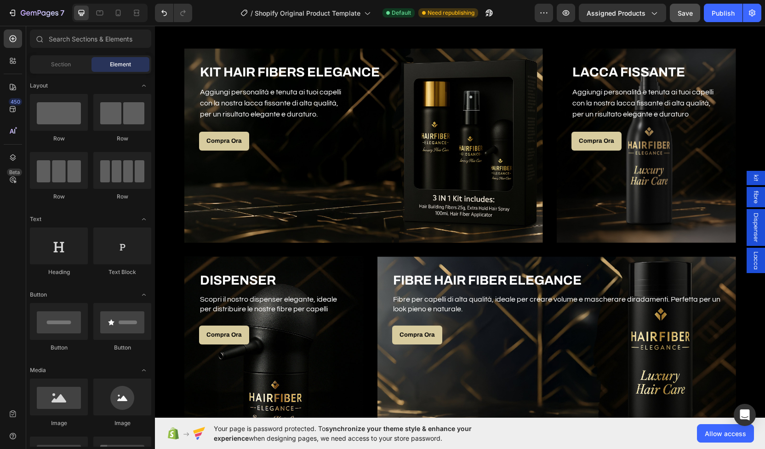
click at [752, 219] on span "Dispenser" at bounding box center [756, 227] width 9 height 29
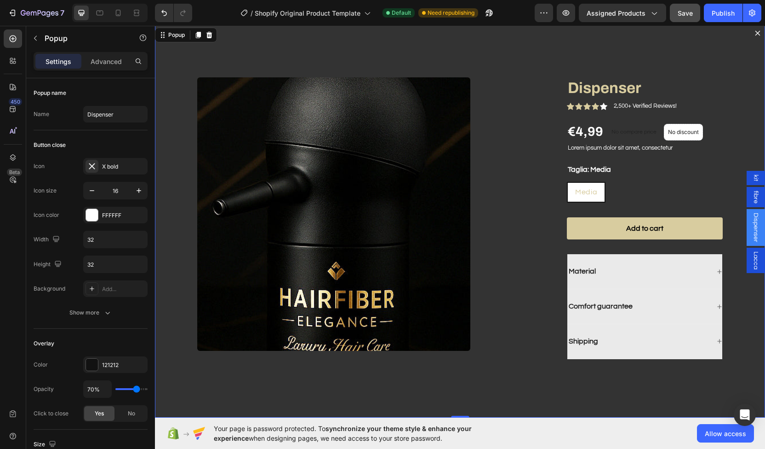
click at [754, 33] on icon "Dialog content" at bounding box center [757, 32] width 7 height 7
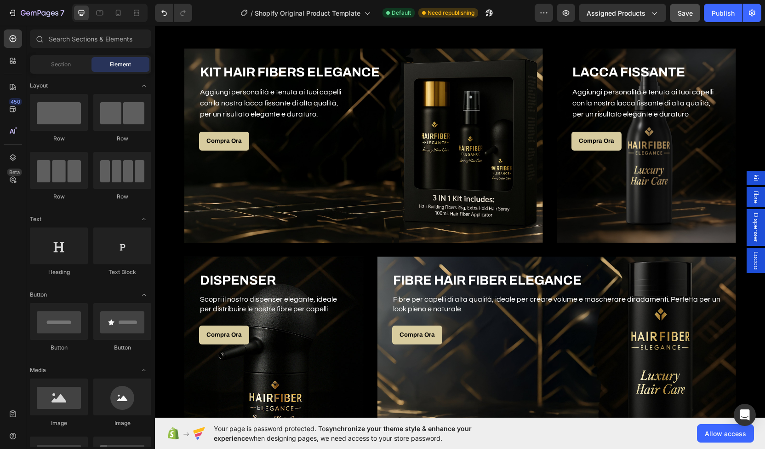
click at [752, 265] on span "Lacca" at bounding box center [756, 260] width 9 height 18
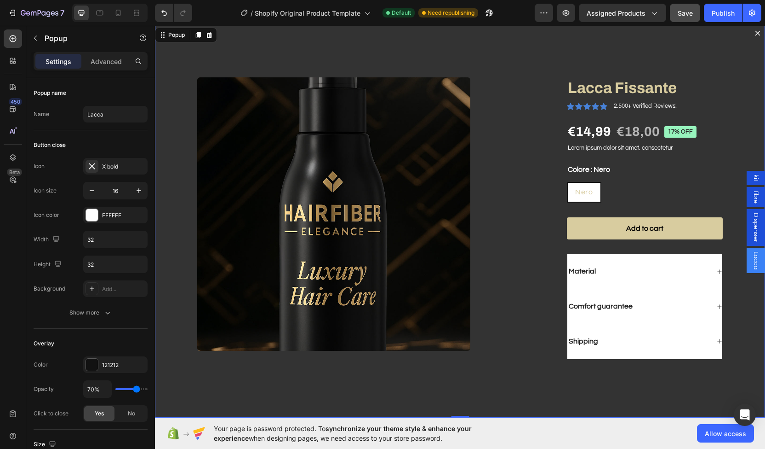
click at [751, 34] on button "Dialog content" at bounding box center [758, 33] width 15 height 15
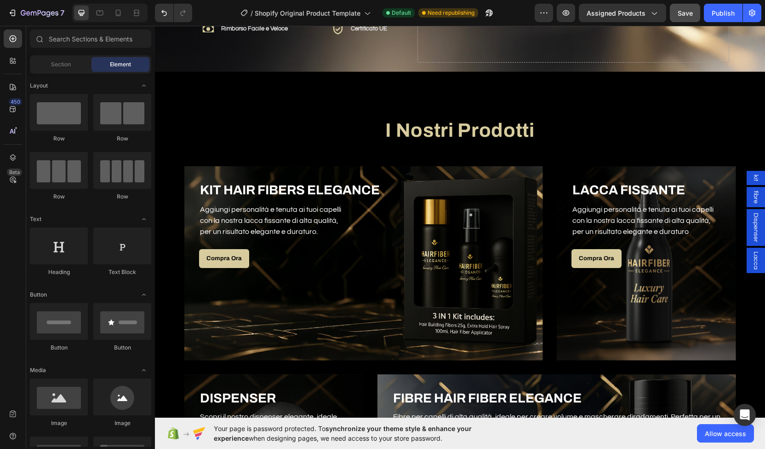
scroll to position [401, 0]
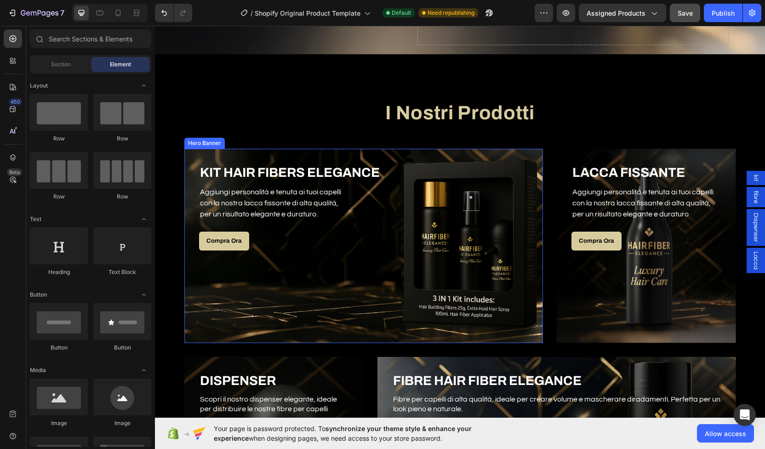
click at [505, 253] on div "Overlay" at bounding box center [363, 246] width 359 height 194
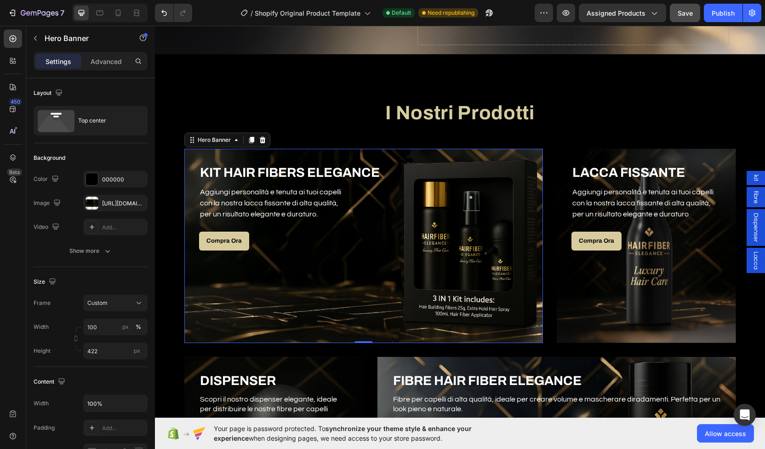
click at [752, 179] on span "kit" at bounding box center [756, 177] width 9 height 7
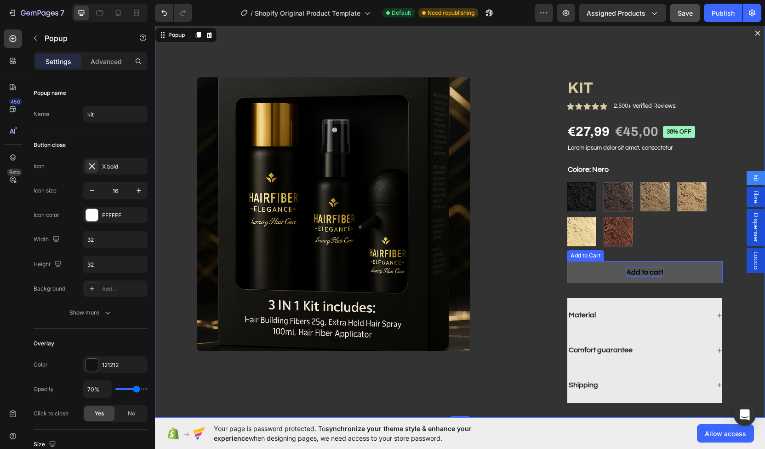
click at [627, 274] on div "Add to cart" at bounding box center [645, 272] width 37 height 10
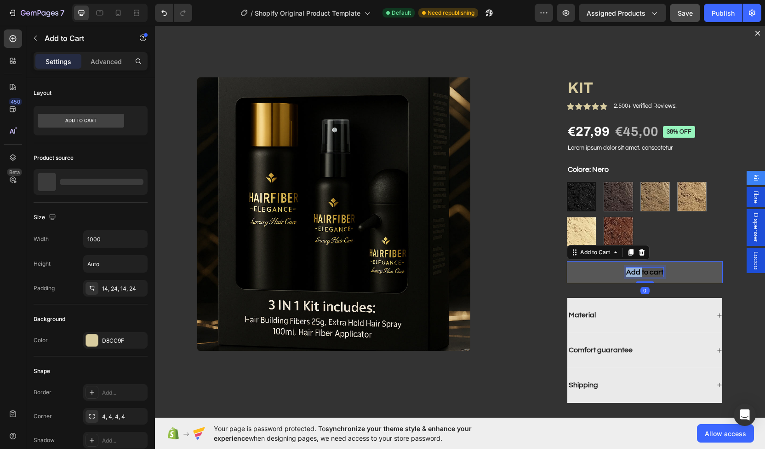
click at [627, 274] on div "Add to cart" at bounding box center [645, 272] width 37 height 10
click at [627, 274] on p "Add to cart" at bounding box center [645, 272] width 37 height 10
click at [567, 261] on button "Aggiungi" at bounding box center [645, 272] width 156 height 23
click at [567, 261] on button "Aggiungi Al" at bounding box center [645, 272] width 156 height 23
click at [636, 274] on p "Aggiungi [PERSON_NAME]" at bounding box center [645, 272] width 91 height 10
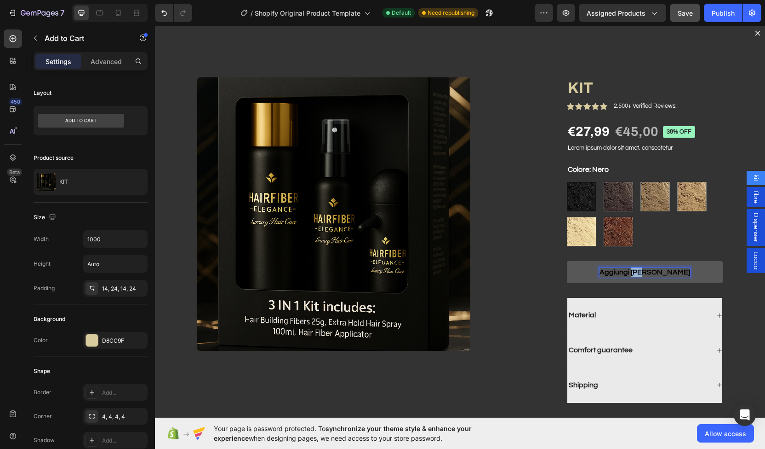
click at [636, 274] on p "Aggiungi [PERSON_NAME]" at bounding box center [645, 272] width 91 height 10
click at [567, 261] on button "Aggiungi alCarrello" at bounding box center [645, 272] width 156 height 23
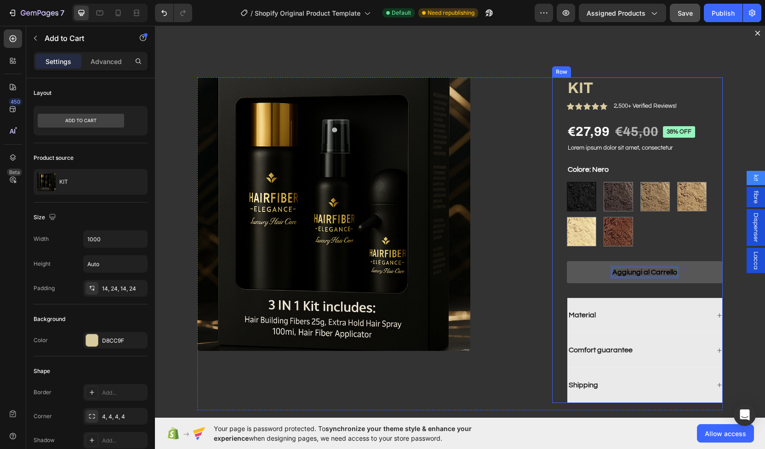
click at [660, 250] on div "KIT Product Title Icon Icon Icon Icon Icon Icon List 2,500+ Verified Reviews! T…" at bounding box center [645, 239] width 156 height 325
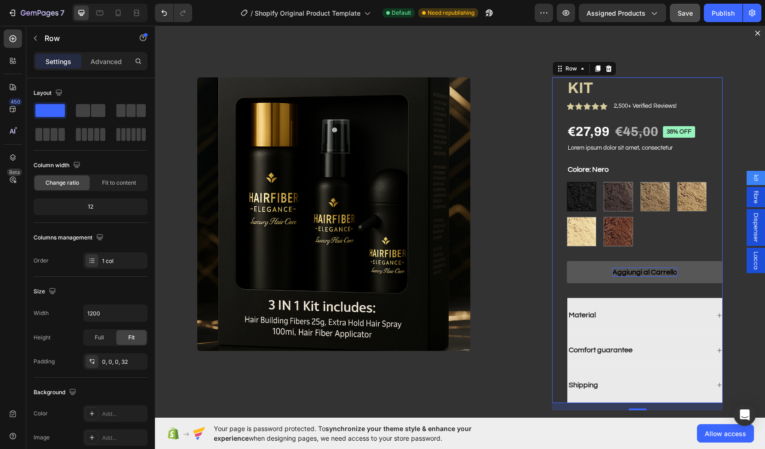
click at [752, 197] on span "fibre" at bounding box center [756, 196] width 9 height 13
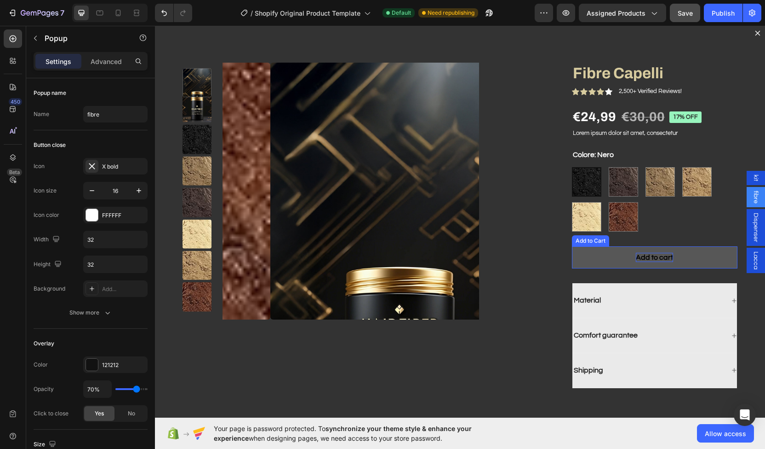
click at [639, 259] on div "Add to cart" at bounding box center [654, 258] width 37 height 10
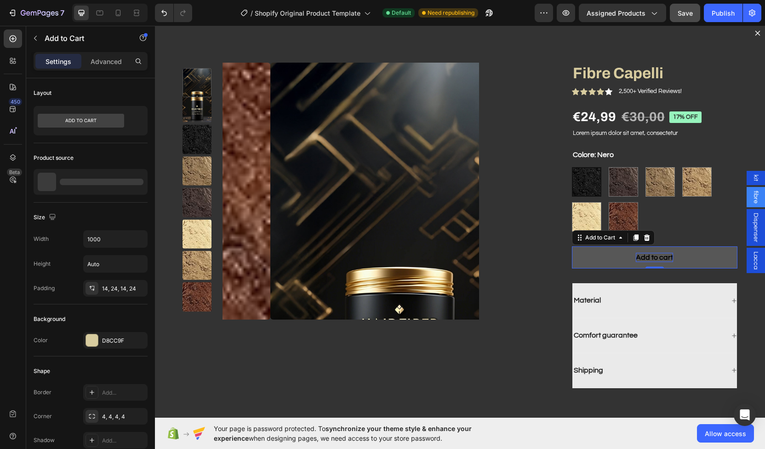
click at [639, 259] on div "Add to cart" at bounding box center [654, 258] width 37 height 10
click at [639, 259] on p "Add to cart" at bounding box center [654, 258] width 37 height 10
click at [572, 246] on button "Aggiungi" at bounding box center [655, 257] width 166 height 23
click at [572, 246] on button "Aggiungi al" at bounding box center [655, 257] width 166 height 23
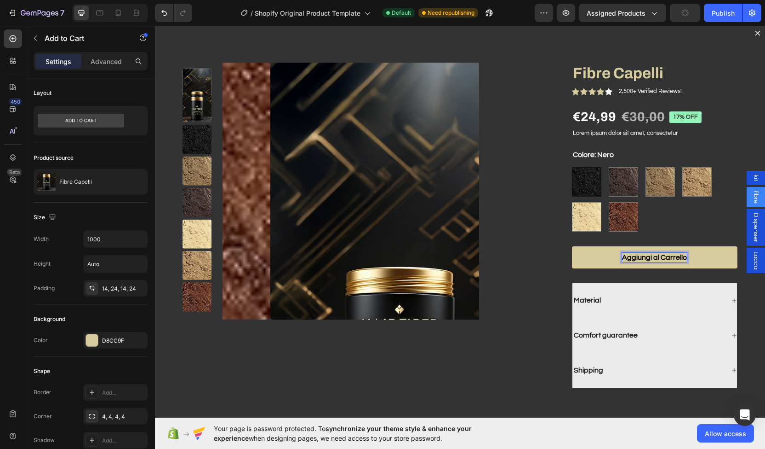
click at [753, 226] on span "Dispenser" at bounding box center [756, 227] width 9 height 29
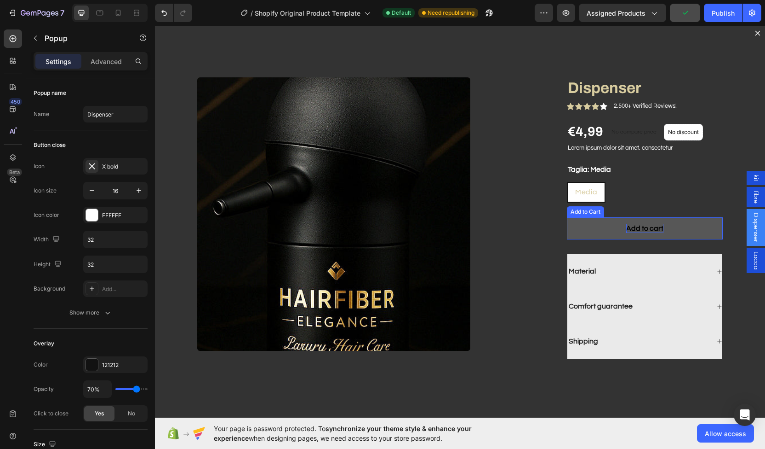
click at [644, 230] on div "Add to cart" at bounding box center [645, 229] width 37 height 10
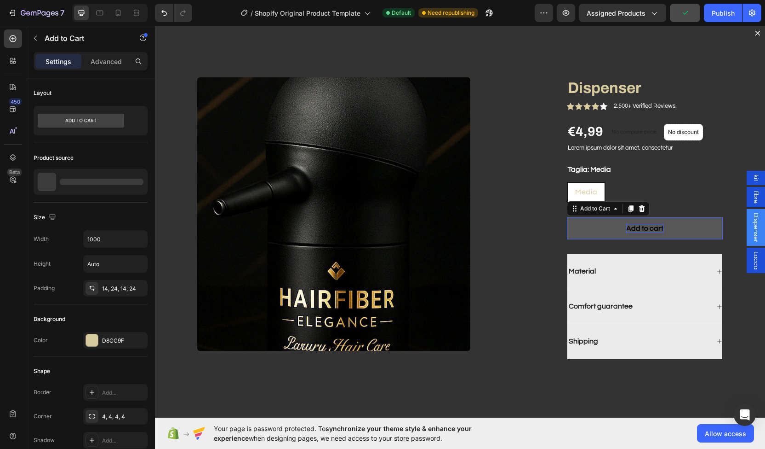
click at [644, 230] on div "Add to cart" at bounding box center [645, 229] width 37 height 10
click at [644, 230] on p "Add to cart" at bounding box center [645, 229] width 37 height 10
click at [567, 217] on button "Aggiungi" at bounding box center [645, 228] width 156 height 23
click at [567, 217] on button "Aggiungi al" at bounding box center [645, 228] width 156 height 23
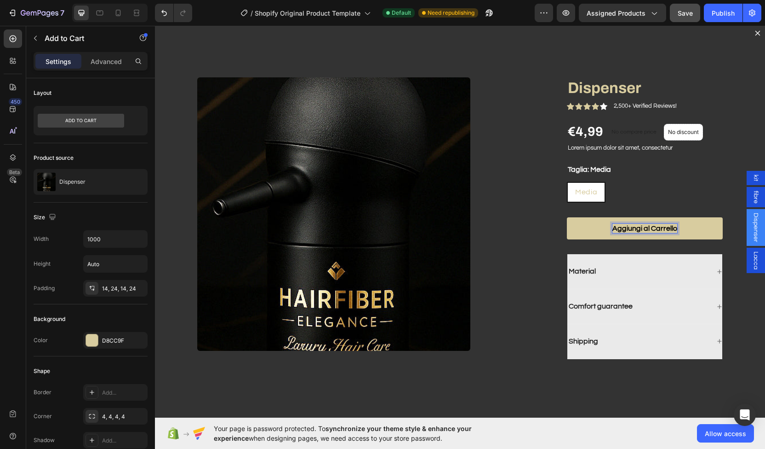
click at [752, 258] on span "Lacca" at bounding box center [756, 260] width 9 height 18
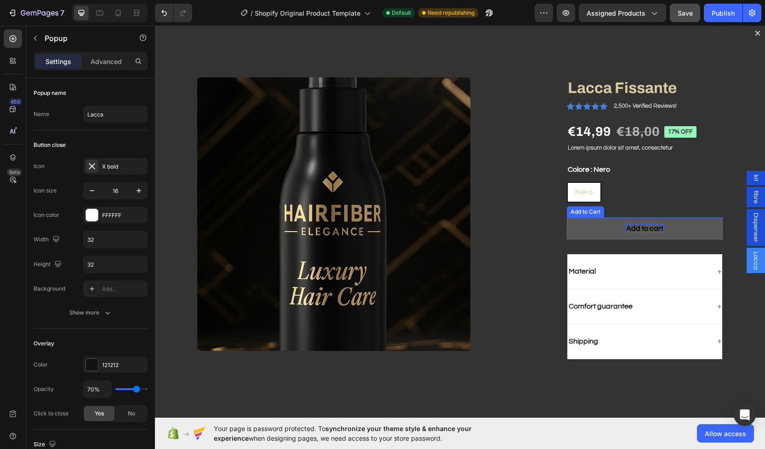
click at [643, 225] on div "Add to cart" at bounding box center [645, 229] width 37 height 10
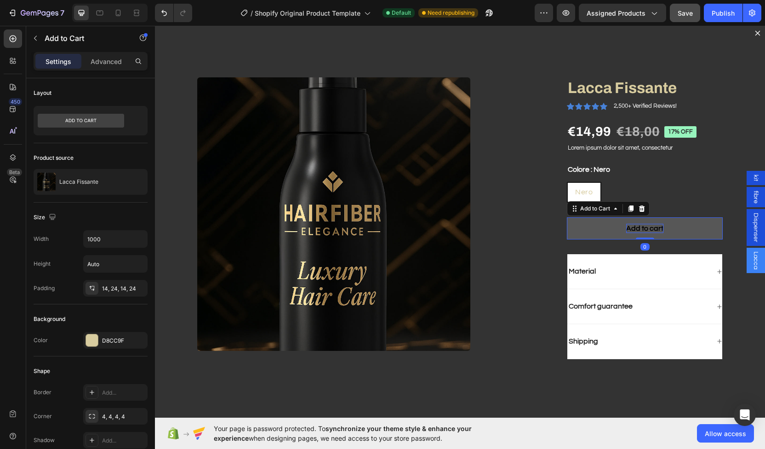
click at [643, 225] on div "Add to cart" at bounding box center [645, 229] width 37 height 10
click at [643, 225] on p "Add to cart" at bounding box center [645, 229] width 37 height 10
click at [567, 217] on button "Aggiungi" at bounding box center [645, 228] width 156 height 23
click at [567, 217] on button "Aggiungi al" at bounding box center [645, 228] width 156 height 23
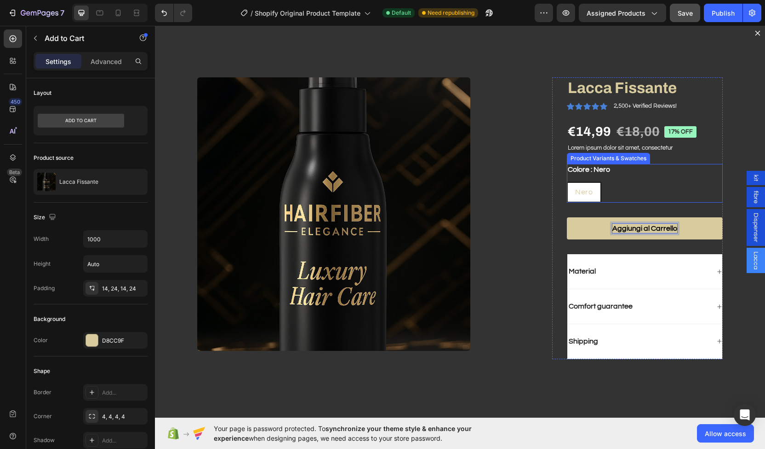
click at [707, 167] on div "Colore : Nero Nero Nero Nero" at bounding box center [645, 183] width 156 height 39
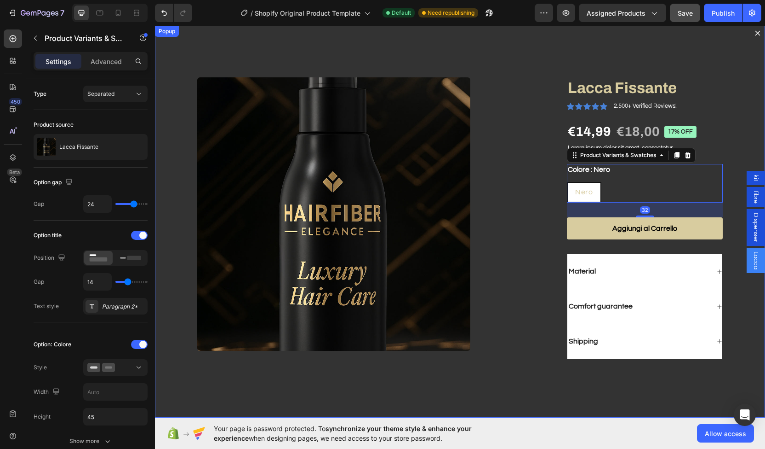
click at [754, 30] on icon "Dialog content" at bounding box center [757, 32] width 7 height 7
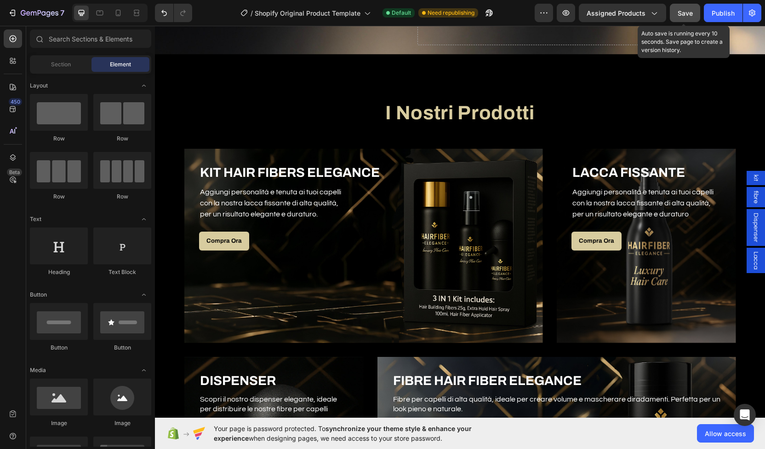
click at [693, 11] on span "Save" at bounding box center [685, 13] width 15 height 8
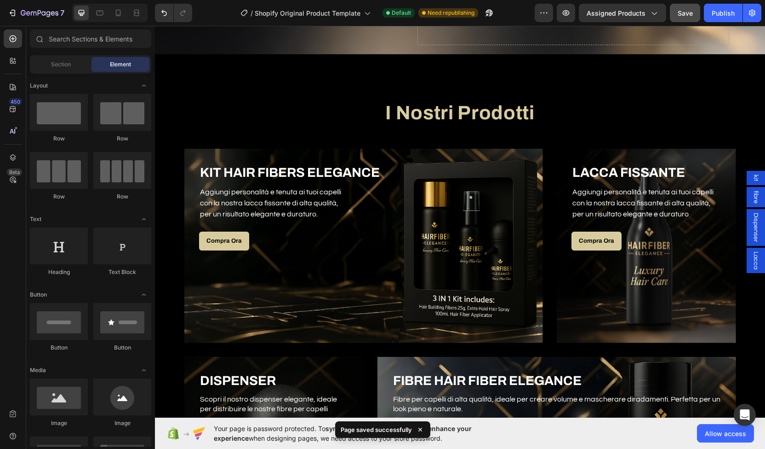
click at [752, 179] on span "kit" at bounding box center [756, 177] width 9 height 7
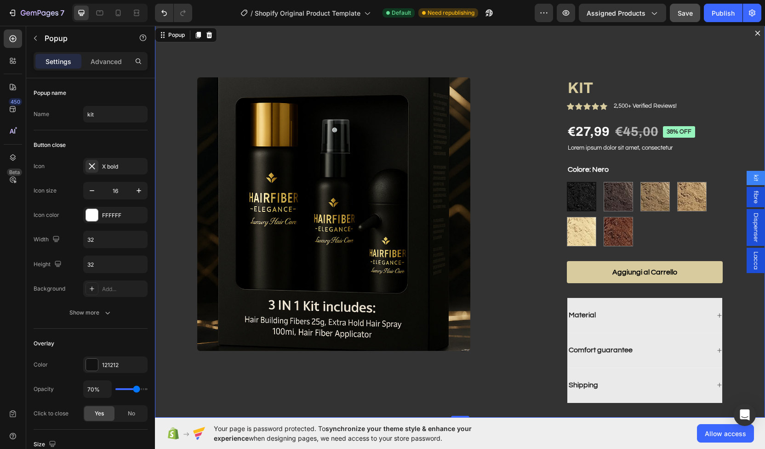
click at [752, 199] on span "fibre" at bounding box center [756, 196] width 9 height 13
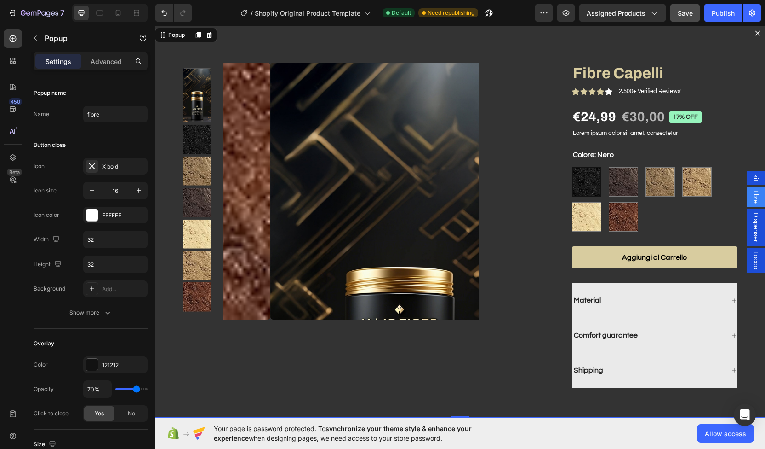
click at [752, 222] on span "Dispenser" at bounding box center [756, 227] width 9 height 29
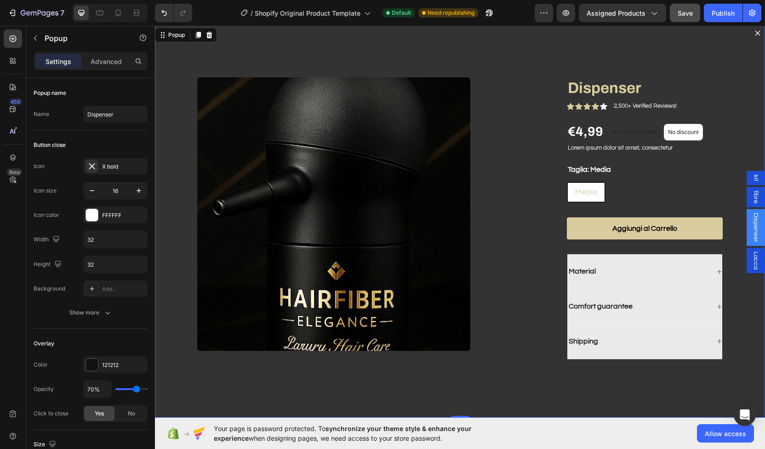
click at [752, 260] on span "Lacca" at bounding box center [756, 260] width 9 height 18
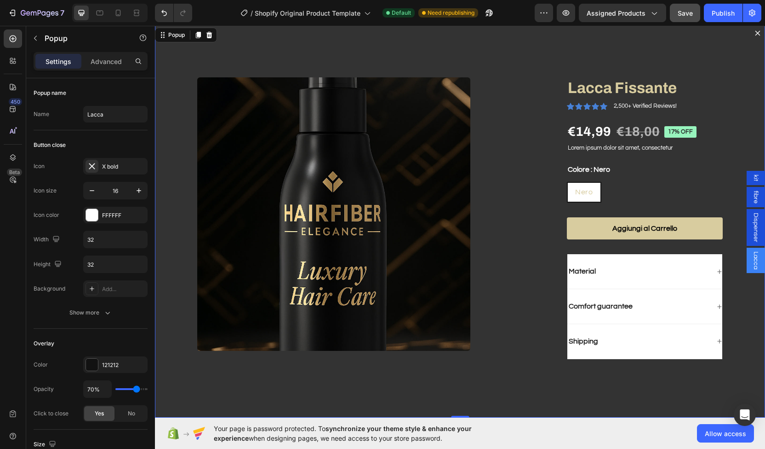
click at [753, 175] on span "kit" at bounding box center [756, 177] width 9 height 7
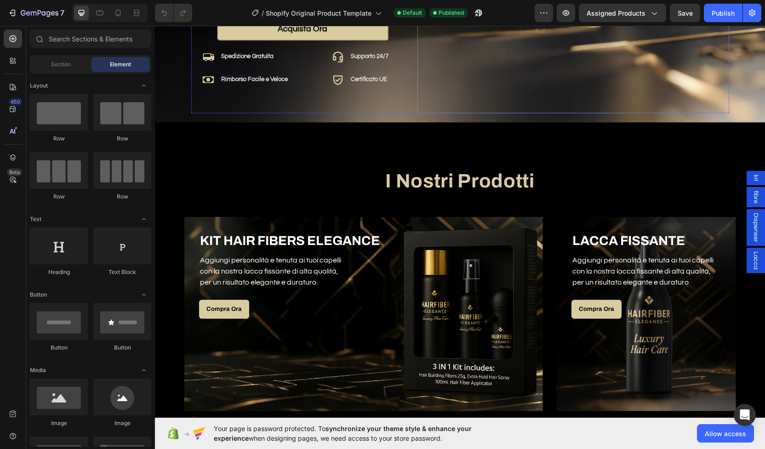
scroll to position [378, 0]
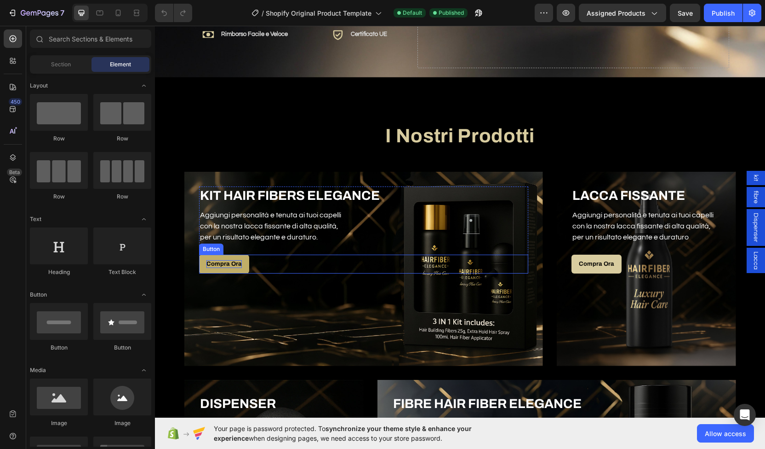
click at [231, 260] on p "Compra Ora" at bounding box center [224, 264] width 35 height 8
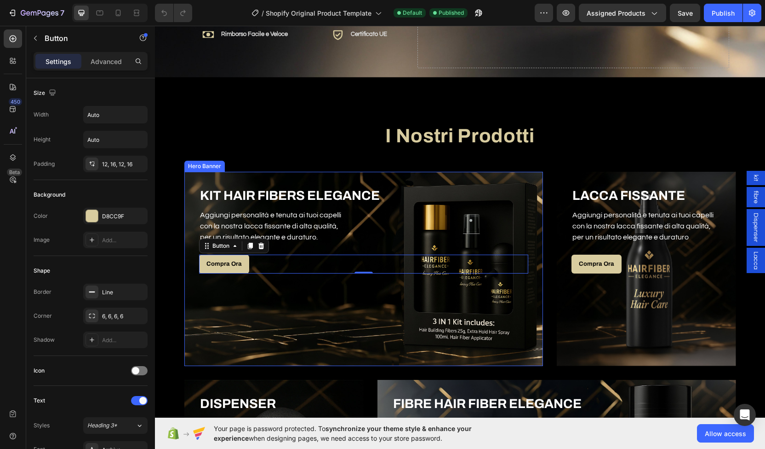
click at [420, 311] on div "Overlay" at bounding box center [363, 269] width 359 height 194
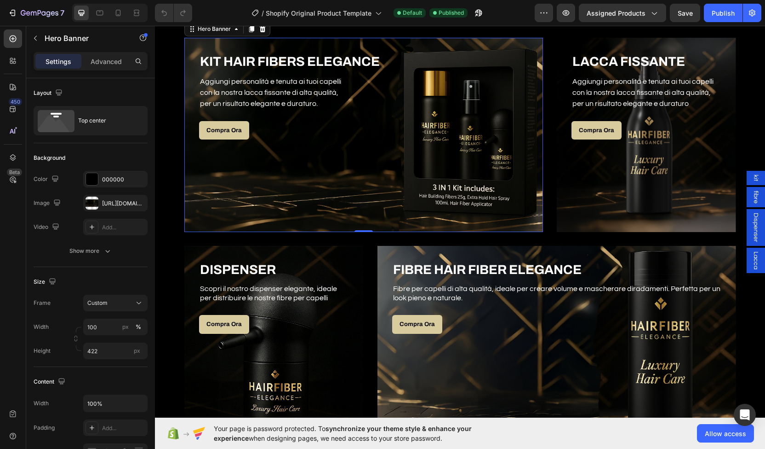
scroll to position [507, 0]
click at [25, 13] on icon "button" at bounding box center [23, 13] width 5 height 6
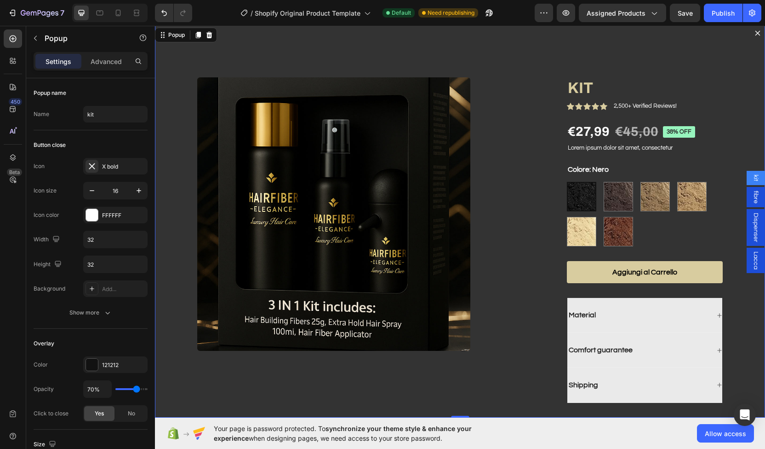
scroll to position [401, 0]
click at [754, 30] on icon "Dialog content" at bounding box center [757, 32] width 7 height 7
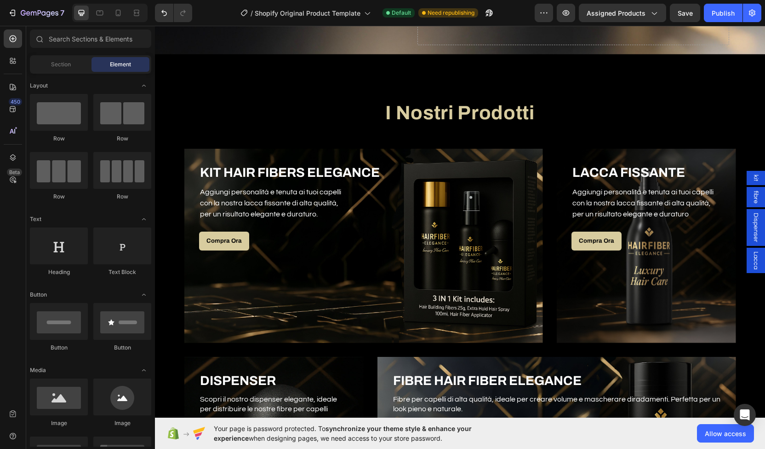
click at [752, 181] on span "kit" at bounding box center [756, 177] width 9 height 7
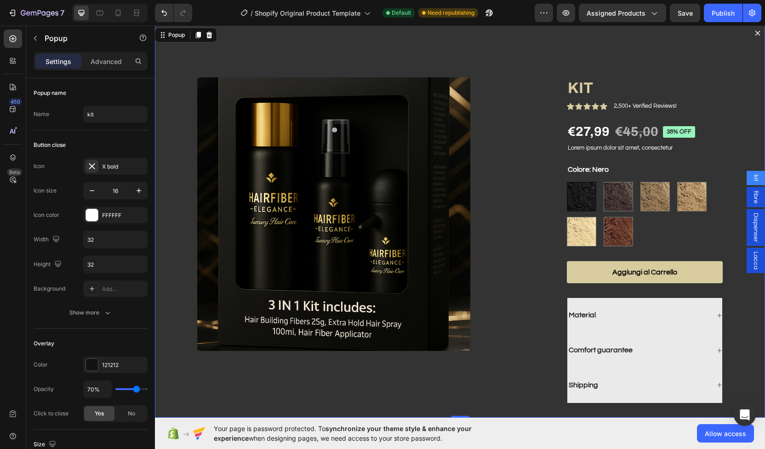
click at [754, 33] on icon "Dialog content" at bounding box center [757, 32] width 7 height 7
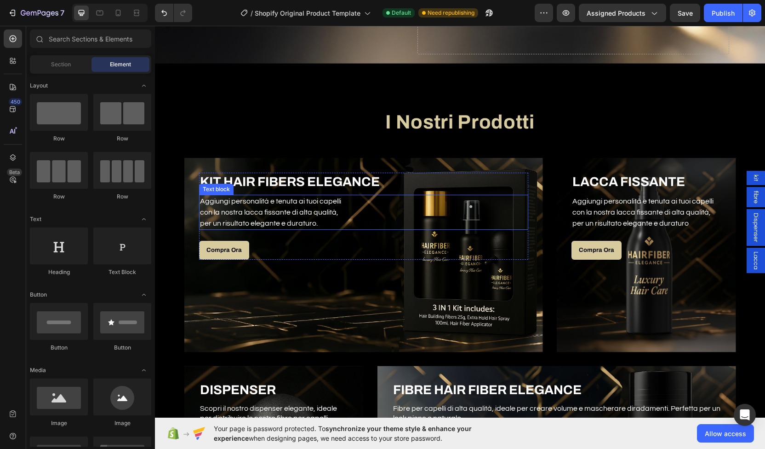
scroll to position [383, 0]
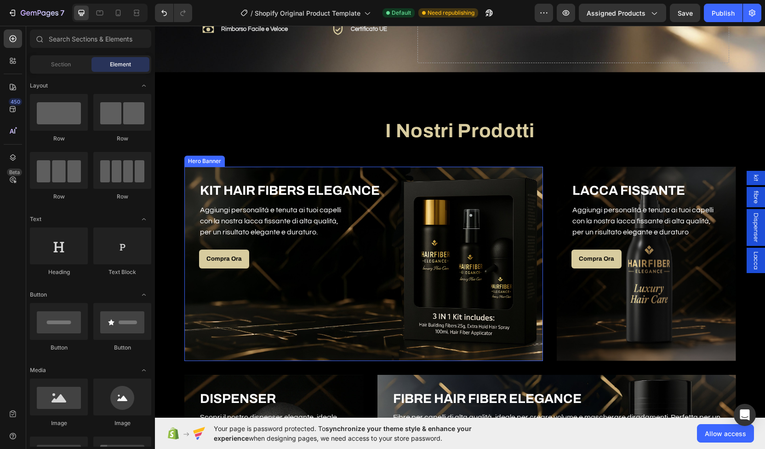
click at [329, 266] on div "Overlay" at bounding box center [363, 264] width 359 height 194
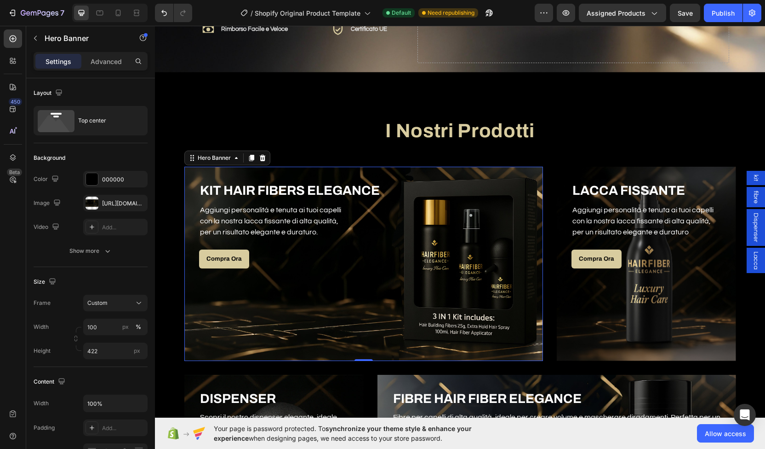
click at [753, 174] on span "kit" at bounding box center [756, 177] width 9 height 7
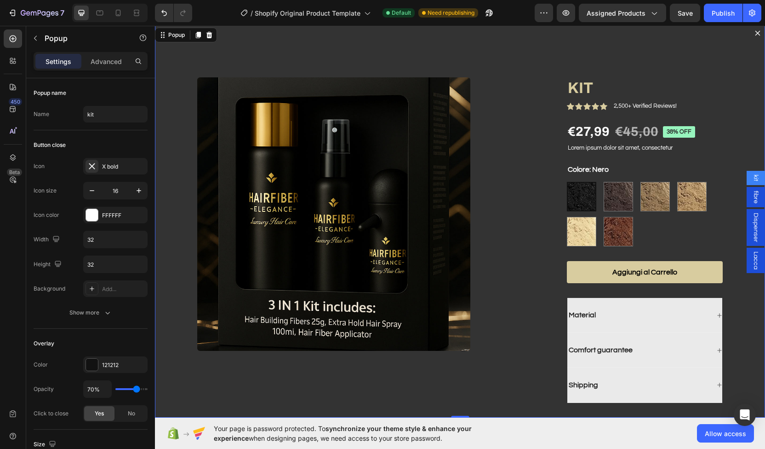
click at [754, 31] on icon "Dialog content" at bounding box center [757, 32] width 7 height 7
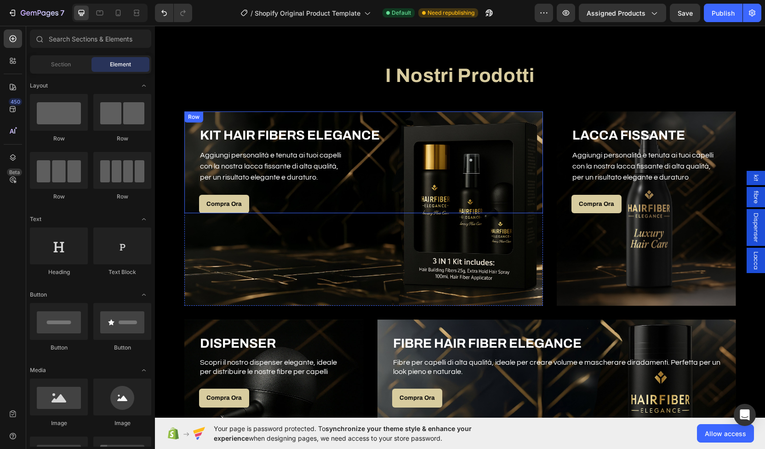
scroll to position [434, 0]
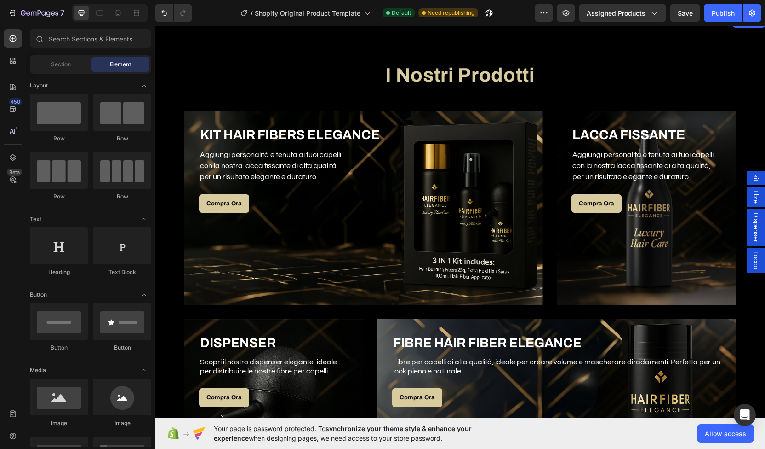
click at [318, 105] on div "I Nostri Prodotti Heading Row KIT HAIR FIBERS ELEGANCE Heading Aggiungi persona…" at bounding box center [460, 283] width 597 height 460
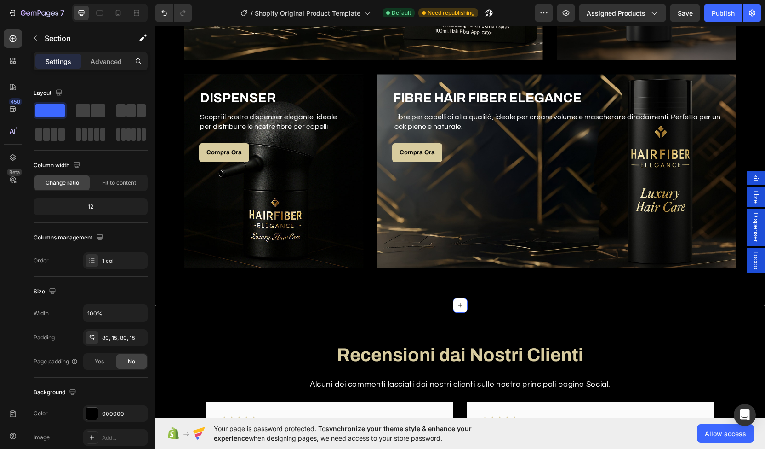
scroll to position [338, 0]
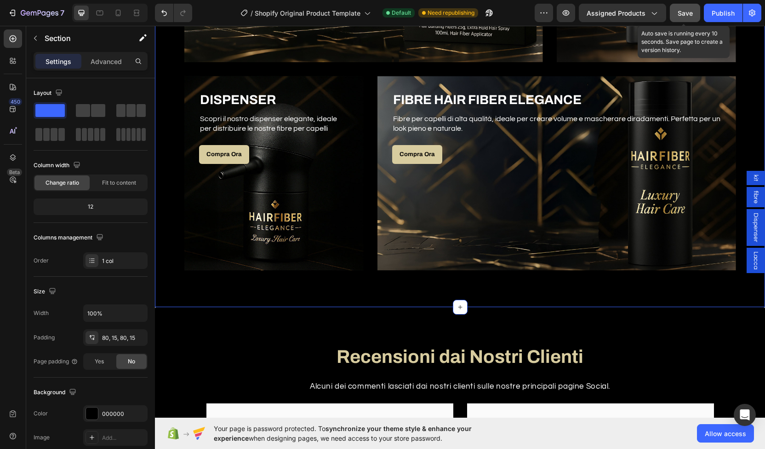
click at [675, 18] on button "Save" at bounding box center [685, 13] width 30 height 18
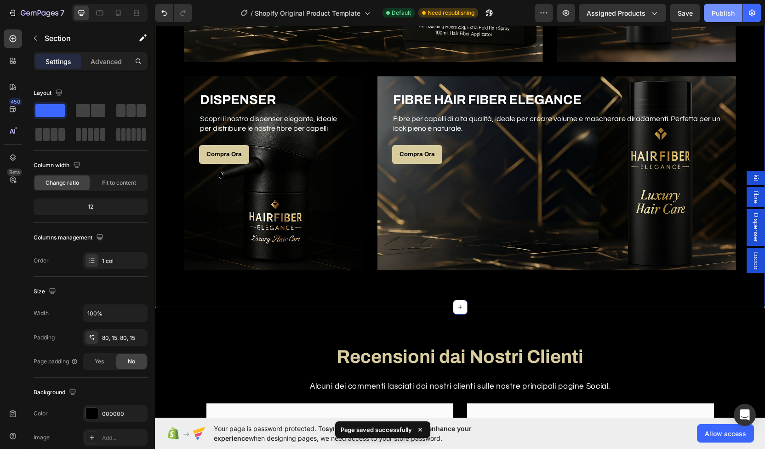
click at [714, 9] on div "Publish" at bounding box center [723, 13] width 23 height 10
click at [752, 216] on span "Dispenser" at bounding box center [756, 227] width 9 height 29
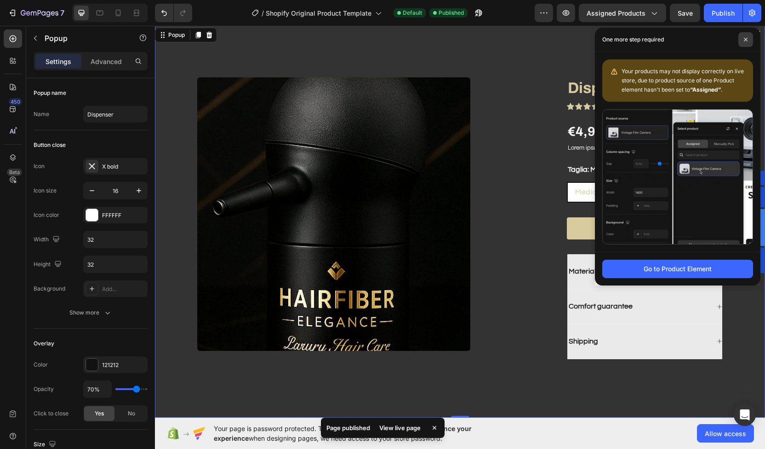
click at [747, 36] on span at bounding box center [746, 39] width 15 height 15
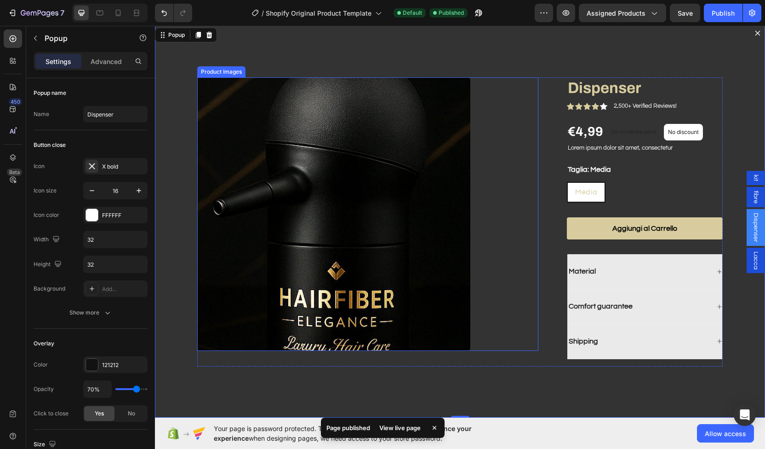
click at [436, 160] on img "Dialog body" at bounding box center [333, 213] width 273 height 273
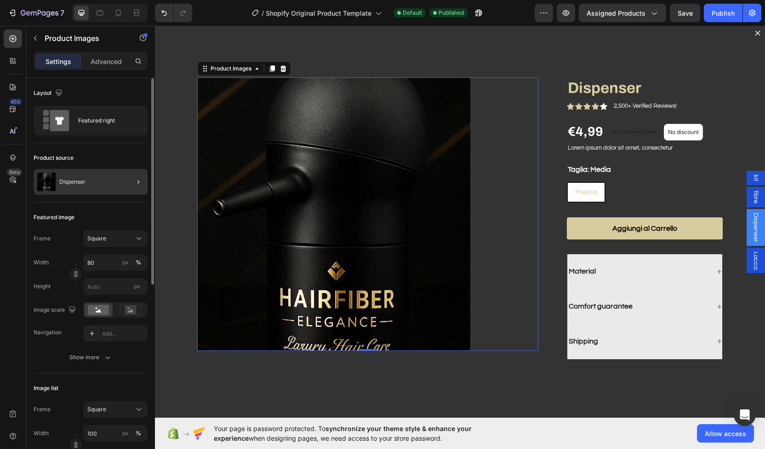
click at [128, 179] on div at bounding box center [135, 182] width 26 height 26
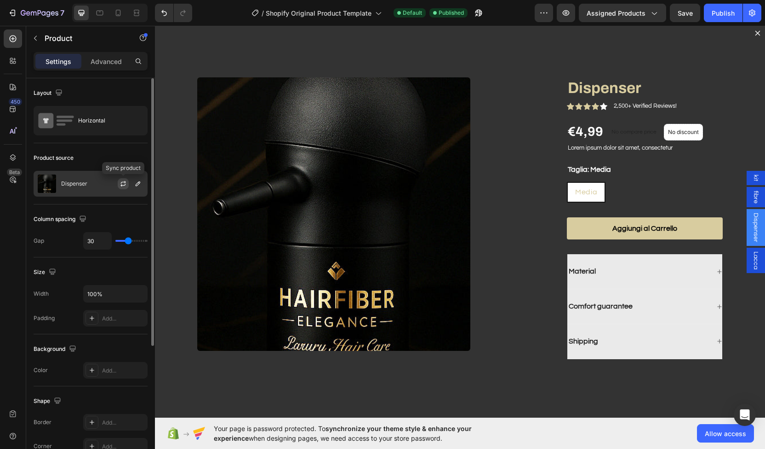
click at [120, 182] on icon "button" at bounding box center [123, 183] width 7 height 7
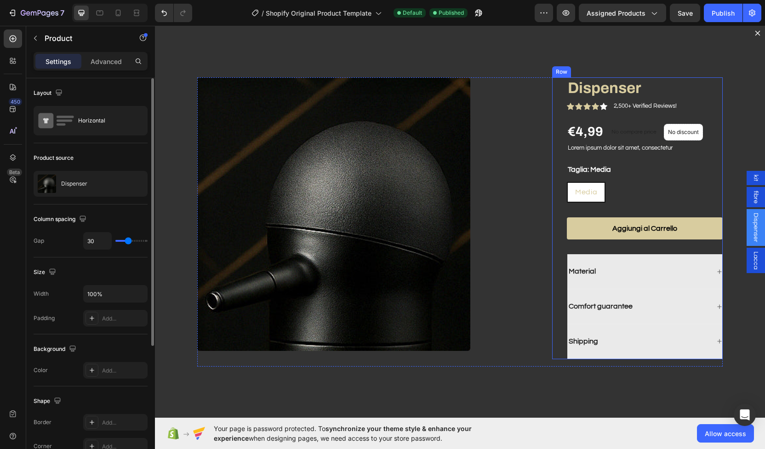
scroll to position [375, 0]
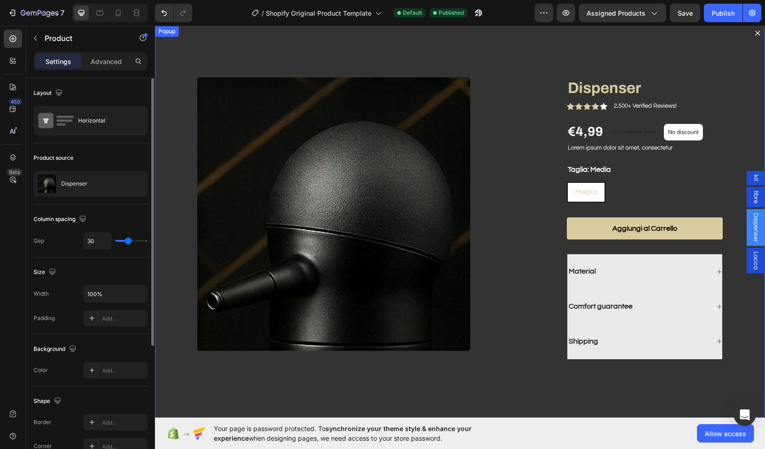
click at [754, 31] on icon "Dialog content" at bounding box center [757, 32] width 7 height 7
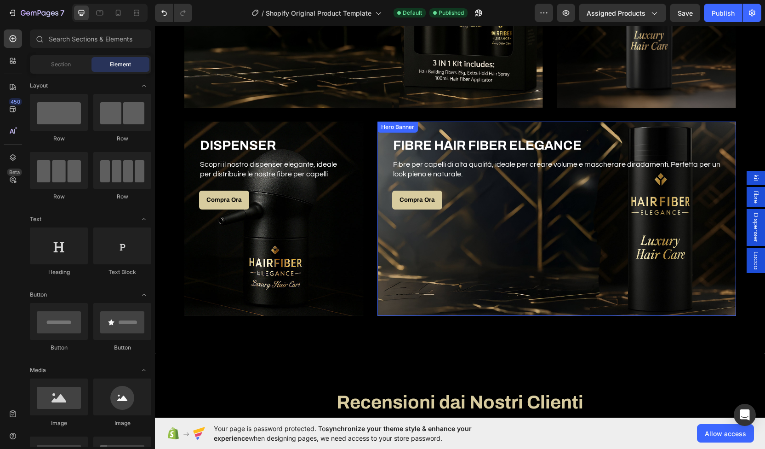
scroll to position [292, 0]
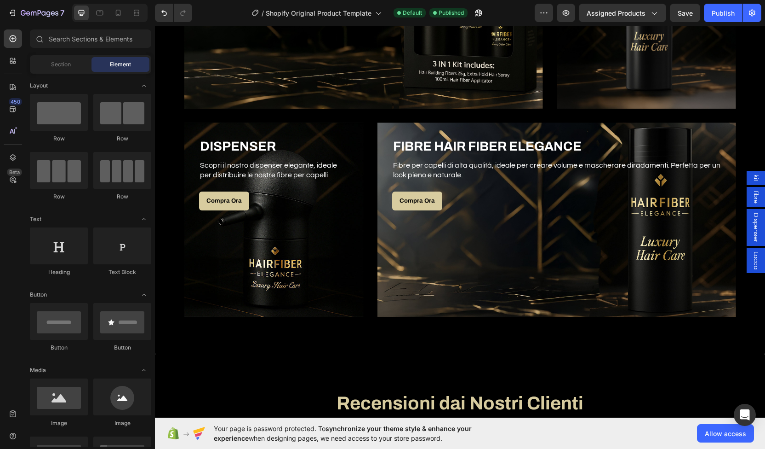
click at [752, 176] on span "kit" at bounding box center [756, 177] width 9 height 7
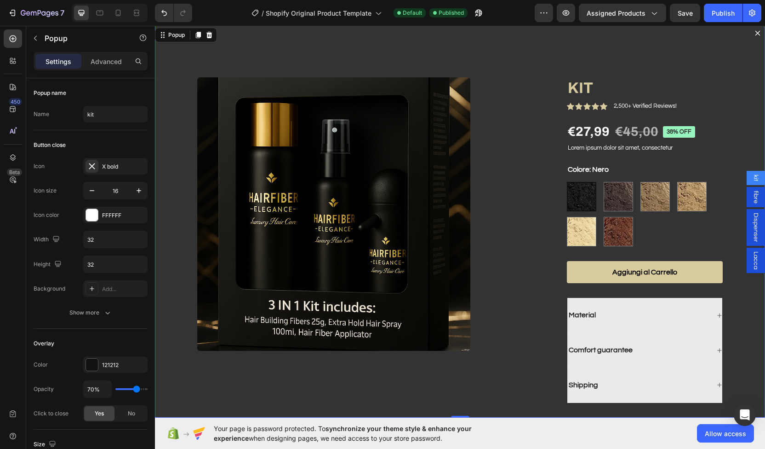
click at [754, 30] on icon "Dialog content" at bounding box center [757, 32] width 7 height 7
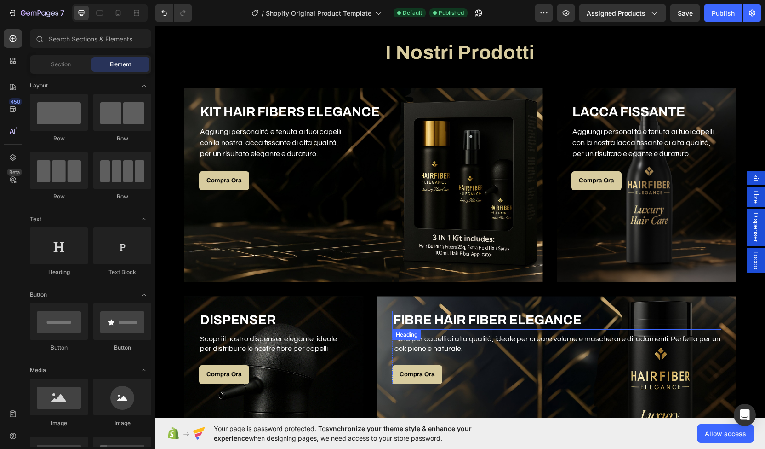
scroll to position [118, 0]
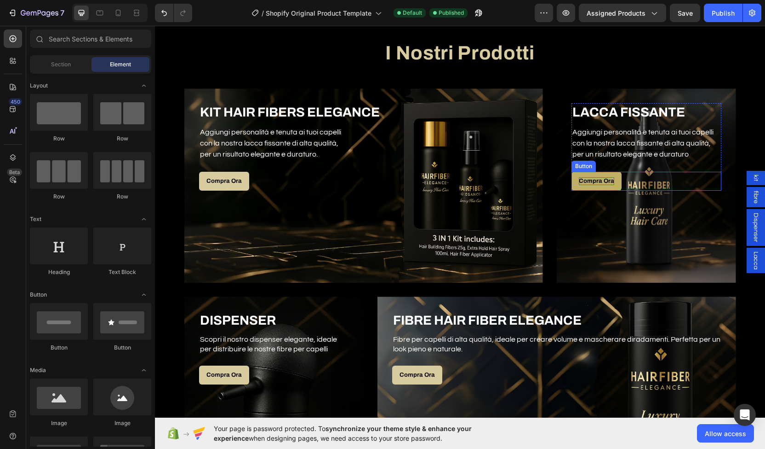
click at [587, 178] on p "Compra Ora" at bounding box center [596, 181] width 35 height 8
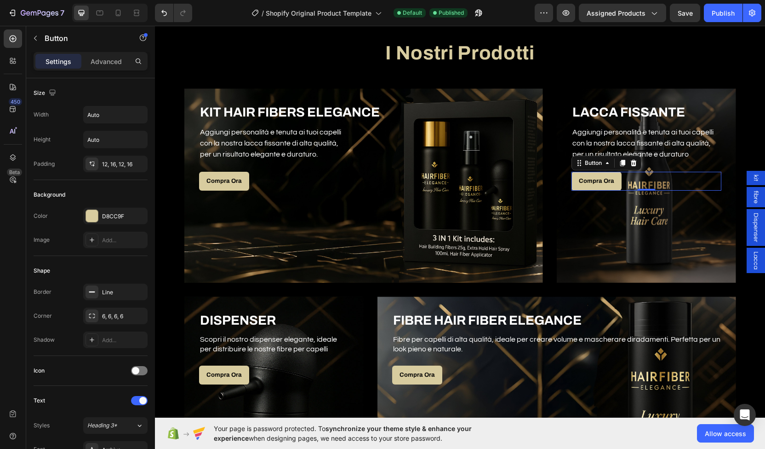
click at [752, 265] on span "Lacca" at bounding box center [756, 260] width 9 height 18
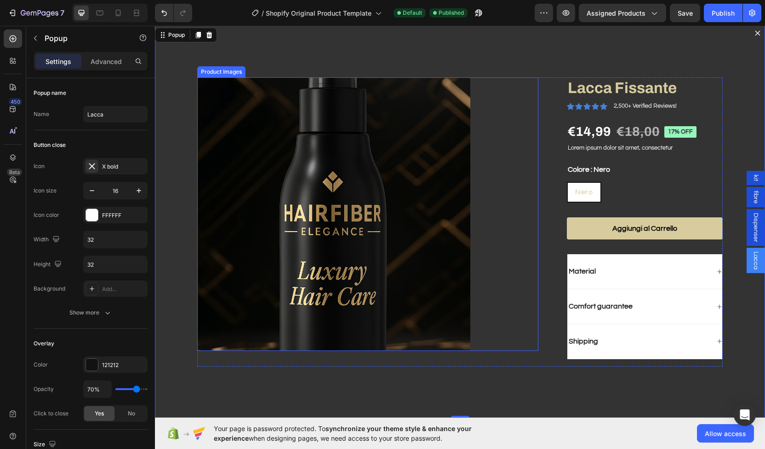
click at [237, 163] on img "Dialog body" at bounding box center [333, 213] width 273 height 273
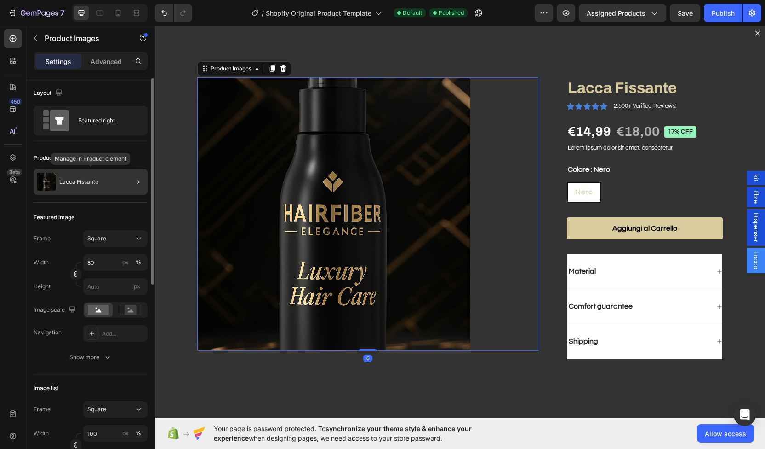
click at [106, 170] on div "Lacca Fissante" at bounding box center [91, 182] width 114 height 26
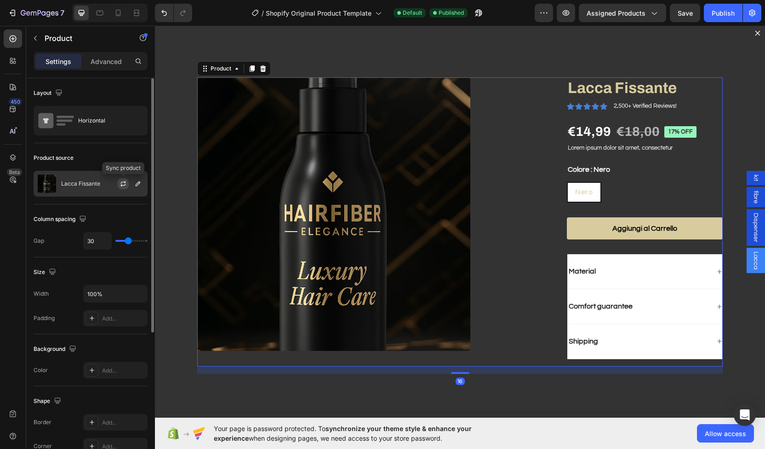
click at [123, 183] on icon "button" at bounding box center [123, 183] width 7 height 7
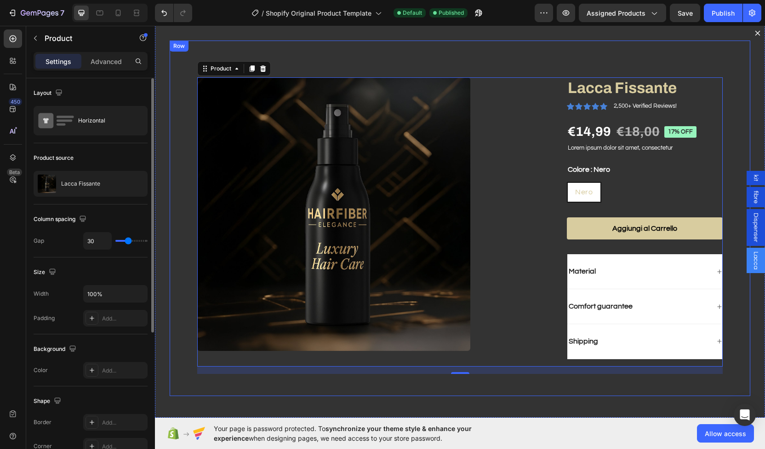
click at [490, 58] on div "Product Images Lacca Fissante Product Title Icon Icon Icon Icon Icon Icon List …" at bounding box center [460, 217] width 581 height 355
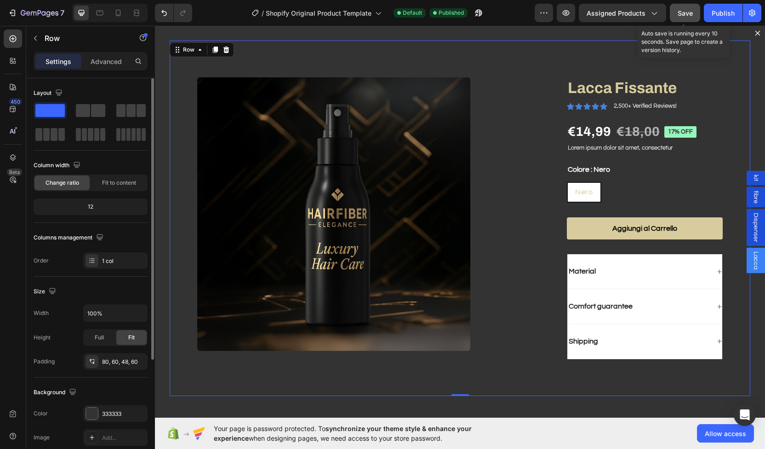
click at [685, 13] on span "Save" at bounding box center [685, 13] width 15 height 8
click at [752, 176] on span "kit" at bounding box center [756, 177] width 9 height 7
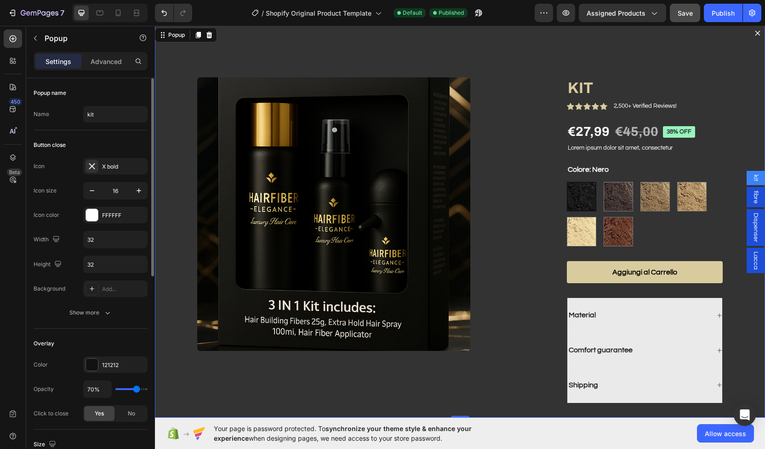
click at [752, 196] on span "fibre" at bounding box center [756, 196] width 9 height 13
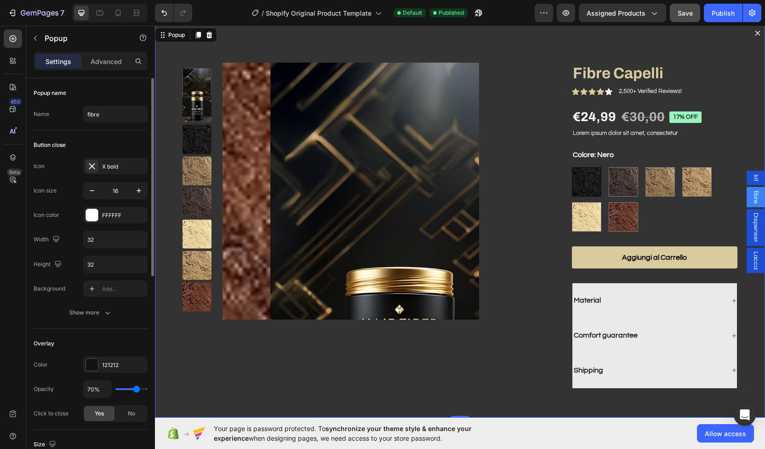
click at [752, 196] on span "fibre" at bounding box center [756, 196] width 9 height 13
click at [312, 171] on img "Dialog body" at bounding box center [398, 191] width 257 height 257
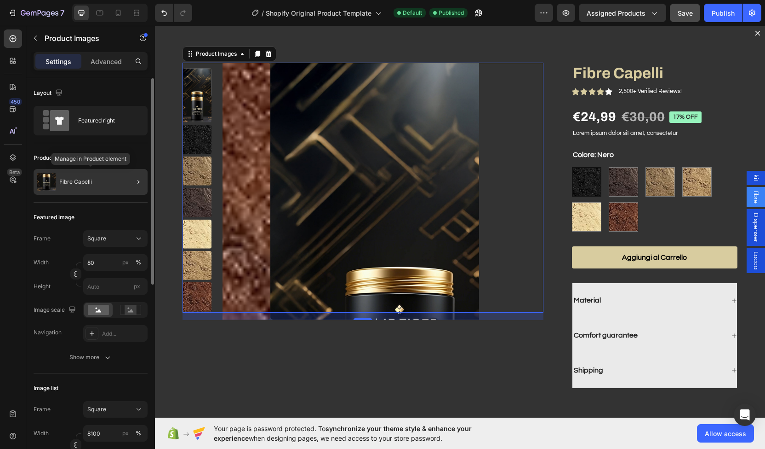
click at [96, 180] on div "Fibre Capelli" at bounding box center [91, 182] width 114 height 26
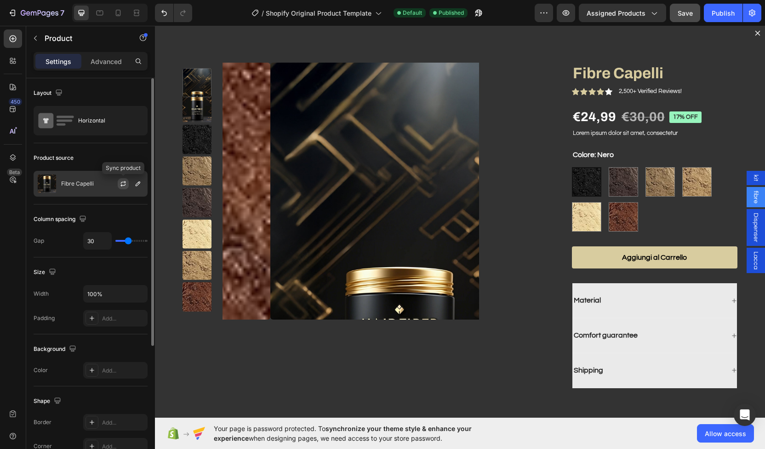
click at [120, 185] on icon "button" at bounding box center [123, 183] width 7 height 7
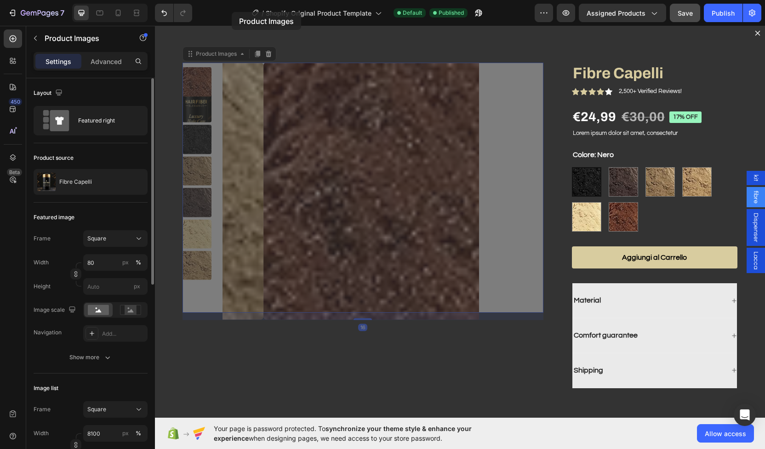
scroll to position [0, 0]
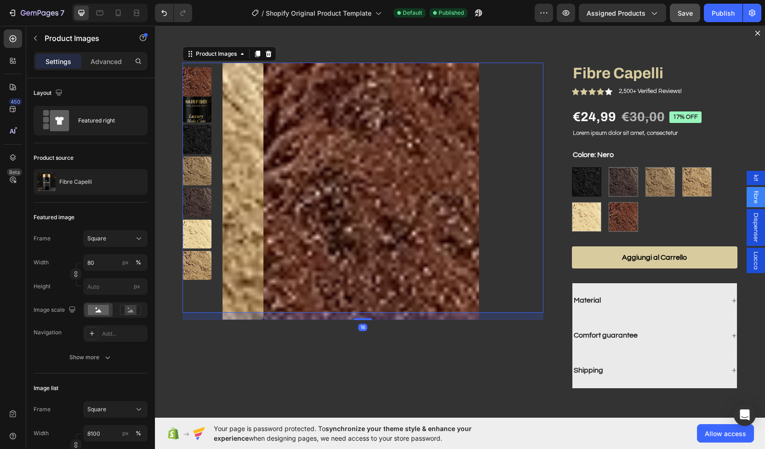
click at [198, 109] on img "Dialog body" at bounding box center [197, 107] width 29 height 29
